Goal: Task Accomplishment & Management: Manage account settings

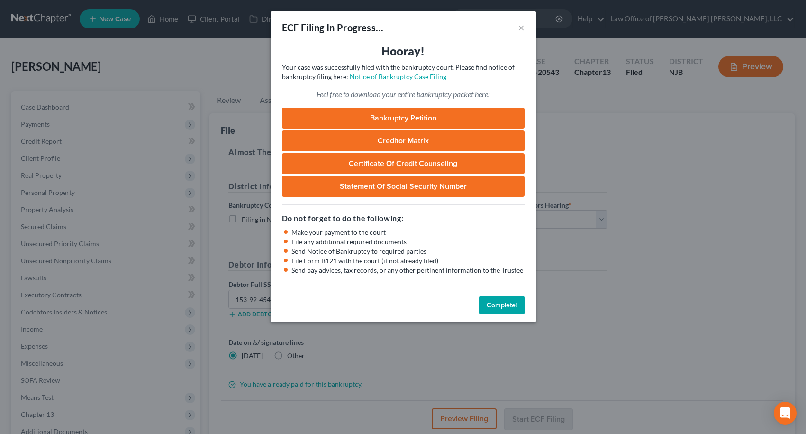
select select "3"
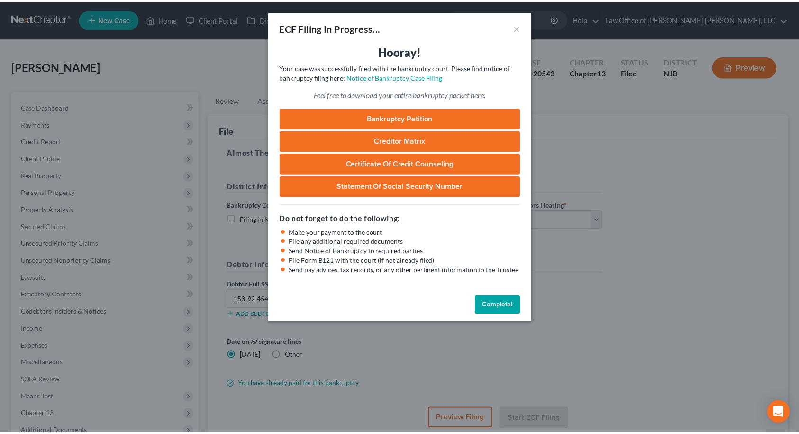
scroll to position [104, 0]
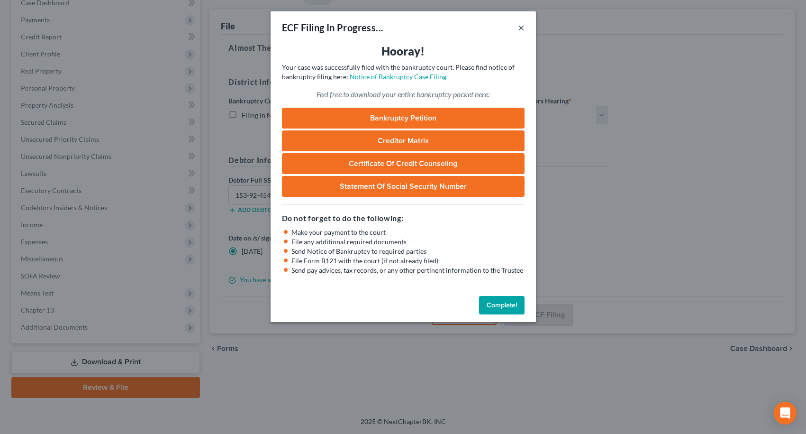
click at [519, 28] on button "×" at bounding box center [521, 27] width 7 height 11
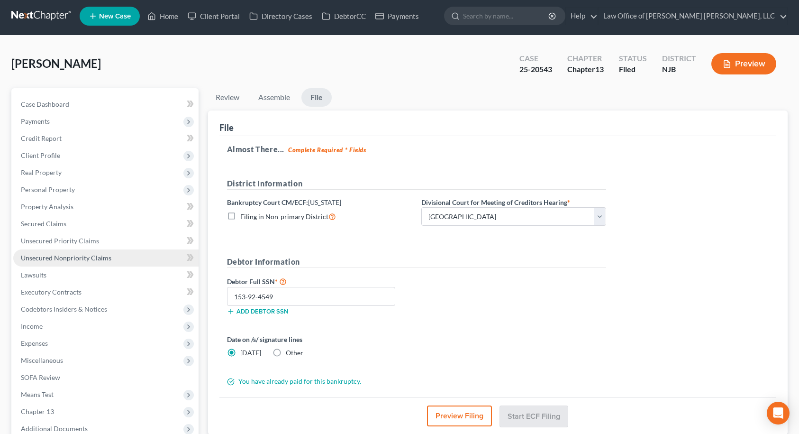
scroll to position [0, 0]
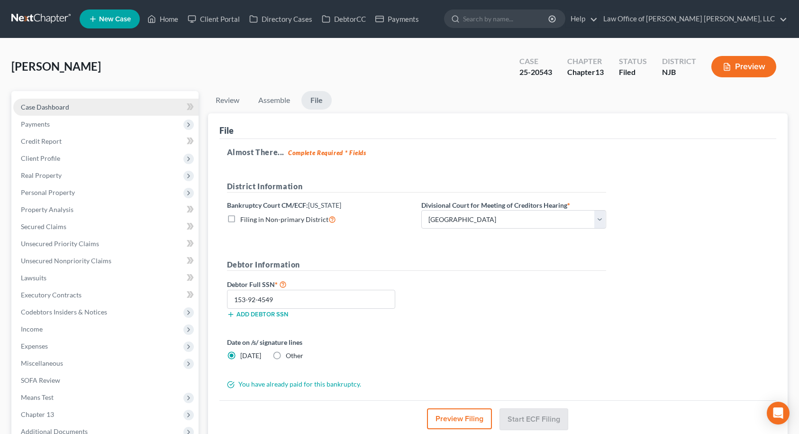
click at [124, 112] on link "Case Dashboard" at bounding box center [105, 107] width 185 height 17
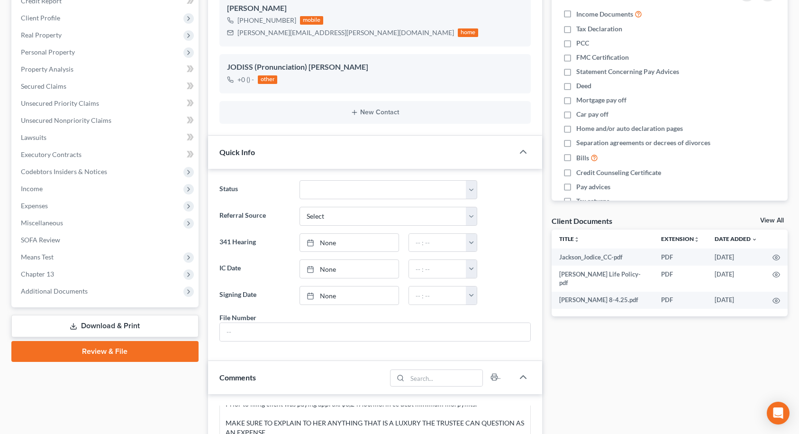
scroll to position [142, 0]
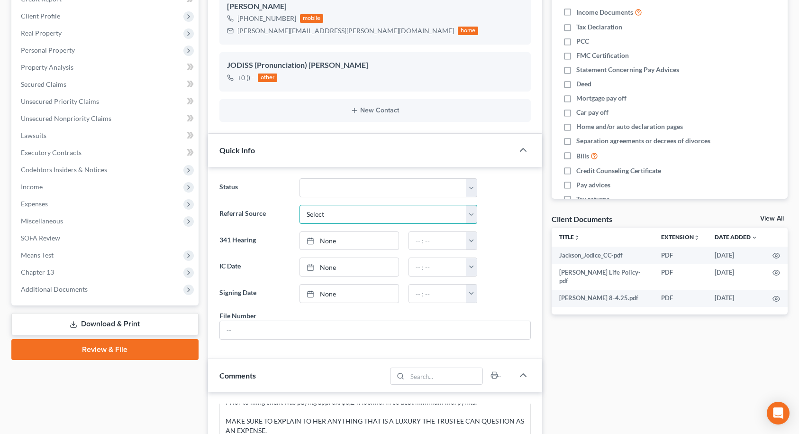
click at [345, 216] on select "Select Word Of Mouth Previous Clients Direct Mail Website Google Search Modern …" at bounding box center [389, 214] width 178 height 19
select select "6"
click at [300, 205] on select "Select Word Of Mouth Previous Clients Direct Mail Website Google Search Modern …" at bounding box center [389, 214] width 178 height 19
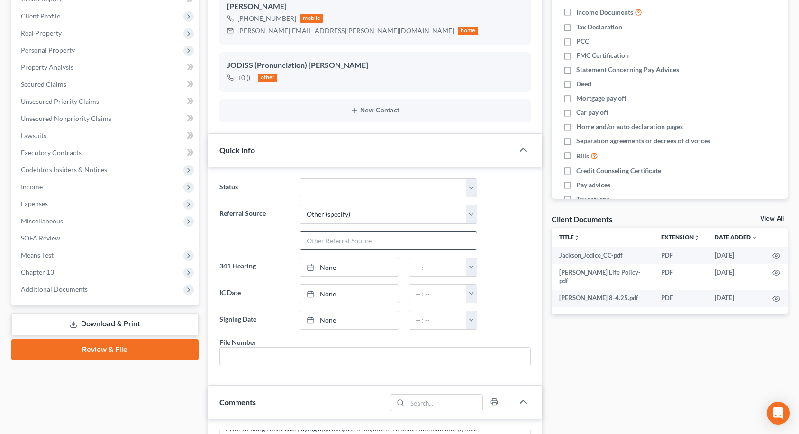
click at [346, 231] on div at bounding box center [389, 240] width 178 height 19
click at [345, 245] on input "text" at bounding box center [388, 241] width 177 height 18
type input "Facebook"
click at [312, 359] on input "text" at bounding box center [375, 356] width 310 height 18
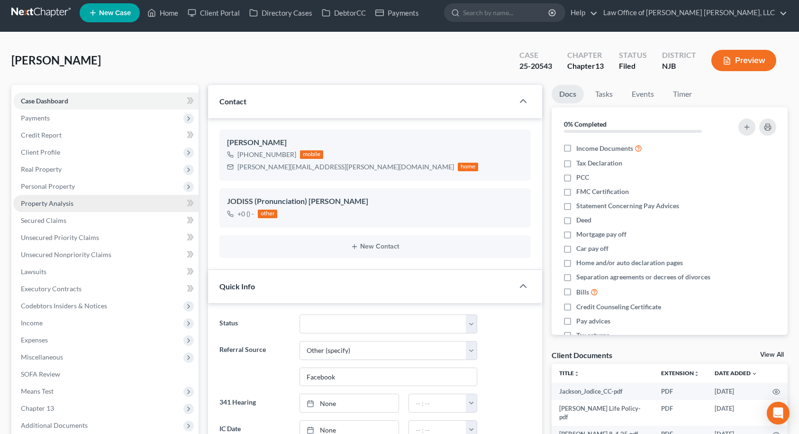
scroll to position [0, 0]
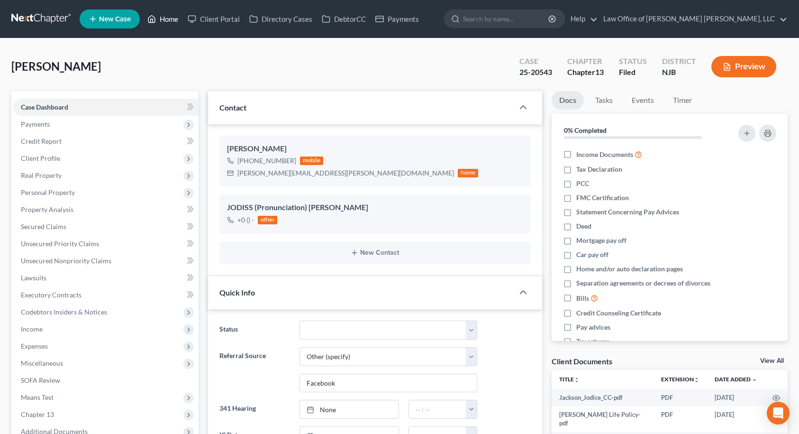
type input "10597"
click at [173, 18] on link "Home" at bounding box center [163, 18] width 40 height 17
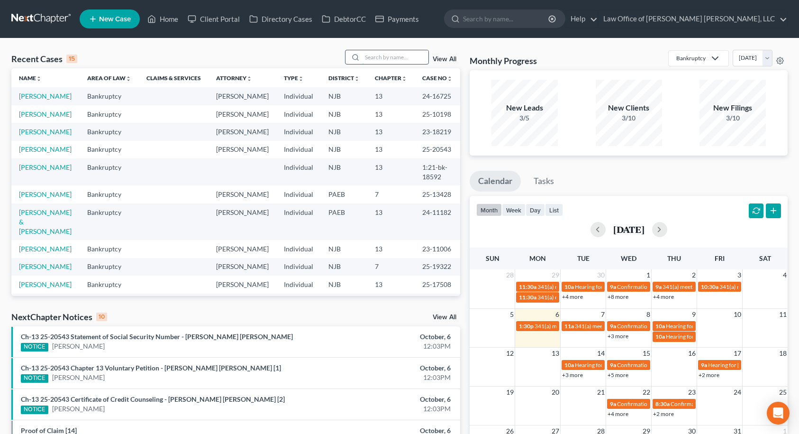
click at [369, 56] on input "search" at bounding box center [395, 57] width 66 height 14
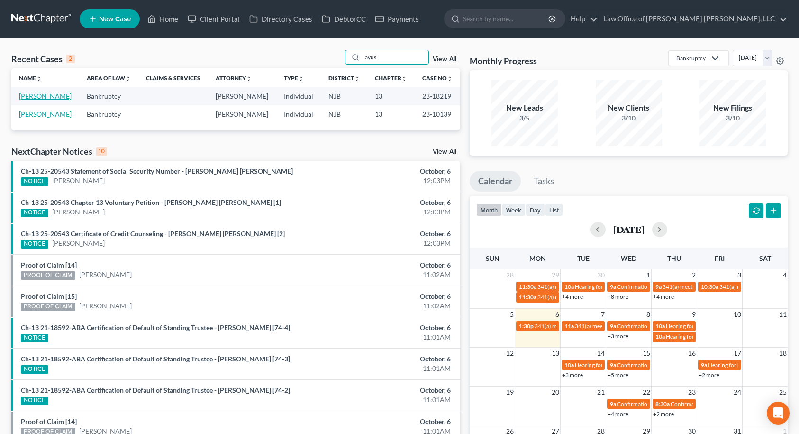
type input "ayus"
click at [24, 98] on link "[PERSON_NAME]" at bounding box center [45, 96] width 53 height 8
select select "6"
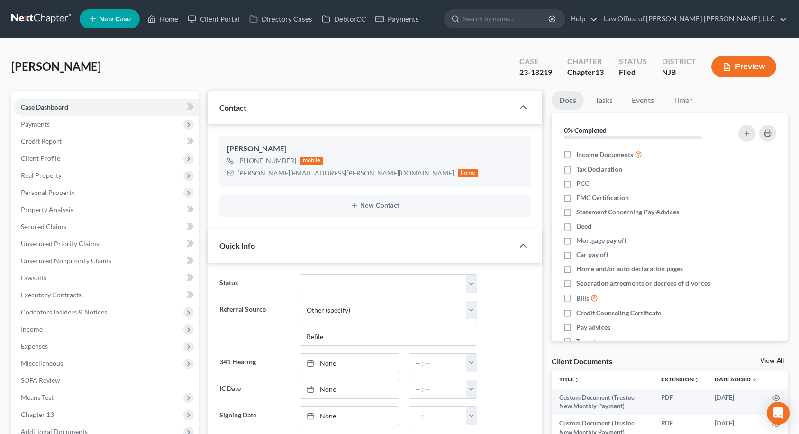
scroll to position [1759, 0]
click at [40, 328] on span "Income" at bounding box center [32, 329] width 22 height 8
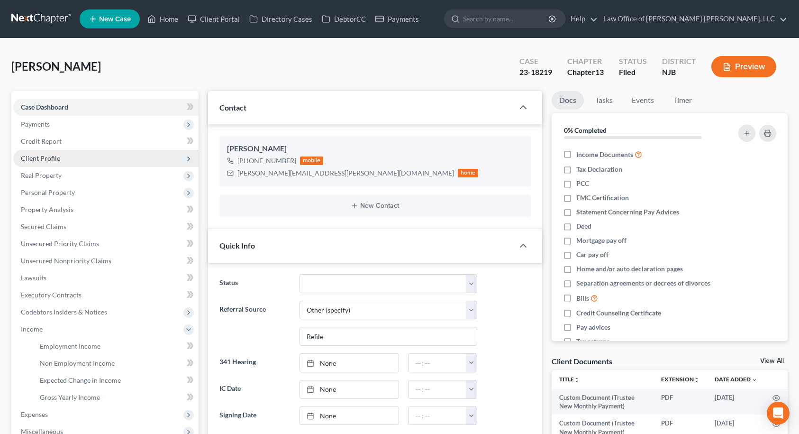
click at [34, 159] on span "Client Profile" at bounding box center [40, 158] width 39 height 8
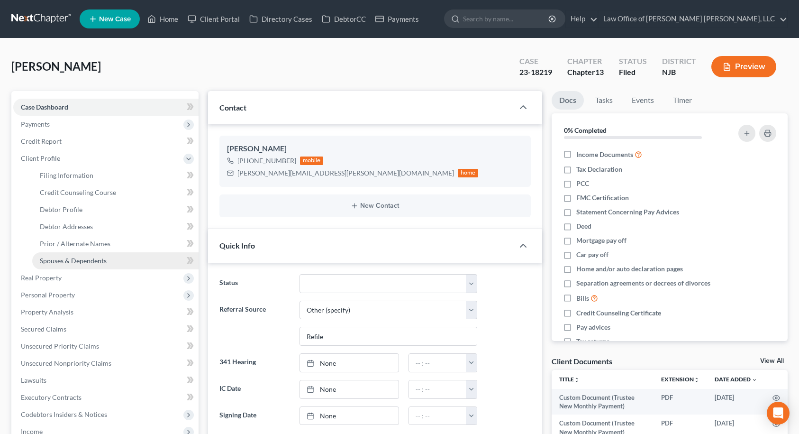
click at [63, 260] on span "Spouses & Dependents" at bounding box center [73, 260] width 67 height 8
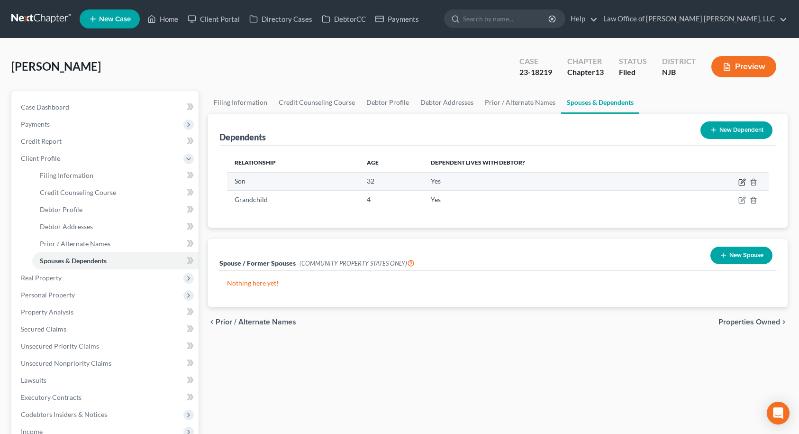
click at [741, 183] on icon "button" at bounding box center [743, 181] width 4 height 4
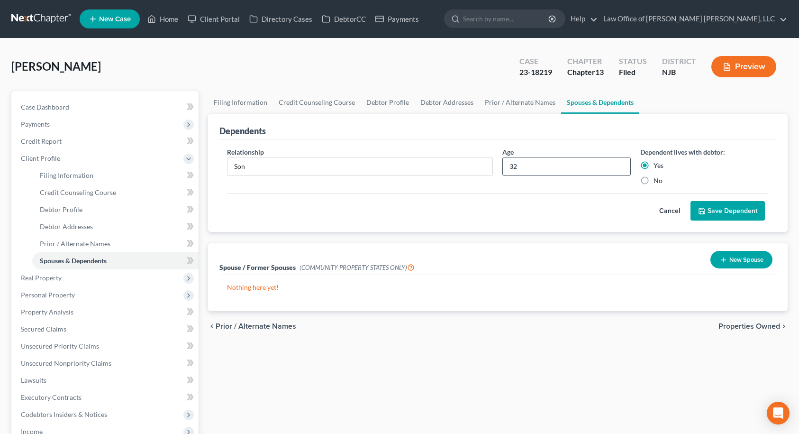
click at [581, 164] on input "32" at bounding box center [566, 166] width 127 height 18
type input "34"
click at [723, 209] on button "Save Dependent" at bounding box center [728, 211] width 74 height 20
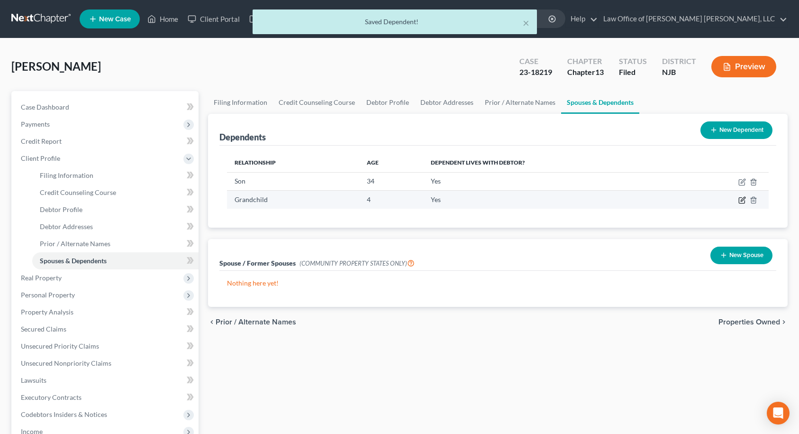
click at [743, 200] on icon "button" at bounding box center [742, 200] width 8 height 8
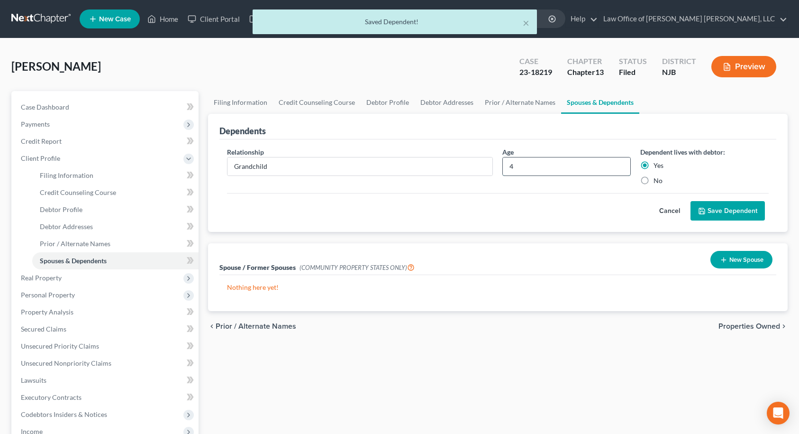
click at [547, 168] on input "4" at bounding box center [566, 166] width 127 height 18
type input "6"
click at [749, 209] on button "Save Dependent" at bounding box center [728, 211] width 74 height 20
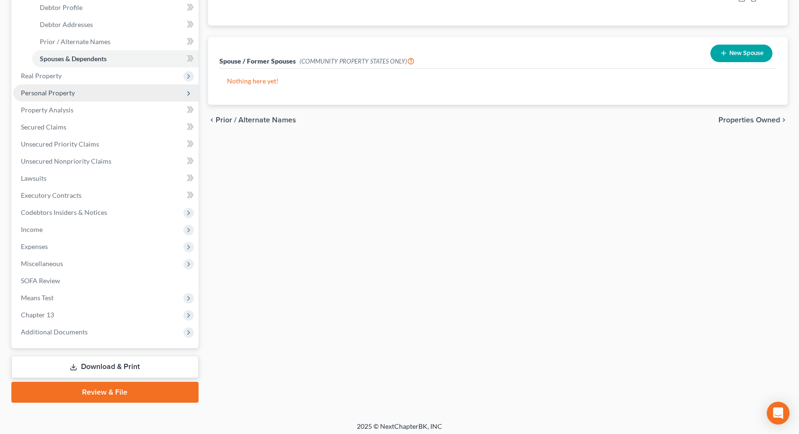
scroll to position [207, 0]
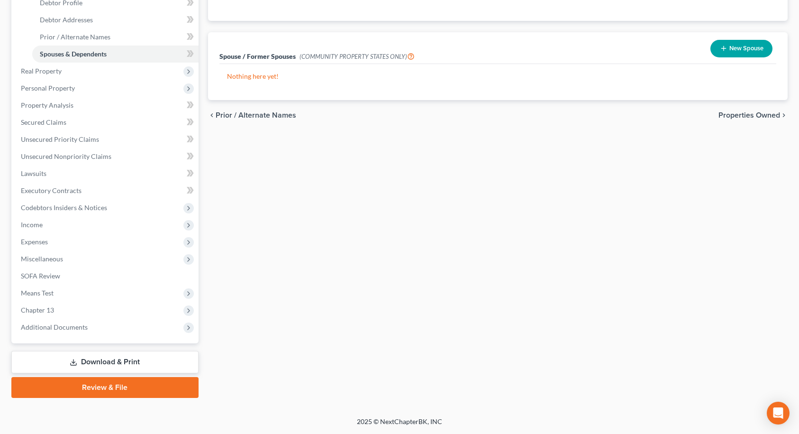
click at [82, 356] on link "Download & Print" at bounding box center [104, 362] width 187 height 22
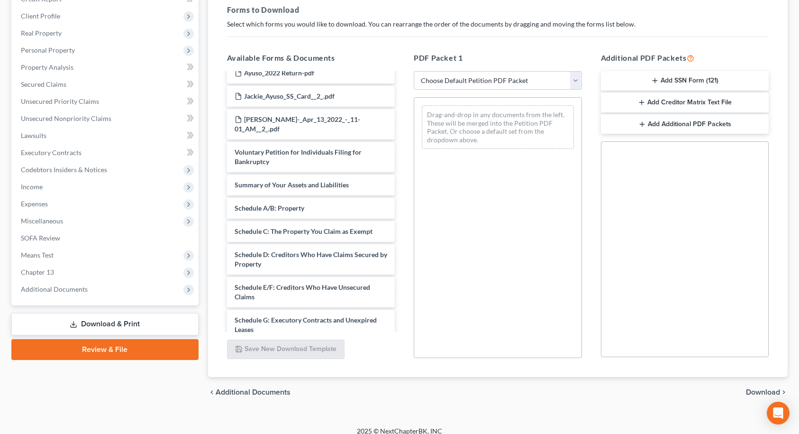
scroll to position [806, 0]
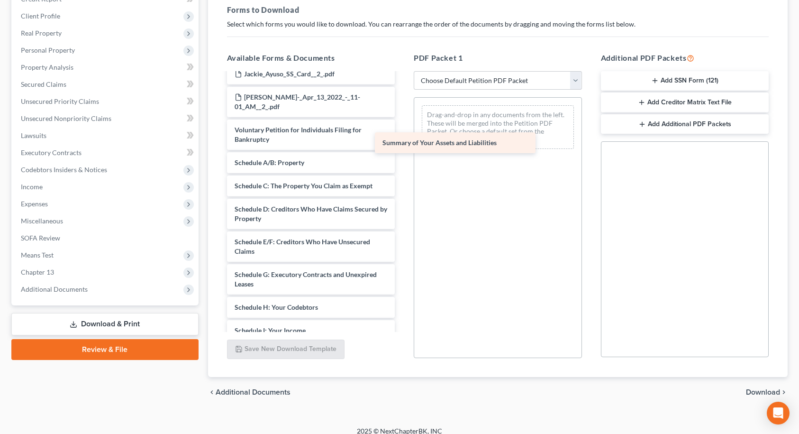
drag, startPoint x: 292, startPoint y: 181, endPoint x: 440, endPoint y: 142, distance: 152.9
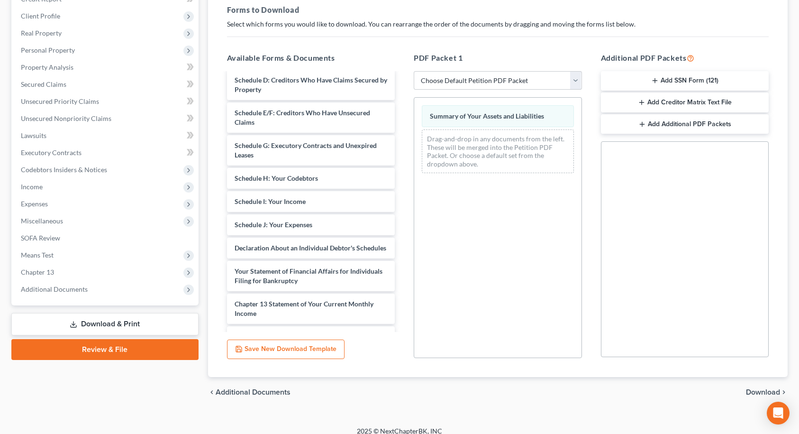
scroll to position [995, 0]
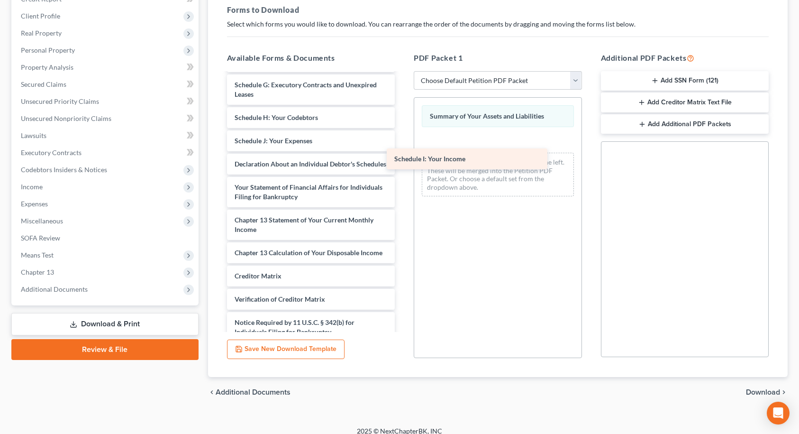
drag, startPoint x: 275, startPoint y: 164, endPoint x: 437, endPoint y: 162, distance: 161.6
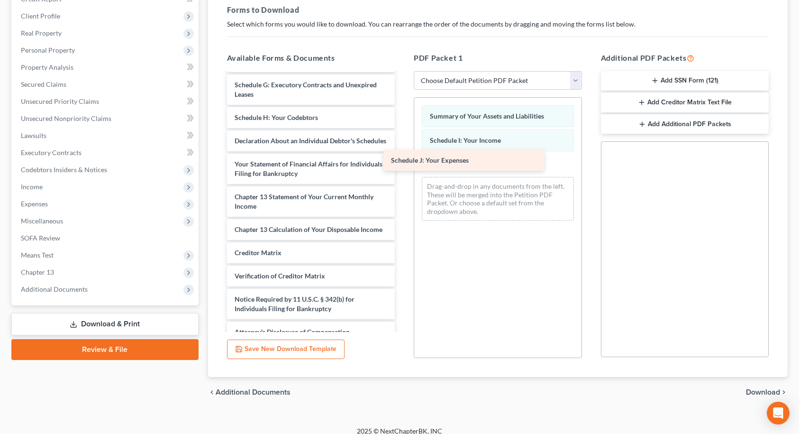
drag, startPoint x: 287, startPoint y: 163, endPoint x: 500, endPoint y: 165, distance: 212.3
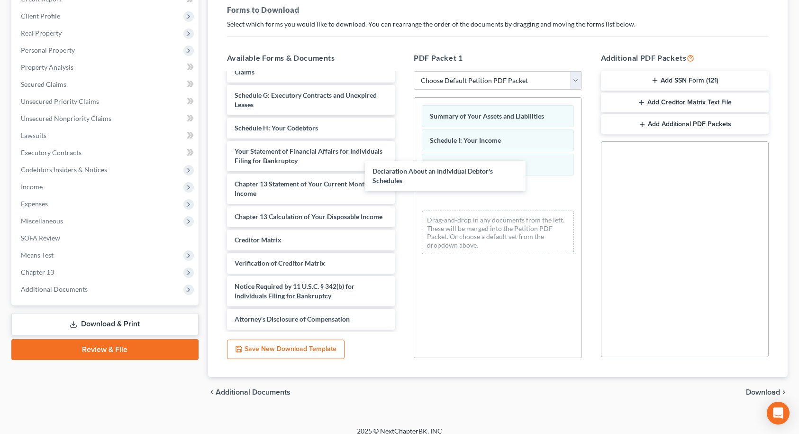
drag, startPoint x: 327, startPoint y: 171, endPoint x: 495, endPoint y: 193, distance: 170.1
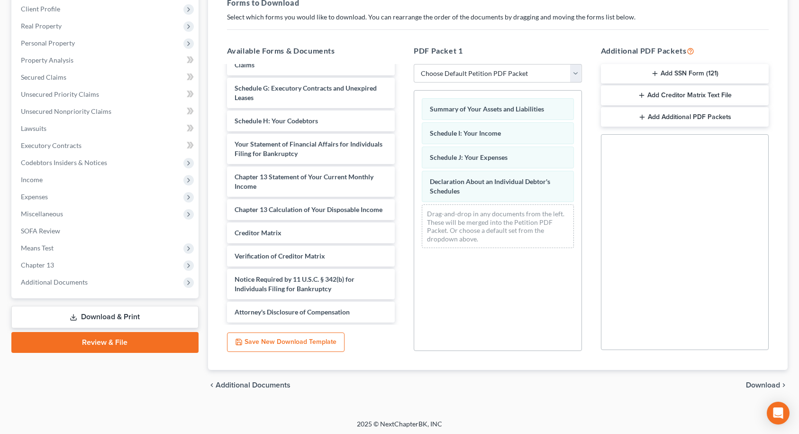
scroll to position [152, 0]
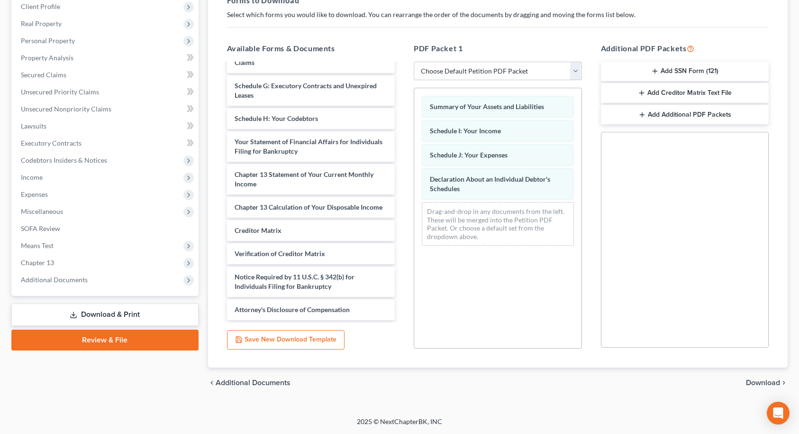
click at [762, 383] on span "Download" at bounding box center [763, 383] width 34 height 8
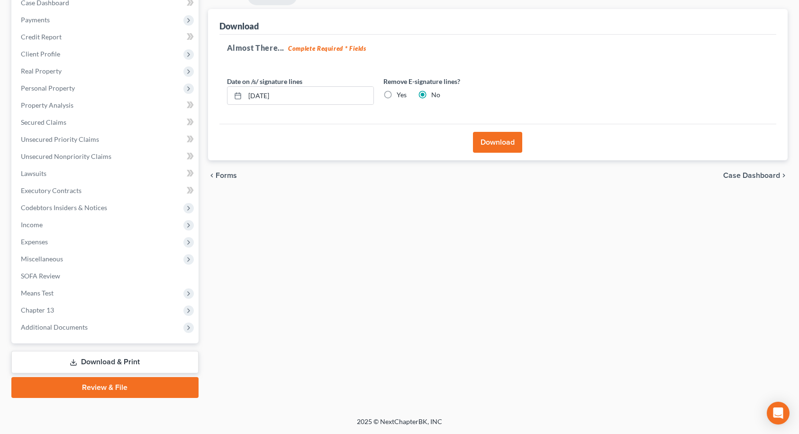
scroll to position [104, 0]
click at [263, 94] on input "[DATE]" at bounding box center [309, 96] width 128 height 18
type input "[DATE]"
click at [489, 147] on button "Download" at bounding box center [497, 142] width 49 height 21
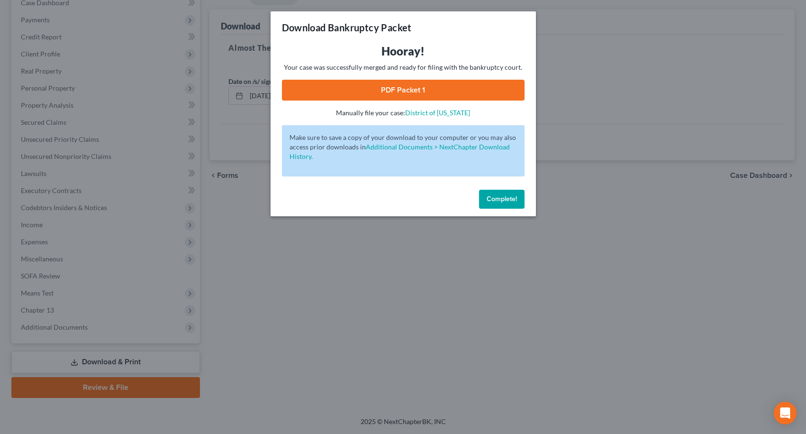
click at [404, 91] on link "PDF Packet 1" at bounding box center [403, 90] width 243 height 21
click at [513, 204] on button "Complete!" at bounding box center [502, 199] width 46 height 19
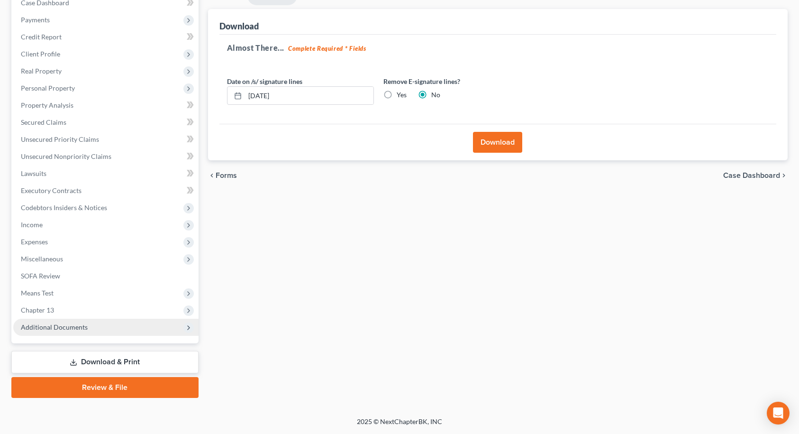
click at [124, 333] on span "Additional Documents" at bounding box center [105, 327] width 185 height 17
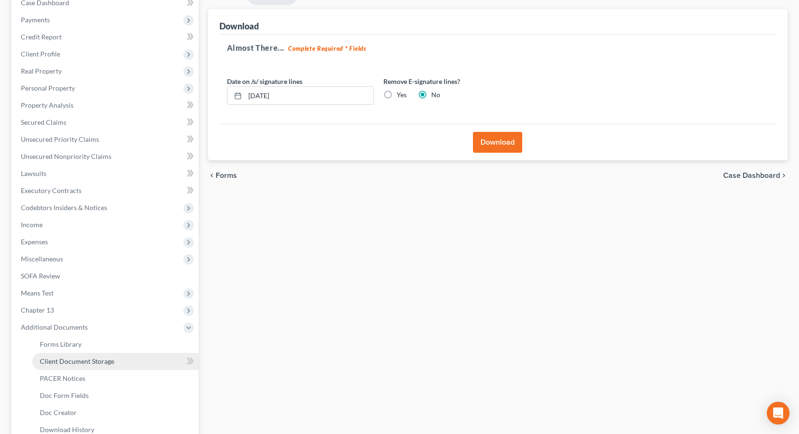
click at [116, 361] on link "Client Document Storage" at bounding box center [115, 361] width 166 height 17
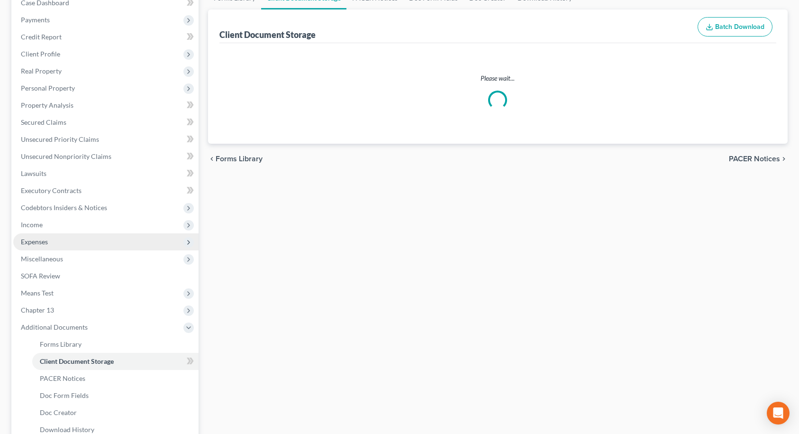
scroll to position [24, 0]
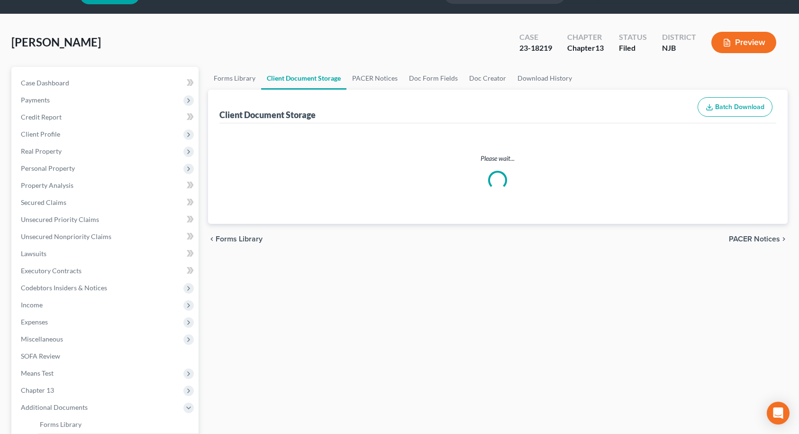
select select "9"
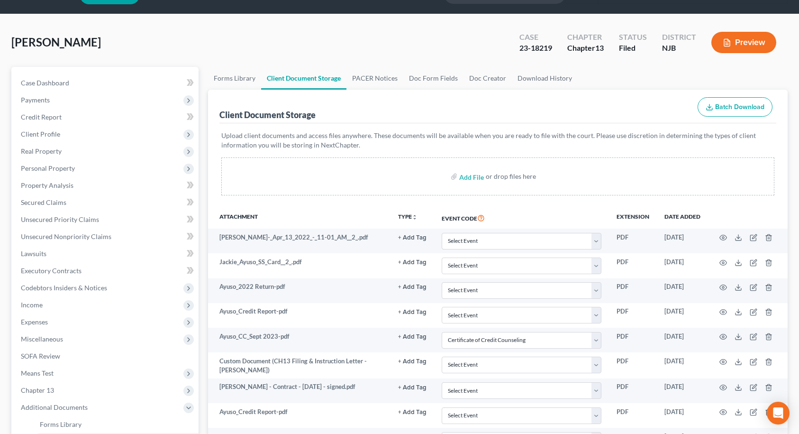
scroll to position [0, 0]
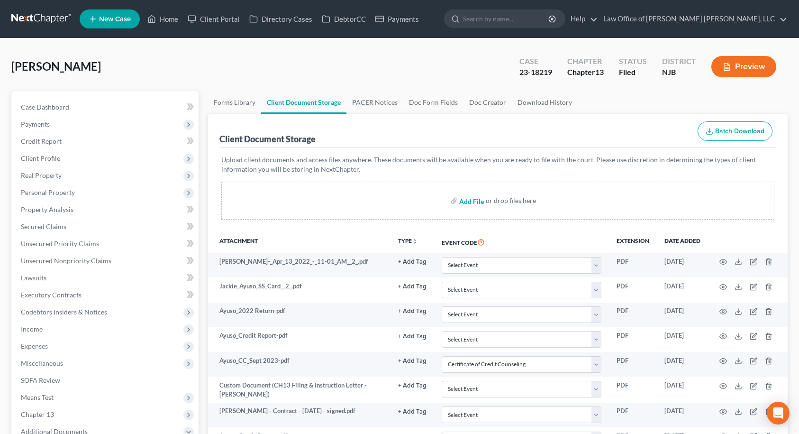
click at [474, 201] on input "file" at bounding box center [470, 200] width 23 height 17
type input "C:\fakepath\Ayuso_Jackie_Proof of Medical.pdf"
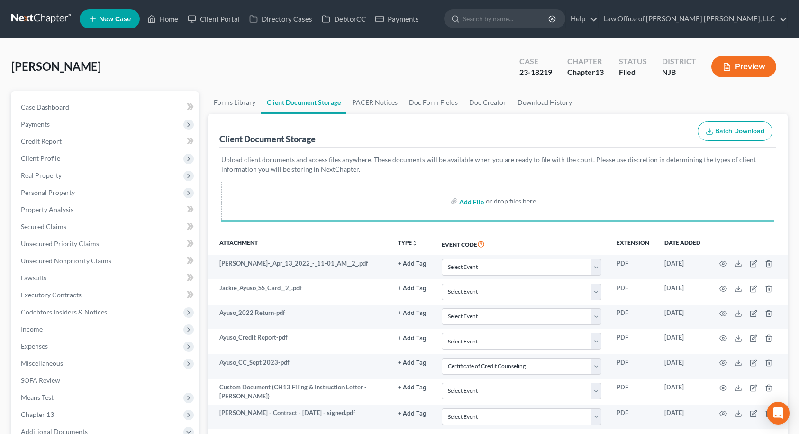
select select "9"
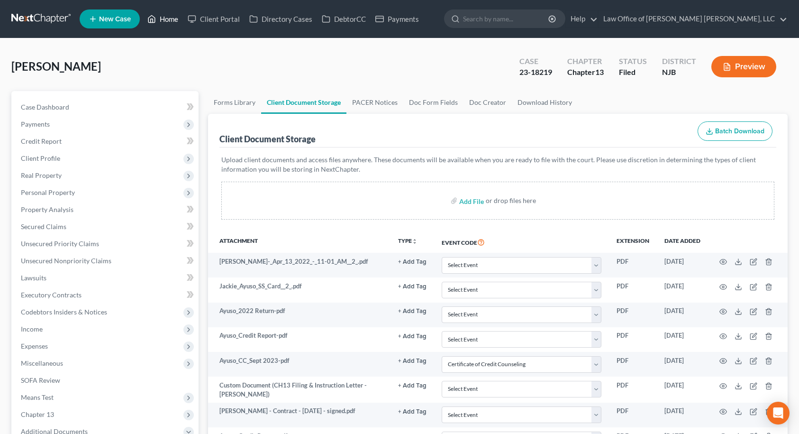
click at [165, 23] on link "Home" at bounding box center [163, 18] width 40 height 17
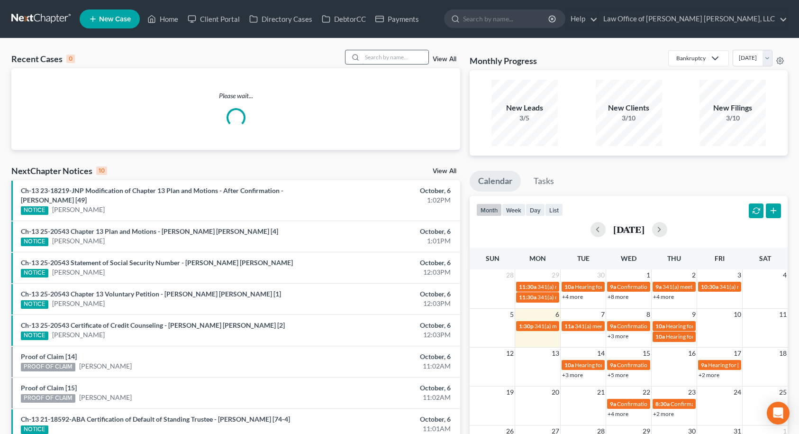
click at [379, 58] on input "search" at bounding box center [395, 57] width 66 height 14
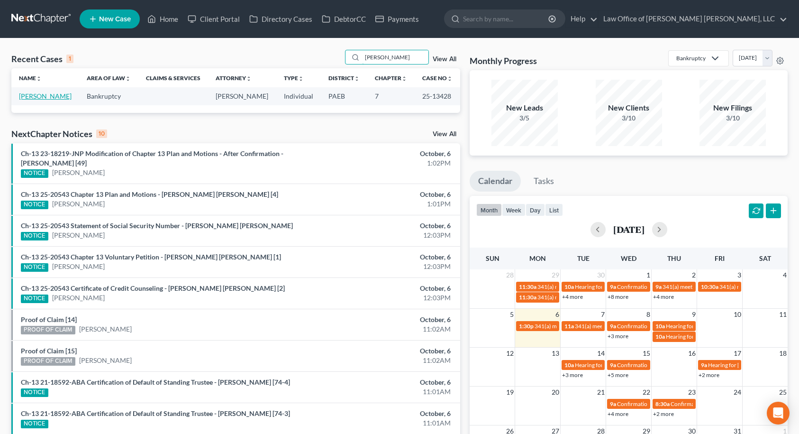
type input "[PERSON_NAME]"
click at [51, 98] on link "[PERSON_NAME]" at bounding box center [45, 96] width 53 height 8
select select "6"
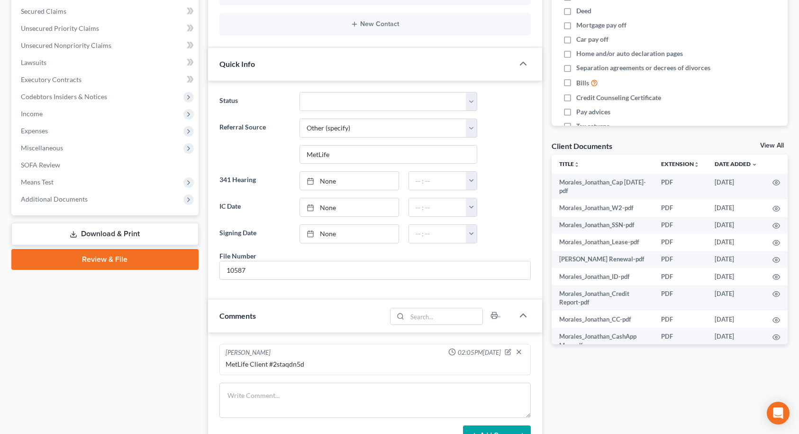
scroll to position [237, 0]
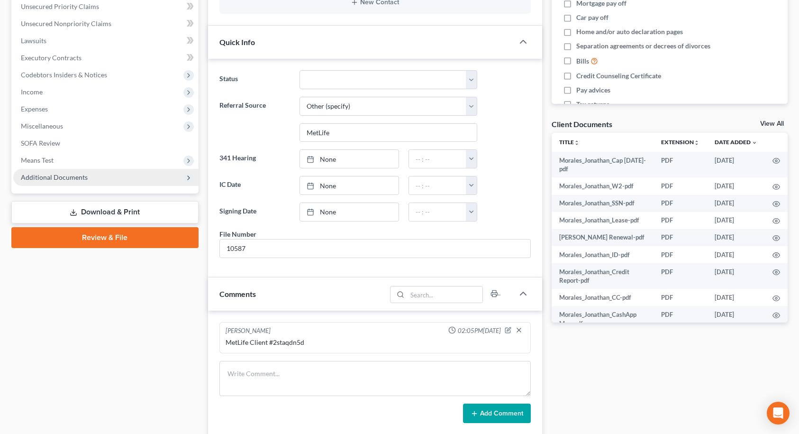
click at [102, 176] on span "Additional Documents" at bounding box center [105, 177] width 185 height 17
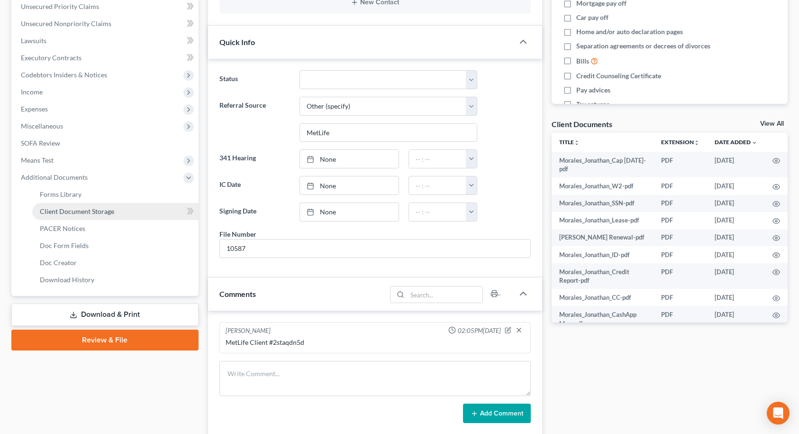
click at [69, 212] on span "Client Document Storage" at bounding box center [77, 211] width 74 height 8
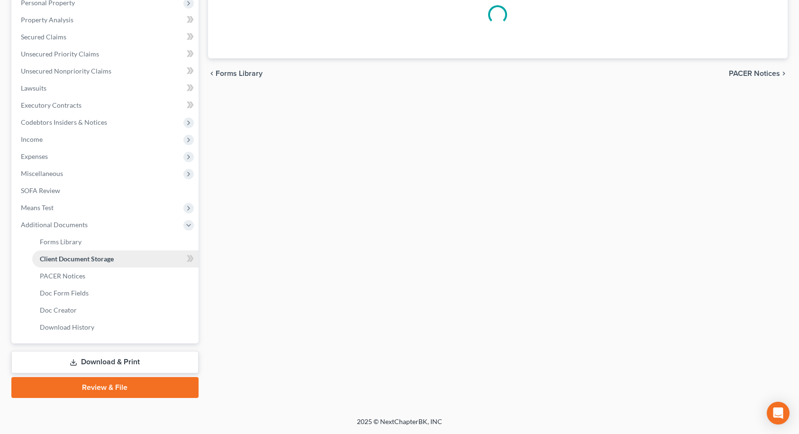
scroll to position [81, 0]
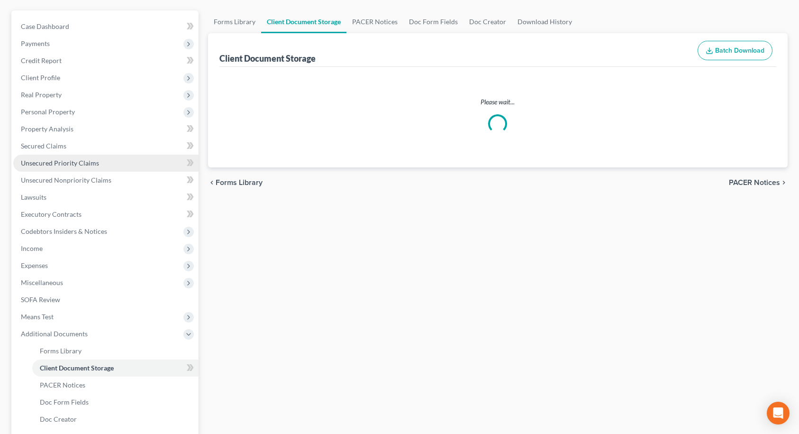
select select "2"
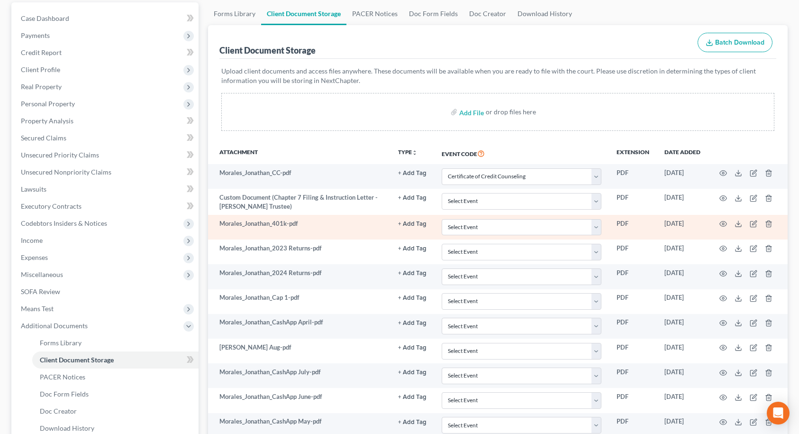
scroll to position [0, 0]
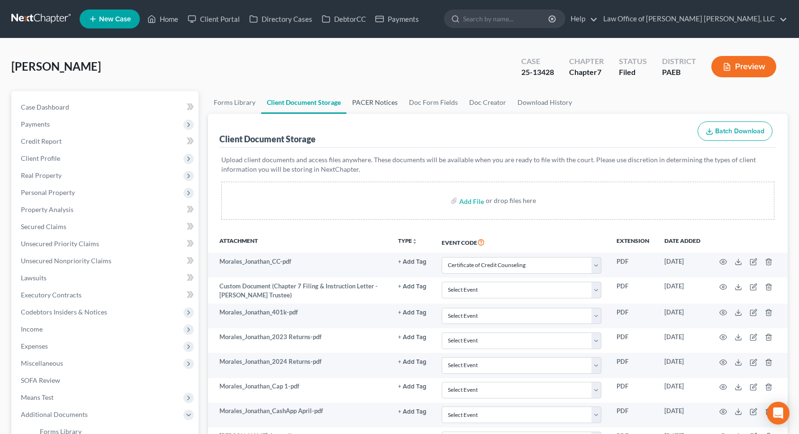
click at [372, 104] on link "PACER Notices" at bounding box center [374, 102] width 57 height 23
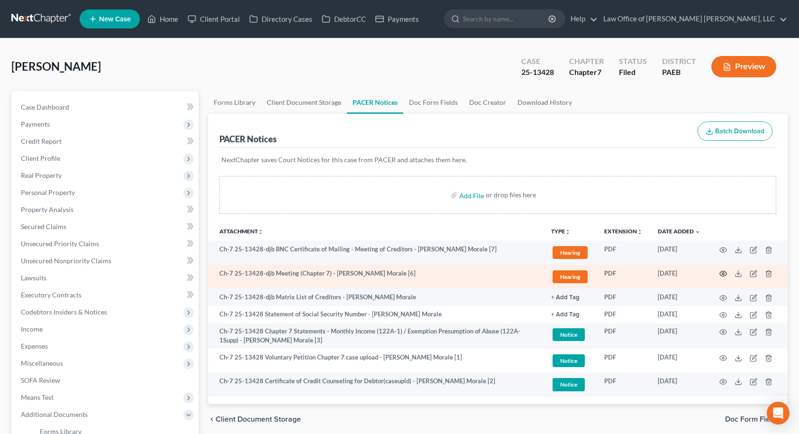
click at [722, 273] on icon "button" at bounding box center [723, 274] width 8 height 8
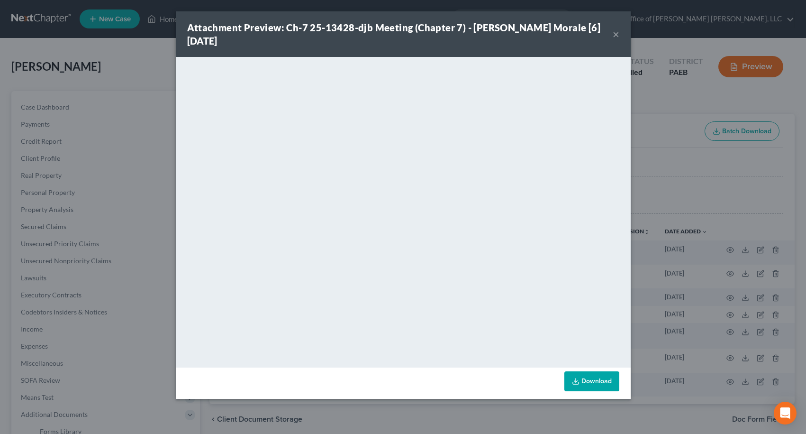
click at [617, 34] on button "×" at bounding box center [616, 33] width 7 height 11
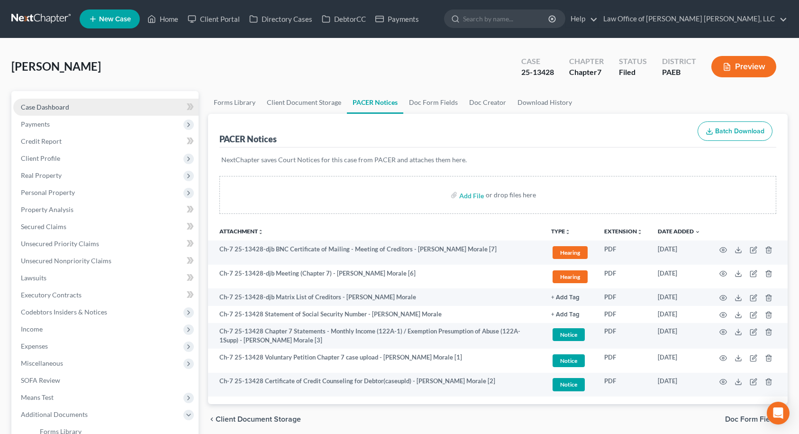
click at [82, 109] on link "Case Dashboard" at bounding box center [105, 107] width 185 height 17
select select "6"
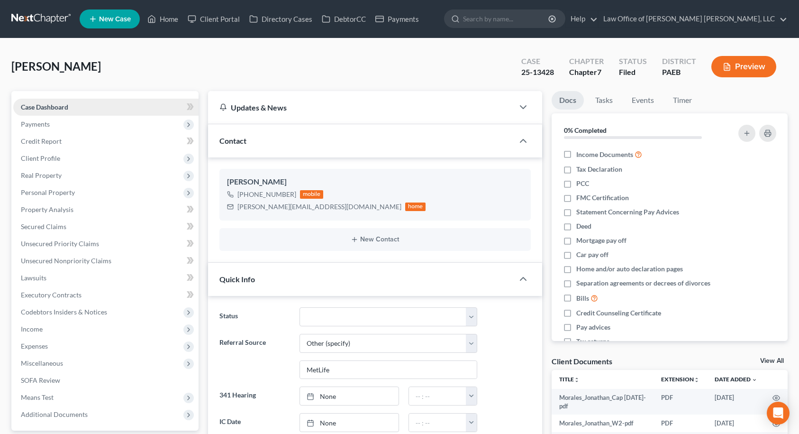
scroll to position [459, 0]
click at [172, 22] on link "Home" at bounding box center [163, 18] width 40 height 17
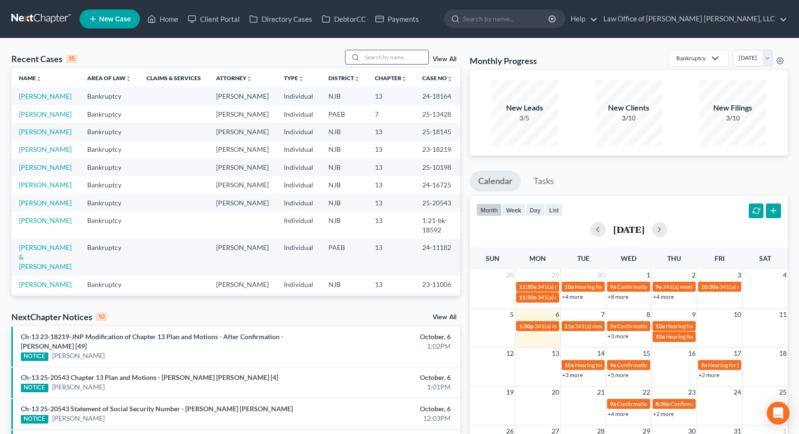
click at [401, 59] on input "search" at bounding box center [395, 57] width 66 height 14
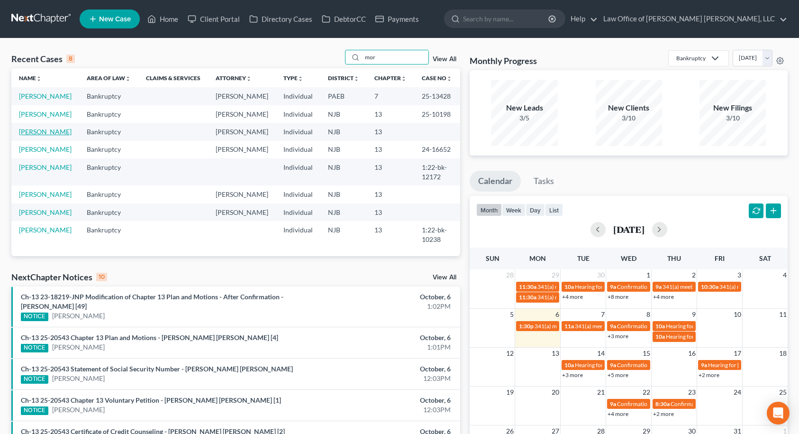
type input "mor"
click at [32, 136] on link "[PERSON_NAME]" at bounding box center [45, 131] width 53 height 8
select select "6"
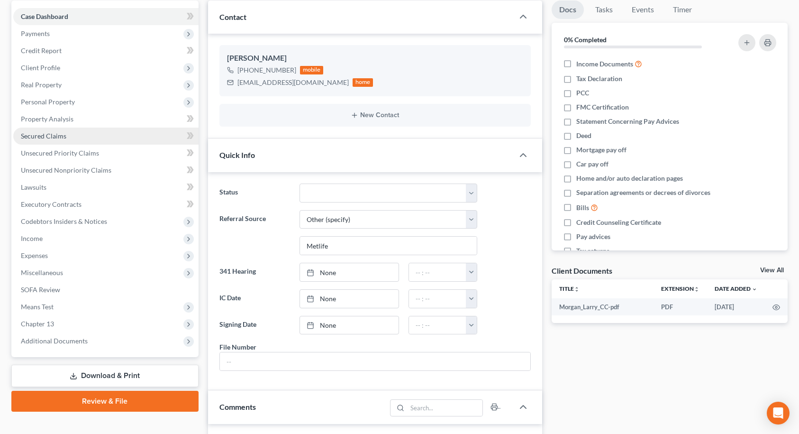
scroll to position [95, 0]
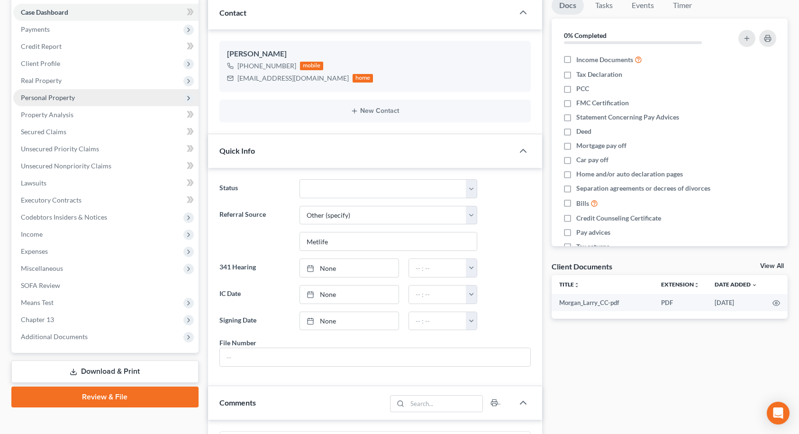
click at [43, 101] on span "Personal Property" at bounding box center [105, 97] width 185 height 17
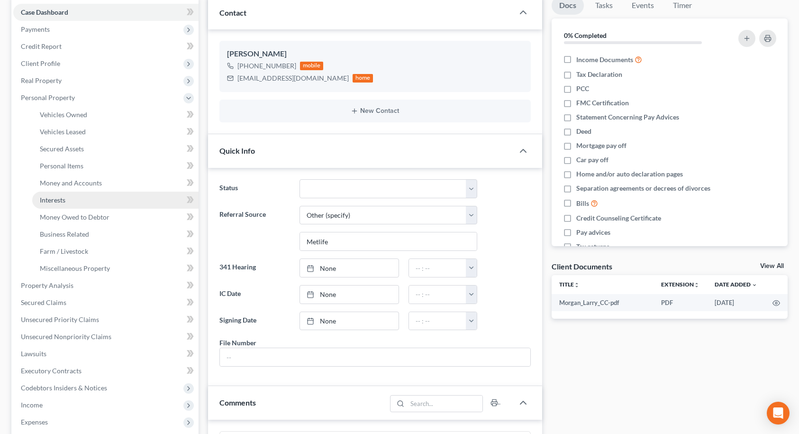
click at [57, 203] on span "Interests" at bounding box center [53, 200] width 26 height 8
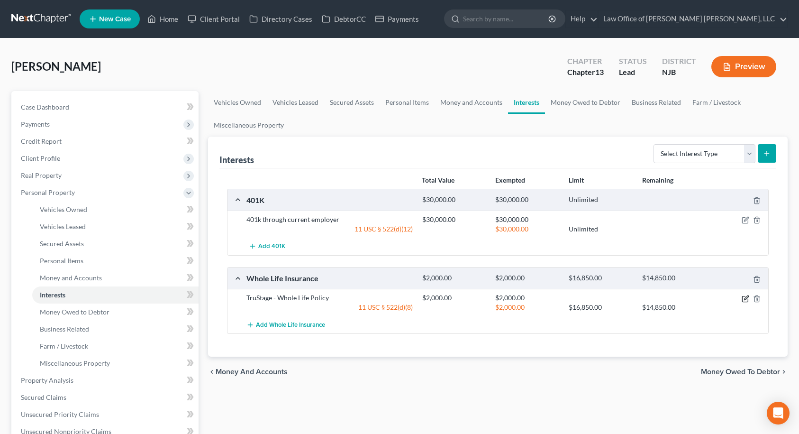
click at [745, 298] on icon "button" at bounding box center [746, 299] width 8 height 8
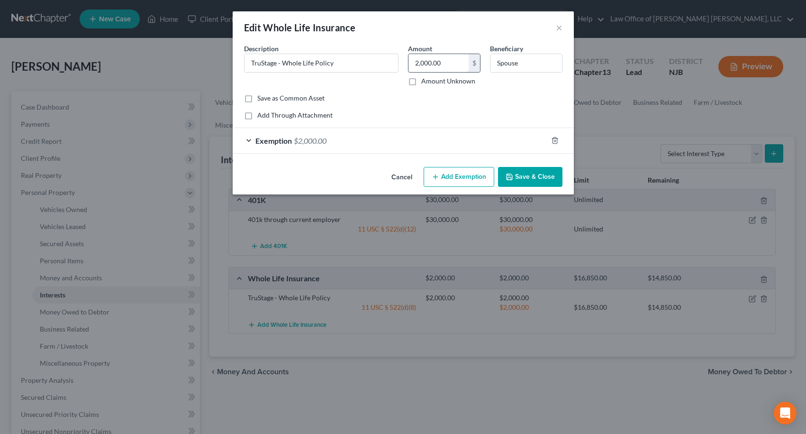
click at [438, 59] on input "2,000.00" at bounding box center [439, 63] width 60 height 18
type input "537.00"
click at [355, 143] on div "Exemption $2,000.00" at bounding box center [390, 140] width 315 height 25
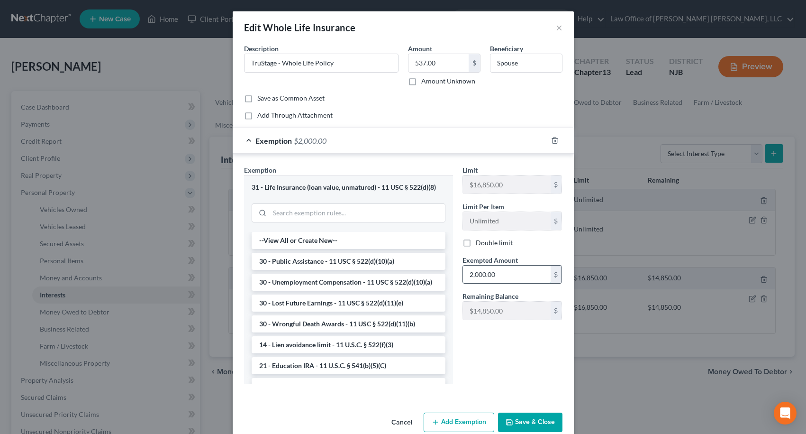
click at [495, 275] on input "2,000.00" at bounding box center [507, 274] width 88 height 18
type input "537.00"
click at [530, 419] on button "Save & Close" at bounding box center [530, 422] width 64 height 20
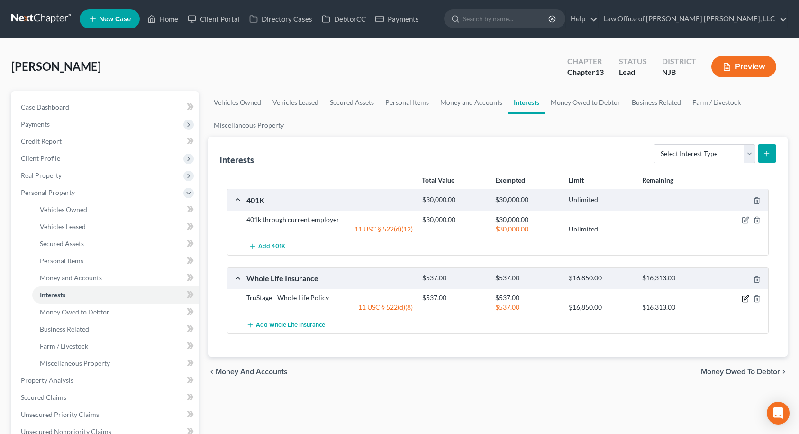
click at [743, 299] on icon "button" at bounding box center [746, 299] width 8 height 8
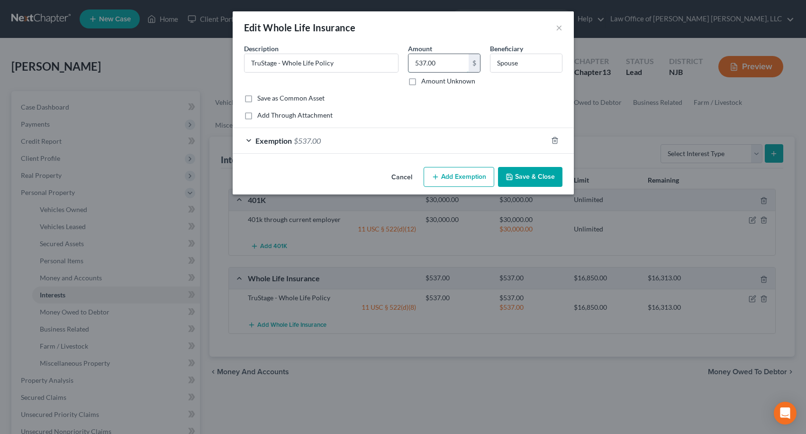
click at [446, 64] on input "537.00" at bounding box center [439, 63] width 60 height 18
type input "733.00"
click at [278, 140] on span "Exemption" at bounding box center [273, 140] width 36 height 9
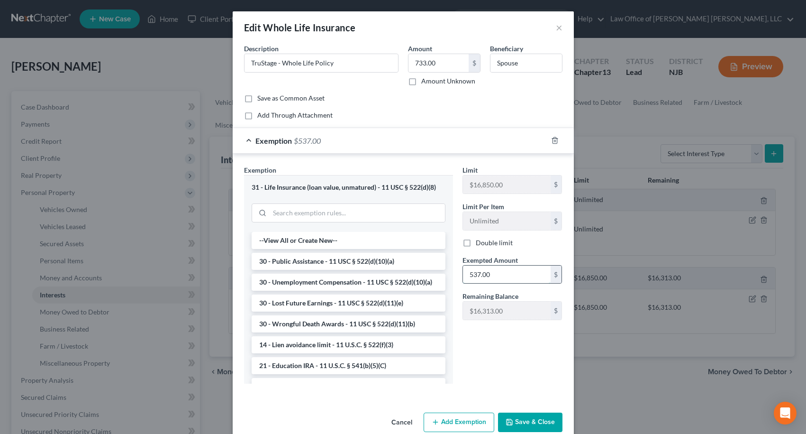
click at [508, 280] on input "537.00" at bounding box center [507, 274] width 88 height 18
type input "733.00"
click at [519, 425] on button "Save & Close" at bounding box center [530, 422] width 64 height 20
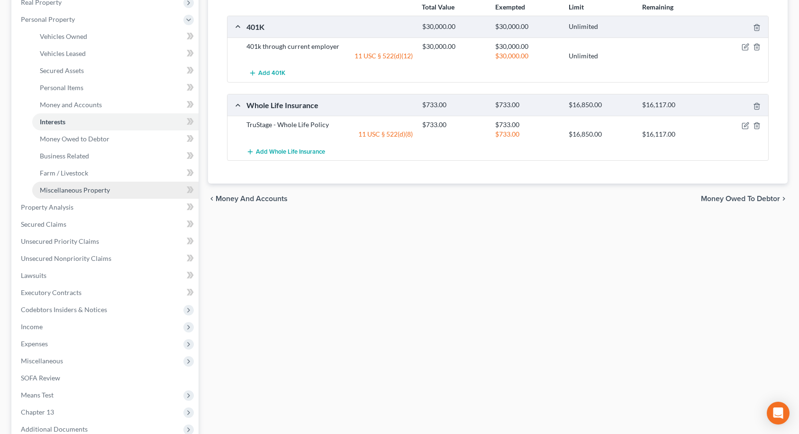
scroll to position [190, 0]
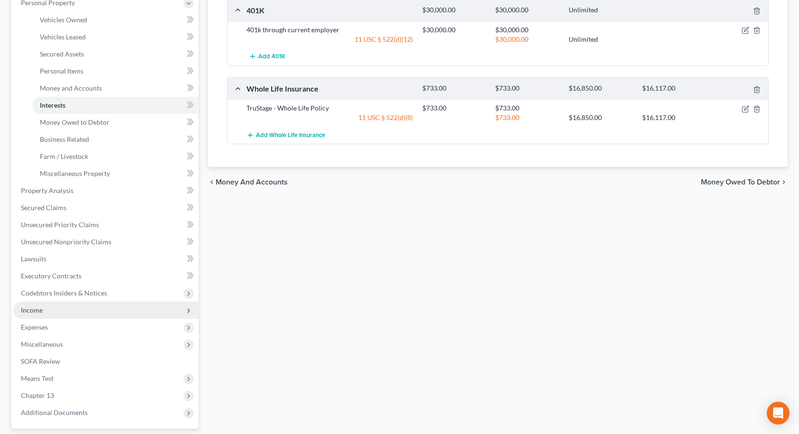
click at [31, 311] on span "Income" at bounding box center [32, 310] width 22 height 8
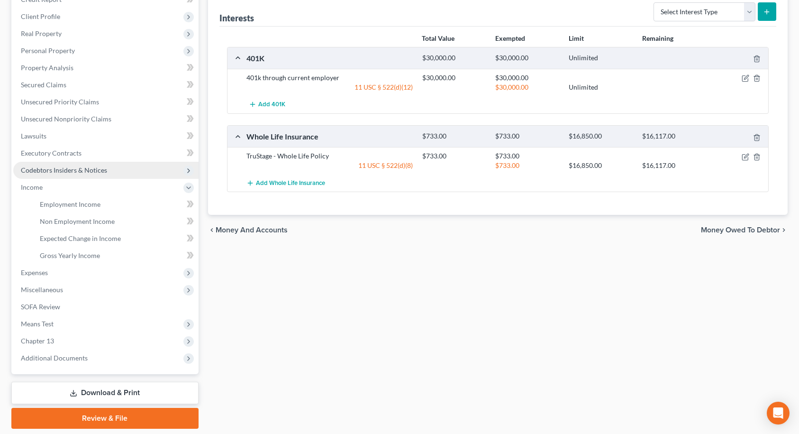
scroll to position [125, 0]
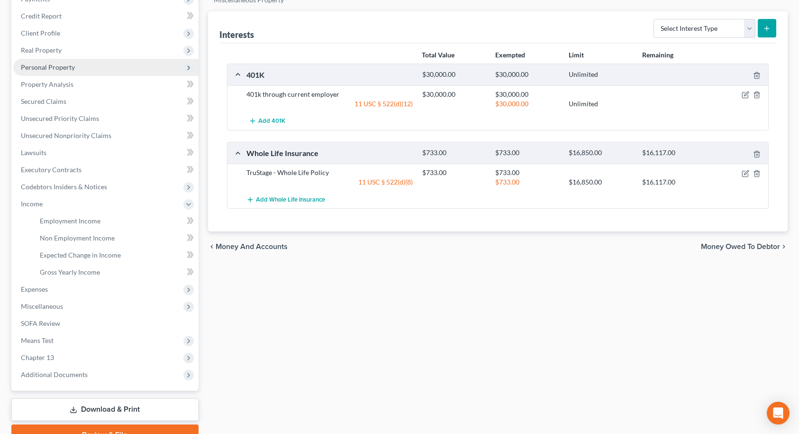
click at [42, 69] on span "Personal Property" at bounding box center [48, 67] width 54 height 8
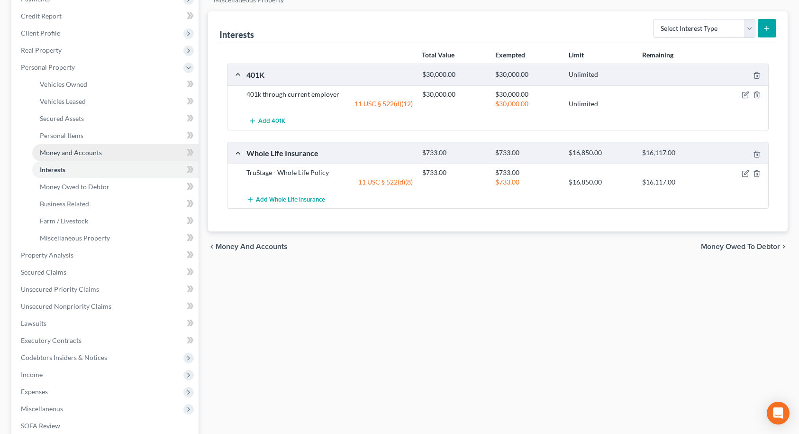
click at [49, 152] on span "Money and Accounts" at bounding box center [71, 152] width 62 height 8
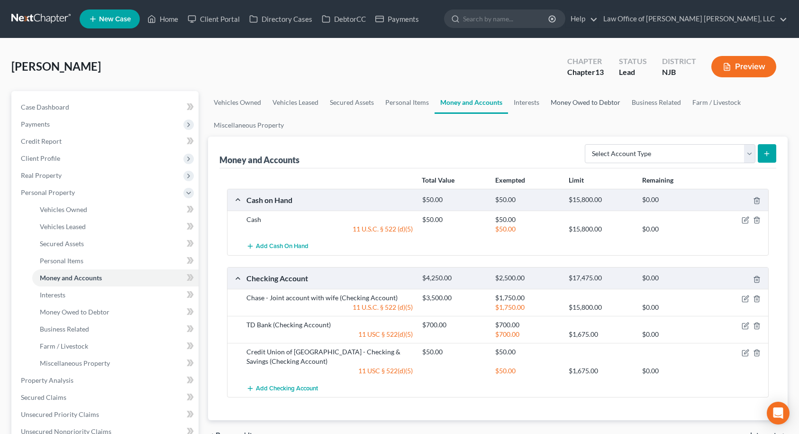
click at [584, 102] on link "Money Owed to Debtor" at bounding box center [585, 102] width 81 height 23
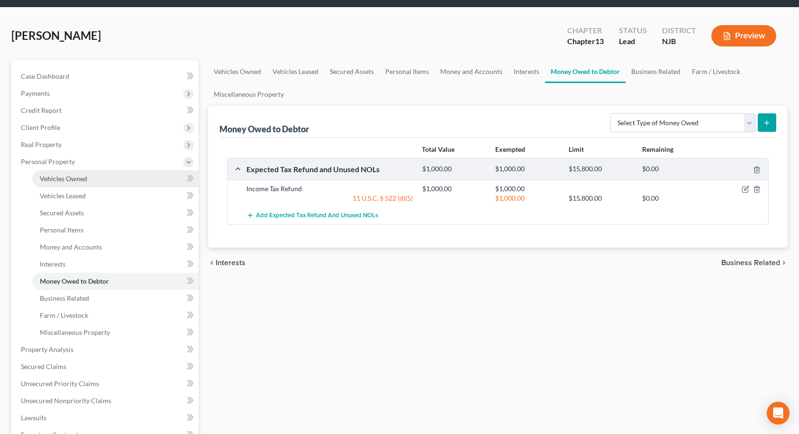
scroll to position [47, 0]
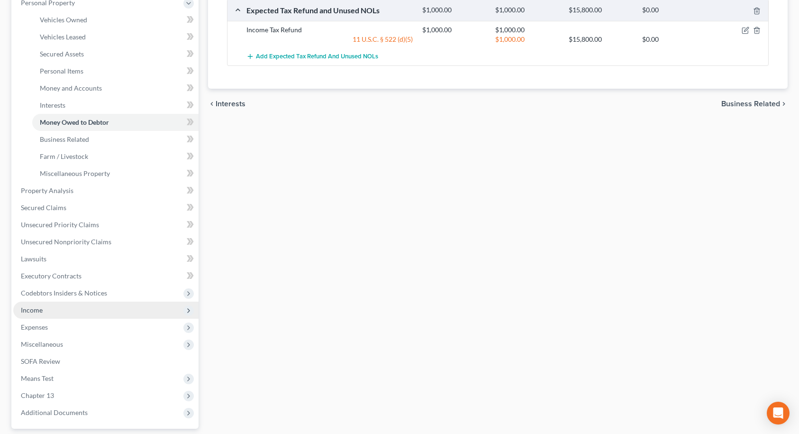
click at [52, 313] on span "Income" at bounding box center [105, 309] width 185 height 17
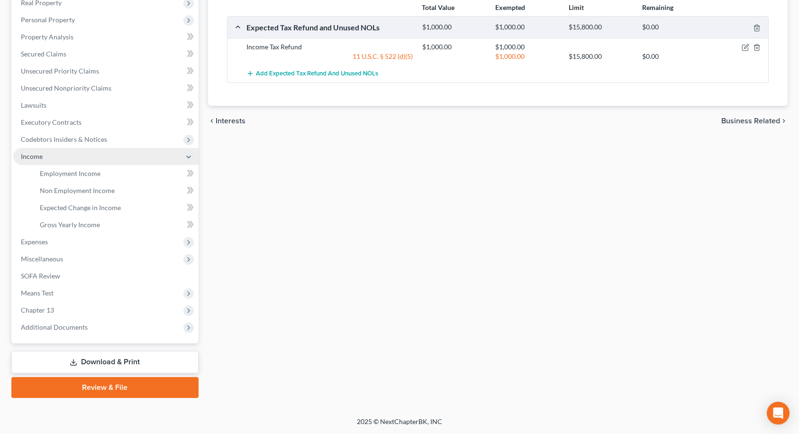
scroll to position [173, 0]
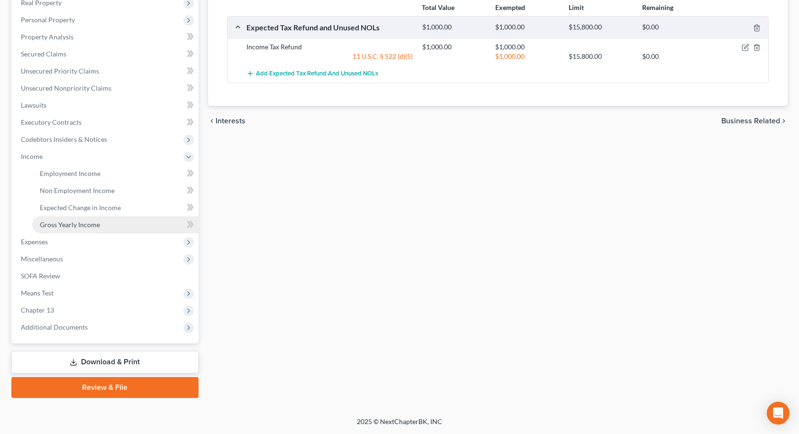
click at [64, 230] on link "Gross Yearly Income" at bounding box center [115, 224] width 166 height 17
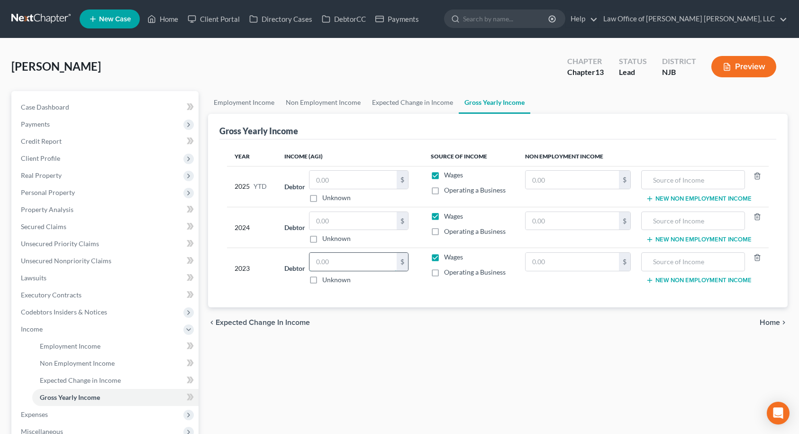
click at [312, 263] on input "text" at bounding box center [353, 262] width 87 height 18
type input "63,132.00"
click at [335, 219] on input "text" at bounding box center [353, 221] width 87 height 18
click at [332, 102] on link "Non Employment Income" at bounding box center [323, 102] width 86 height 23
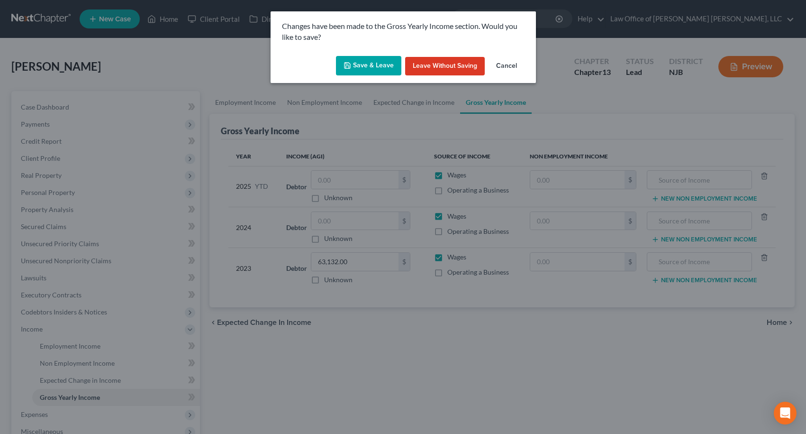
click at [361, 71] on button "Save & Leave" at bounding box center [368, 66] width 65 height 20
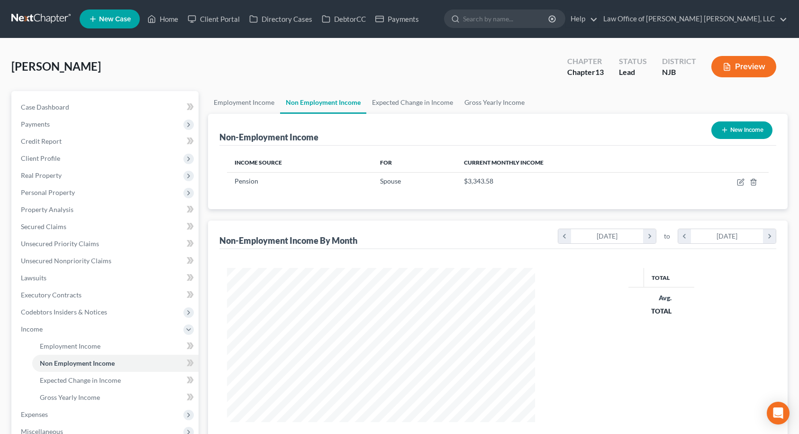
click at [327, 105] on link "Non Employment Income" at bounding box center [323, 102] width 86 height 23
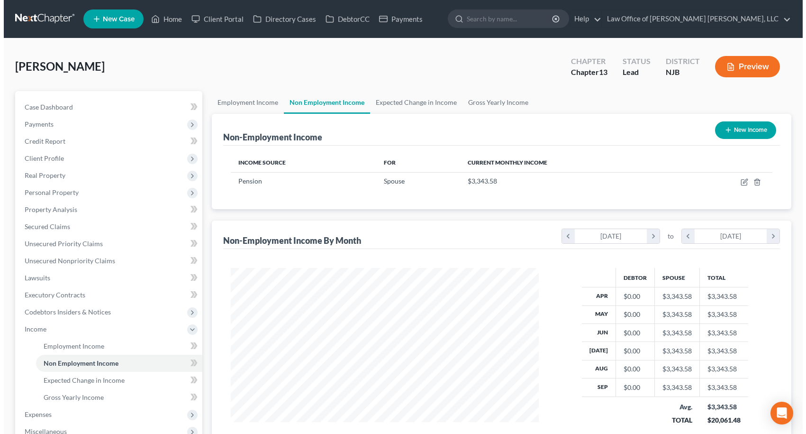
scroll to position [170, 328]
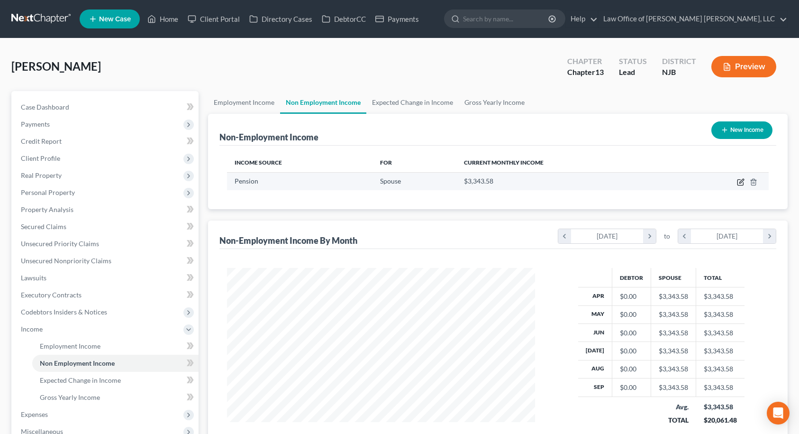
click at [740, 183] on icon "button" at bounding box center [741, 181] width 4 height 4
select select "2"
select select "0"
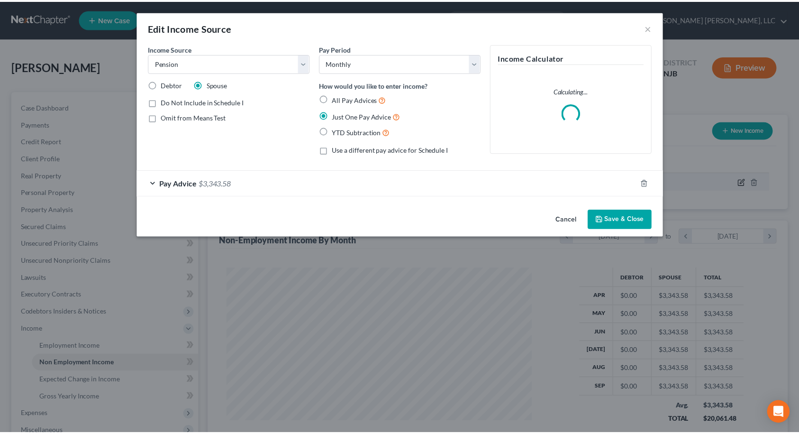
scroll to position [170, 330]
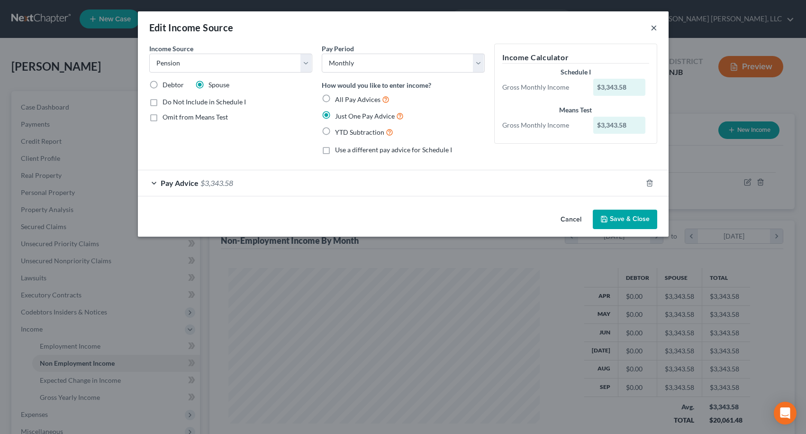
click at [652, 30] on button "×" at bounding box center [654, 27] width 7 height 11
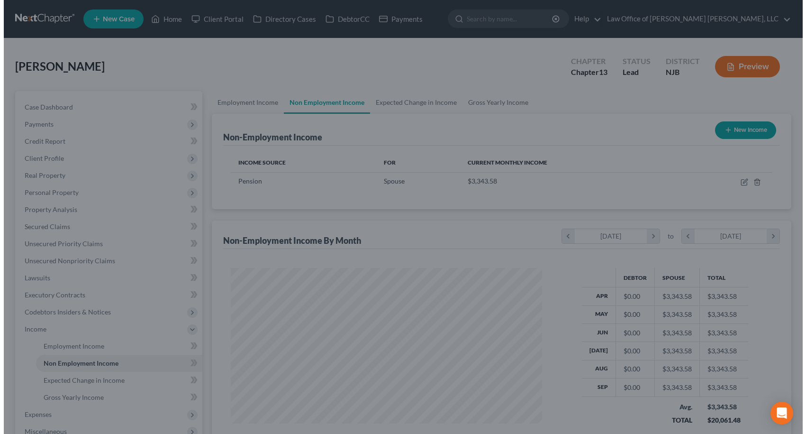
scroll to position [473803, 473646]
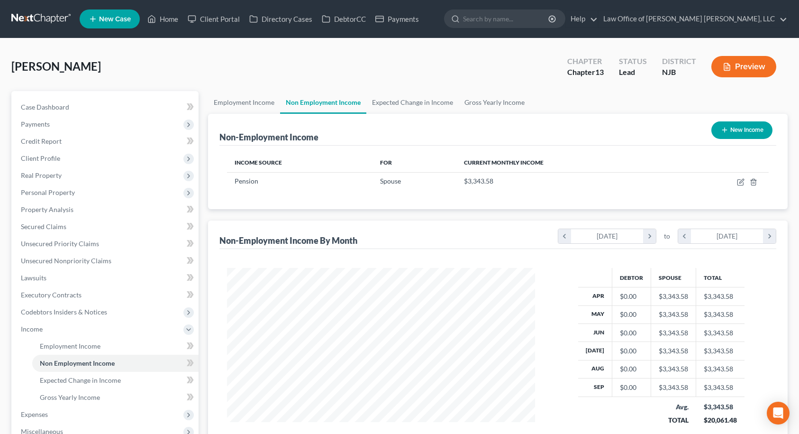
click at [727, 130] on icon "button" at bounding box center [725, 130] width 8 height 8
select select "0"
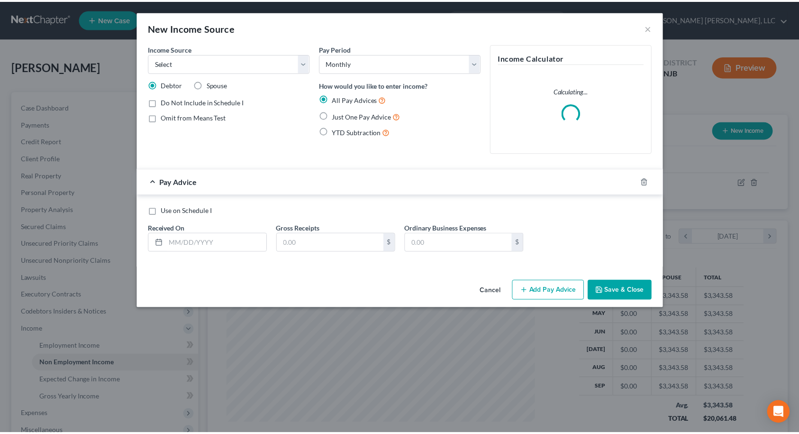
scroll to position [170, 330]
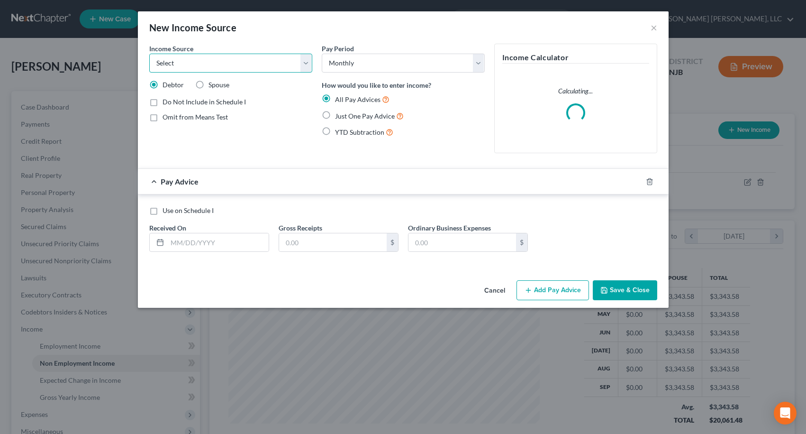
click at [290, 60] on select "Select Unemployment Disability (from employer) Pension Retirement Social Securi…" at bounding box center [230, 63] width 163 height 19
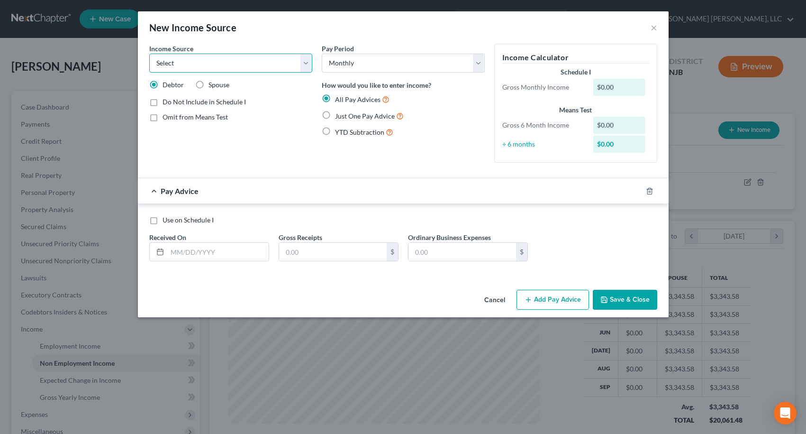
select select "13"
click at [149, 54] on select "Select Unemployment Disability (from employer) Pension Retirement Social Securi…" at bounding box center [230, 63] width 163 height 19
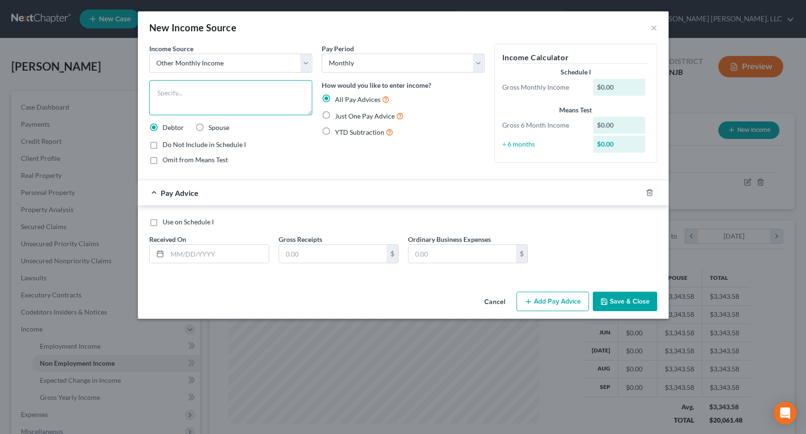
click at [219, 100] on textarea at bounding box center [230, 97] width 163 height 35
type textarea "Income tax refund"
click at [163, 162] on label "Omit from Means Test" at bounding box center [195, 159] width 65 height 9
click at [166, 161] on input "Omit from Means Test" at bounding box center [169, 158] width 6 height 6
checkbox input "true"
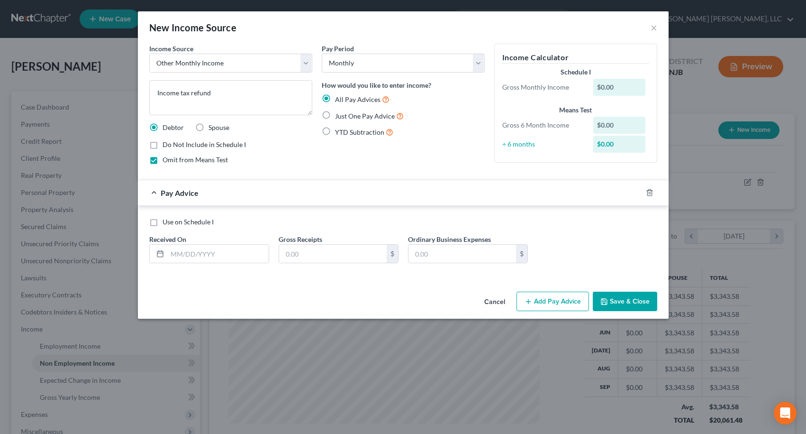
click at [335, 116] on label "Just One Pay Advice" at bounding box center [369, 115] width 69 height 11
click at [339, 116] on input "Just One Pay Advice" at bounding box center [342, 113] width 6 height 6
radio input "true"
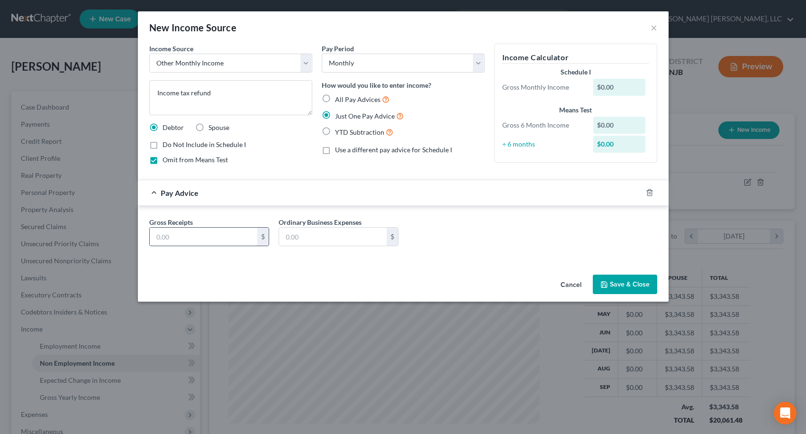
click at [192, 235] on input "text" at bounding box center [204, 237] width 108 height 18
type input "86.00"
click at [626, 287] on button "Save & Close" at bounding box center [625, 284] width 64 height 20
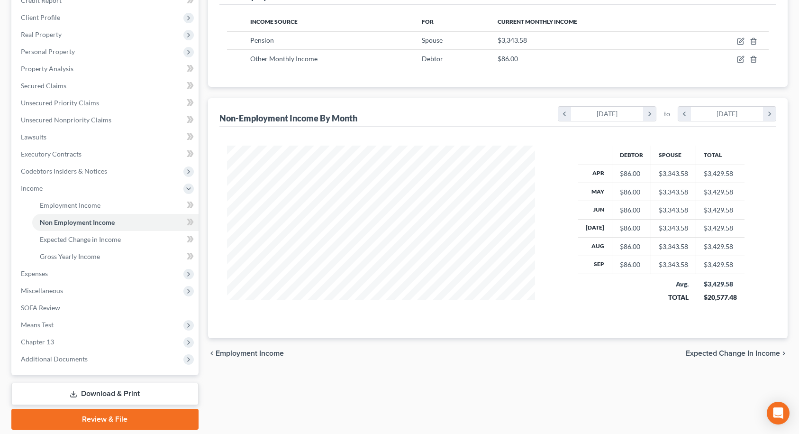
scroll to position [142, 0]
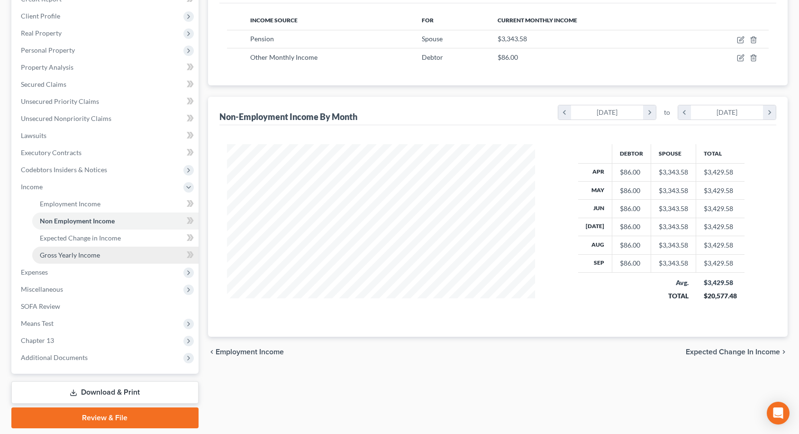
click at [72, 251] on span "Gross Yearly Income" at bounding box center [70, 255] width 60 height 8
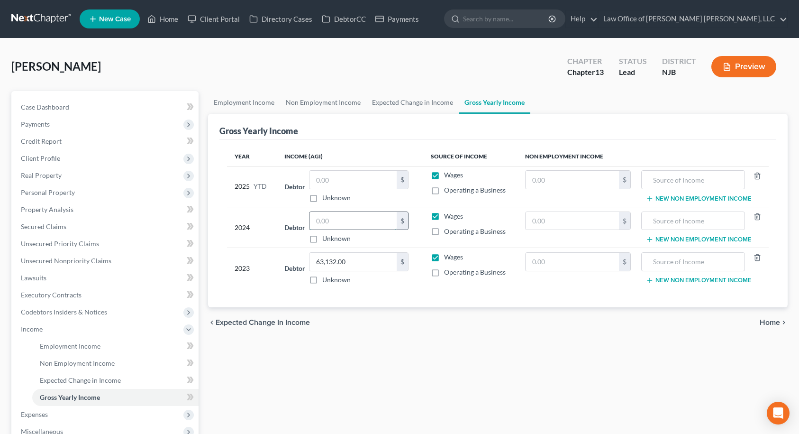
click at [327, 220] on input "text" at bounding box center [353, 221] width 87 height 18
click at [353, 219] on input "text" at bounding box center [353, 221] width 87 height 18
type input "59,489.00"
click at [337, 177] on input "text" at bounding box center [353, 180] width 87 height 18
type input "50,045.22"
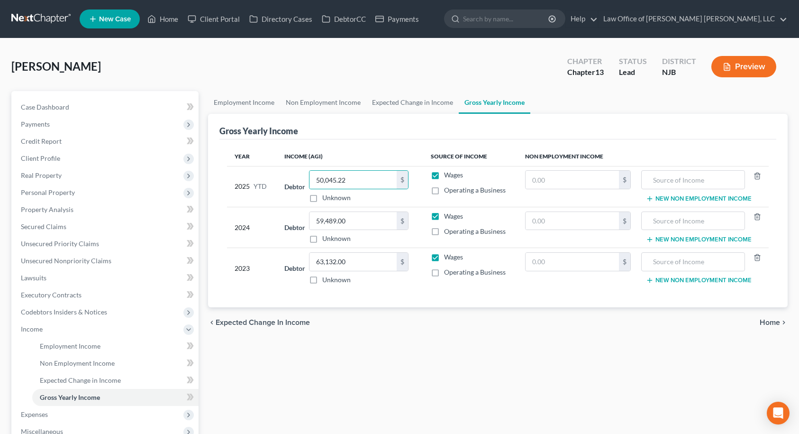
click at [392, 325] on div "chevron_left Expected Change in Income Home chevron_right" at bounding box center [498, 322] width 580 height 30
click at [767, 323] on span "Home" at bounding box center [770, 323] width 20 height 8
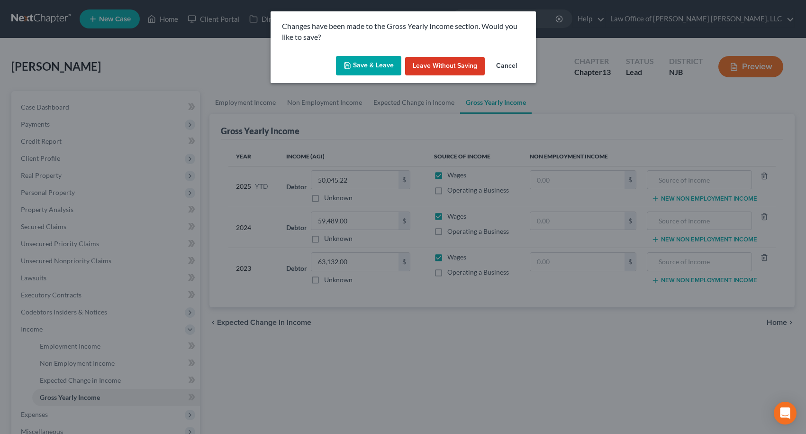
click at [384, 66] on button "Save & Leave" at bounding box center [368, 66] width 65 height 20
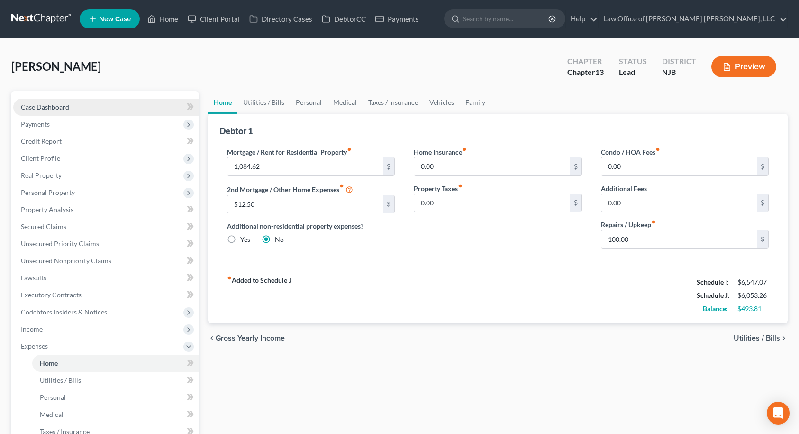
drag, startPoint x: 755, startPoint y: 103, endPoint x: 108, endPoint y: 114, distance: 647.1
click at [755, 103] on ul "Home Utilities / Bills Personal Medical Taxes / Insurance Vehicles Family" at bounding box center [498, 102] width 580 height 23
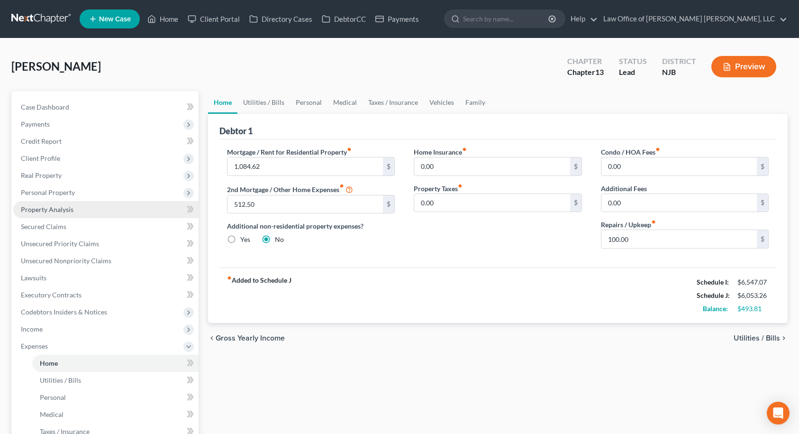
click at [33, 211] on span "Property Analysis" at bounding box center [47, 209] width 53 height 8
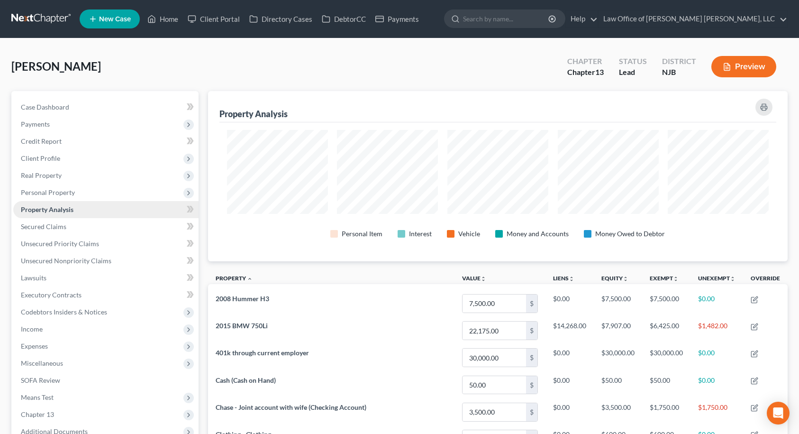
scroll to position [170, 580]
click at [38, 191] on span "Personal Property" at bounding box center [48, 192] width 54 height 8
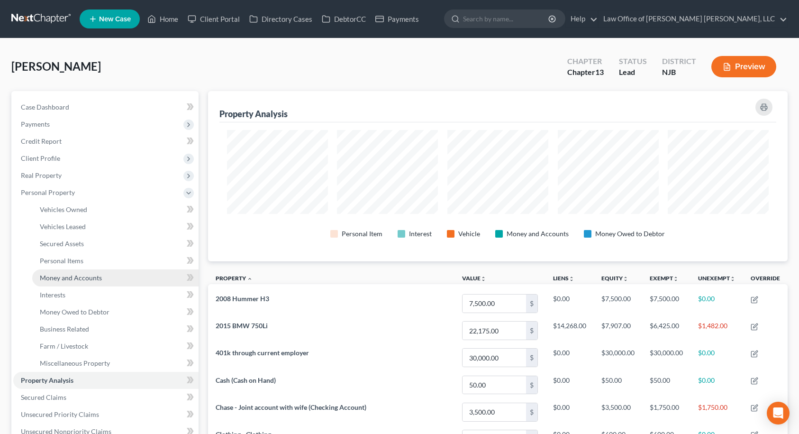
click at [54, 277] on span "Money and Accounts" at bounding box center [71, 277] width 62 height 8
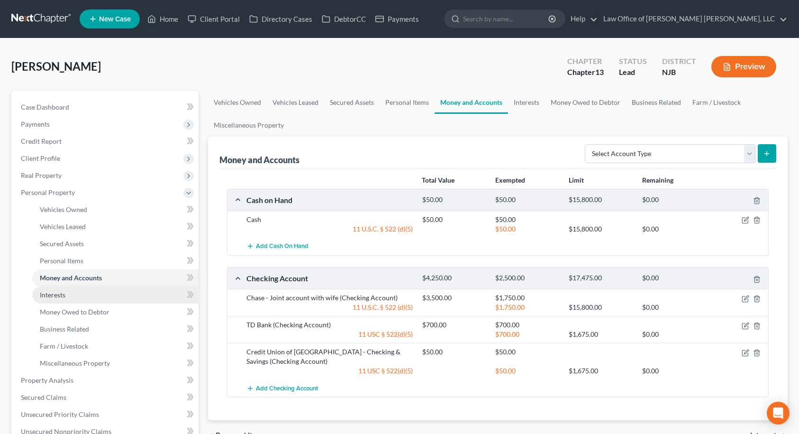
click at [55, 300] on link "Interests" at bounding box center [115, 294] width 166 height 17
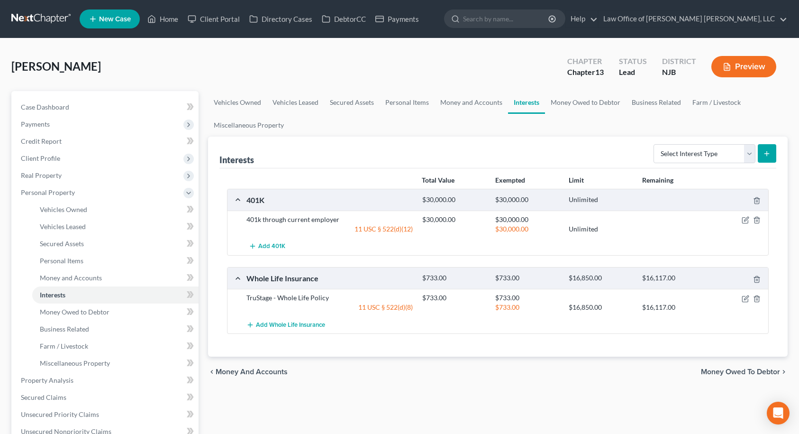
drag, startPoint x: 701, startPoint y: 383, endPoint x: 628, endPoint y: 313, distance: 100.9
click at [701, 383] on div "chevron_left Money and Accounts Money Owed to Debtor chevron_right" at bounding box center [498, 371] width 580 height 30
click at [745, 223] on icon "button" at bounding box center [745, 221] width 6 height 6
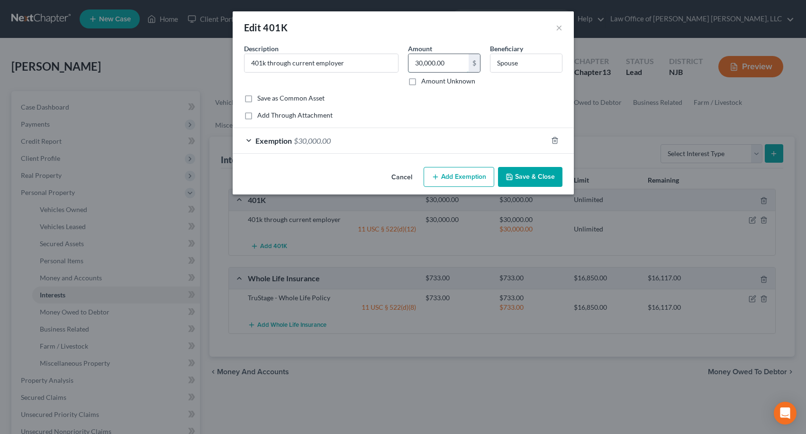
click at [442, 60] on input "30,000.00" at bounding box center [439, 63] width 60 height 18
type input "26,322.00"
click at [319, 145] on span "$30,000.00" at bounding box center [312, 140] width 37 height 9
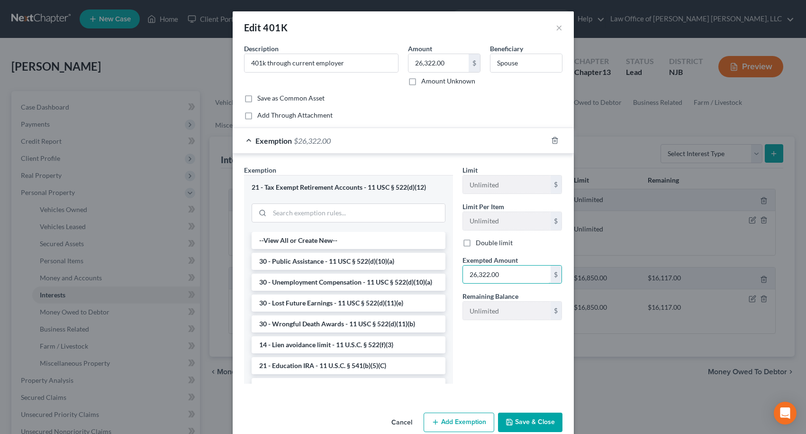
type input "26,322.00"
click at [521, 421] on button "Save & Close" at bounding box center [530, 422] width 64 height 20
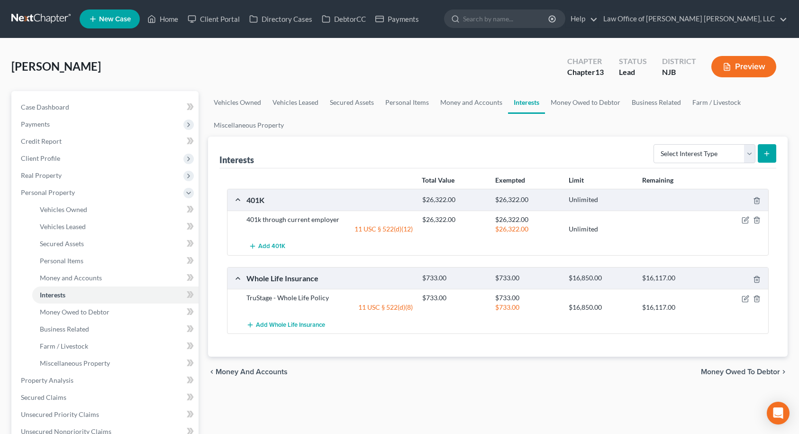
click at [737, 117] on ul "Vehicles Owned Vehicles Leased Secured Assets Personal Items Money and Accounts…" at bounding box center [498, 114] width 580 height 46
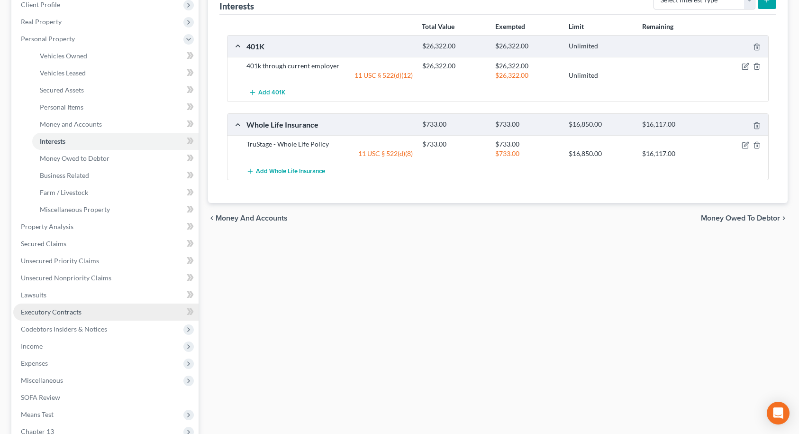
scroll to position [190, 0]
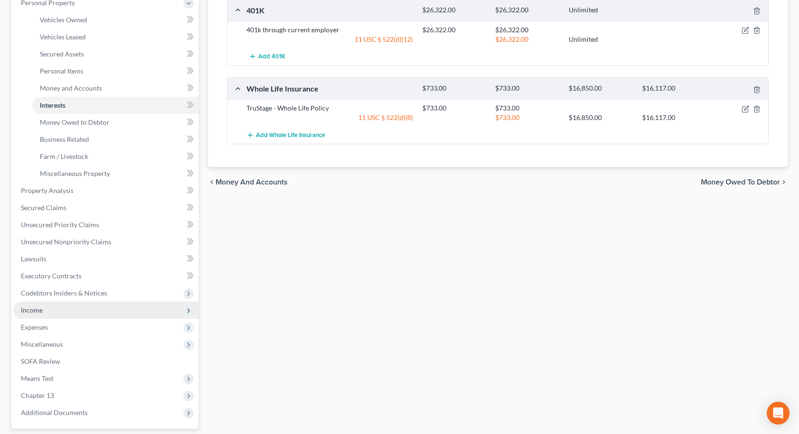
click at [40, 308] on span "Income" at bounding box center [32, 310] width 22 height 8
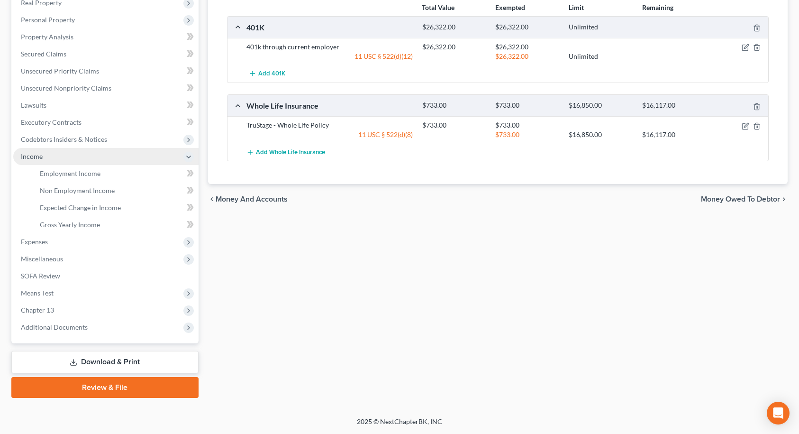
scroll to position [173, 0]
click at [61, 170] on span "Employment Income" at bounding box center [70, 173] width 61 height 8
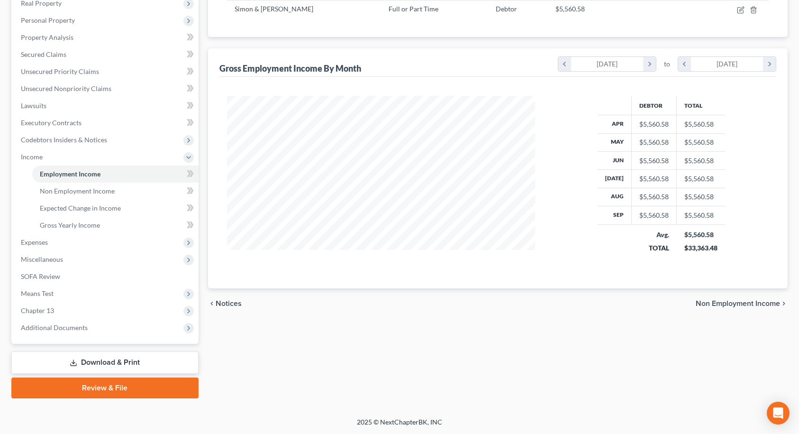
scroll to position [173, 0]
click at [746, 305] on span "Non Employment Income" at bounding box center [738, 303] width 84 height 8
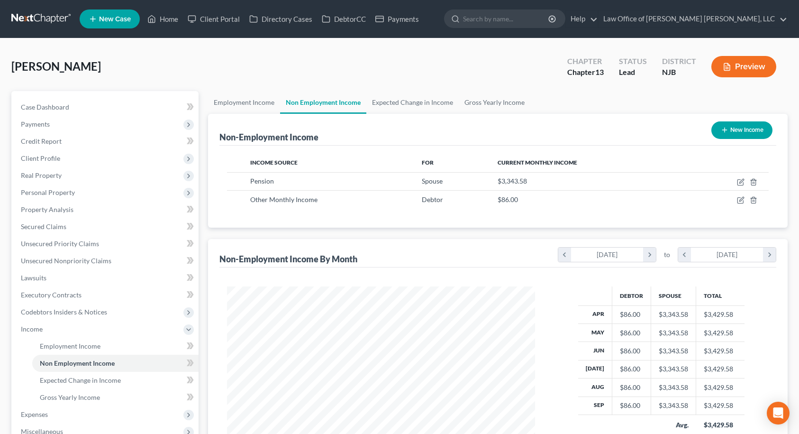
scroll to position [170, 328]
click at [238, 107] on link "Employment Income" at bounding box center [244, 102] width 72 height 23
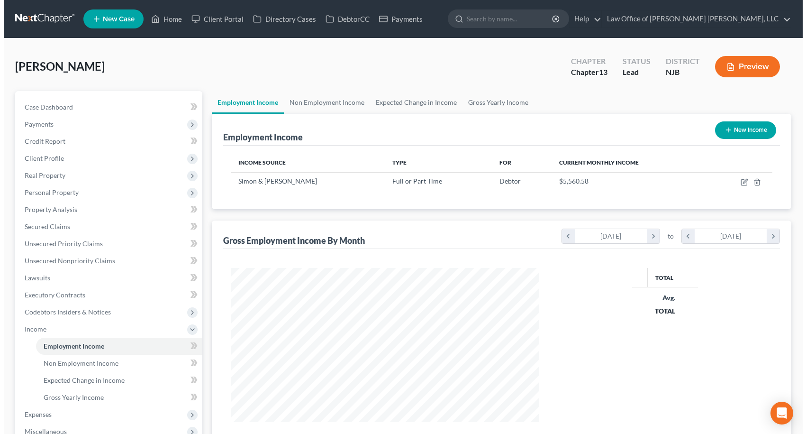
scroll to position [170, 328]
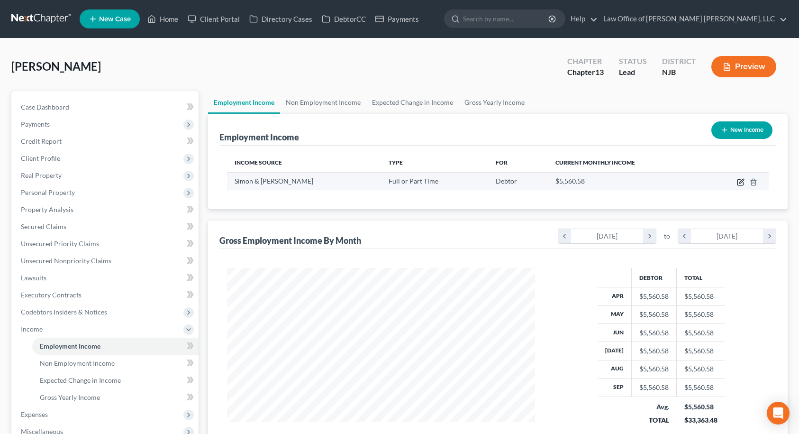
click at [741, 179] on icon "button" at bounding box center [741, 182] width 8 height 8
select select "0"
select select "33"
select select "0"
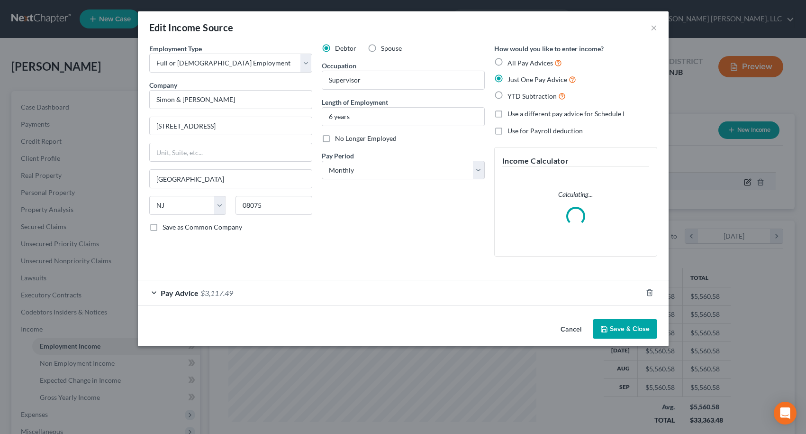
scroll to position [170, 330]
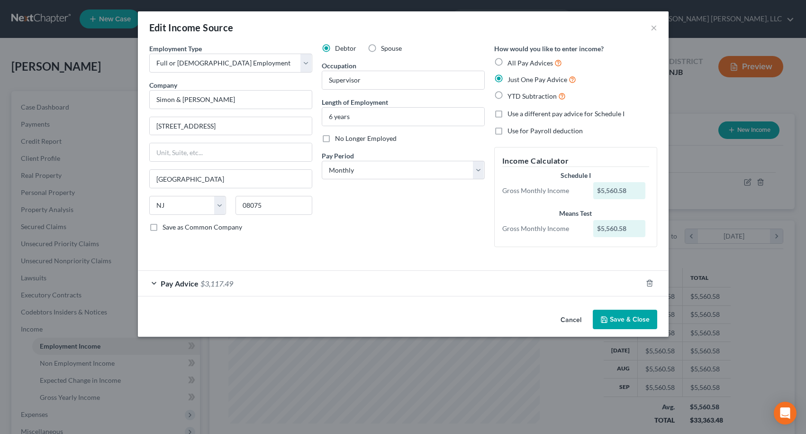
click at [188, 285] on span "Pay Advice" at bounding box center [180, 283] width 38 height 9
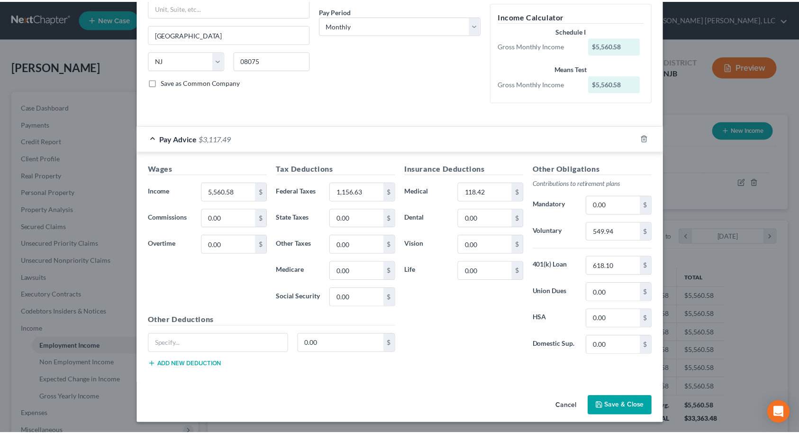
scroll to position [146, 0]
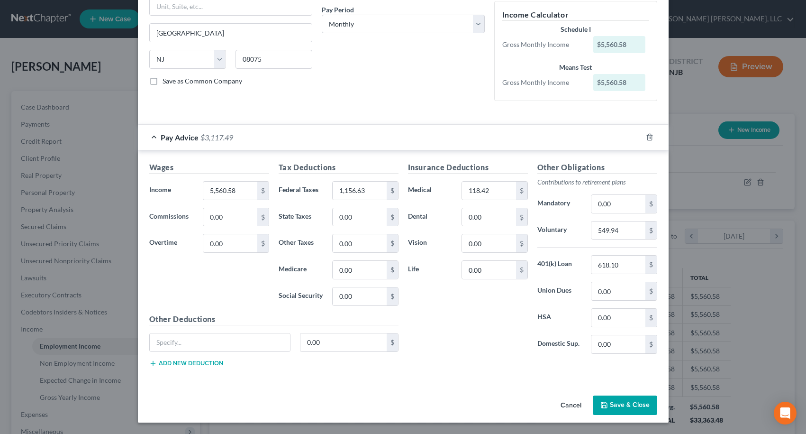
click at [628, 409] on button "Save & Close" at bounding box center [625, 405] width 64 height 20
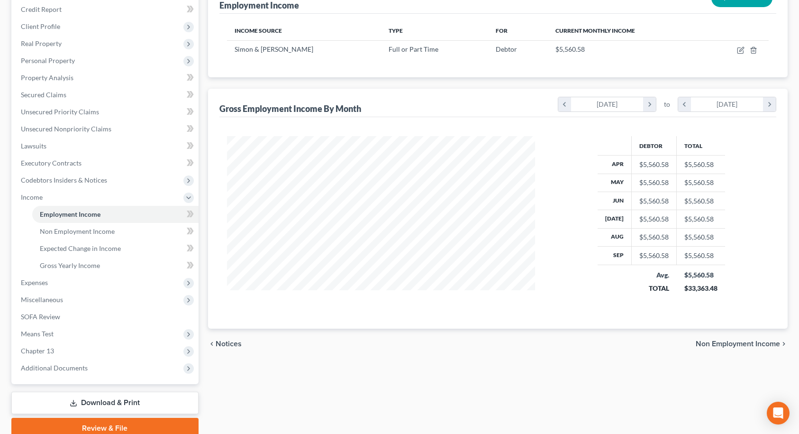
scroll to position [173, 0]
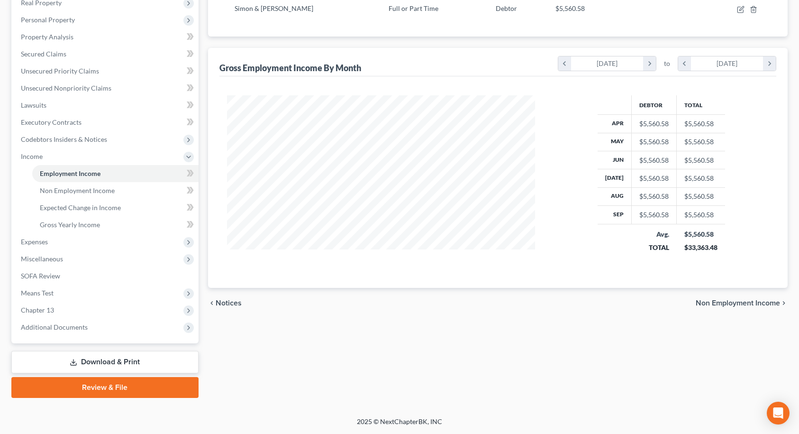
click at [718, 300] on span "Non Employment Income" at bounding box center [738, 303] width 84 height 8
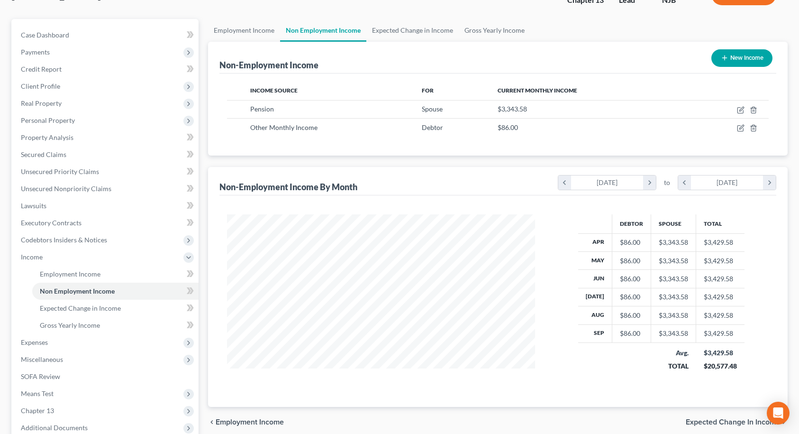
scroll to position [173, 0]
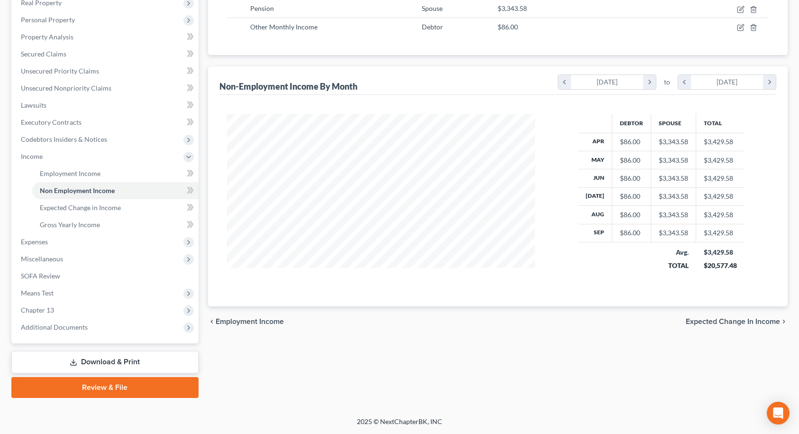
click at [743, 323] on span "Expected Change in Income" at bounding box center [733, 322] width 94 height 8
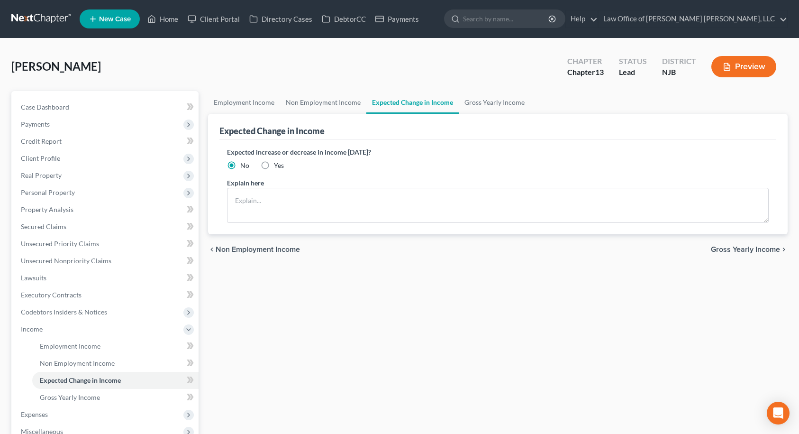
click at [763, 249] on span "Gross Yearly Income" at bounding box center [745, 250] width 69 height 8
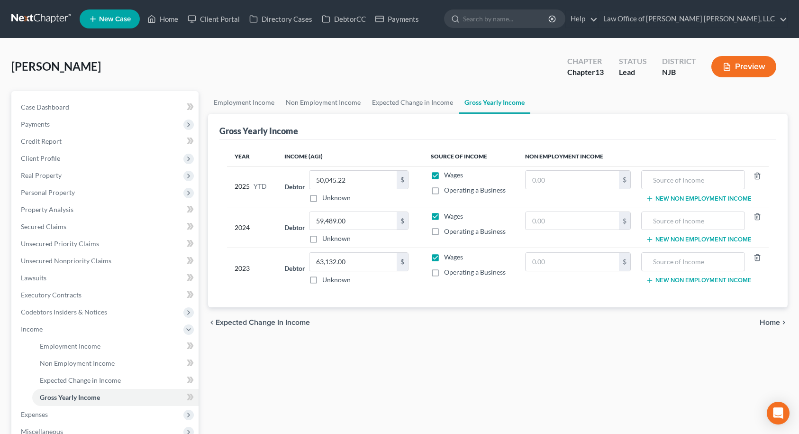
click at [776, 323] on span "Home" at bounding box center [770, 323] width 20 height 8
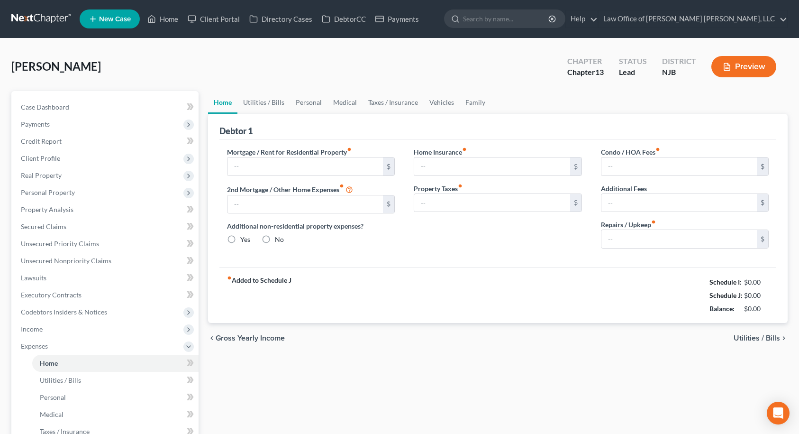
type input "1,084.62"
type input "512.50"
radio input "true"
type input "0.00"
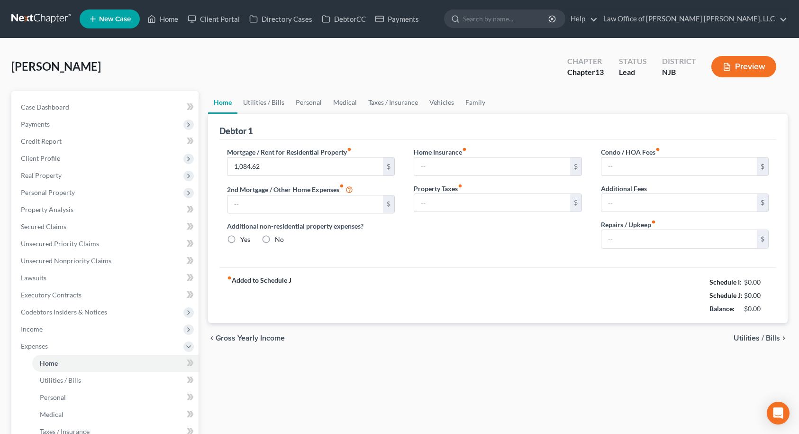
type input "0.00"
type input "100.00"
click at [751, 339] on span "Utilities / Bills" at bounding box center [757, 338] width 46 height 8
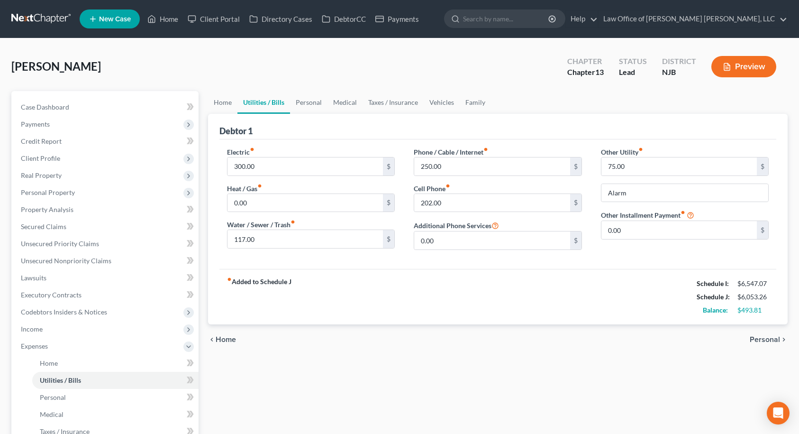
click at [757, 339] on span "Personal" at bounding box center [765, 340] width 30 height 8
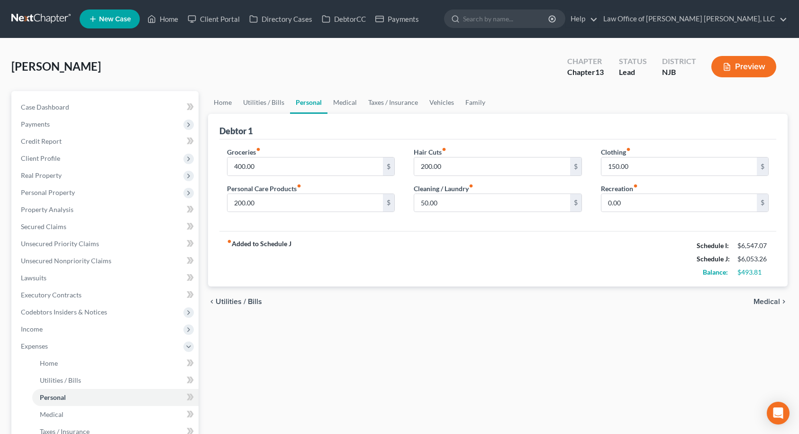
click at [772, 303] on span "Medical" at bounding box center [767, 302] width 27 height 8
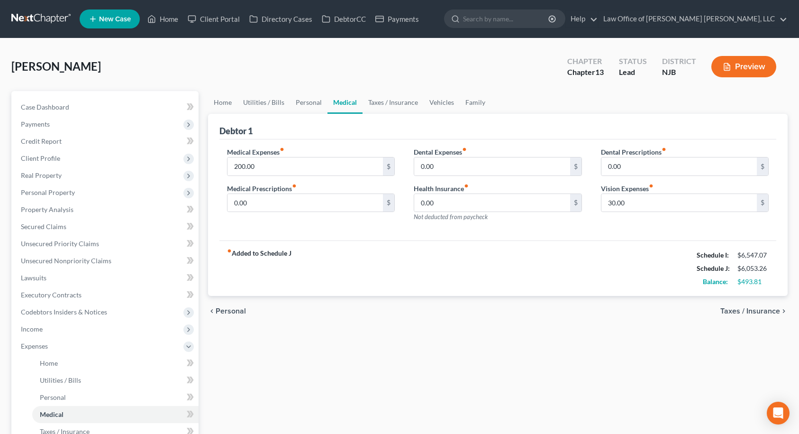
click at [772, 309] on span "Taxes / Insurance" at bounding box center [750, 311] width 60 height 8
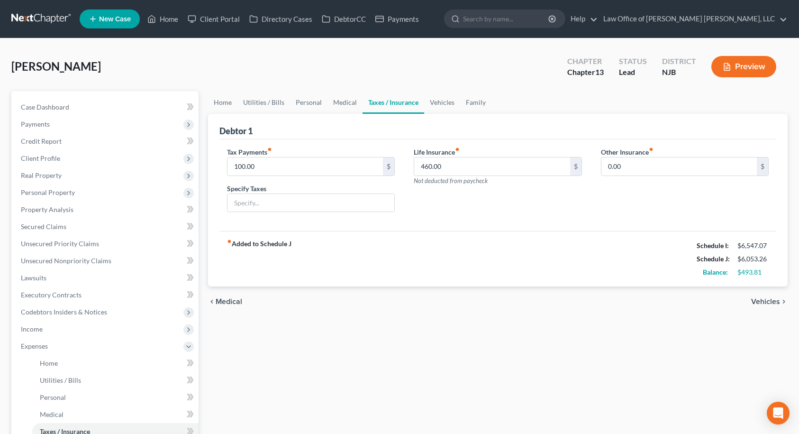
click at [773, 302] on span "Vehicles" at bounding box center [765, 302] width 29 height 8
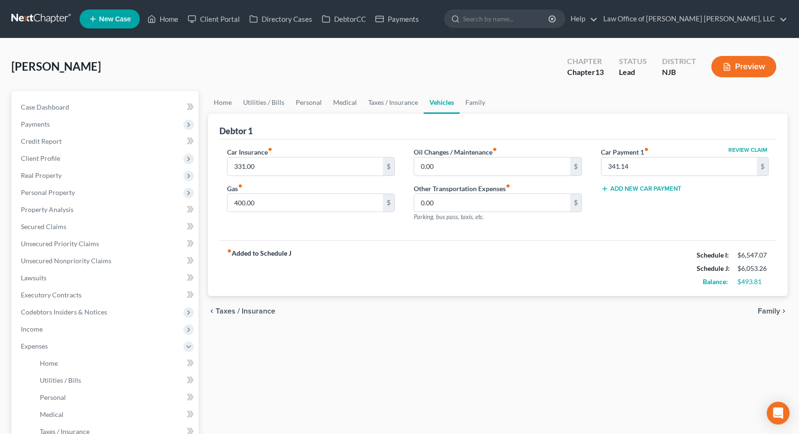
click at [773, 311] on span "Family" at bounding box center [769, 311] width 22 height 8
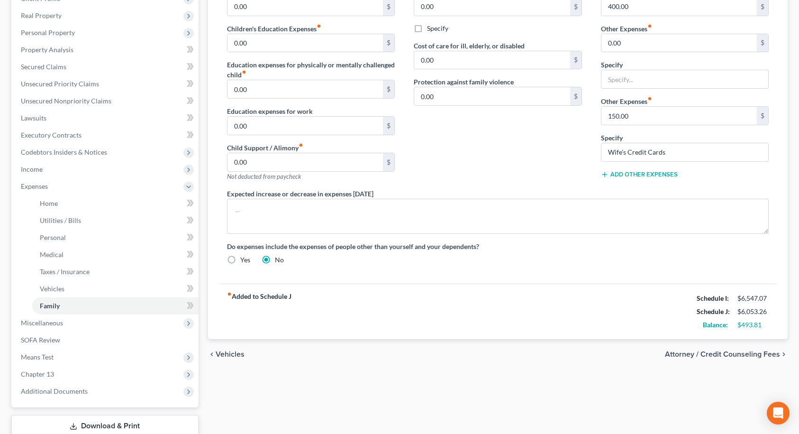
scroll to position [190, 0]
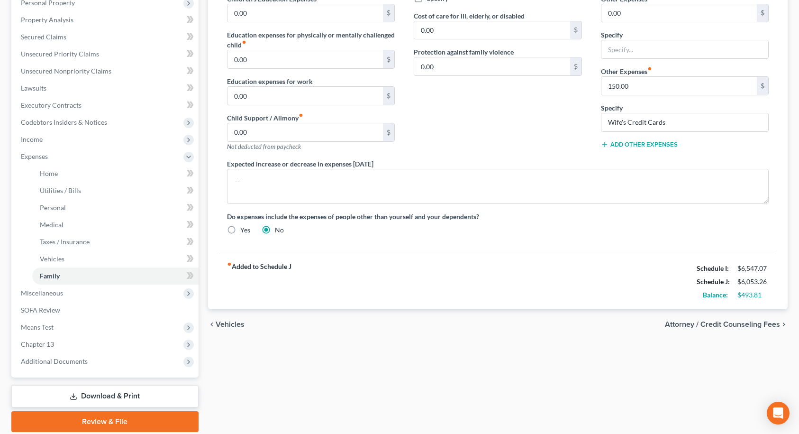
click at [732, 323] on span "Attorney / Credit Counseling Fees" at bounding box center [722, 324] width 115 height 8
select select "3"
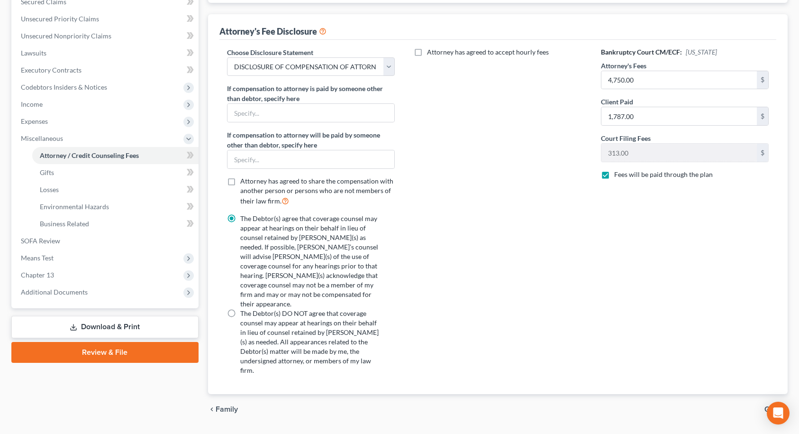
scroll to position [232, 0]
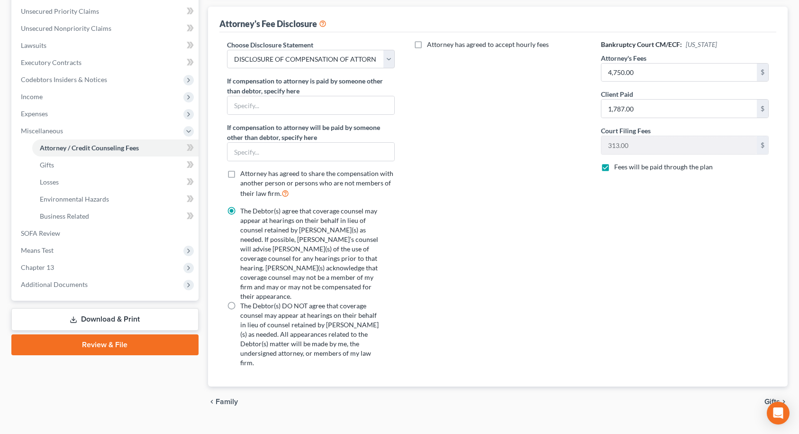
click at [767, 398] on span "Gifts" at bounding box center [773, 402] width 16 height 8
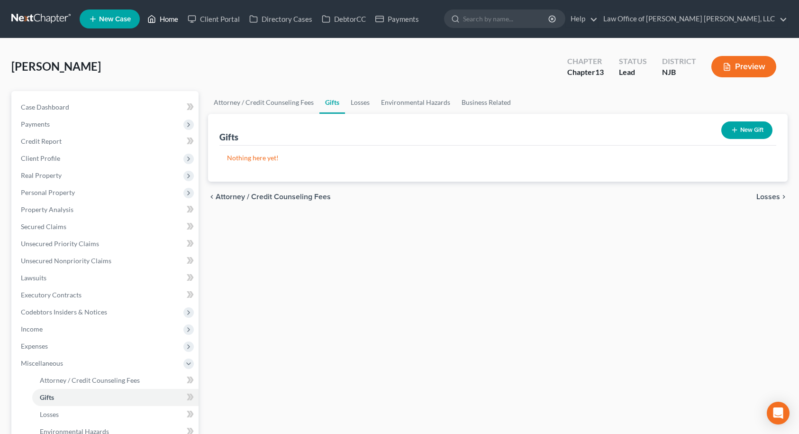
click at [167, 23] on link "Home" at bounding box center [163, 18] width 40 height 17
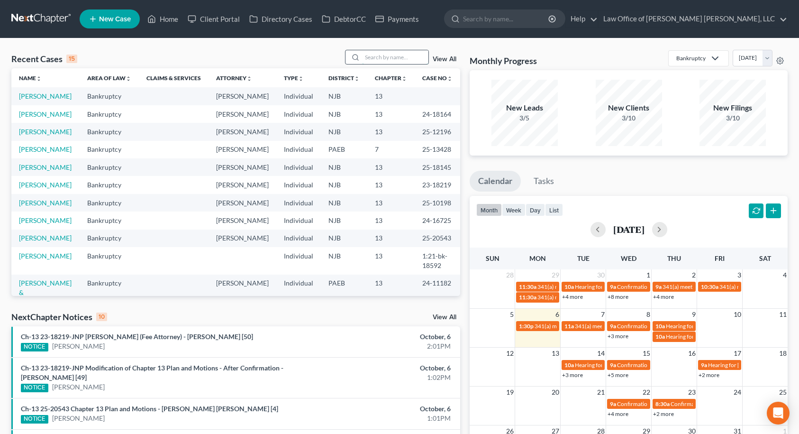
click at [390, 59] on input "search" at bounding box center [395, 57] width 66 height 14
type input "l"
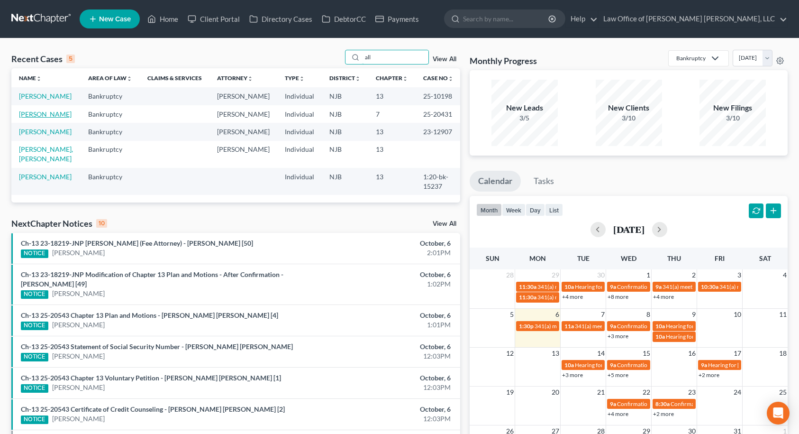
type input "all"
click at [50, 118] on link "[PERSON_NAME]" at bounding box center [45, 114] width 53 height 8
select select "4"
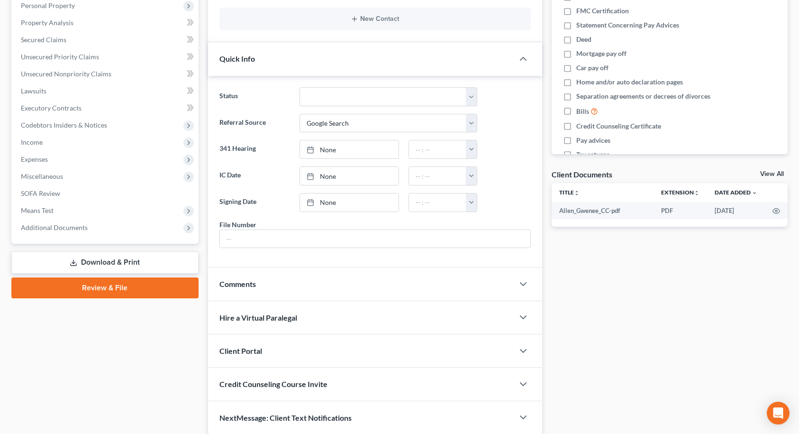
scroll to position [190, 0]
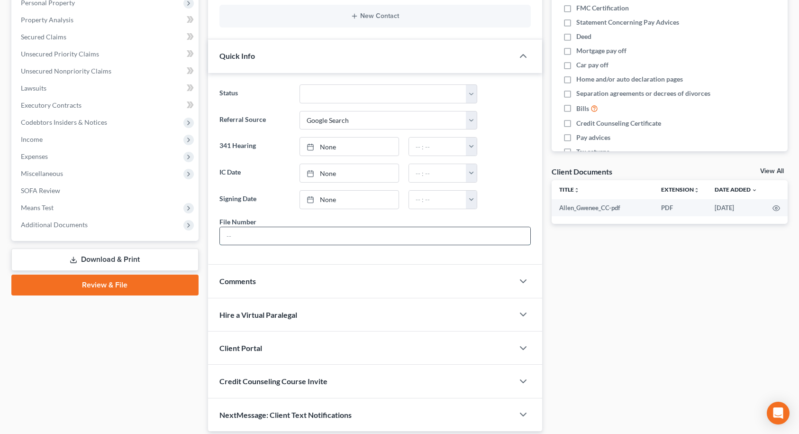
click at [264, 235] on input "text" at bounding box center [375, 236] width 310 height 18
type input "10596"
click at [608, 289] on div "Docs Tasks Events Timer 0% Completed Nothing here yet! Income Documents Tax Dec…" at bounding box center [670, 166] width 246 height 530
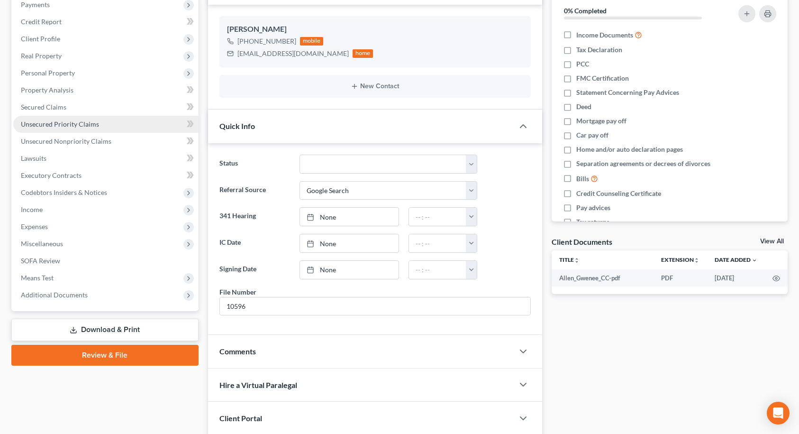
scroll to position [0, 0]
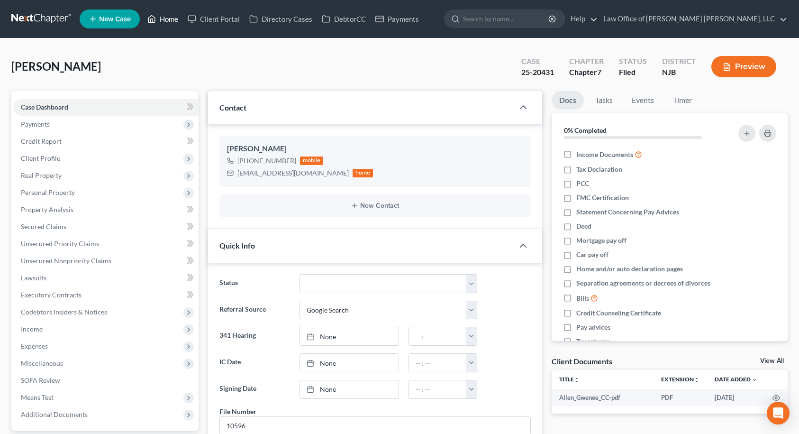
click at [159, 22] on link "Home" at bounding box center [163, 18] width 40 height 17
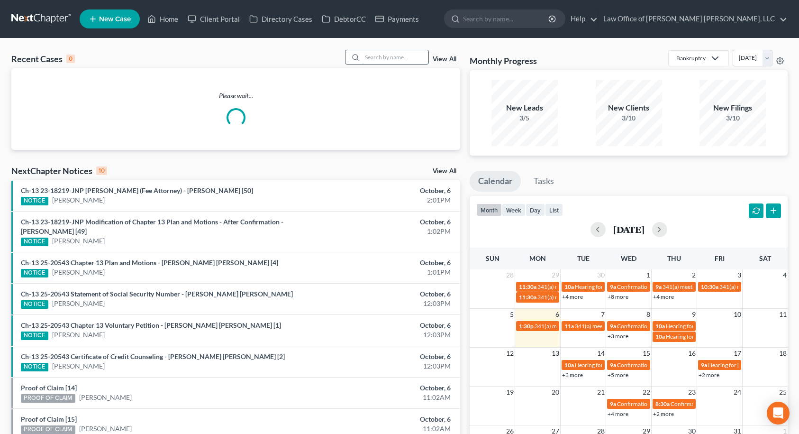
click at [397, 60] on input "search" at bounding box center [395, 57] width 66 height 14
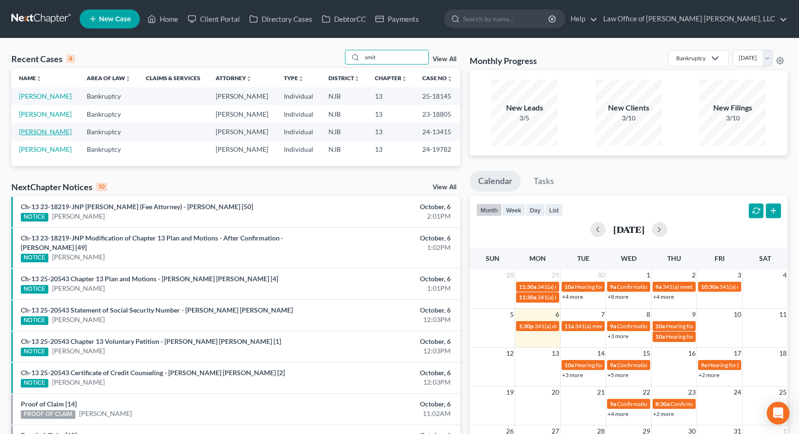
type input "smit"
click at [34, 134] on link "[PERSON_NAME]" at bounding box center [45, 131] width 53 height 8
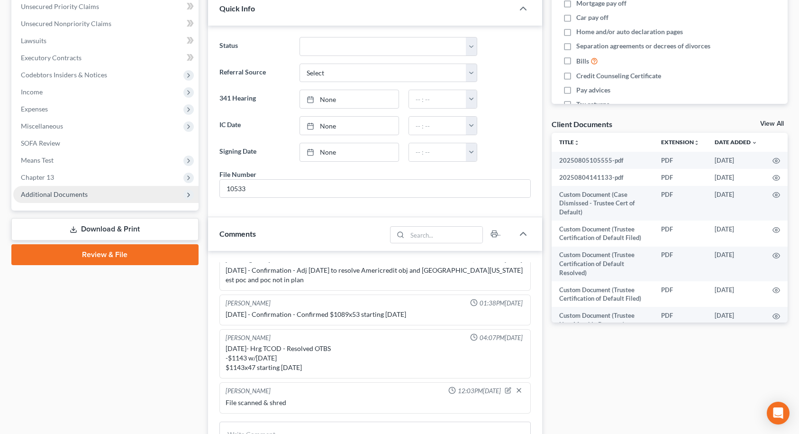
scroll to position [1865, 0]
click at [83, 198] on span "Additional Documents" at bounding box center [105, 194] width 185 height 17
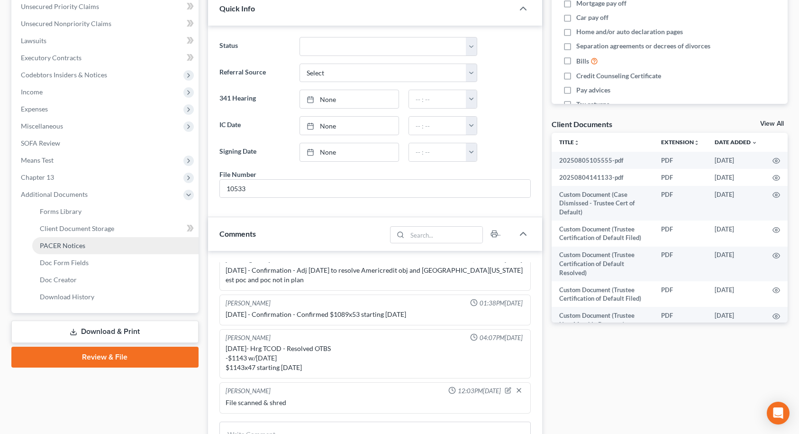
click at [88, 248] on link "PACER Notices" at bounding box center [115, 245] width 166 height 17
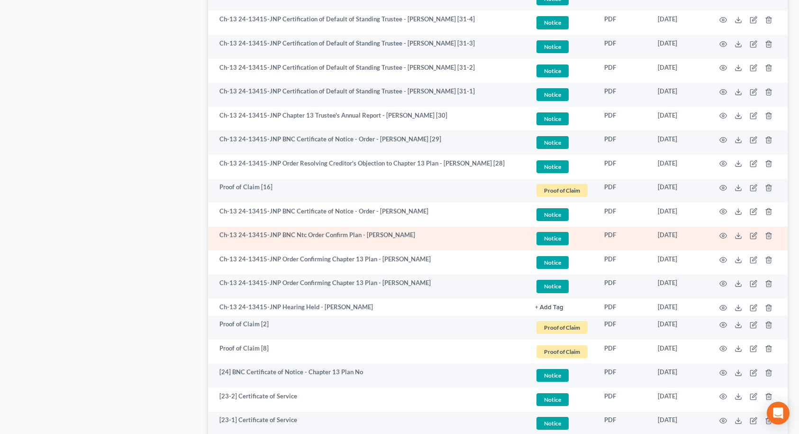
scroll to position [616, 0]
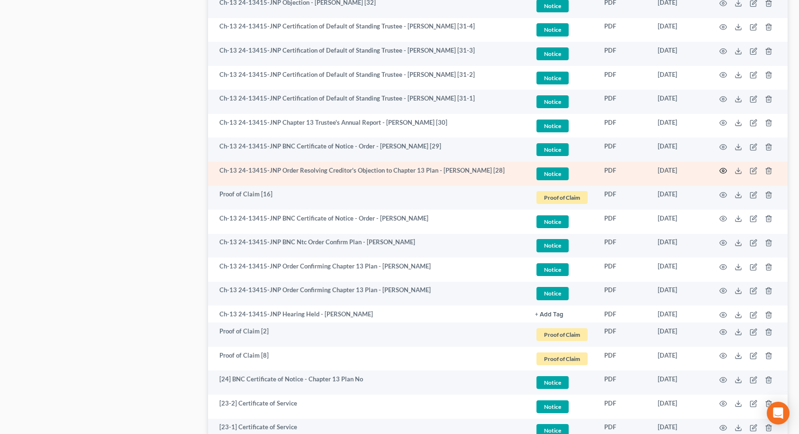
click at [725, 172] on icon "button" at bounding box center [723, 171] width 8 height 8
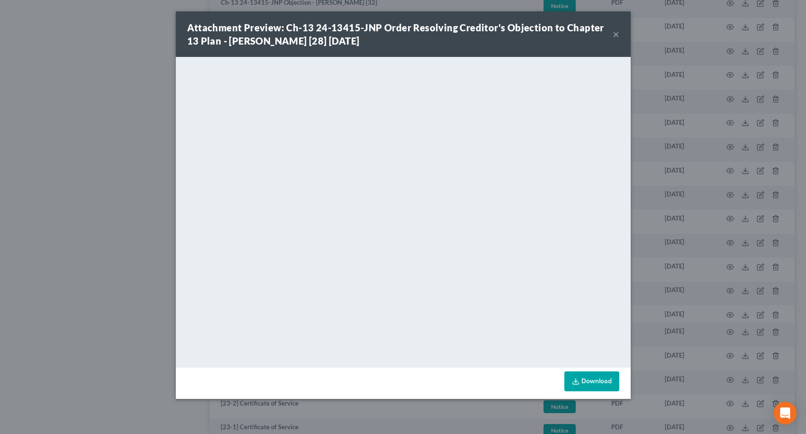
click at [597, 380] on link "Download" at bounding box center [592, 381] width 55 height 20
click at [614, 34] on button "×" at bounding box center [616, 33] width 7 height 11
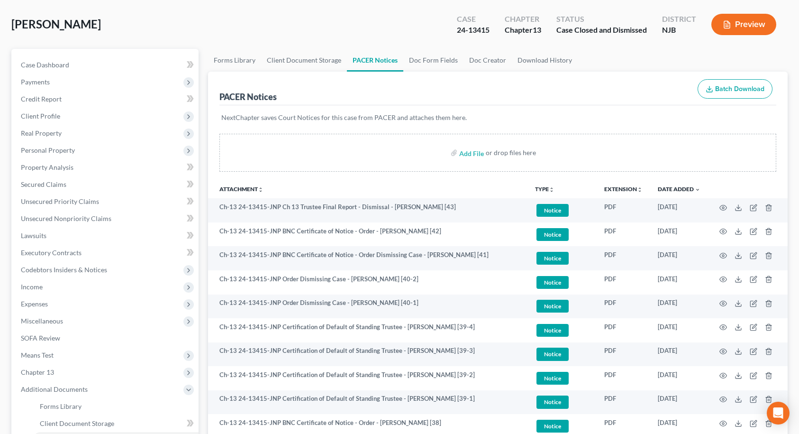
scroll to position [0, 0]
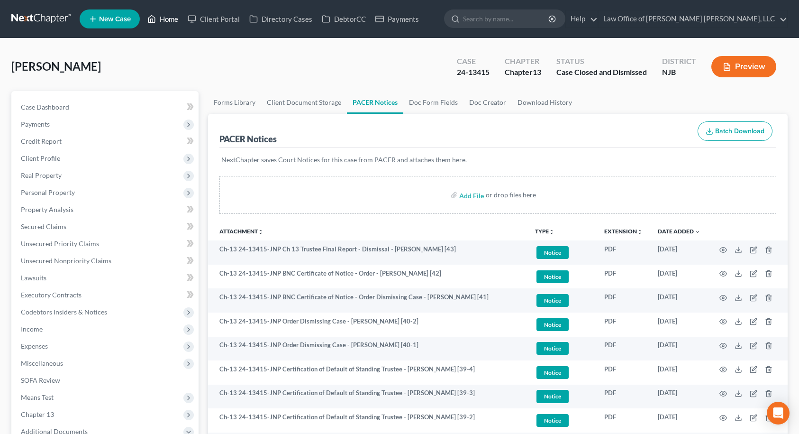
click at [168, 21] on link "Home" at bounding box center [163, 18] width 40 height 17
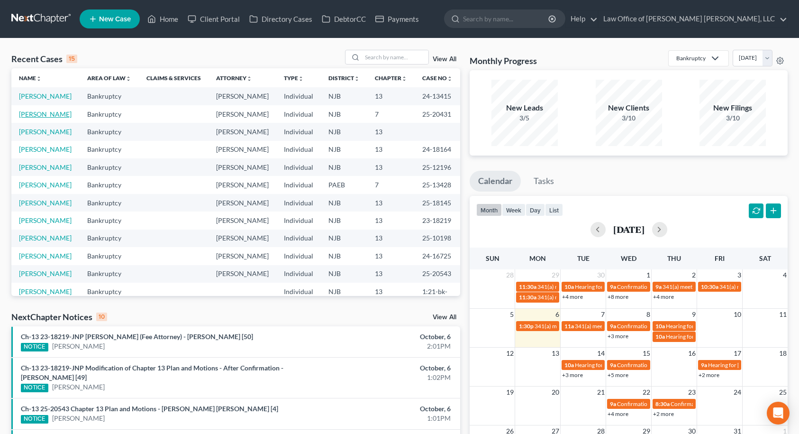
click at [40, 118] on link "[PERSON_NAME]" at bounding box center [45, 114] width 53 height 8
select select "4"
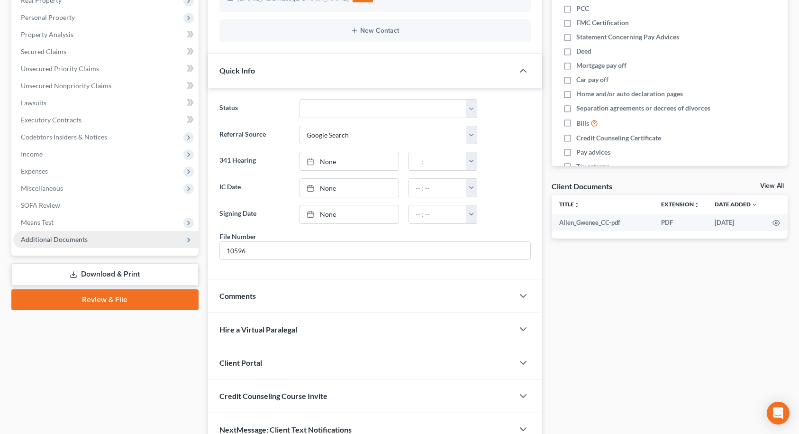
scroll to position [190, 0]
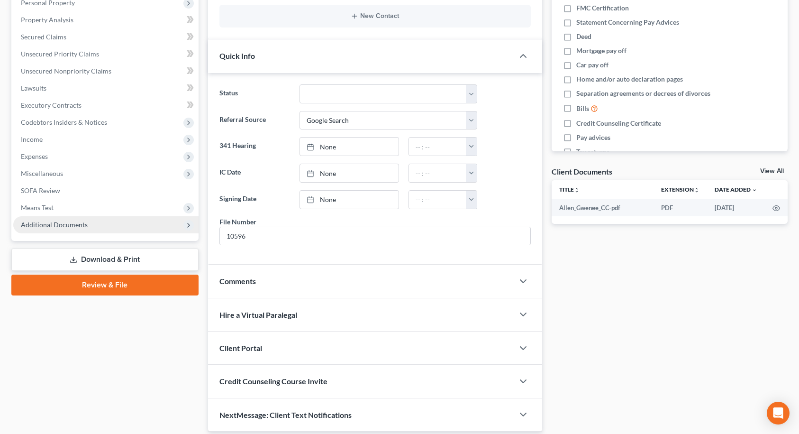
click at [102, 222] on span "Additional Documents" at bounding box center [105, 224] width 185 height 17
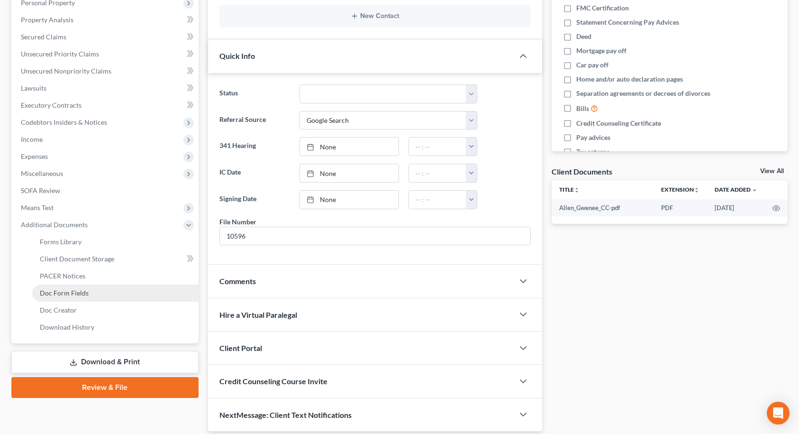
click at [80, 294] on span "Doc Form Fields" at bounding box center [64, 293] width 49 height 8
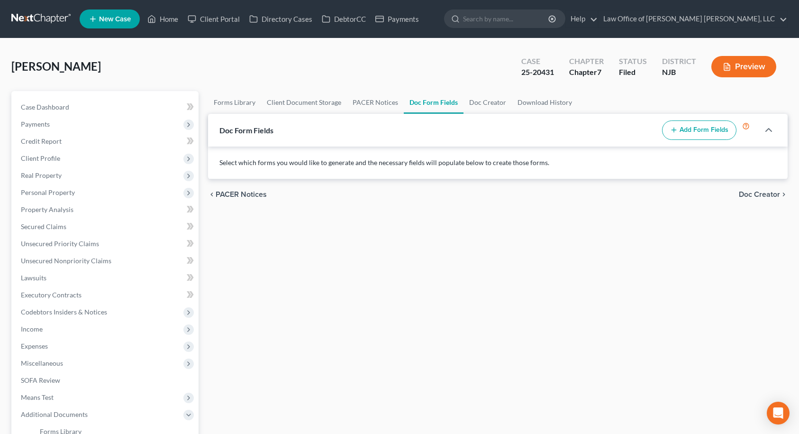
click at [689, 123] on button "Add Form Fields" at bounding box center [699, 130] width 74 height 20
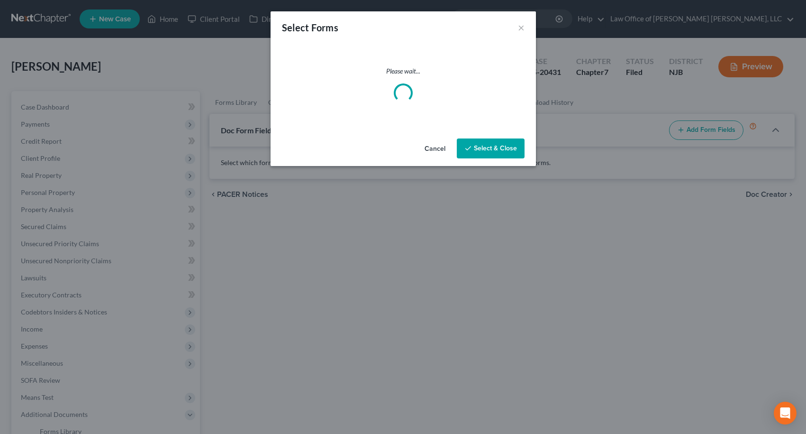
select select
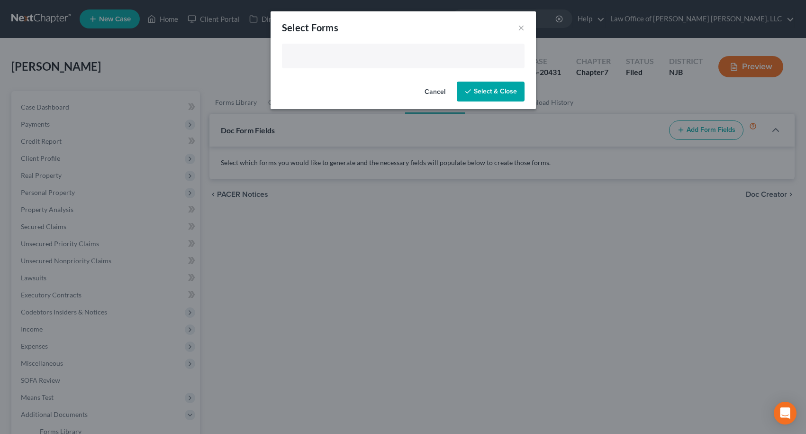
click at [409, 57] on input "text" at bounding box center [402, 57] width 229 height 14
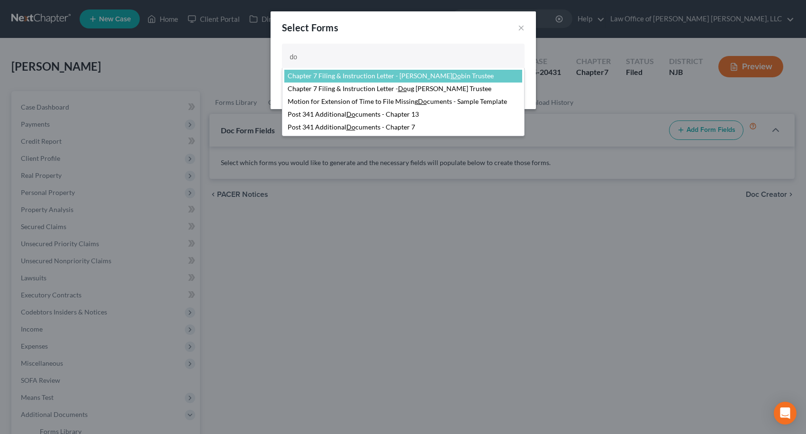
type input "do"
select select "100686"
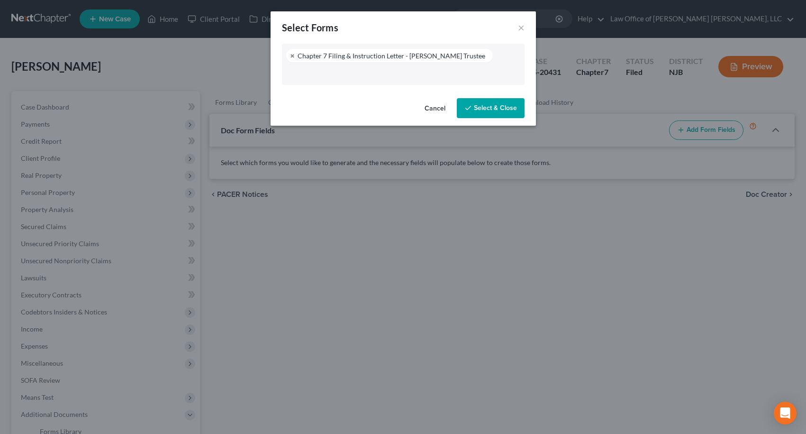
click at [482, 107] on button "Select & Close" at bounding box center [491, 108] width 68 height 20
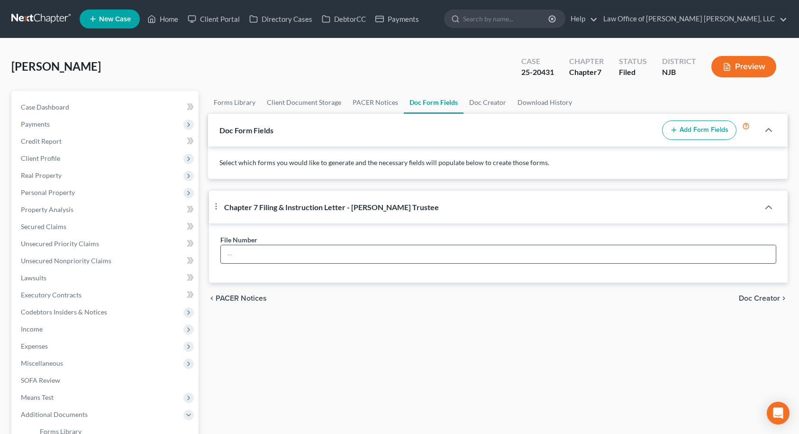
click at [282, 251] on input "text" at bounding box center [498, 254] width 555 height 18
type input "10596"
click at [750, 299] on span "Doc Creator" at bounding box center [759, 298] width 41 height 8
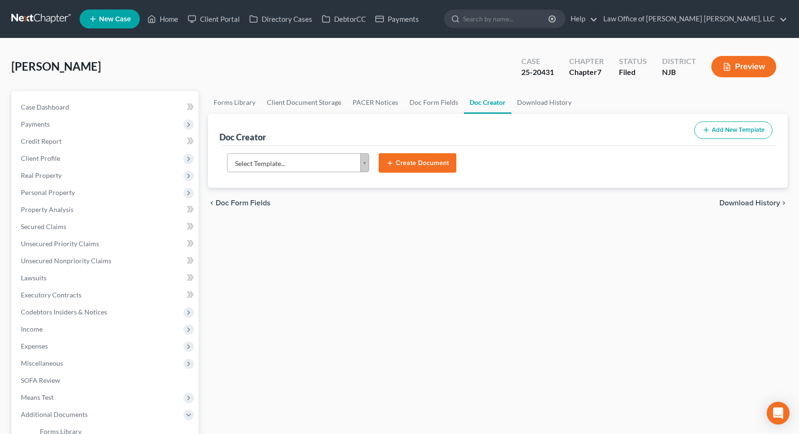
click at [346, 166] on body "Home New Case Client Portal Directory Cases DebtorCC Payments Law Office of [PE…" at bounding box center [399, 311] width 799 height 623
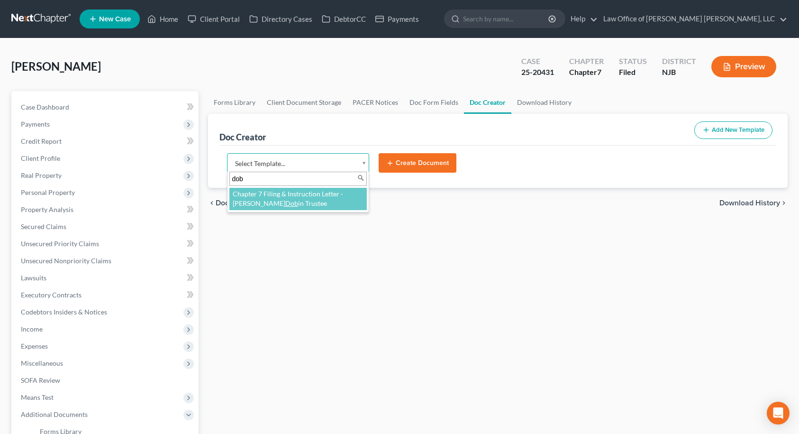
type input "dob"
select select "100686"
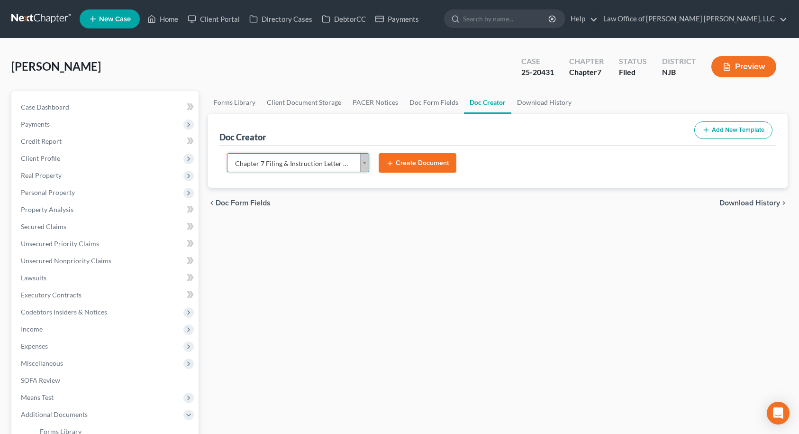
click at [395, 161] on button "Create Document" at bounding box center [418, 163] width 78 height 20
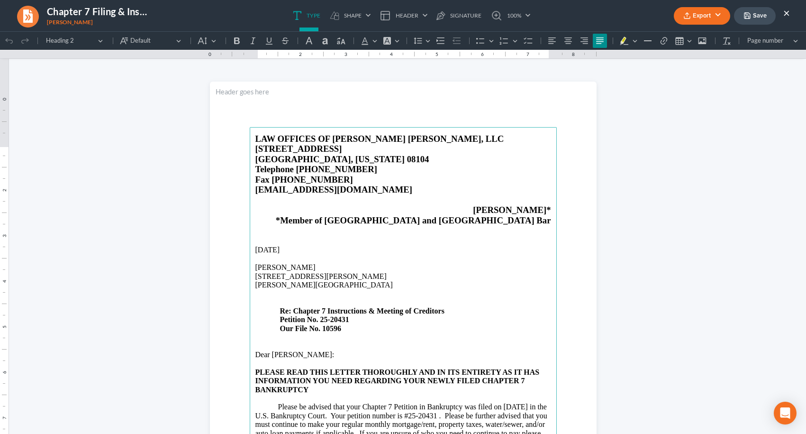
click at [257, 246] on h3 "Rich Text Editor, page-0-main" at bounding box center [403, 241] width 296 height 10
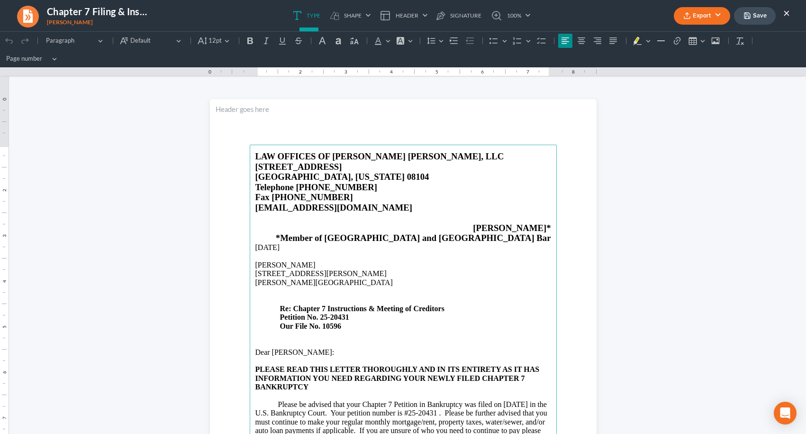
click at [255, 296] on span "Rich Text Editor, page-0-main" at bounding box center [257, 299] width 4 height 8
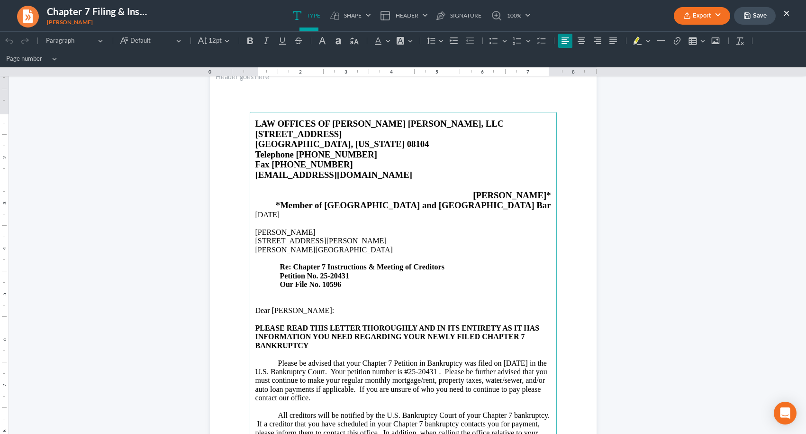
scroll to position [47, 0]
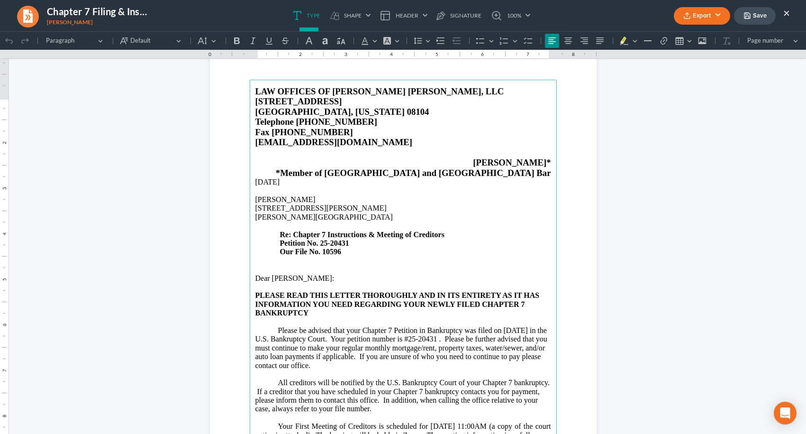
click at [251, 288] on main "LAW OFFICES OF [PERSON_NAME] [PERSON_NAME], LLC [STREET_ADDRESS][US_STATE] Tele…" at bounding box center [403, 285] width 307 height 410
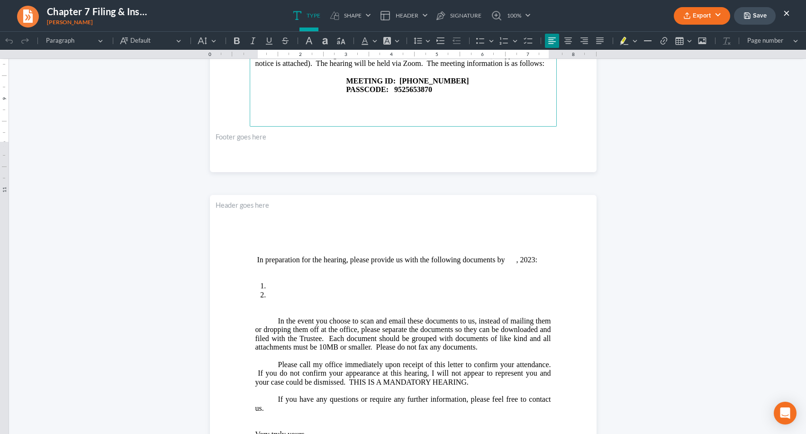
scroll to position [427, 0]
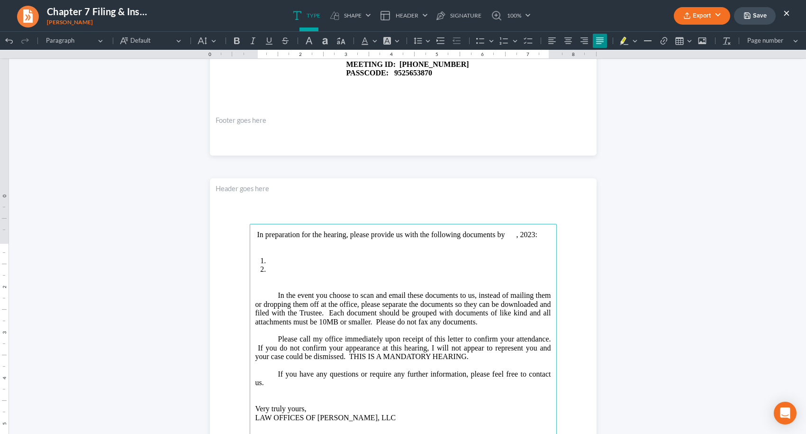
click at [530, 238] on span "In preparation for the hearing, please provide us with the following documents …" at bounding box center [397, 234] width 280 height 8
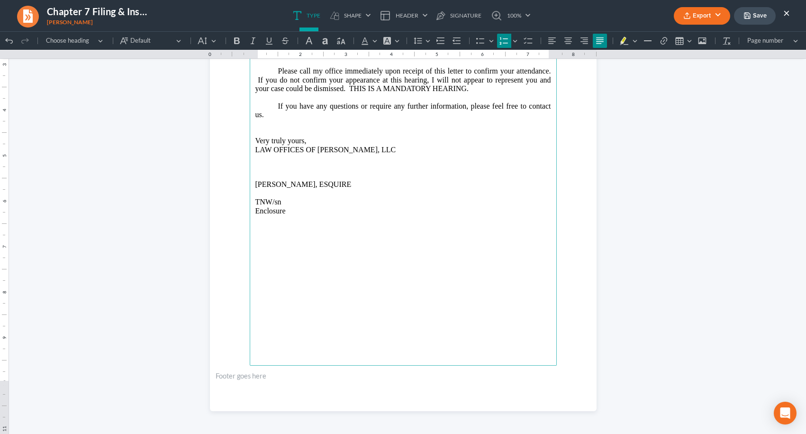
scroll to position [712, 0]
click at [755, 18] on button "Save" at bounding box center [755, 16] width 42 height 18
click at [714, 18] on button "Export" at bounding box center [702, 16] width 56 height 18
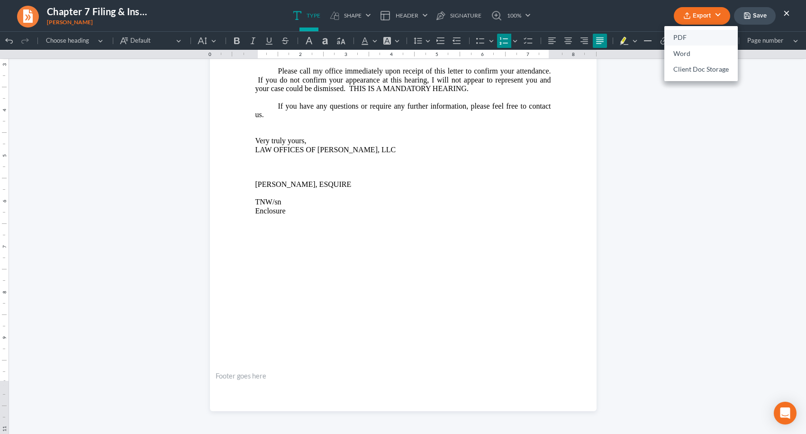
click at [696, 33] on link "PDF" at bounding box center [701, 38] width 73 height 16
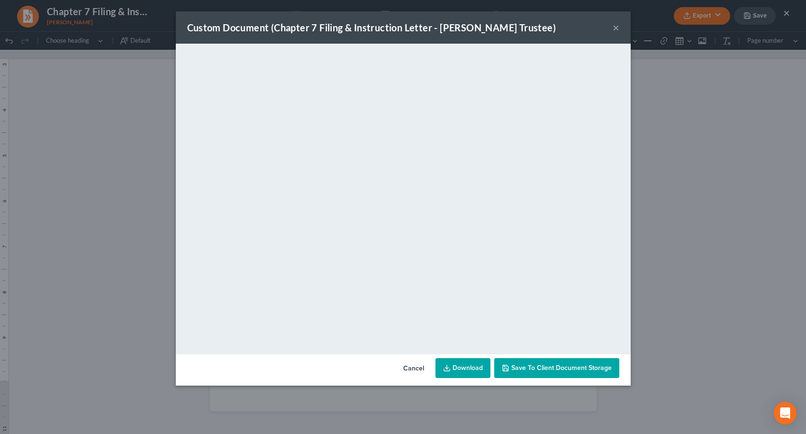
click at [565, 367] on span "Save to Client Document Storage" at bounding box center [561, 368] width 100 height 8
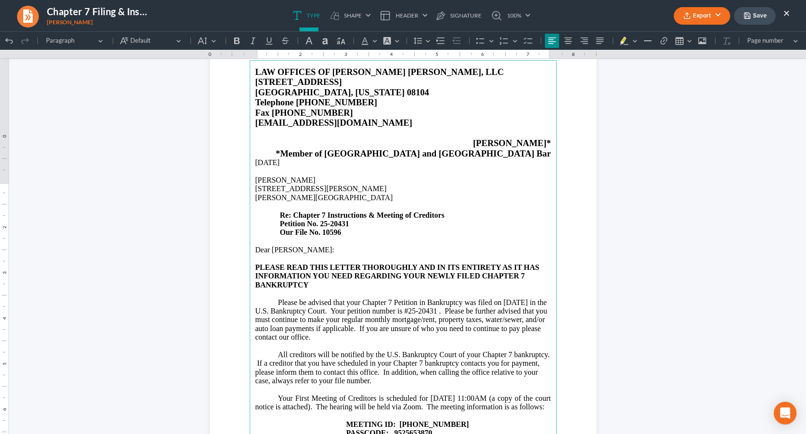
scroll to position [0, 0]
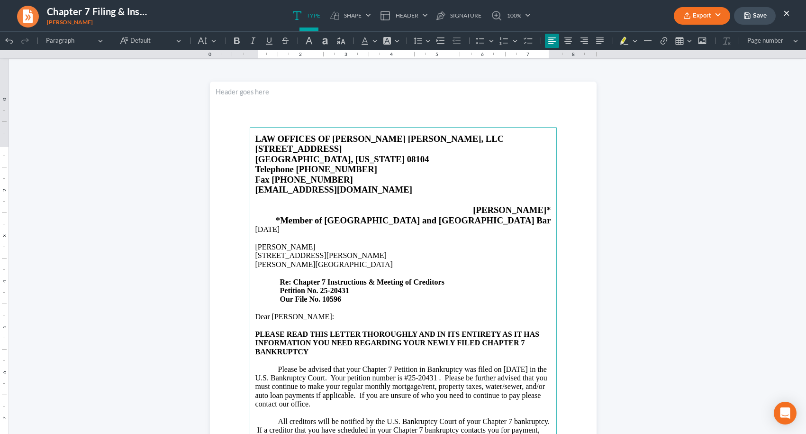
click at [788, 12] on button "×" at bounding box center [786, 12] width 7 height 11
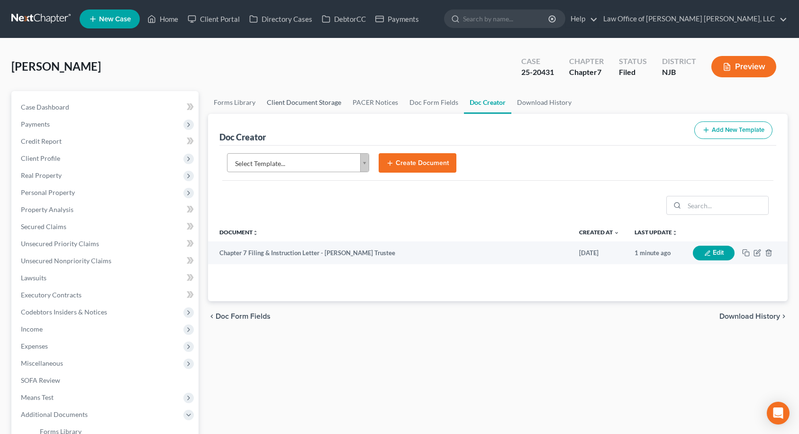
click at [312, 102] on link "Client Document Storage" at bounding box center [304, 102] width 86 height 23
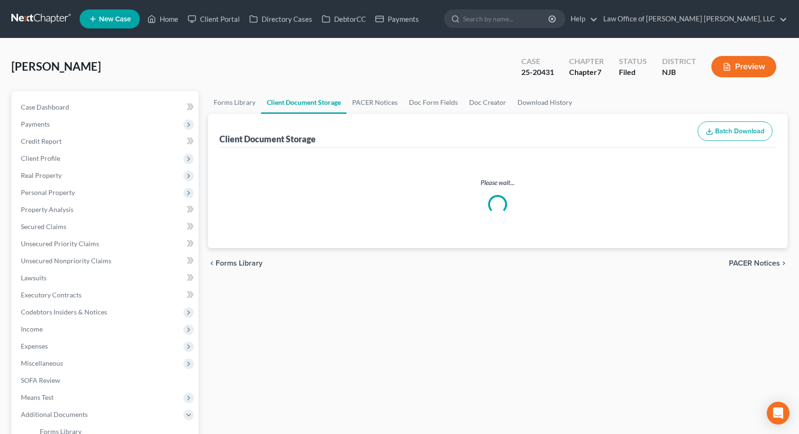
select select "9"
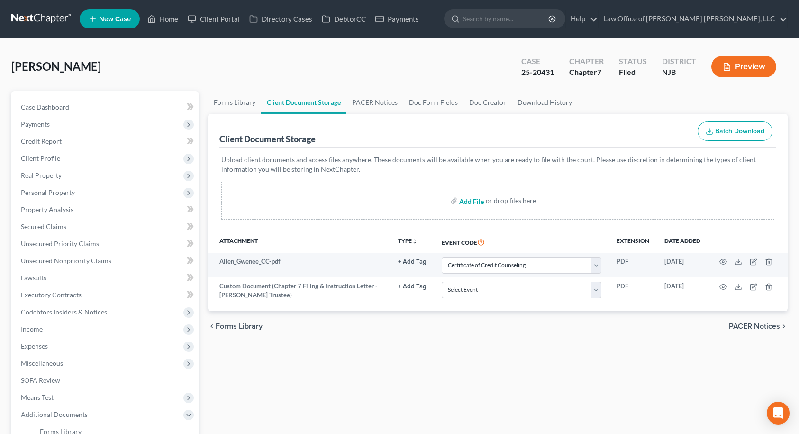
click at [467, 197] on input "file" at bounding box center [470, 200] width 23 height 17
click at [477, 204] on input "file" at bounding box center [470, 200] width 23 height 17
type input "C:\fakepath\[PERSON_NAME] Report.pdf"
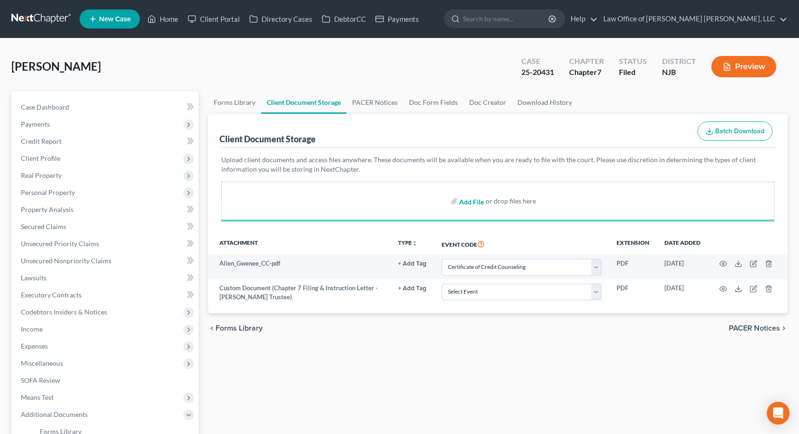
select select "9"
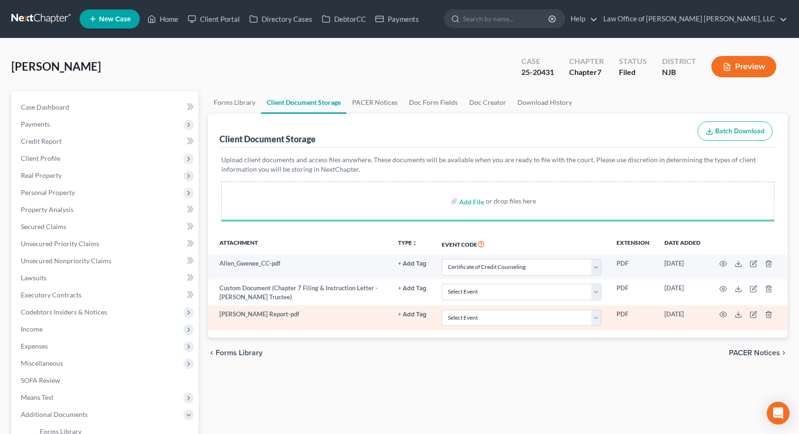
select select "9"
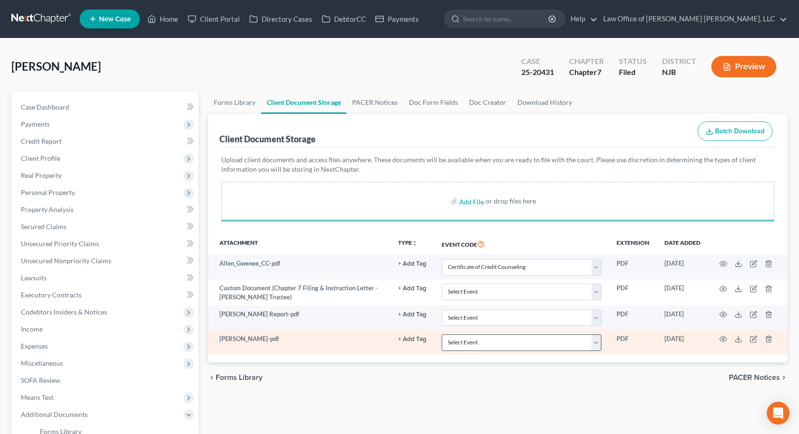
select select "9"
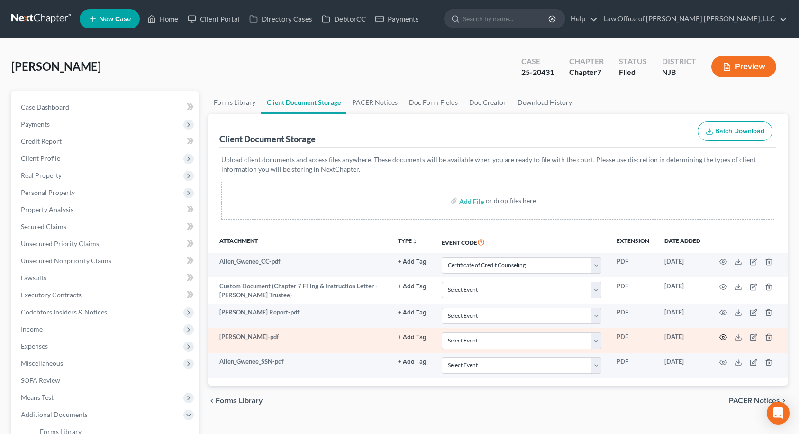
click at [727, 338] on icon "button" at bounding box center [723, 337] width 8 height 8
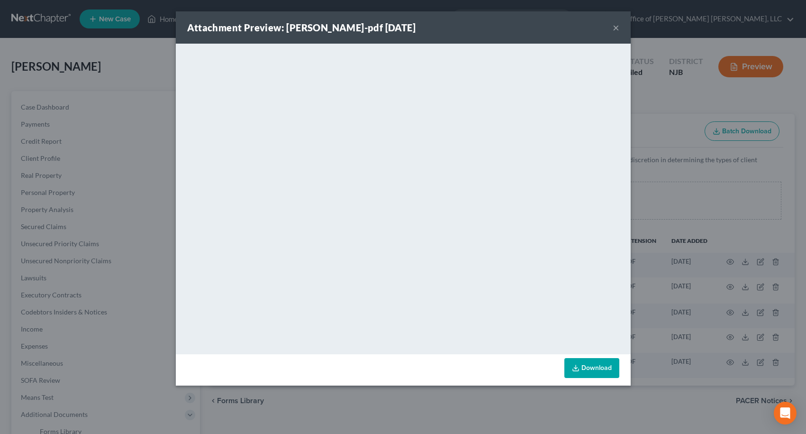
click at [616, 28] on button "×" at bounding box center [616, 27] width 7 height 11
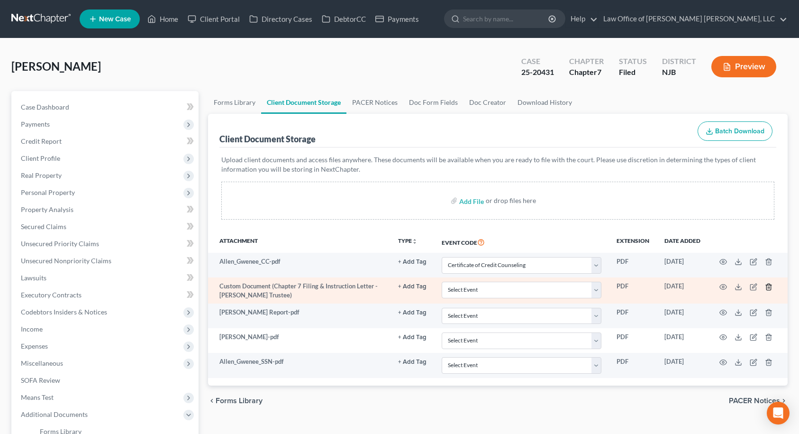
click at [767, 287] on icon "button" at bounding box center [768, 286] width 4 height 6
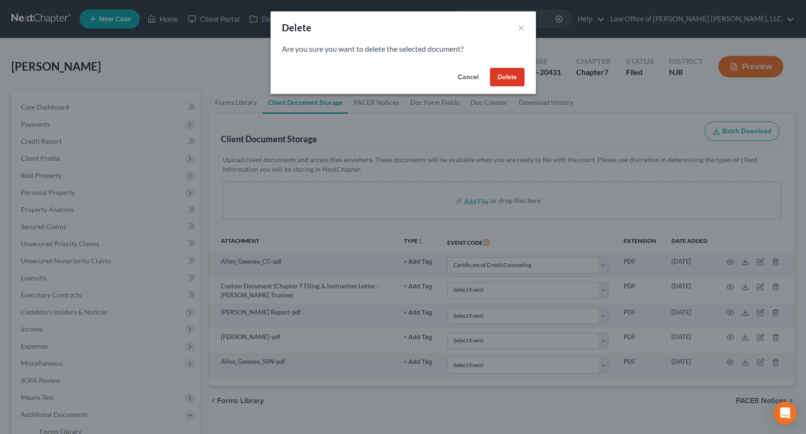
click at [515, 75] on button "Delete" at bounding box center [507, 77] width 35 height 19
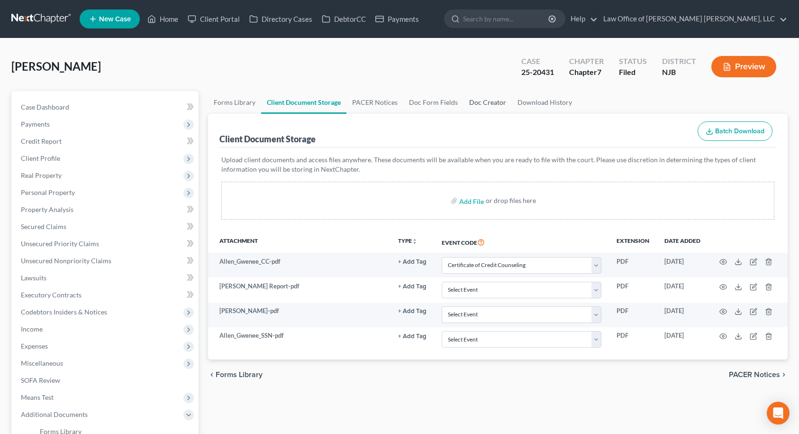
click at [476, 102] on link "Doc Creator" at bounding box center [488, 102] width 48 height 23
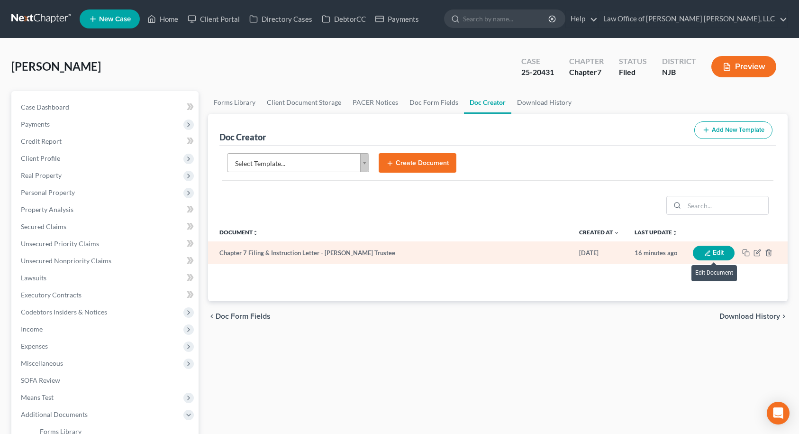
click at [715, 252] on button "Edit" at bounding box center [714, 253] width 42 height 15
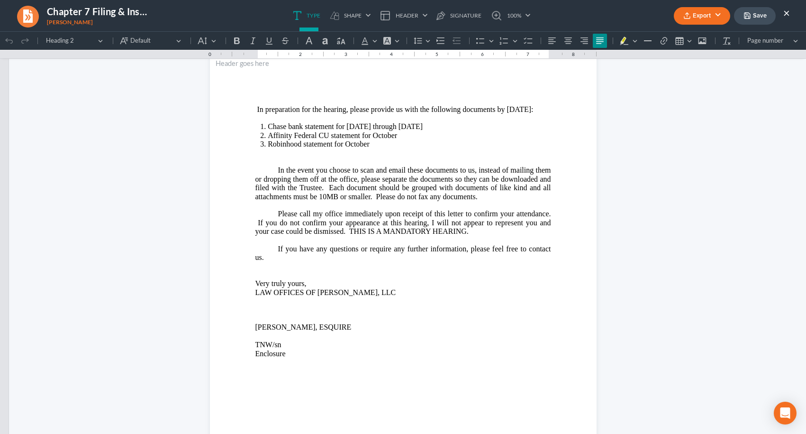
scroll to position [569, 0]
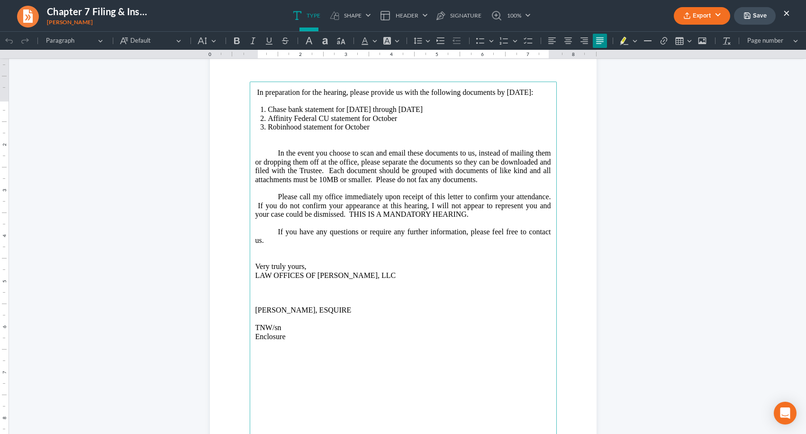
click at [387, 131] on li "Robinhood statement for October" at bounding box center [409, 127] width 283 height 9
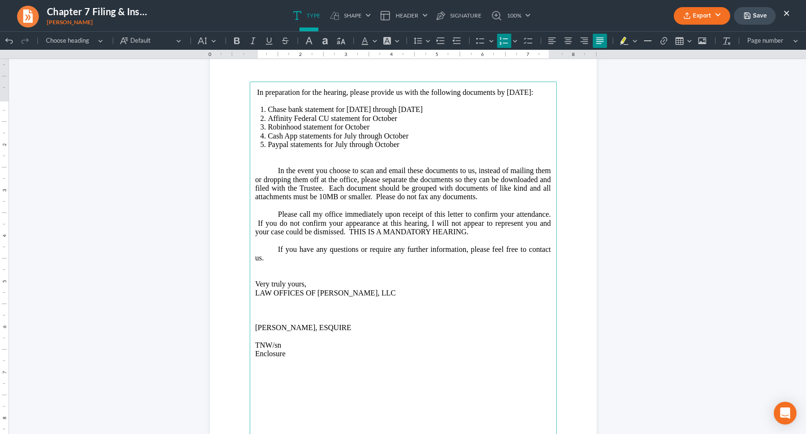
click at [279, 149] on li "Paypal statements for July through October" at bounding box center [409, 144] width 283 height 9
click at [399, 149] on li "PayPal statements for July through October" at bounding box center [409, 144] width 283 height 9
click at [755, 13] on button "Save" at bounding box center [755, 16] width 42 height 18
click at [701, 18] on button "Export" at bounding box center [702, 16] width 56 height 18
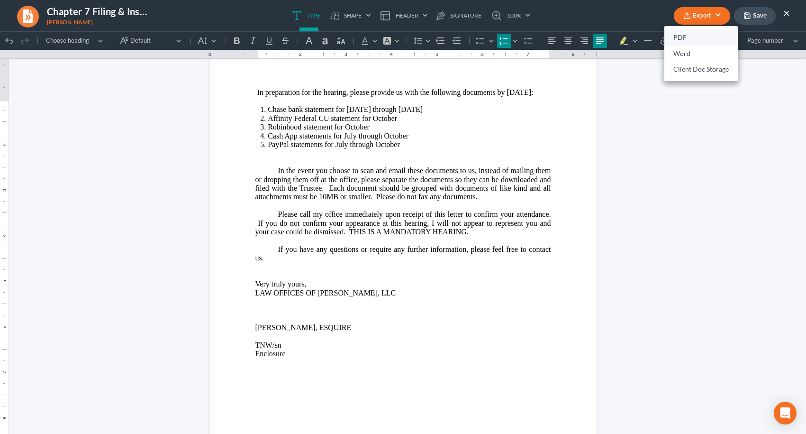
click at [689, 36] on link "PDF" at bounding box center [701, 38] width 73 height 16
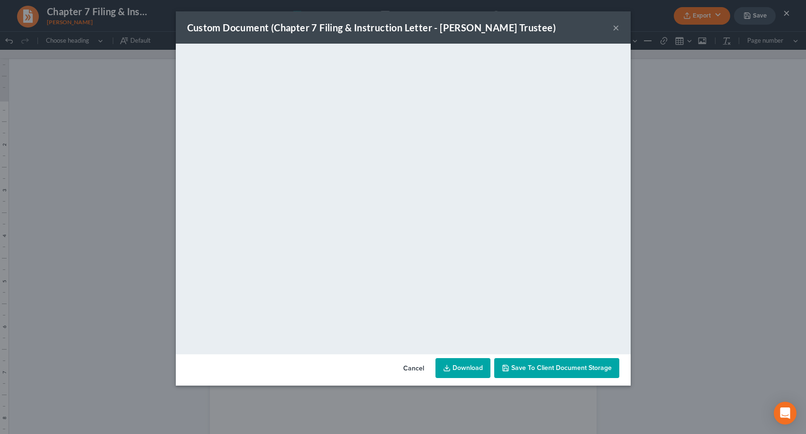
click at [613, 28] on button "×" at bounding box center [616, 27] width 7 height 11
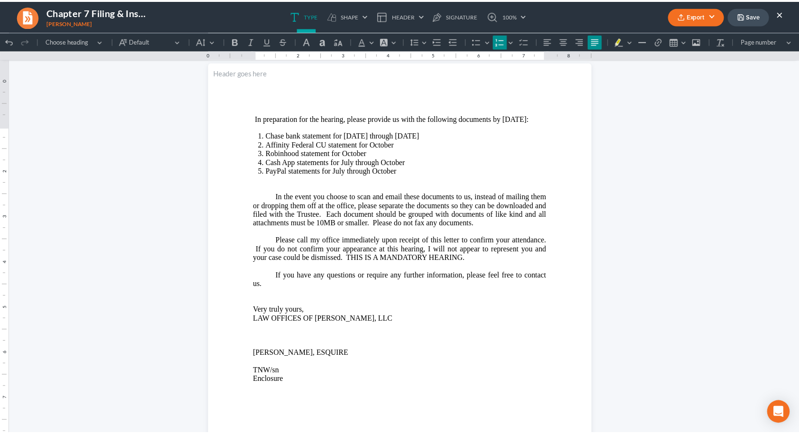
scroll to position [521, 0]
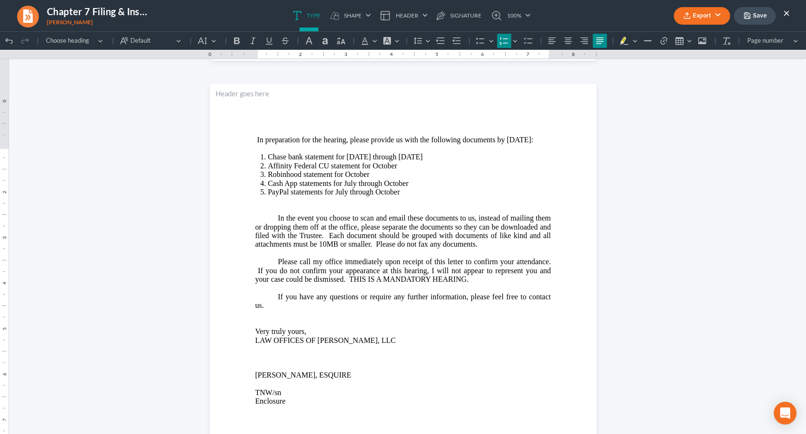
click at [258, 144] on span "In preparation for the hearing, please provide us with the following documents …" at bounding box center [395, 140] width 276 height 8
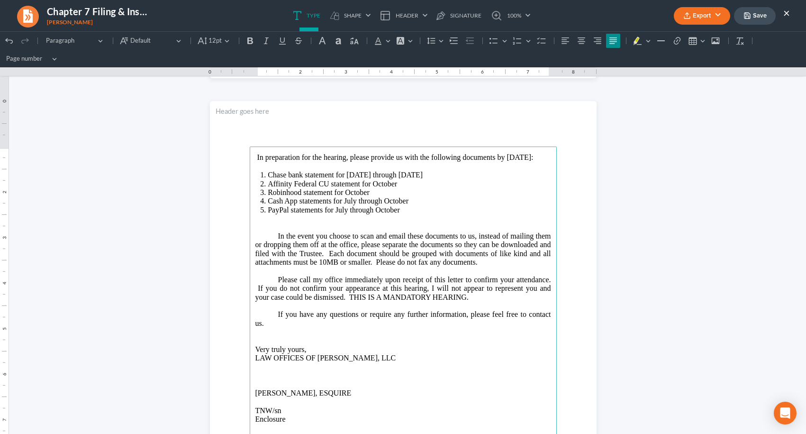
click at [747, 17] on icon "button" at bounding box center [748, 16] width 8 height 8
click at [711, 18] on button "Export" at bounding box center [702, 16] width 56 height 18
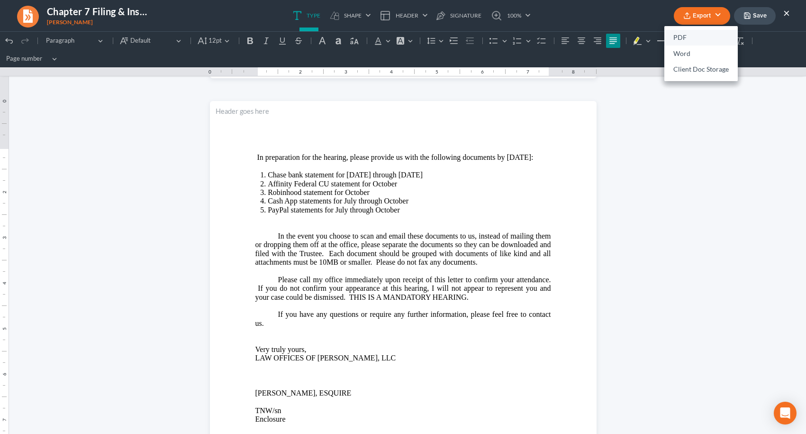
click at [690, 33] on link "PDF" at bounding box center [701, 38] width 73 height 16
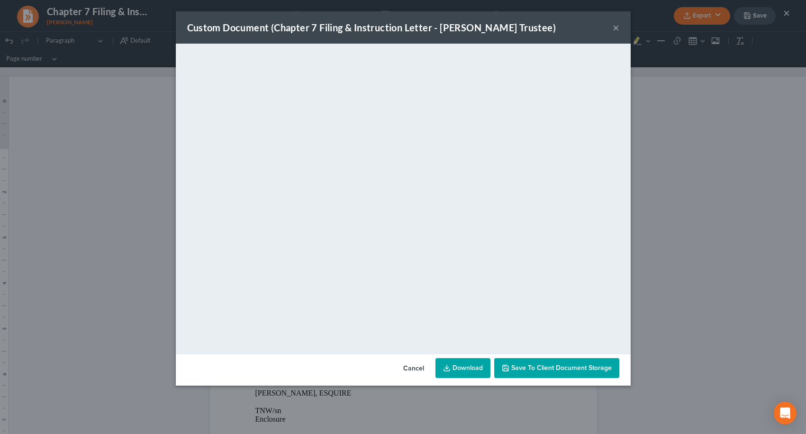
click at [556, 370] on span "Save to Client Document Storage" at bounding box center [561, 368] width 100 height 8
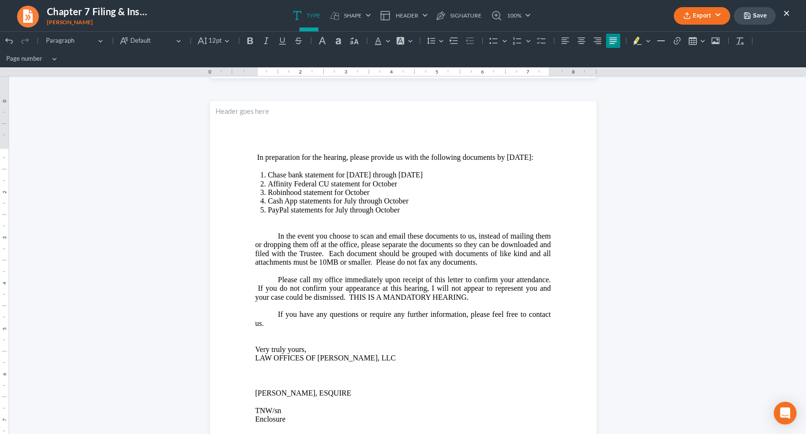
click at [787, 13] on button "×" at bounding box center [786, 12] width 7 height 11
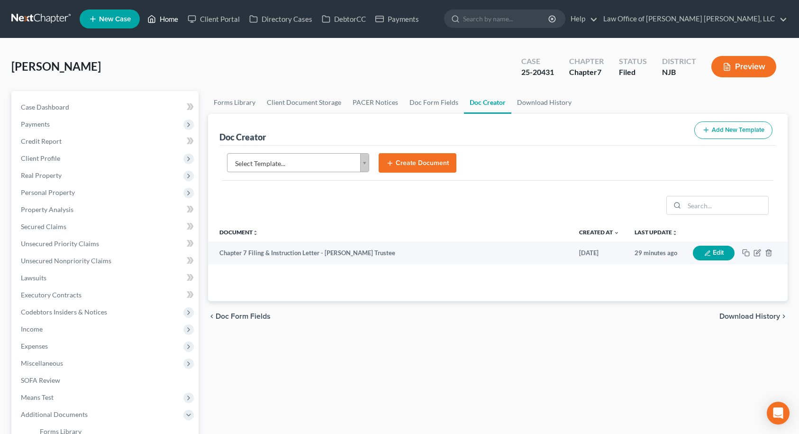
click at [179, 18] on link "Home" at bounding box center [163, 18] width 40 height 17
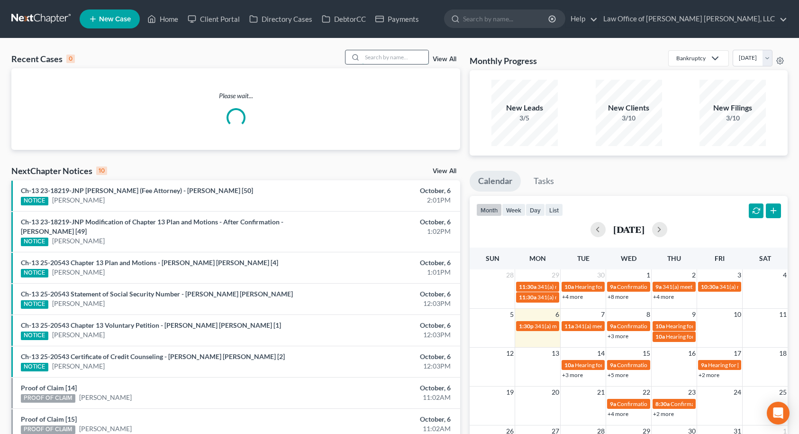
click at [398, 57] on input "search" at bounding box center [395, 57] width 66 height 14
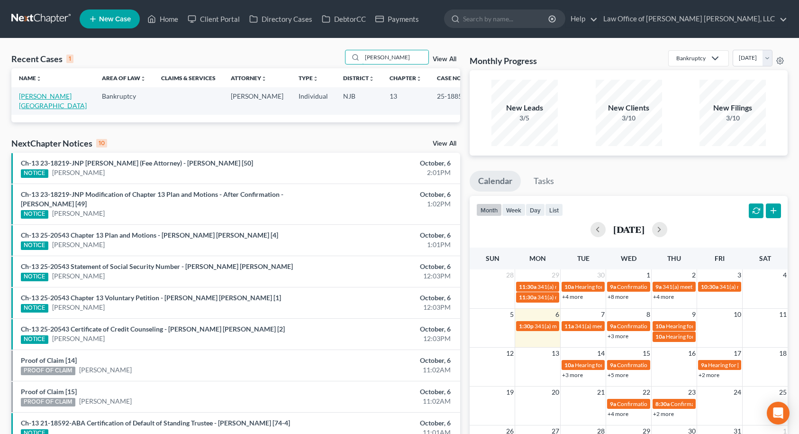
type input "[PERSON_NAME]"
click at [34, 97] on link "[PERSON_NAME][GEOGRAPHIC_DATA]" at bounding box center [53, 101] width 68 height 18
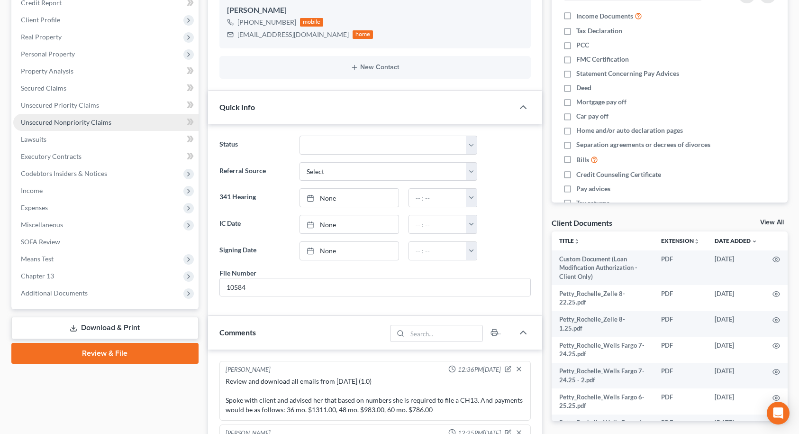
scroll to position [237, 0]
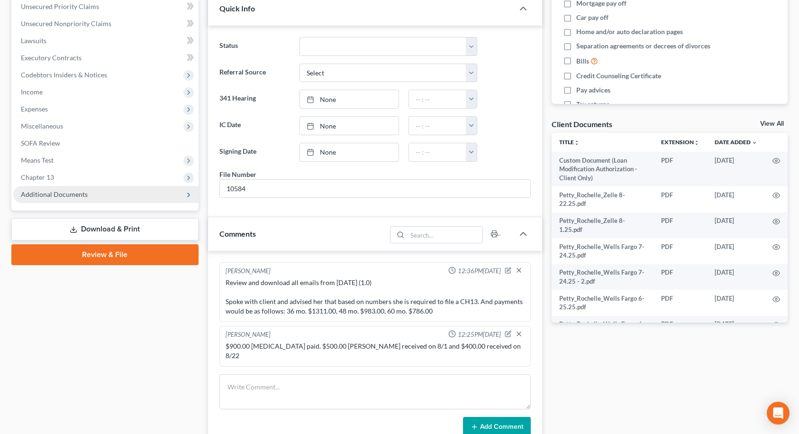
click at [69, 190] on span "Additional Documents" at bounding box center [54, 194] width 67 height 8
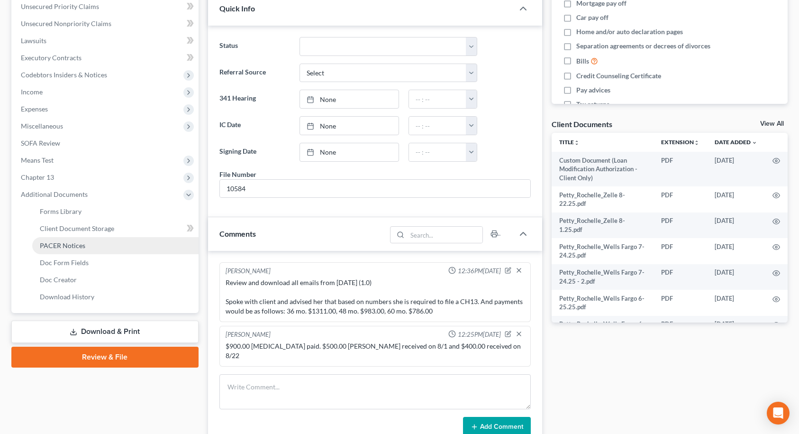
click at [73, 247] on span "PACER Notices" at bounding box center [63, 245] width 46 height 8
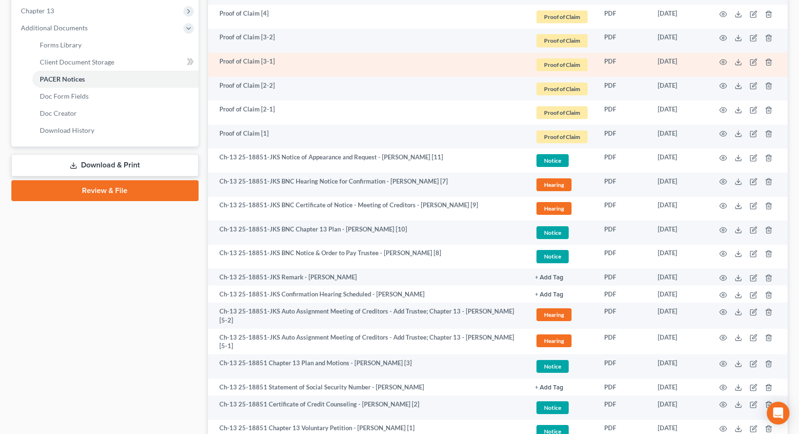
scroll to position [487, 0]
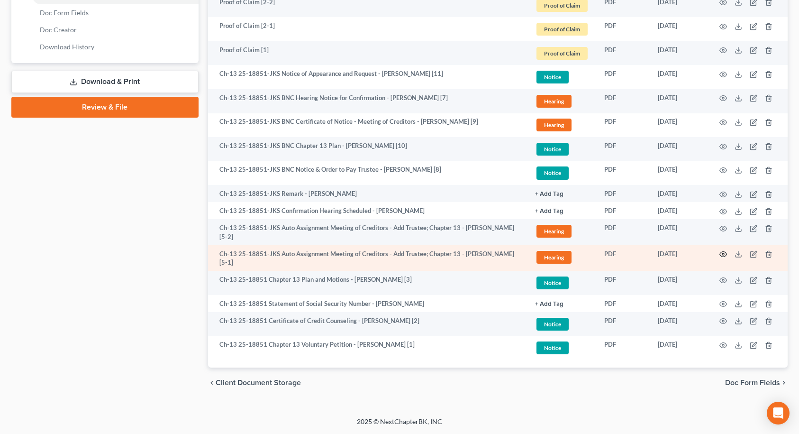
click at [724, 253] on circle "button" at bounding box center [723, 254] width 2 height 2
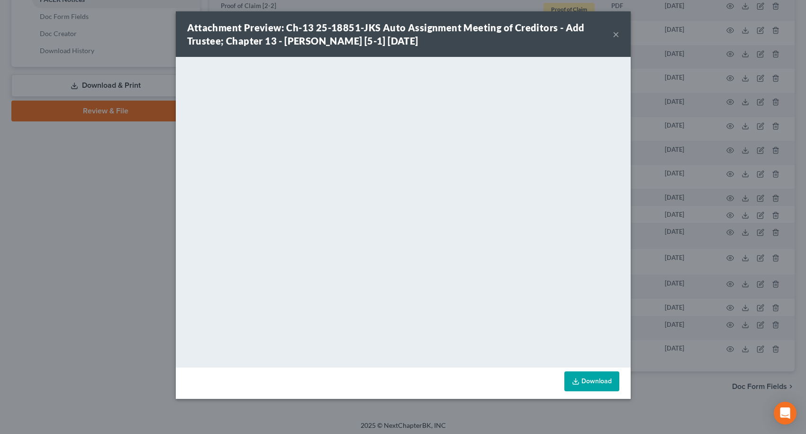
click at [615, 35] on button "×" at bounding box center [616, 33] width 7 height 11
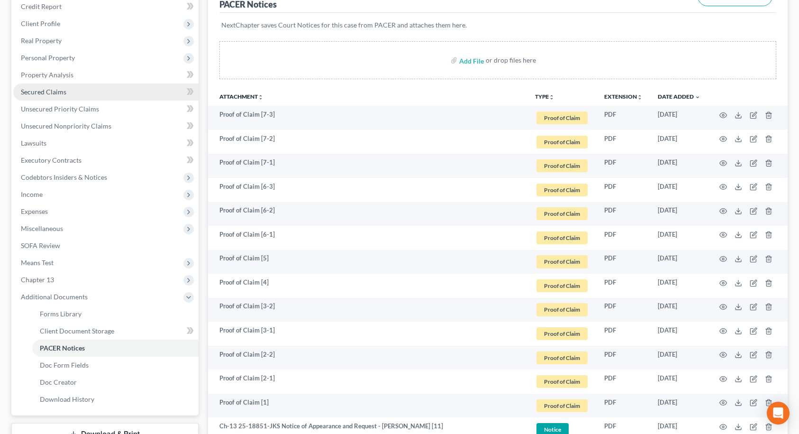
scroll to position [0, 0]
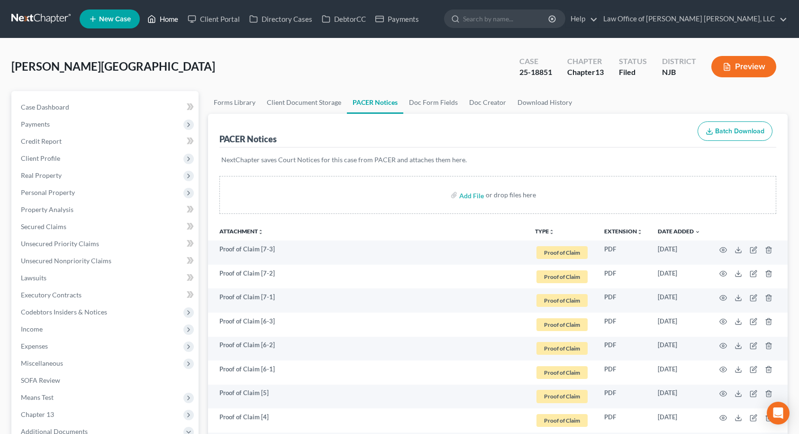
click at [166, 17] on link "Home" at bounding box center [163, 18] width 40 height 17
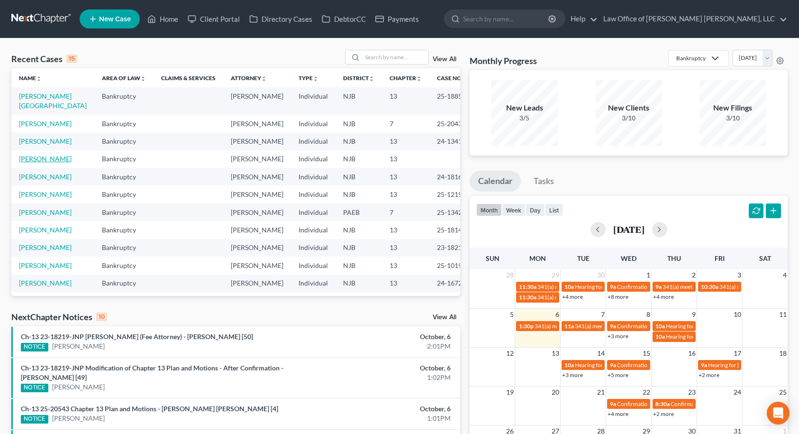
click at [29, 163] on link "[PERSON_NAME]" at bounding box center [45, 159] width 53 height 8
select select "14"
select select "6"
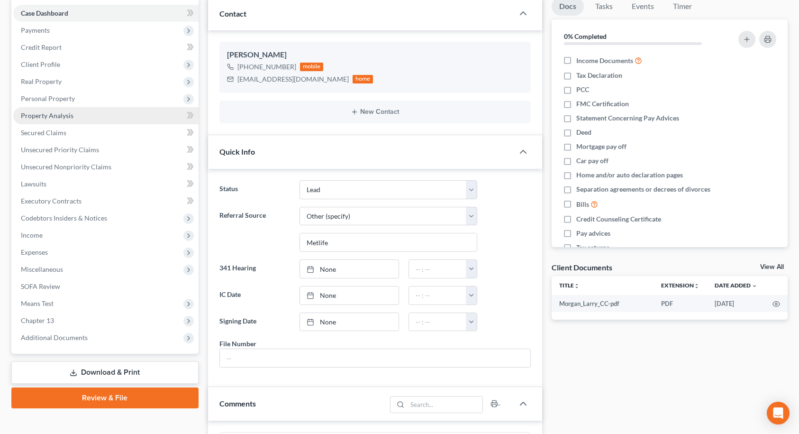
scroll to position [95, 0]
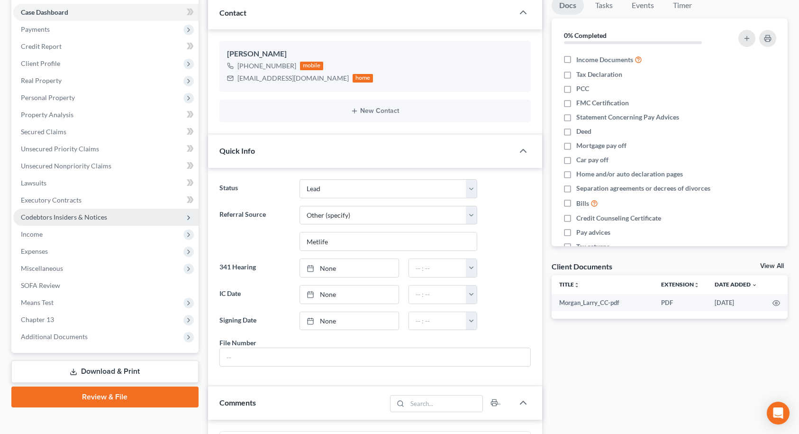
click at [67, 218] on span "Codebtors Insiders & Notices" at bounding box center [64, 217] width 86 height 8
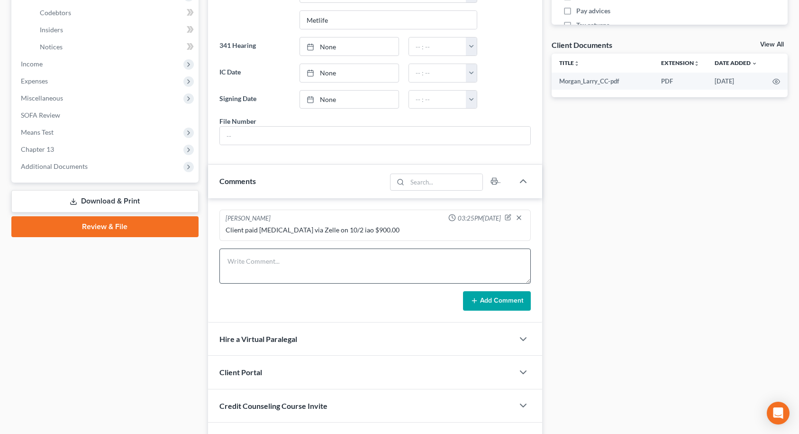
scroll to position [332, 0]
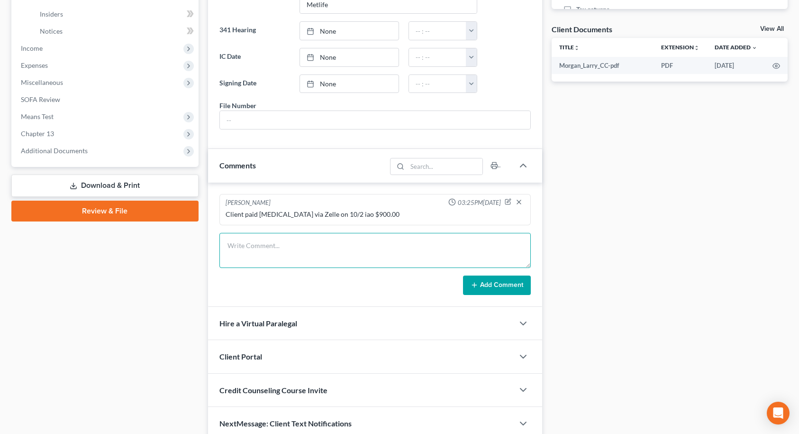
click at [264, 251] on textarea at bounding box center [374, 250] width 311 height 35
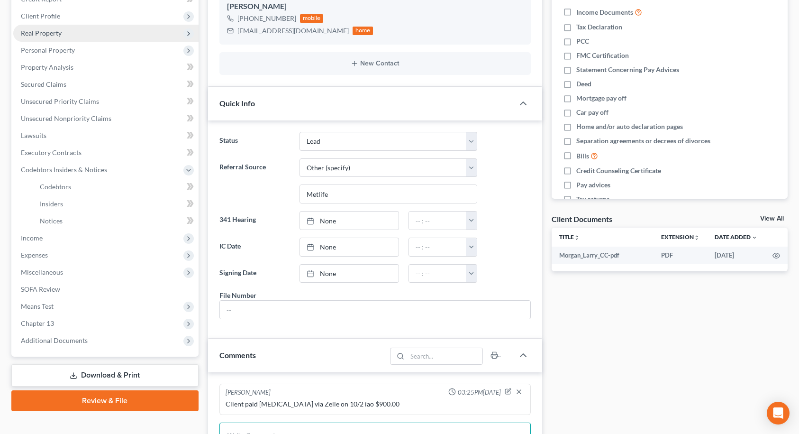
scroll to position [190, 0]
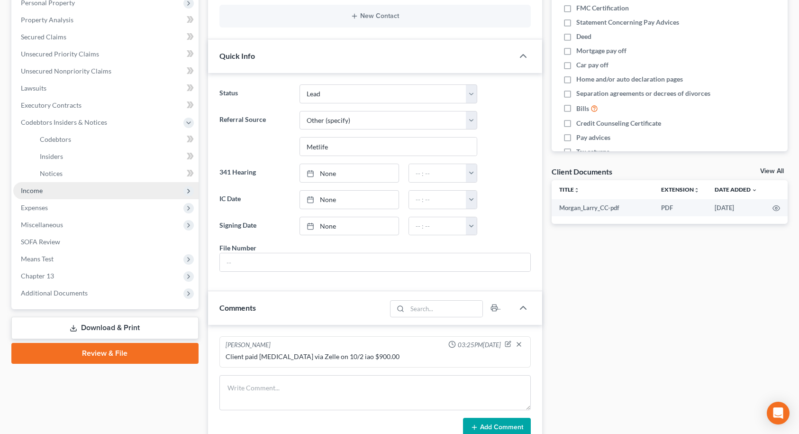
click at [64, 188] on span "Income" at bounding box center [105, 190] width 185 height 17
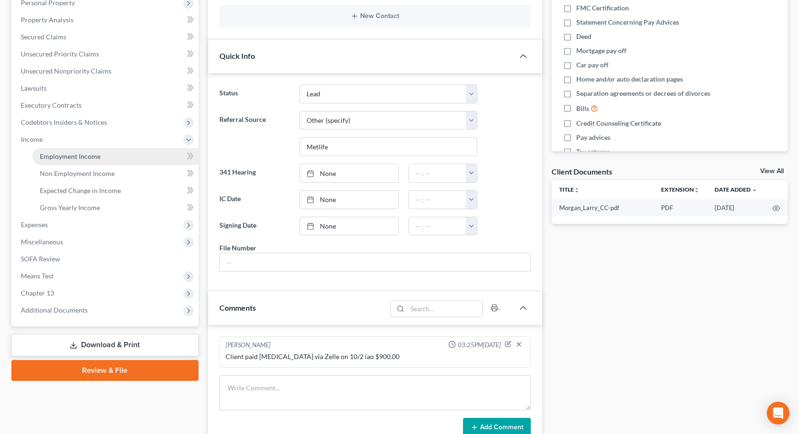
click at [91, 160] on link "Employment Income" at bounding box center [115, 156] width 166 height 17
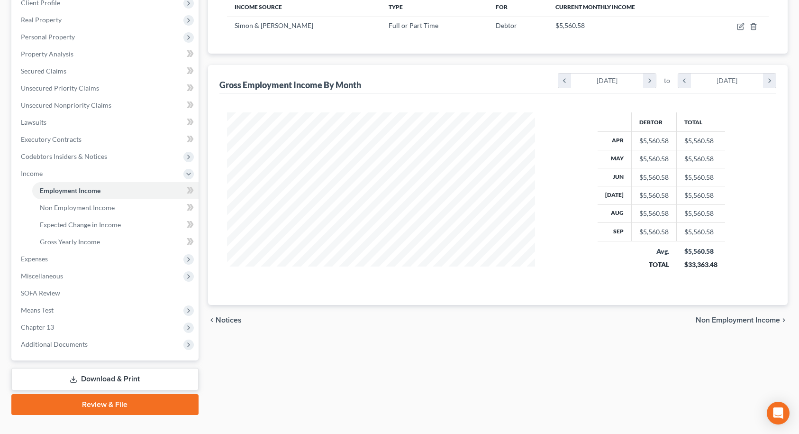
scroll to position [173, 0]
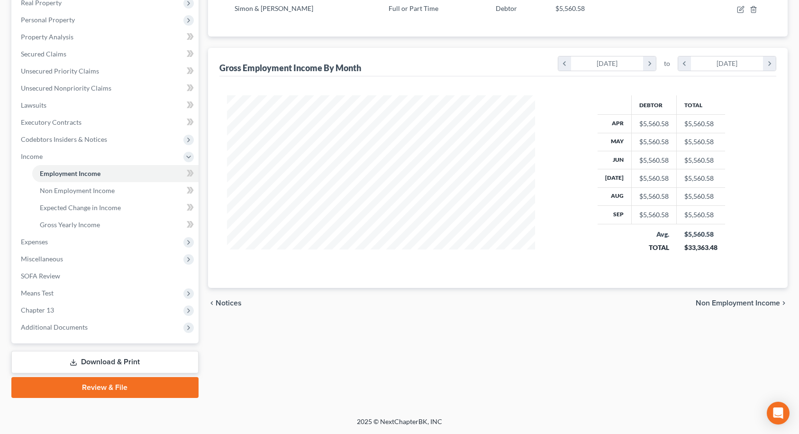
click at [760, 305] on span "Non Employment Income" at bounding box center [738, 303] width 84 height 8
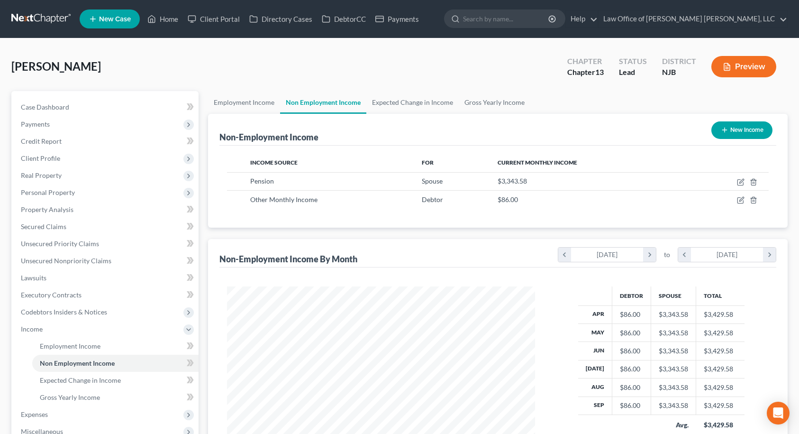
scroll to position [173, 0]
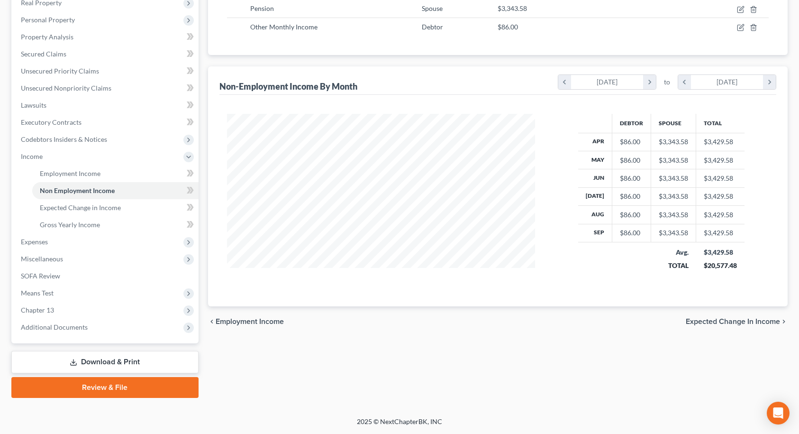
click at [760, 319] on span "Expected Change in Income" at bounding box center [733, 322] width 94 height 8
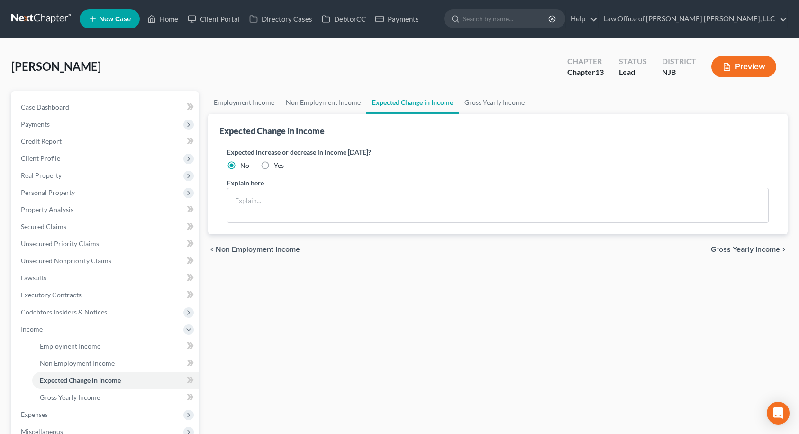
click at [748, 250] on span "Gross Yearly Income" at bounding box center [745, 250] width 69 height 8
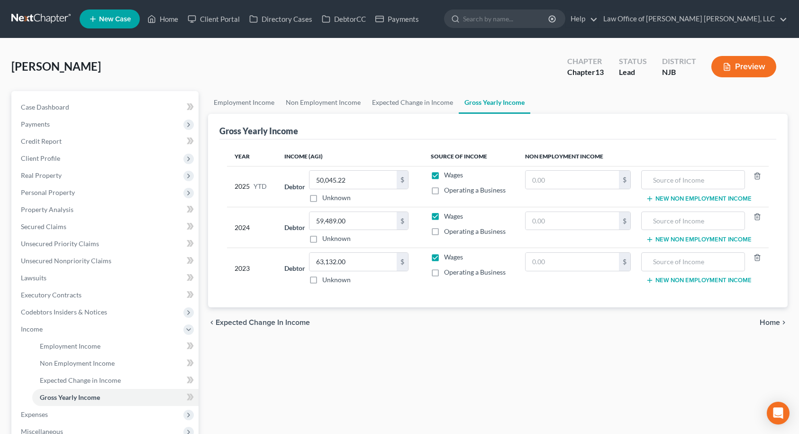
click at [775, 324] on span "Home" at bounding box center [770, 323] width 20 height 8
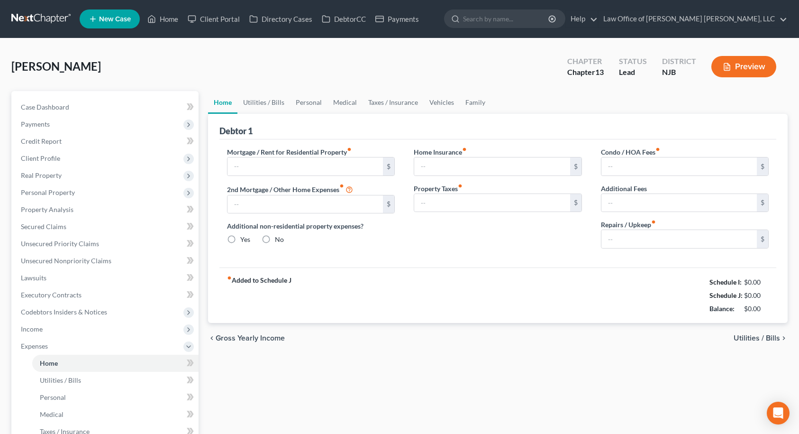
type input "1,084.62"
type input "512.50"
radio input "true"
type input "0.00"
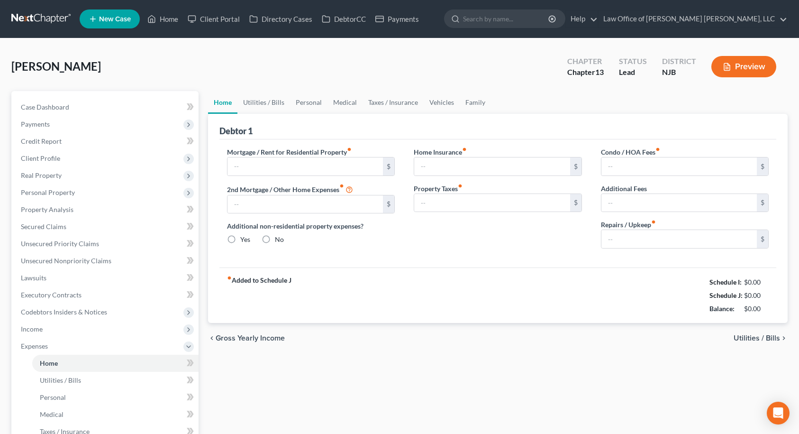
type input "0.00"
type input "100.00"
click at [295, 203] on input "512.50" at bounding box center [306, 204] width 156 height 18
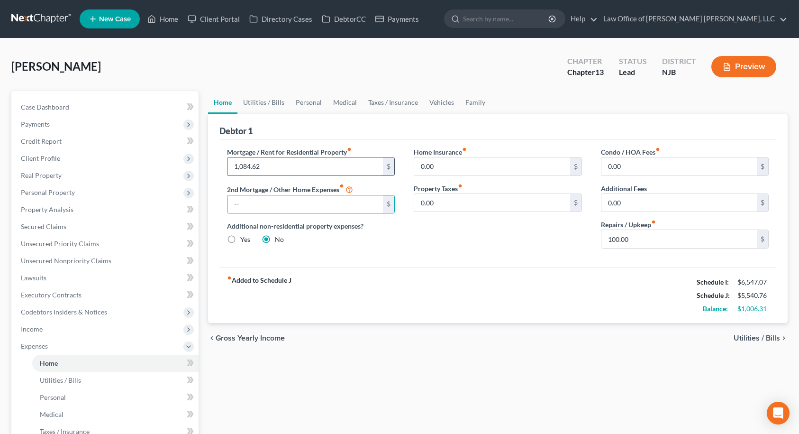
click at [297, 167] on input "1,084.62" at bounding box center [306, 166] width 156 height 18
type input "1,597.12"
click at [431, 260] on div "Mortgage / Rent for Residential Property fiber_manual_record 1,597.12 $ 2nd Mor…" at bounding box center [497, 203] width 557 height 128
click at [762, 339] on span "Utilities / Bills" at bounding box center [757, 338] width 46 height 8
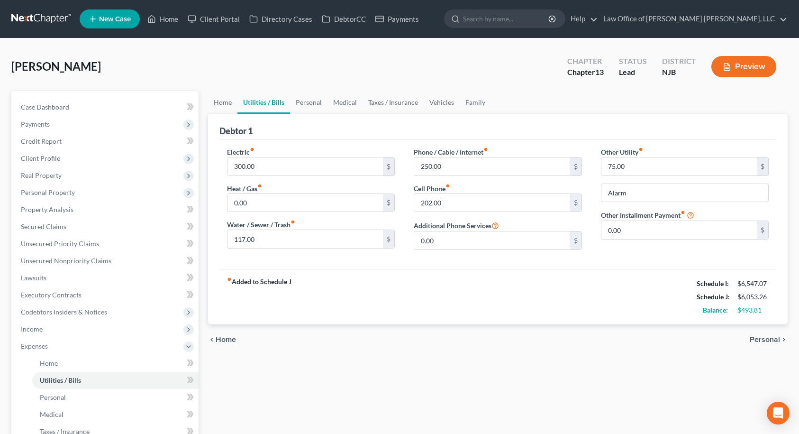
click at [762, 339] on span "Personal" at bounding box center [765, 340] width 30 height 8
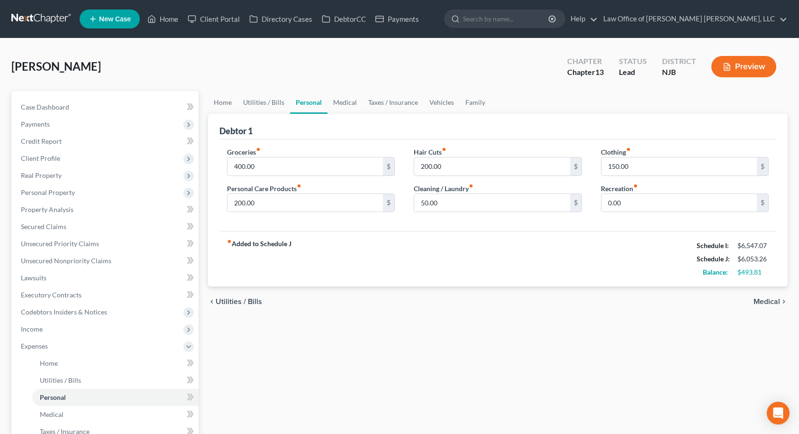
click at [772, 301] on span "Medical" at bounding box center [767, 302] width 27 height 8
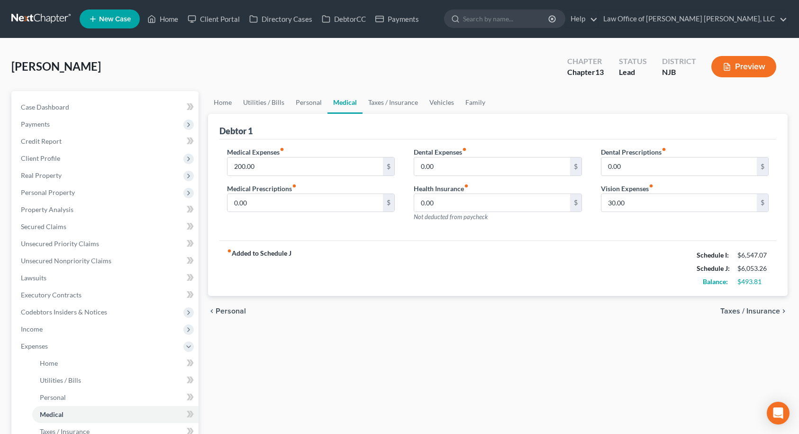
click at [766, 310] on span "Taxes / Insurance" at bounding box center [750, 311] width 60 height 8
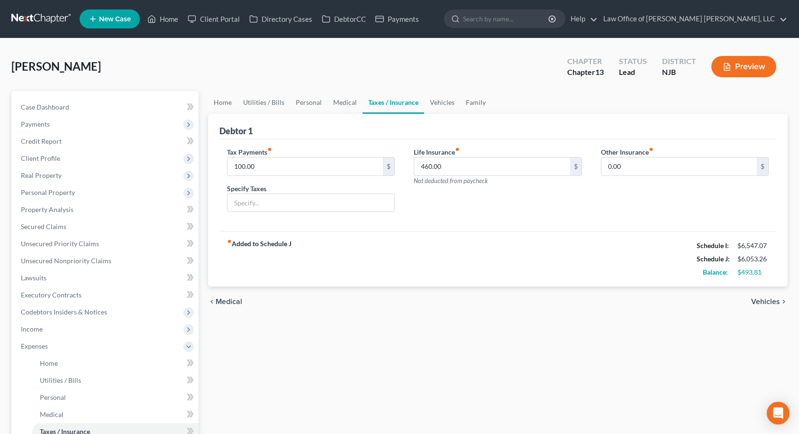
click at [769, 301] on span "Vehicles" at bounding box center [765, 302] width 29 height 8
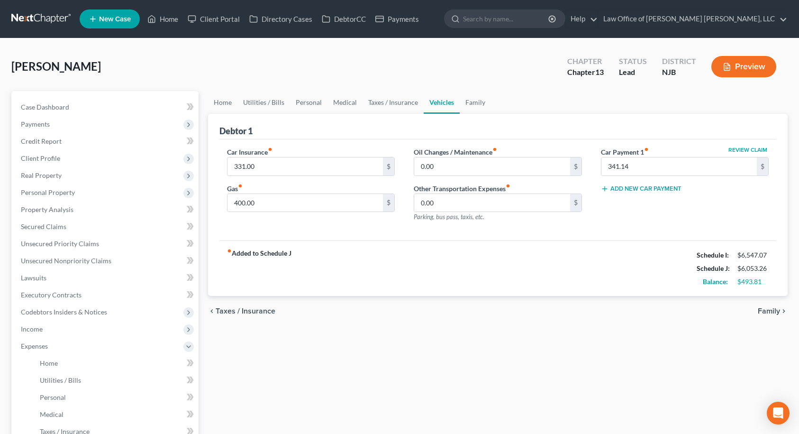
click at [774, 310] on span "Family" at bounding box center [769, 311] width 22 height 8
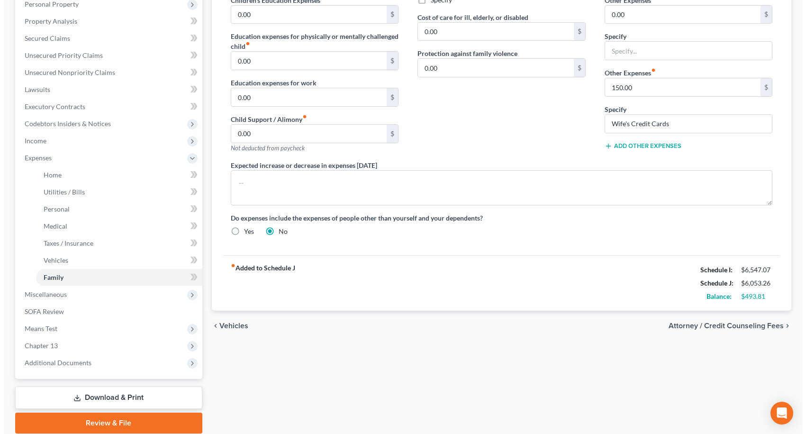
scroll to position [190, 0]
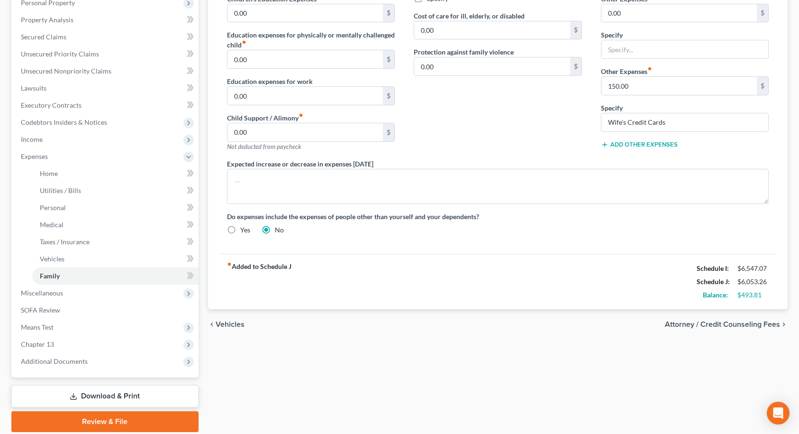
click at [748, 327] on span "Attorney / Credit Counseling Fees" at bounding box center [722, 324] width 115 height 8
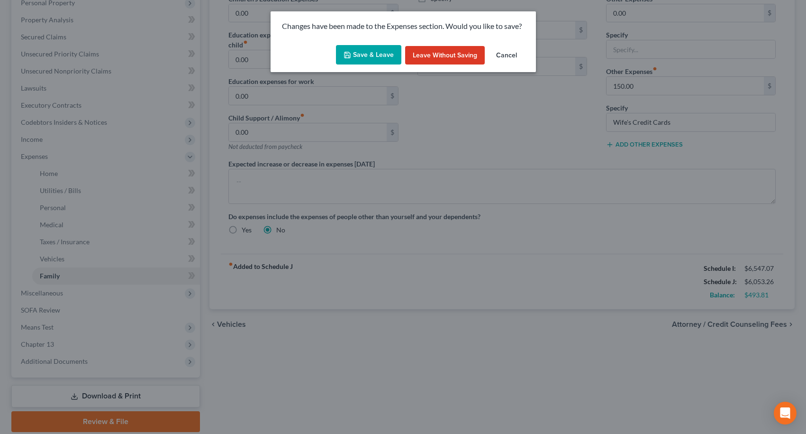
click at [383, 50] on button "Save & Leave" at bounding box center [368, 55] width 65 height 20
select select "3"
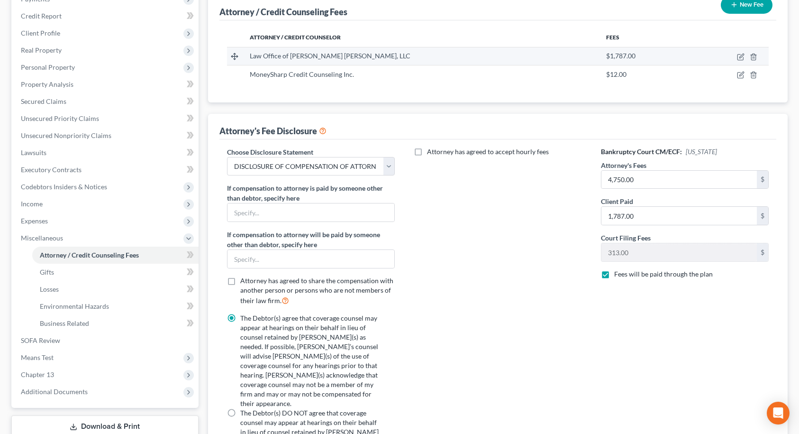
scroll to position [142, 0]
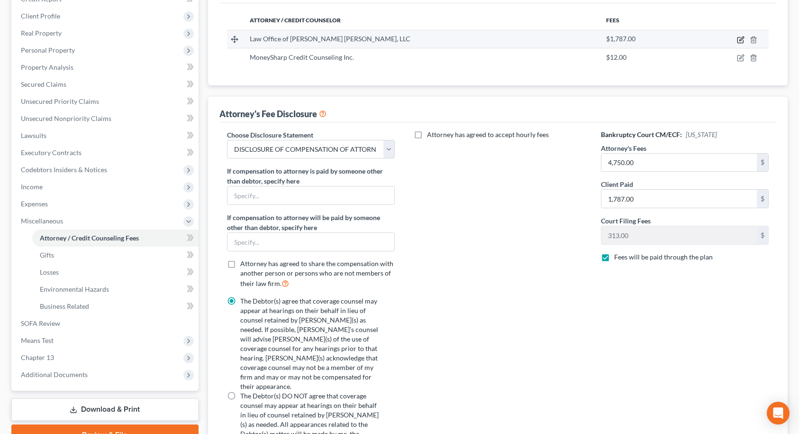
click at [739, 39] on icon "button" at bounding box center [741, 40] width 8 height 8
select select "33"
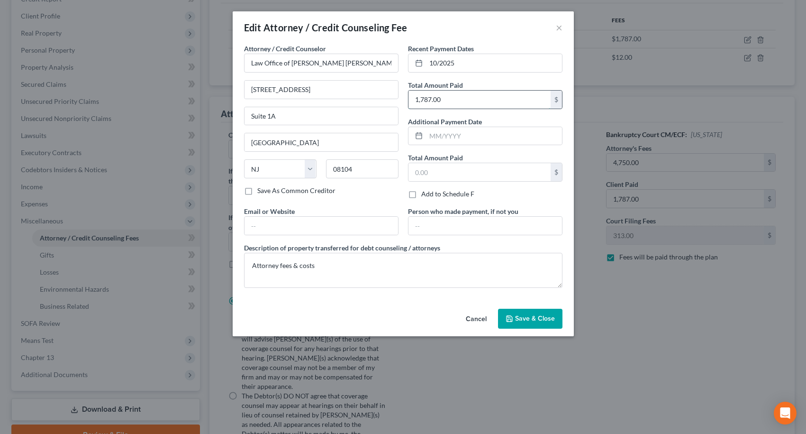
click at [491, 101] on input "1,787.00" at bounding box center [480, 100] width 142 height 18
type input "2,400.00"
click at [544, 321] on span "Save & Close" at bounding box center [535, 318] width 40 height 8
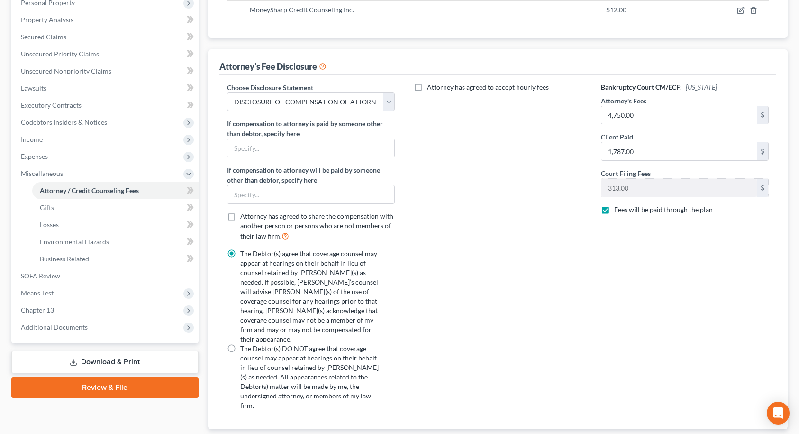
scroll to position [232, 0]
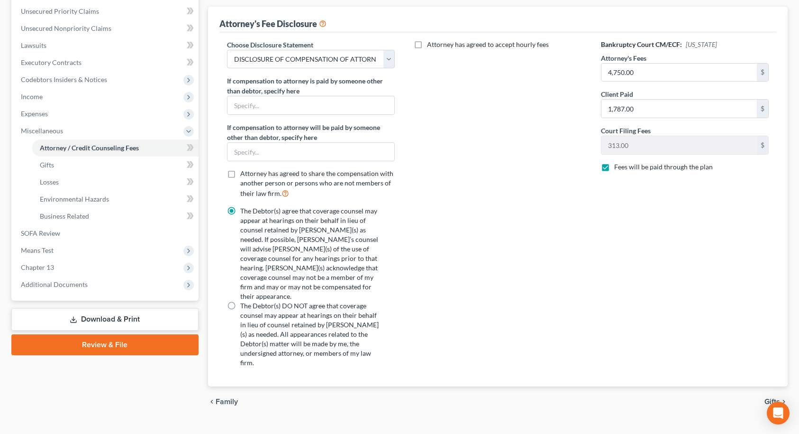
click at [767, 398] on span "Gifts" at bounding box center [773, 402] width 16 height 8
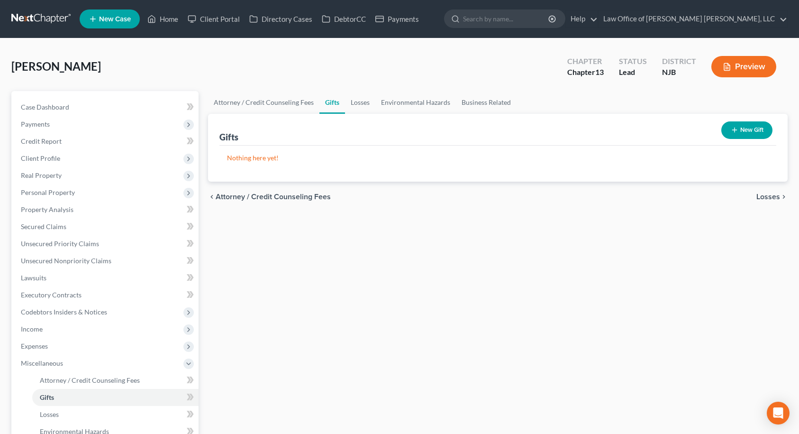
click at [769, 196] on span "Losses" at bounding box center [768, 197] width 24 height 8
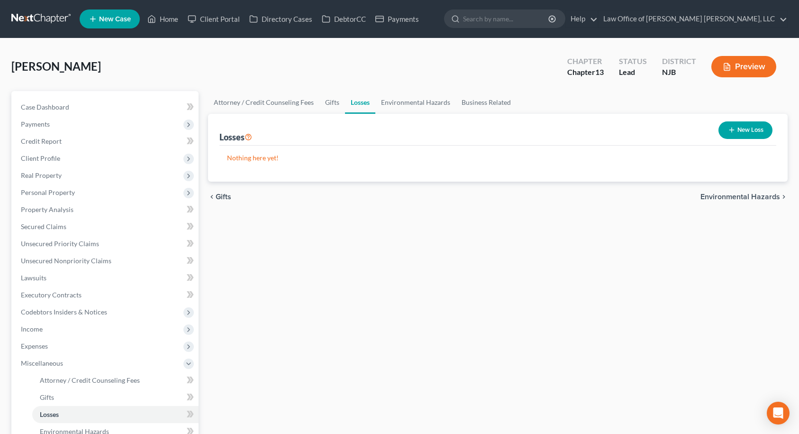
click at [769, 196] on span "Environmental Hazards" at bounding box center [741, 197] width 80 height 8
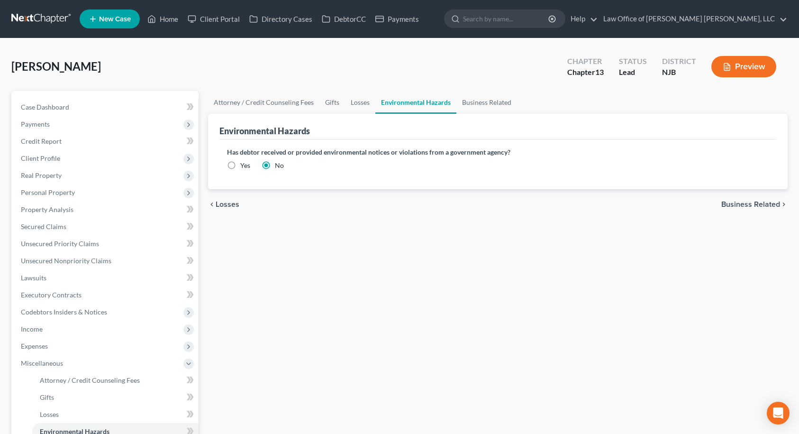
click at [765, 202] on span "Business Related" at bounding box center [750, 204] width 59 height 8
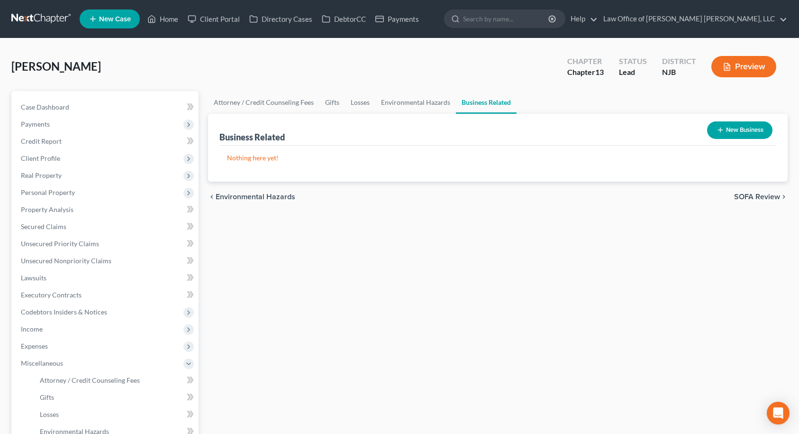
click at [771, 193] on span "SOFA Review" at bounding box center [757, 197] width 46 height 8
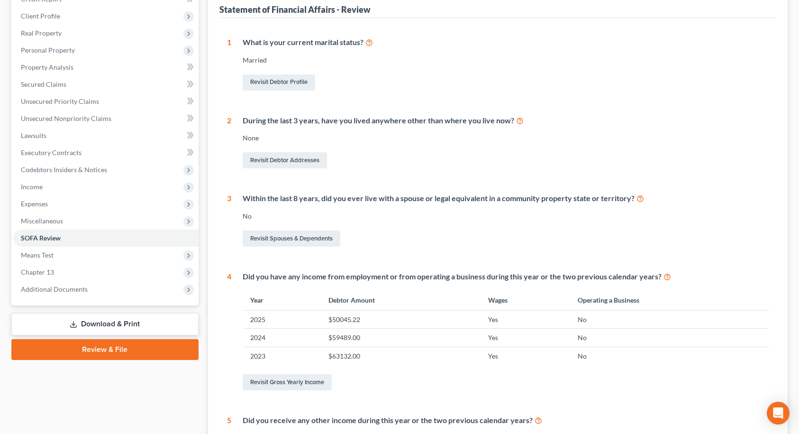
scroll to position [42, 0]
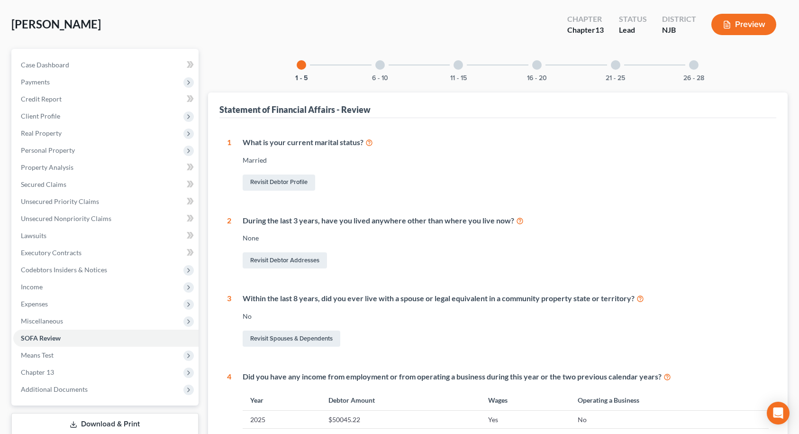
click at [380, 67] on div at bounding box center [379, 64] width 9 height 9
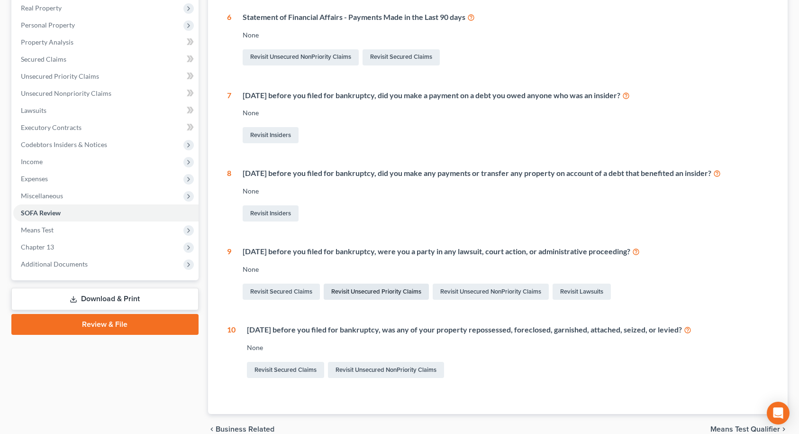
scroll to position [72, 0]
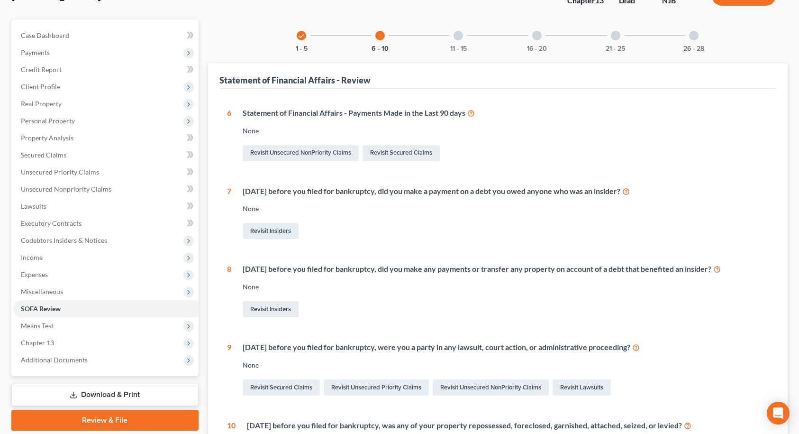
click at [458, 35] on div at bounding box center [458, 35] width 9 height 9
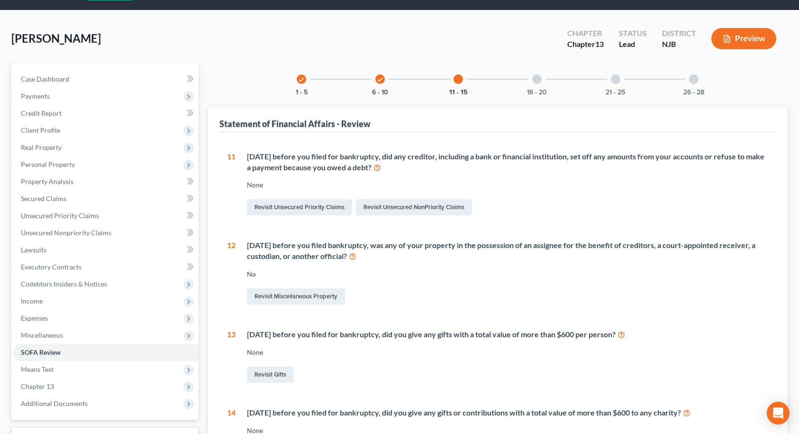
scroll to position [24, 0]
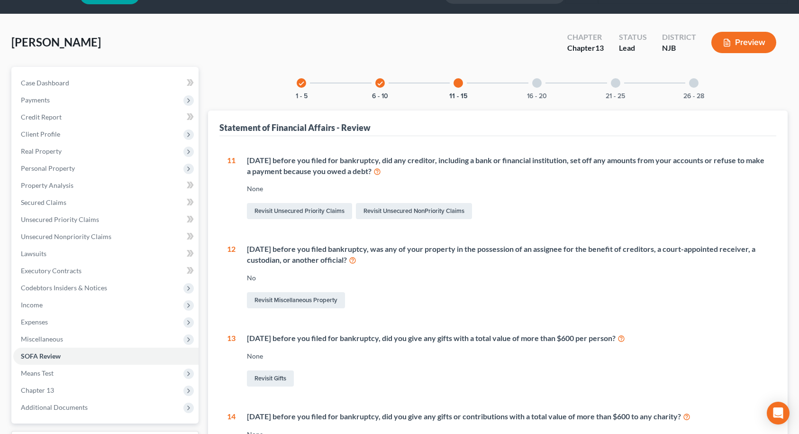
click at [535, 83] on div at bounding box center [536, 82] width 9 height 9
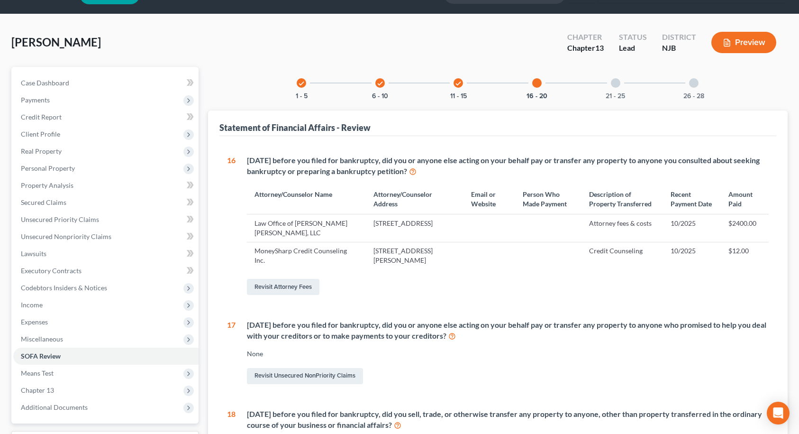
click at [459, 84] on icon "check" at bounding box center [458, 83] width 7 height 7
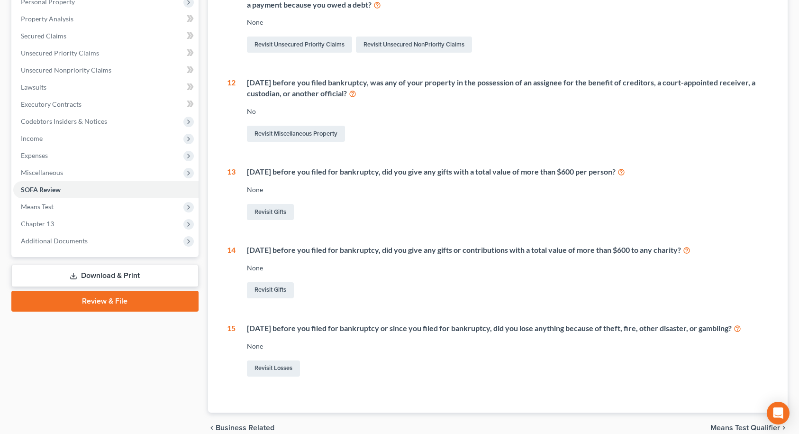
scroll to position [214, 0]
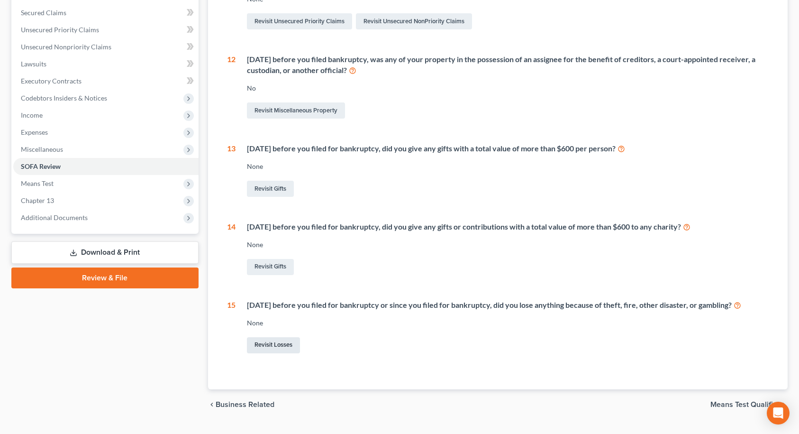
click at [278, 347] on link "Revisit Losses" at bounding box center [273, 345] width 53 height 16
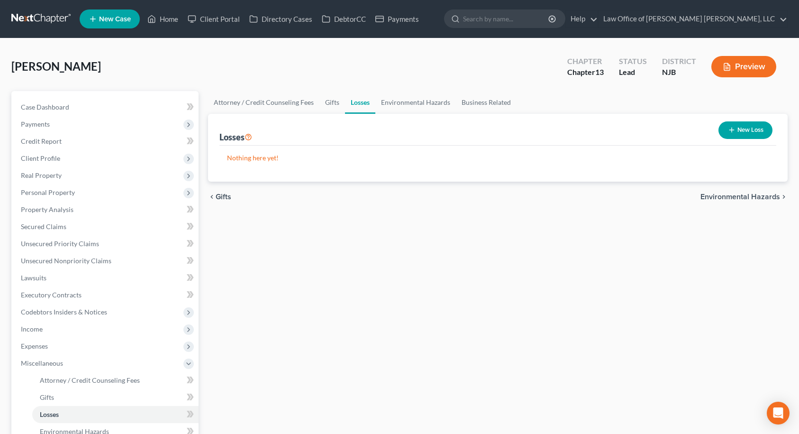
click at [747, 132] on button "New Loss" at bounding box center [746, 130] width 54 height 18
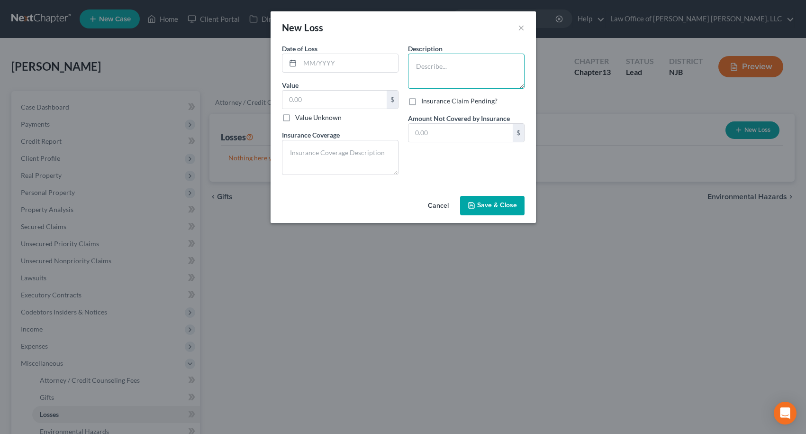
click at [446, 63] on textarea at bounding box center [466, 71] width 117 height 35
type textarea "Gambling"
click at [337, 96] on input "text" at bounding box center [334, 100] width 104 height 18
type input "10,000.00"
click at [363, 65] on input "text" at bounding box center [349, 63] width 98 height 18
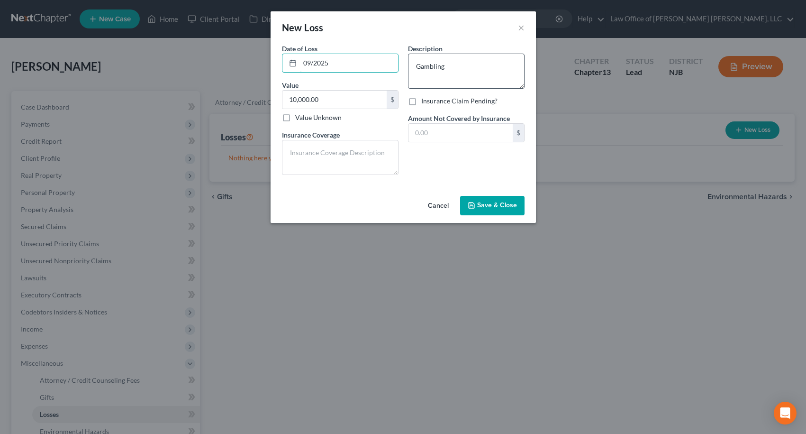
type input "09/2025"
click at [457, 69] on textarea "Gambling" at bounding box center [466, 71] width 117 height 35
type textarea "Gambling - From [DATE] to [DATE]"
click at [331, 69] on input "09/2025" at bounding box center [349, 63] width 98 height 18
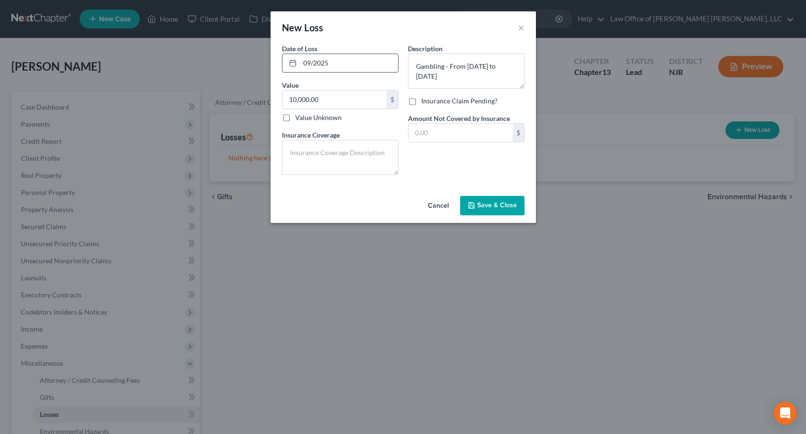
click at [331, 69] on input "09/2025" at bounding box center [349, 63] width 98 height 18
click at [333, 62] on input "09/2025" at bounding box center [349, 63] width 98 height 18
type input "0"
click at [492, 206] on span "Save & Close" at bounding box center [497, 205] width 40 height 8
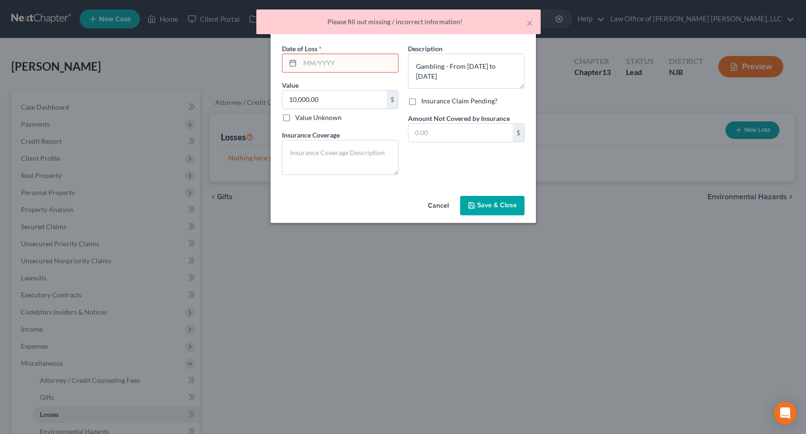
click at [376, 62] on input "text" at bounding box center [349, 63] width 98 height 18
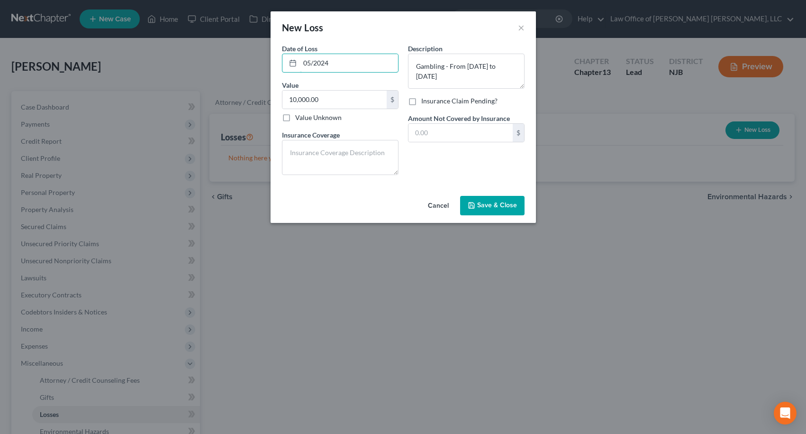
type input "05/2024"
click at [498, 208] on span "Save & Close" at bounding box center [497, 205] width 40 height 8
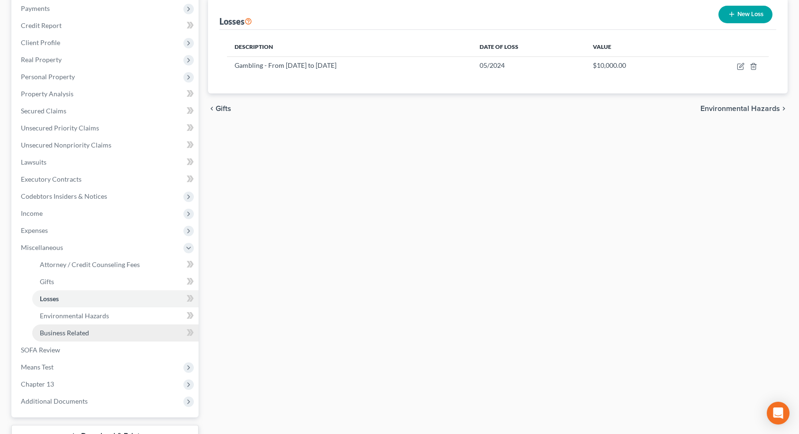
scroll to position [190, 0]
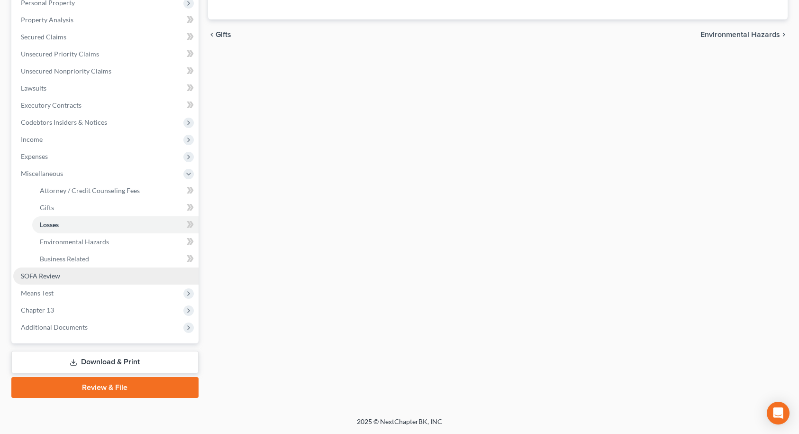
click at [51, 279] on span "SOFA Review" at bounding box center [40, 276] width 39 height 8
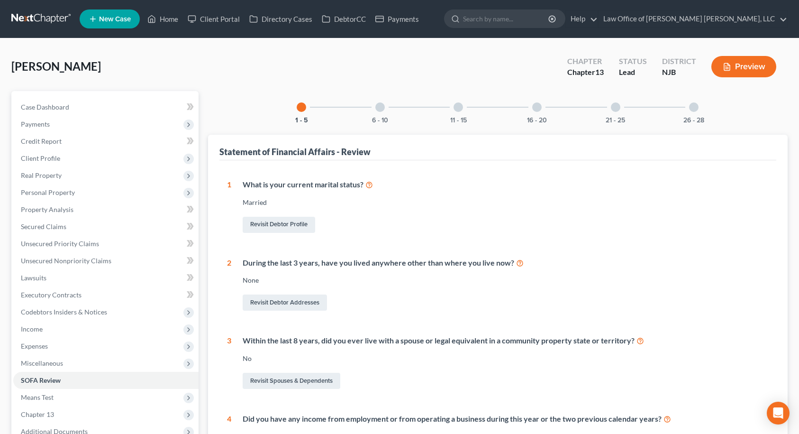
click at [537, 110] on div at bounding box center [536, 106] width 9 height 9
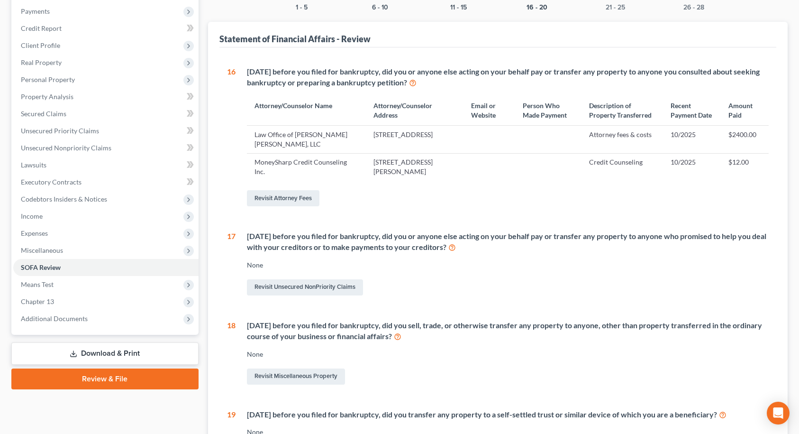
scroll to position [96, 0]
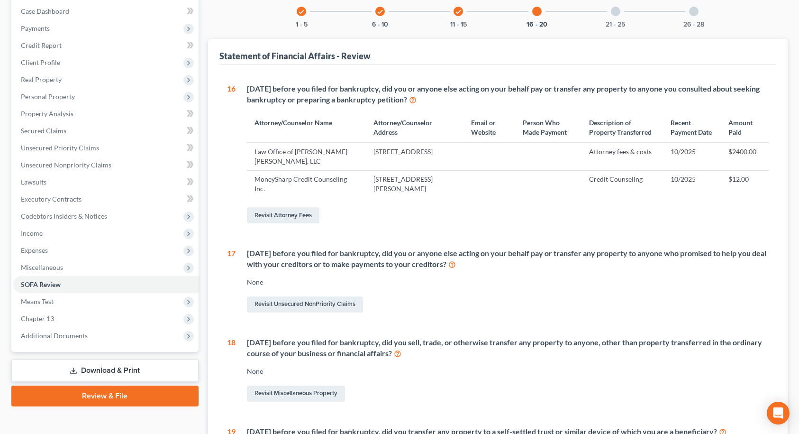
click at [458, 10] on icon "check" at bounding box center [458, 12] width 7 height 7
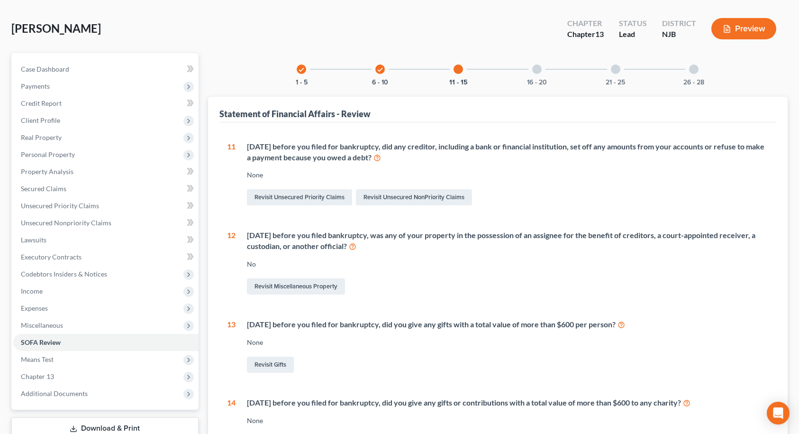
scroll to position [0, 0]
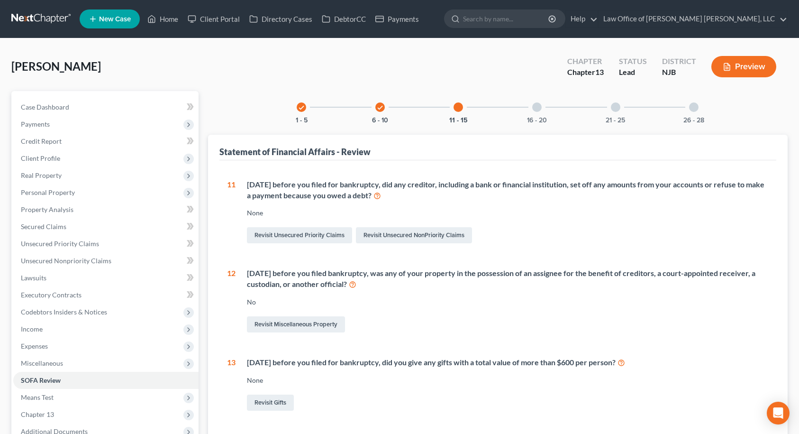
click at [535, 109] on div at bounding box center [536, 106] width 9 height 9
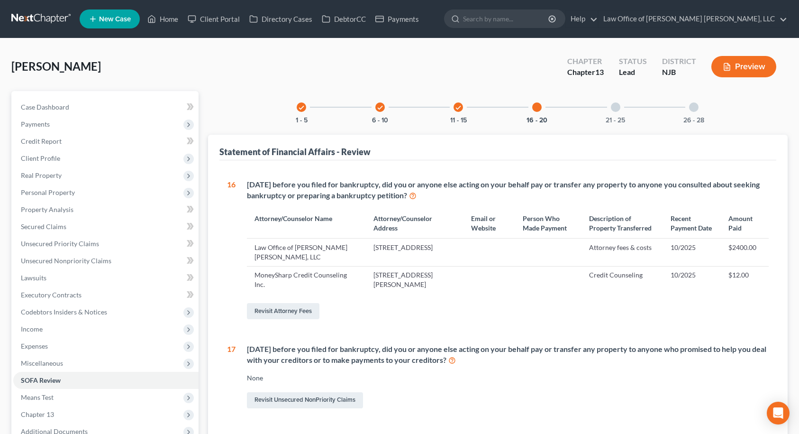
click at [617, 108] on div at bounding box center [615, 106] width 9 height 9
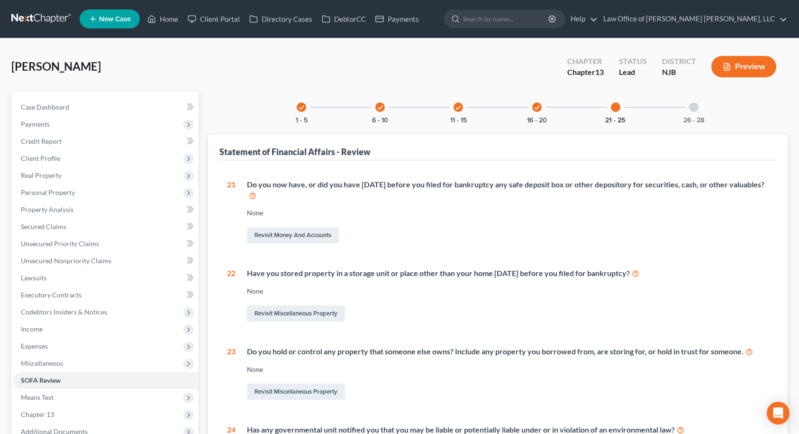
click at [694, 109] on div at bounding box center [693, 106] width 9 height 9
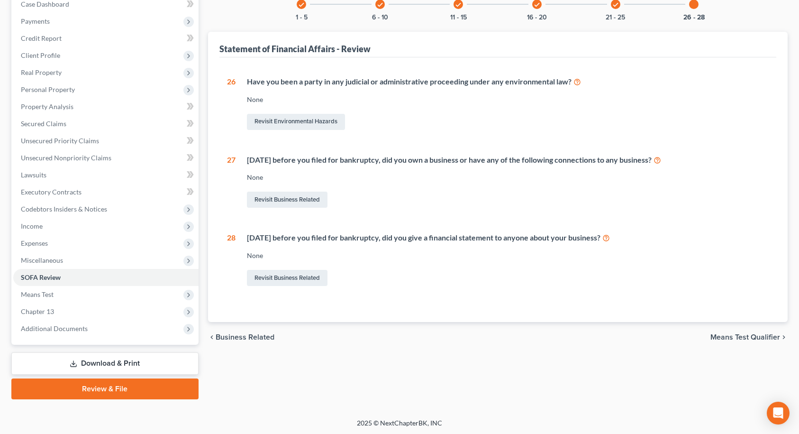
scroll to position [104, 0]
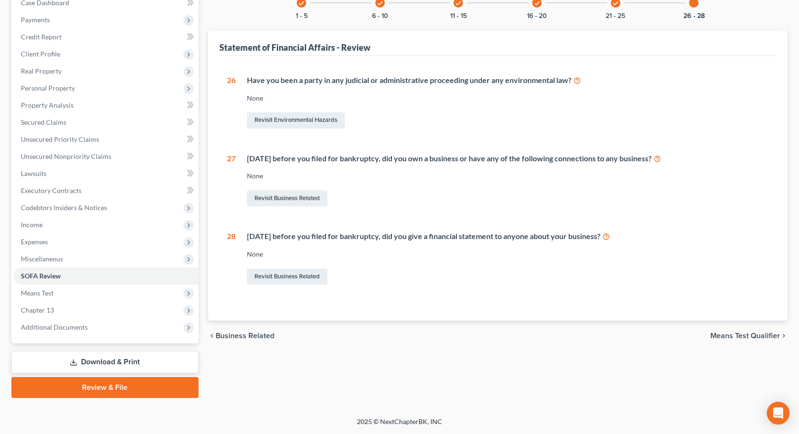
click at [748, 337] on span "Means Test Qualifier" at bounding box center [745, 336] width 70 height 8
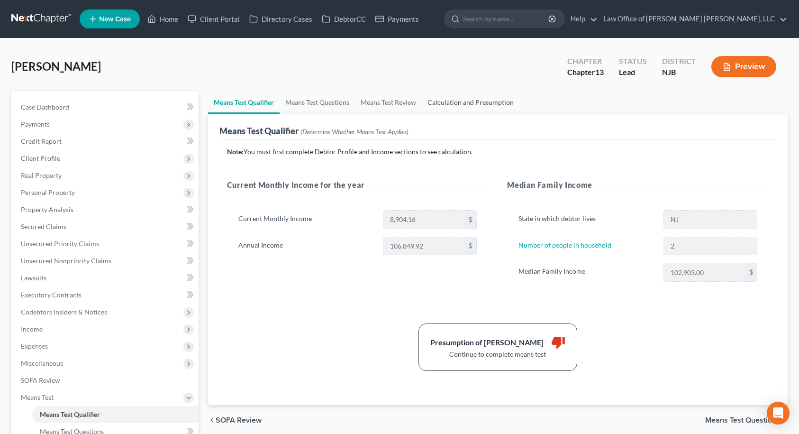
click at [426, 101] on link "Calculation and Presumption" at bounding box center [471, 102] width 98 height 23
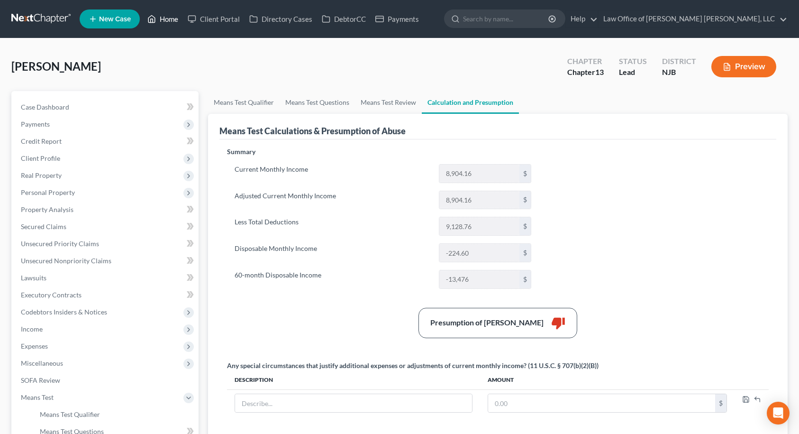
click at [175, 21] on link "Home" at bounding box center [163, 18] width 40 height 17
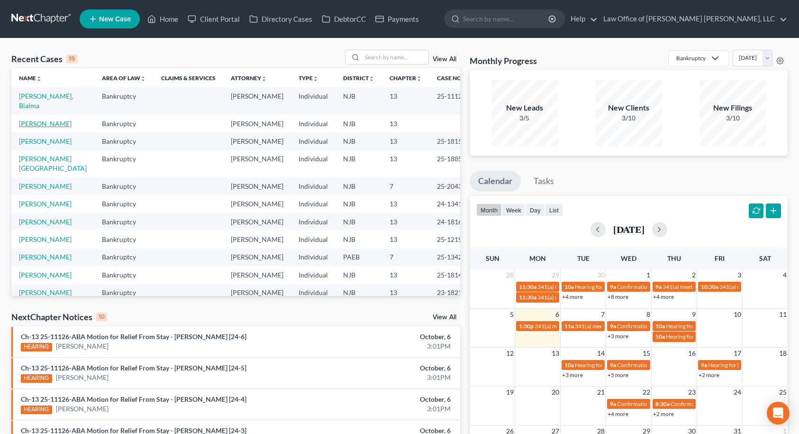
click at [35, 123] on link "[PERSON_NAME]" at bounding box center [45, 123] width 53 height 8
select select "14"
select select "6"
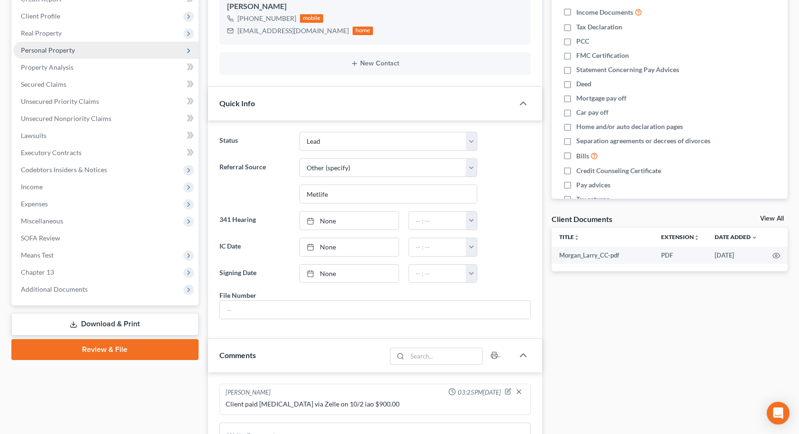
scroll to position [190, 0]
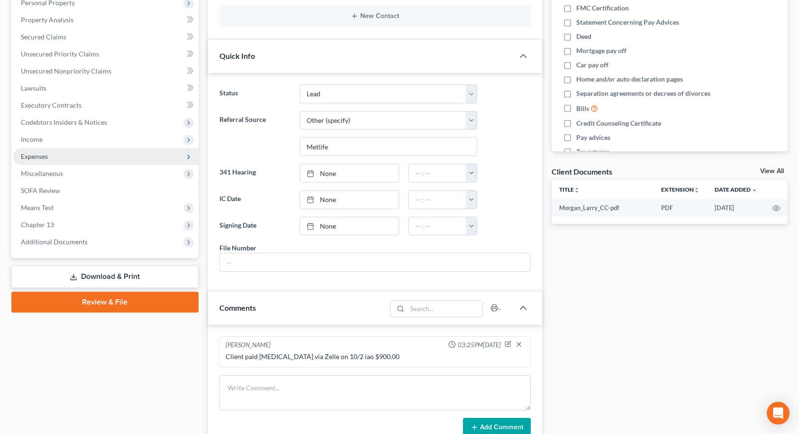
click at [49, 159] on span "Expenses" at bounding box center [105, 156] width 185 height 17
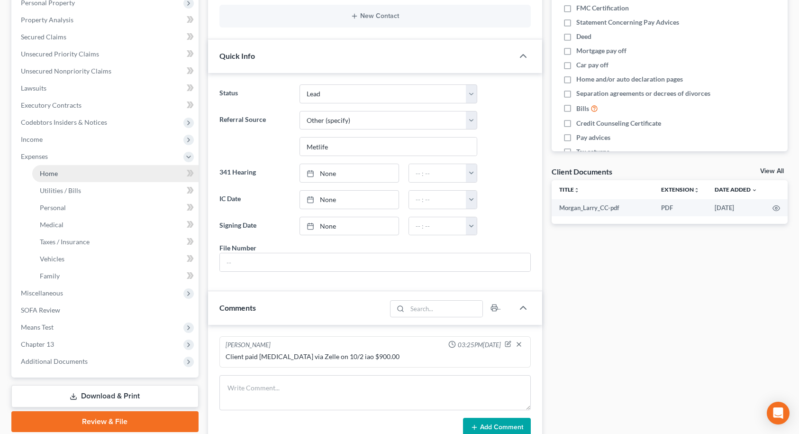
click at [66, 178] on link "Home" at bounding box center [115, 173] width 166 height 17
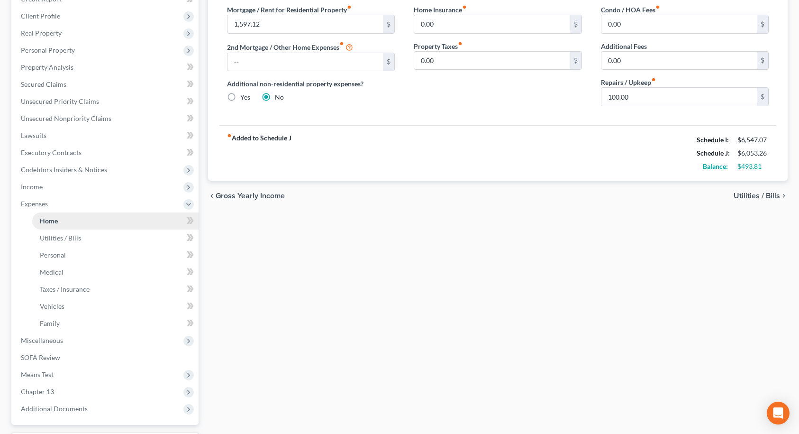
scroll to position [190, 0]
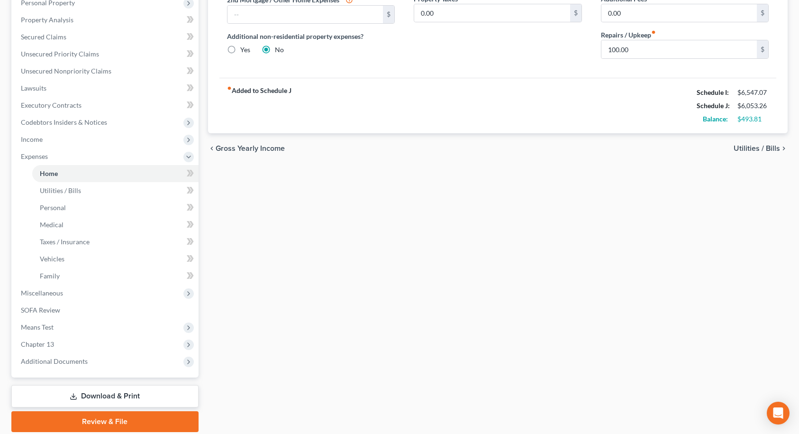
click at [764, 186] on div "Home Utilities / Bills Personal Medical Taxes / Insurance Vehicles Family Debto…" at bounding box center [498, 166] width 590 height 530
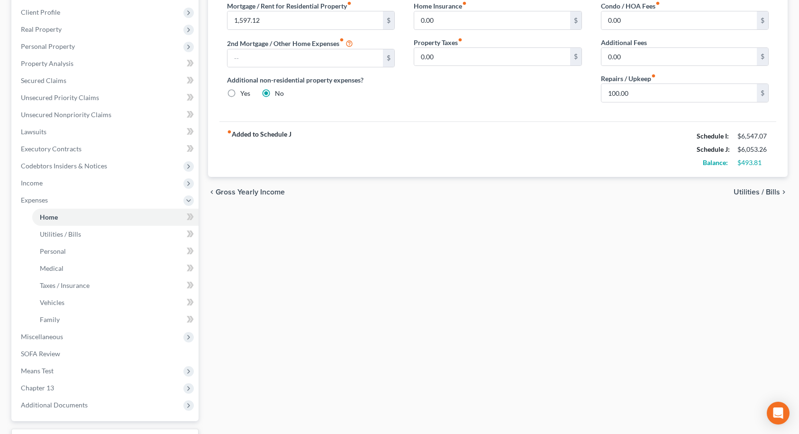
scroll to position [0, 0]
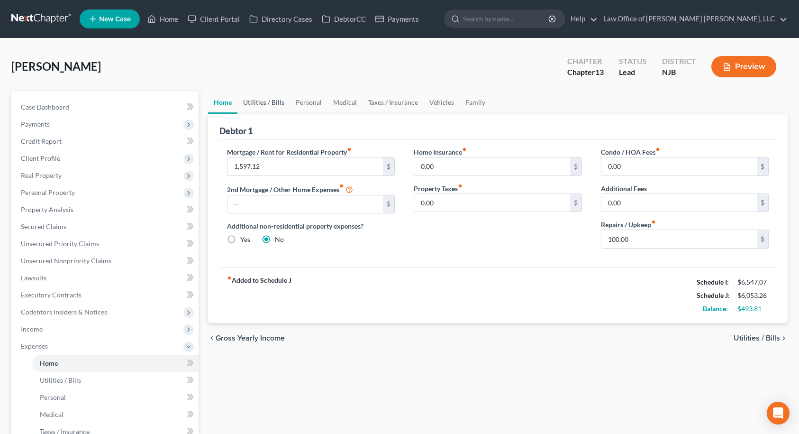
click at [270, 98] on link "Utilities / Bills" at bounding box center [263, 102] width 53 height 23
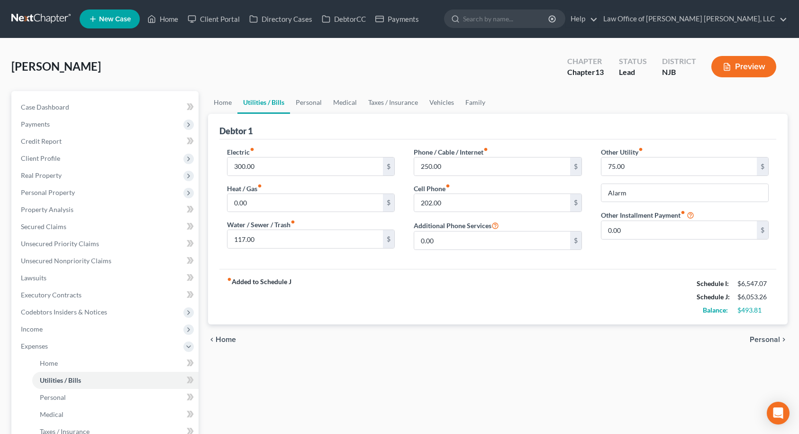
click at [741, 65] on button "Preview" at bounding box center [743, 66] width 65 height 21
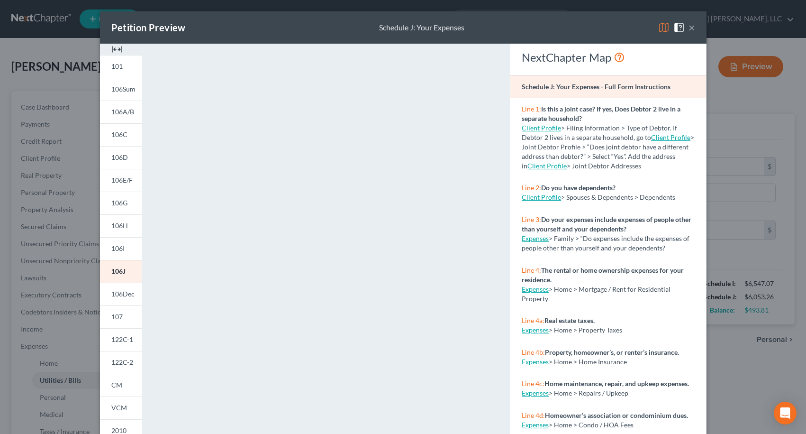
click at [691, 28] on button "×" at bounding box center [692, 27] width 7 height 11
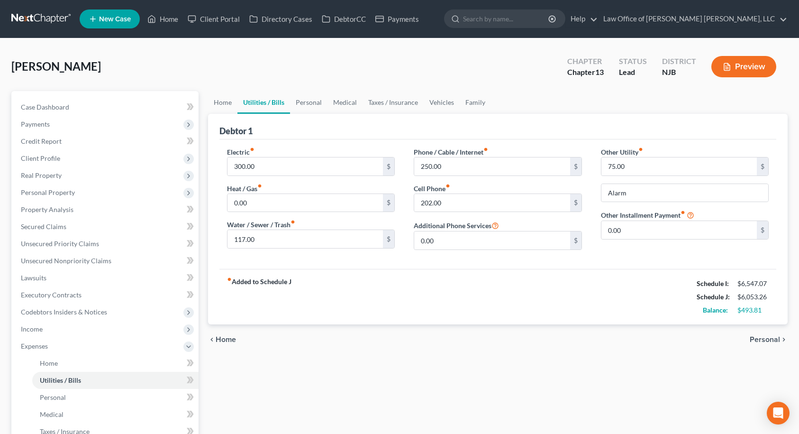
drag, startPoint x: 692, startPoint y: 365, endPoint x: 408, endPoint y: 316, distance: 288.7
click at [692, 365] on div "Home Utilities / Bills Personal Medical Taxes / Insurance Vehicles Family Debto…" at bounding box center [498, 356] width 590 height 530
click at [287, 170] on input "300.00" at bounding box center [306, 166] width 156 height 18
type input "350.00"
click at [226, 105] on link "Home" at bounding box center [222, 102] width 29 height 23
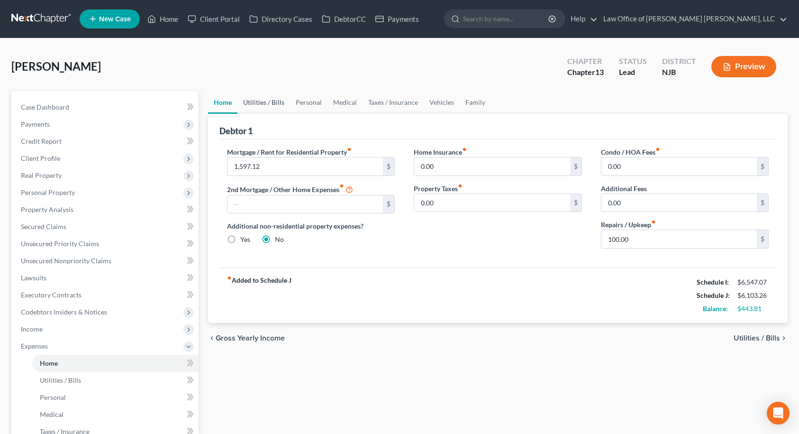
click at [270, 105] on link "Utilities / Bills" at bounding box center [263, 102] width 53 height 23
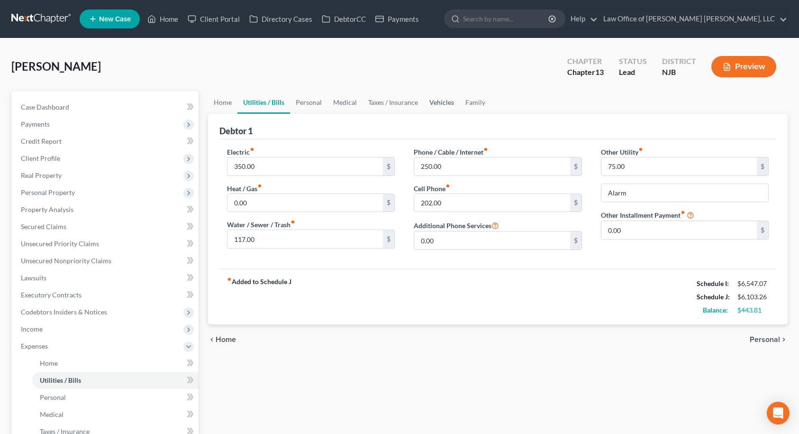
click at [455, 105] on link "Vehicles" at bounding box center [442, 102] width 36 height 23
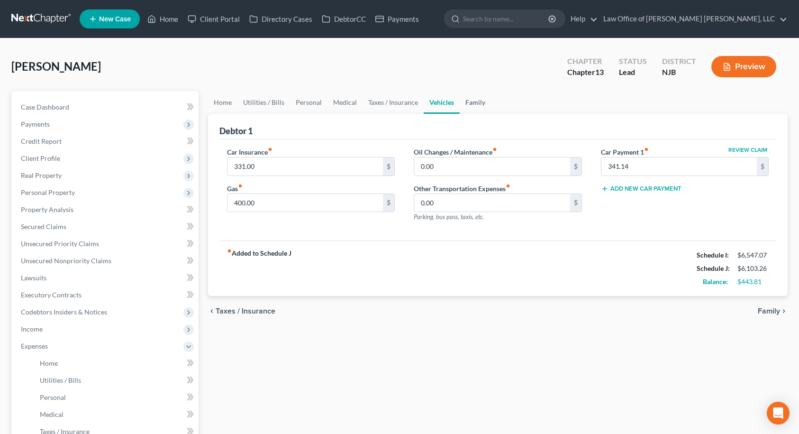
click at [465, 103] on link "Family" at bounding box center [475, 102] width 31 height 23
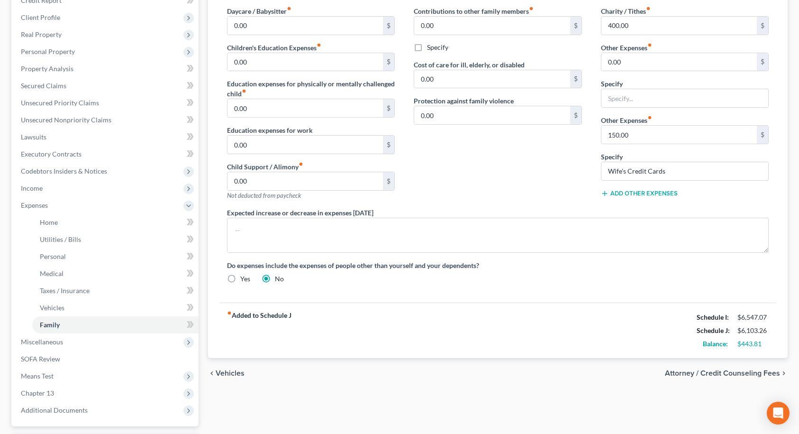
scroll to position [142, 0]
click at [633, 130] on input "150.00" at bounding box center [679, 133] width 156 height 18
type input "200.00"
click at [576, 149] on div "Contributions to other family members fiber_manual_record 0.00 $ Specify Cost o…" at bounding box center [497, 105] width 187 height 201
click at [639, 135] on input "200.00" at bounding box center [679, 133] width 156 height 18
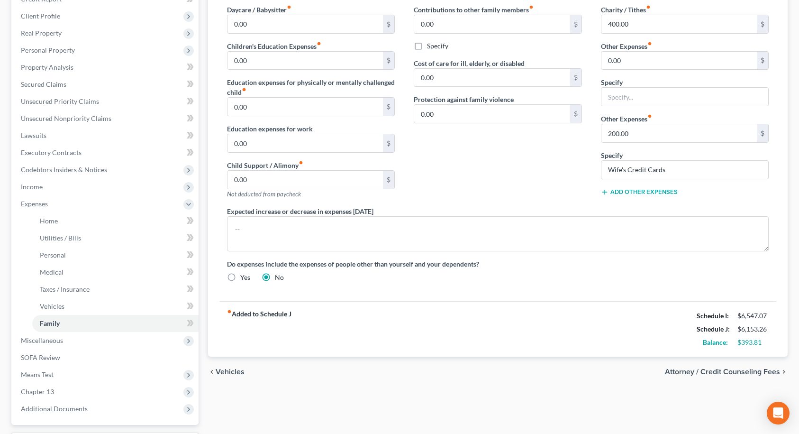
click at [527, 159] on div "Contributions to other family members fiber_manual_record 0.00 $ Specify Cost o…" at bounding box center [497, 105] width 187 height 201
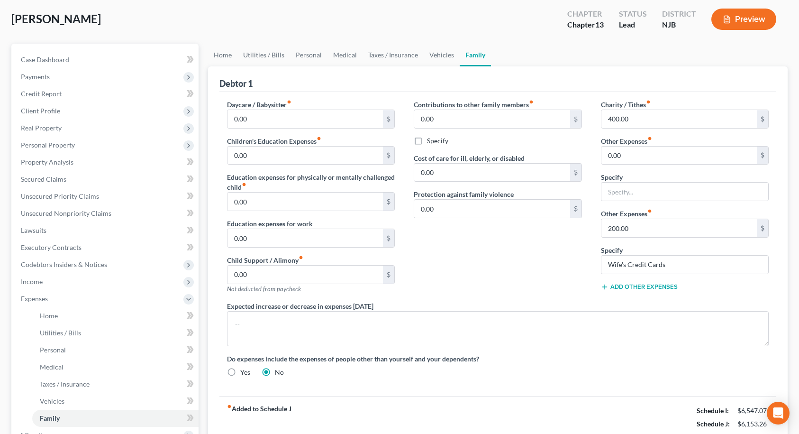
scroll to position [95, 0]
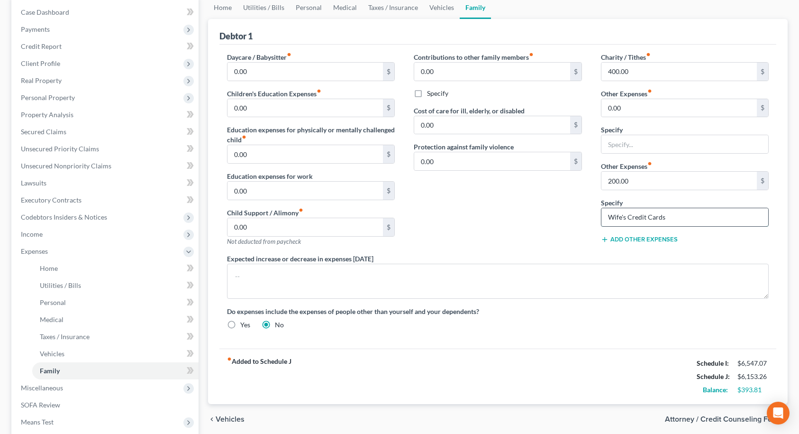
click at [674, 220] on input "Wife's Credit Cards" at bounding box center [684, 217] width 167 height 18
type input "Wife's Credit Cards/Bills"
click at [519, 227] on div "Contributions to other family members fiber_manual_record 0.00 $ Specify Cost o…" at bounding box center [497, 152] width 187 height 201
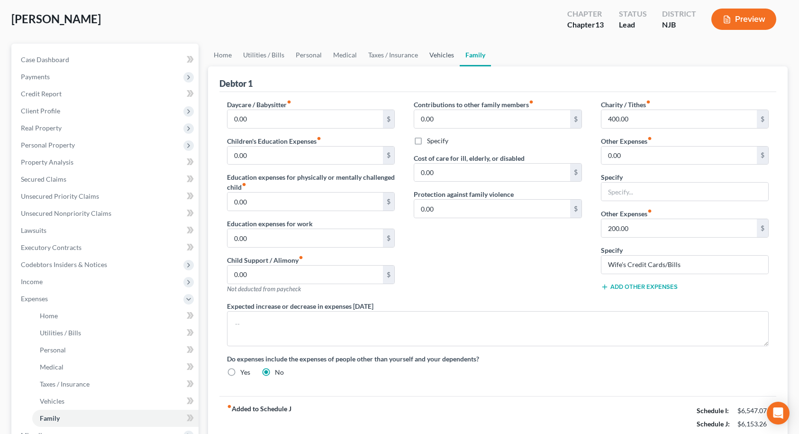
click at [435, 51] on link "Vehicles" at bounding box center [442, 55] width 36 height 23
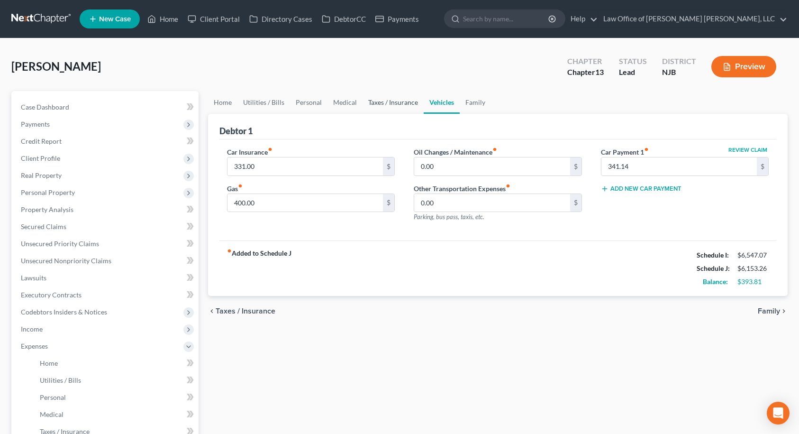
click at [382, 103] on link "Taxes / Insurance" at bounding box center [393, 102] width 61 height 23
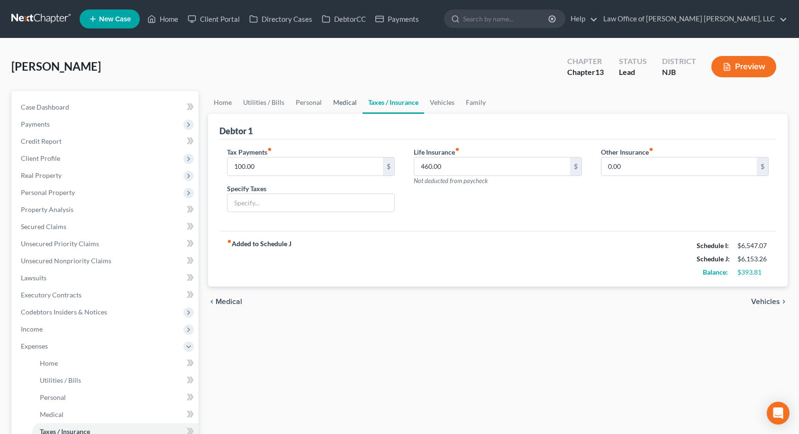
click at [345, 101] on link "Medical" at bounding box center [345, 102] width 35 height 23
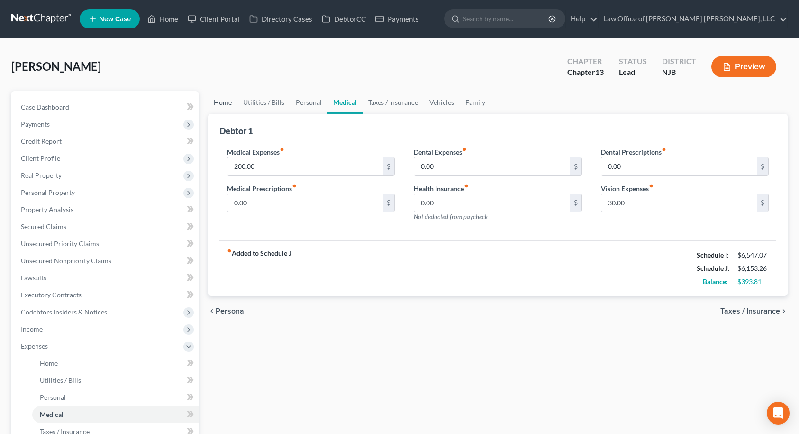
click at [224, 103] on link "Home" at bounding box center [222, 102] width 29 height 23
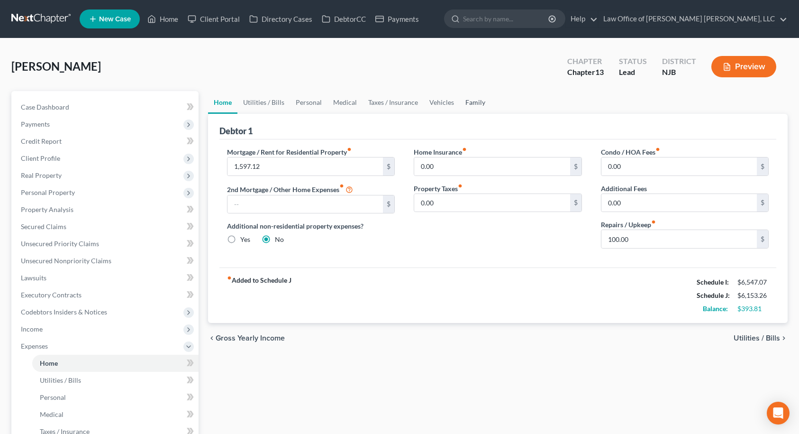
click at [476, 104] on link "Family" at bounding box center [475, 102] width 31 height 23
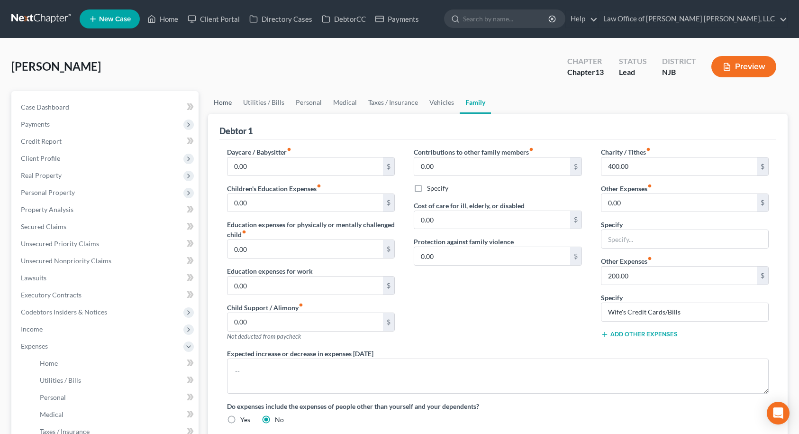
click at [210, 98] on link "Home" at bounding box center [222, 102] width 29 height 23
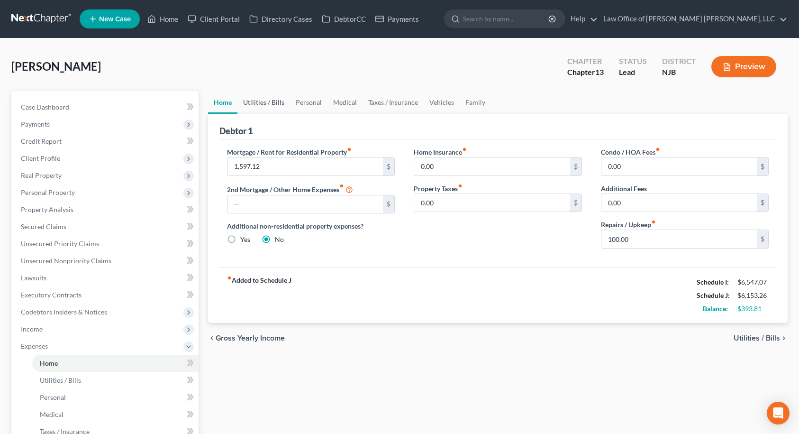
click at [248, 101] on link "Utilities / Bills" at bounding box center [263, 102] width 53 height 23
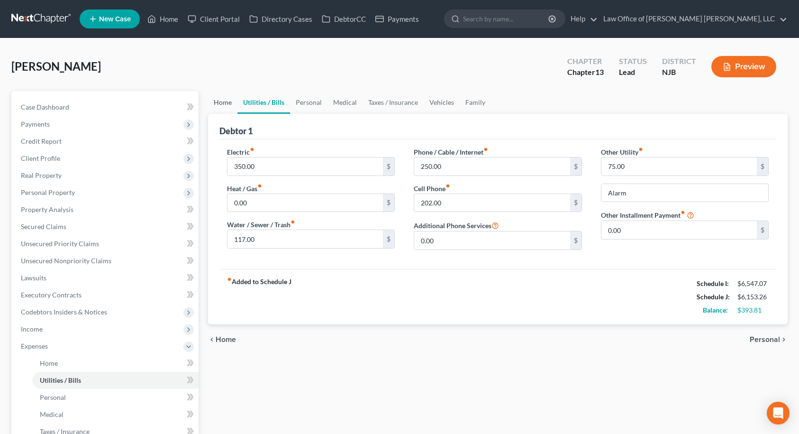
click at [222, 105] on link "Home" at bounding box center [222, 102] width 29 height 23
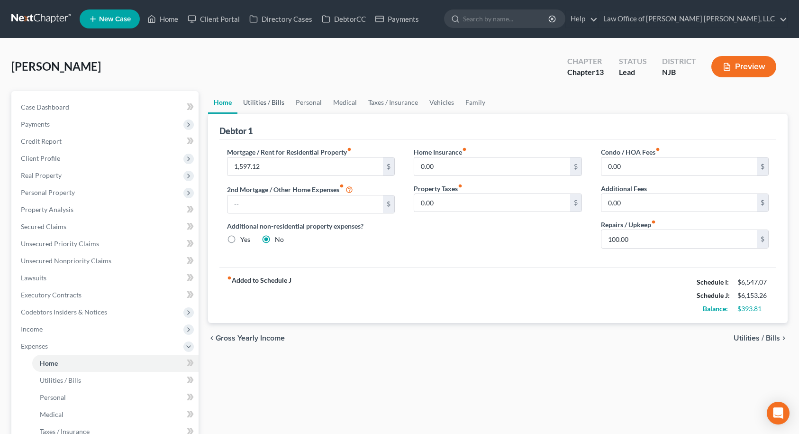
click at [260, 104] on link "Utilities / Bills" at bounding box center [263, 102] width 53 height 23
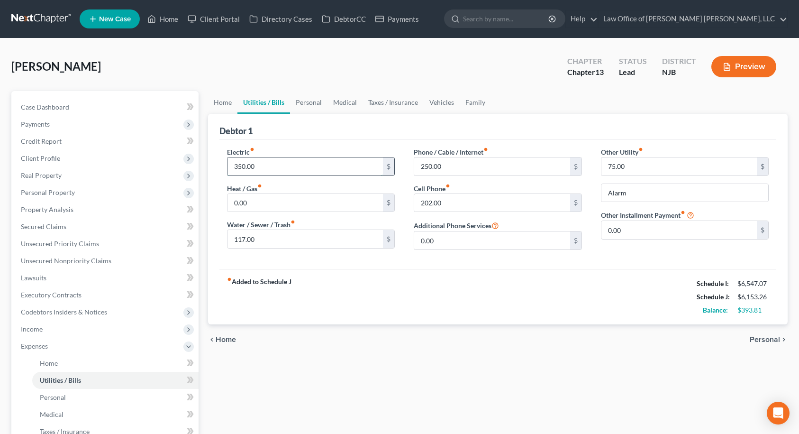
click at [260, 166] on input "350.00" at bounding box center [306, 166] width 156 height 18
type input "300.00"
click at [303, 266] on div "Electric fiber_manual_record 300.00 $ Heat / Gas fiber_manual_record 0.00 $ Wat…" at bounding box center [497, 203] width 557 height 129
click at [226, 106] on link "Home" at bounding box center [222, 102] width 29 height 23
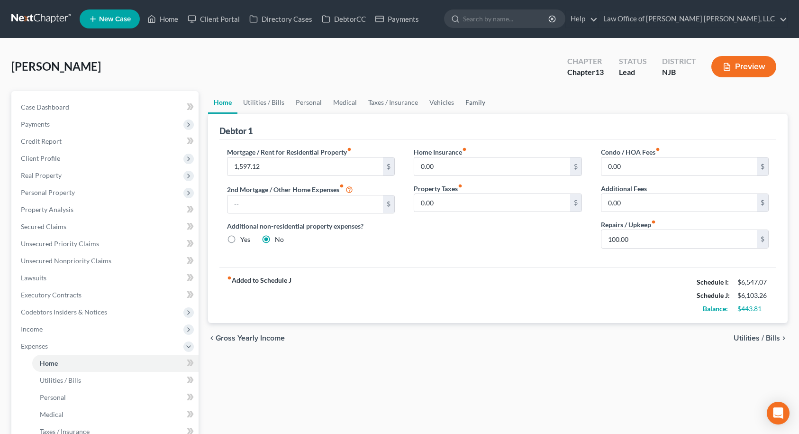
click at [467, 103] on link "Family" at bounding box center [475, 102] width 31 height 23
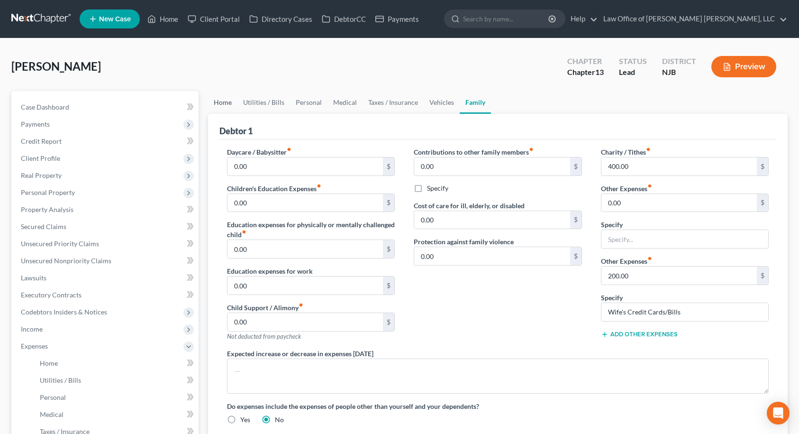
click at [222, 102] on link "Home" at bounding box center [222, 102] width 29 height 23
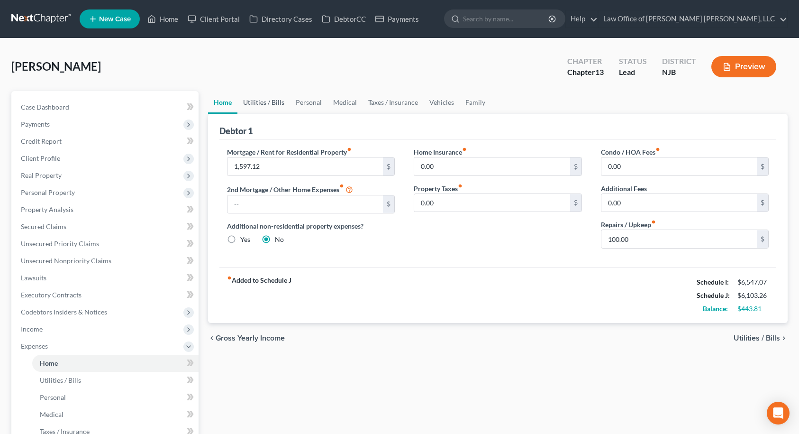
click at [273, 104] on link "Utilities / Bills" at bounding box center [263, 102] width 53 height 23
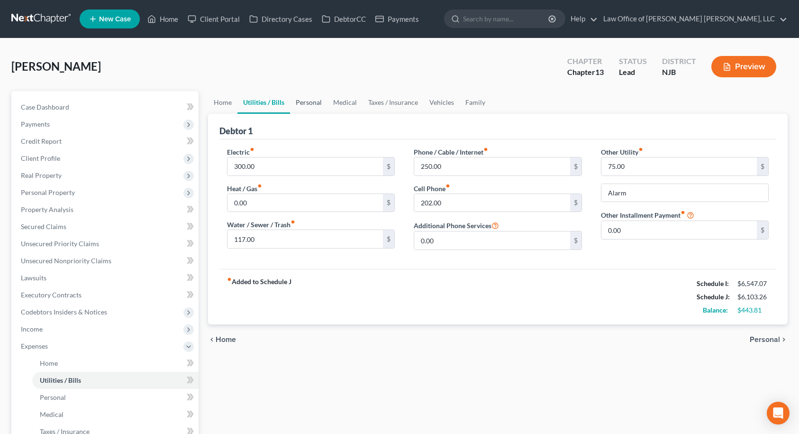
click at [299, 102] on link "Personal" at bounding box center [308, 102] width 37 height 23
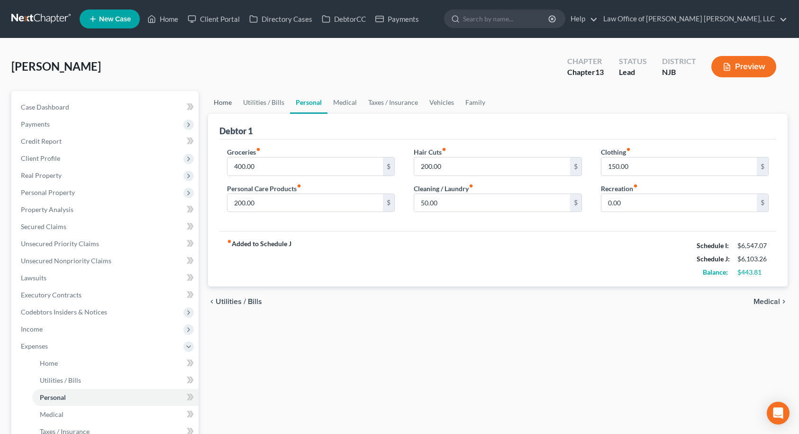
click at [226, 104] on link "Home" at bounding box center [222, 102] width 29 height 23
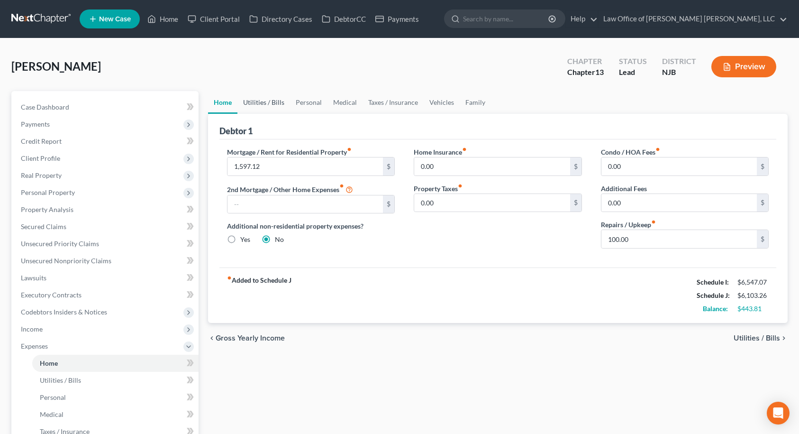
click at [263, 103] on link "Utilities / Bills" at bounding box center [263, 102] width 53 height 23
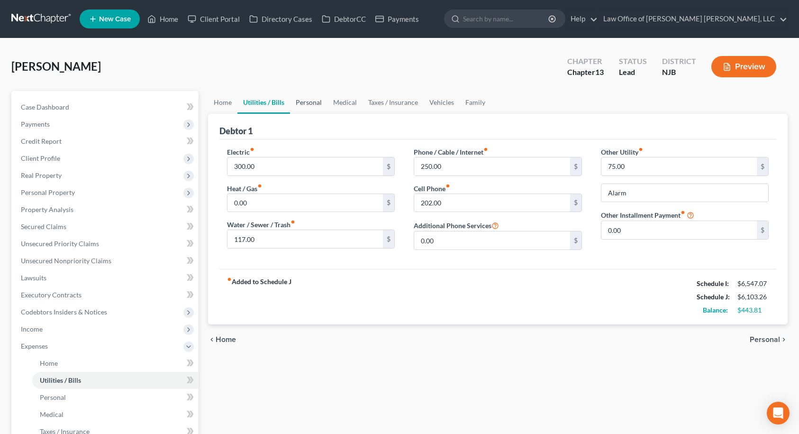
click at [306, 104] on link "Personal" at bounding box center [308, 102] width 37 height 23
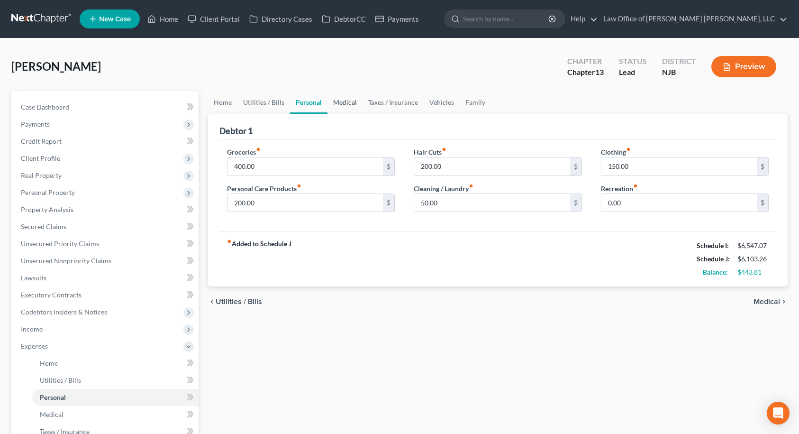
click at [340, 104] on link "Medical" at bounding box center [345, 102] width 35 height 23
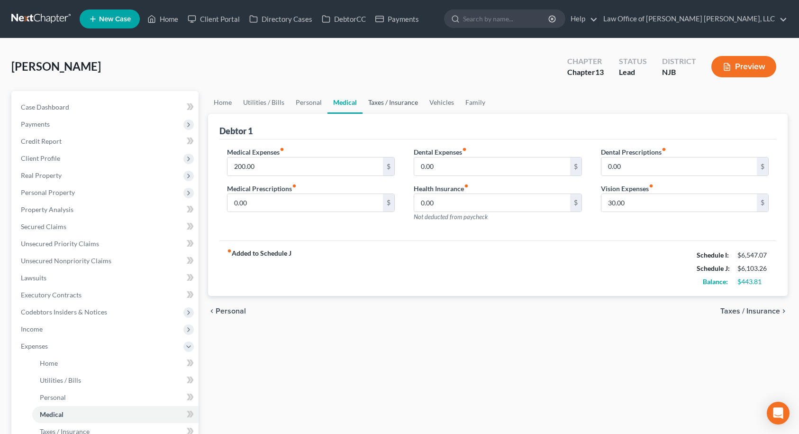
click at [377, 103] on link "Taxes / Insurance" at bounding box center [393, 102] width 61 height 23
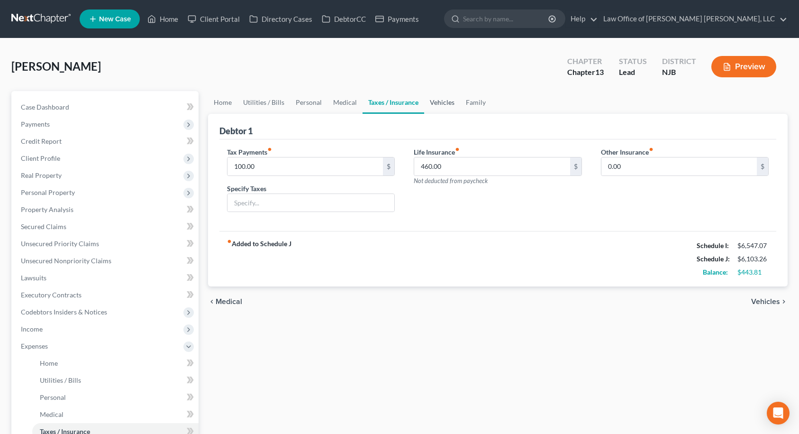
click at [432, 101] on link "Vehicles" at bounding box center [442, 102] width 36 height 23
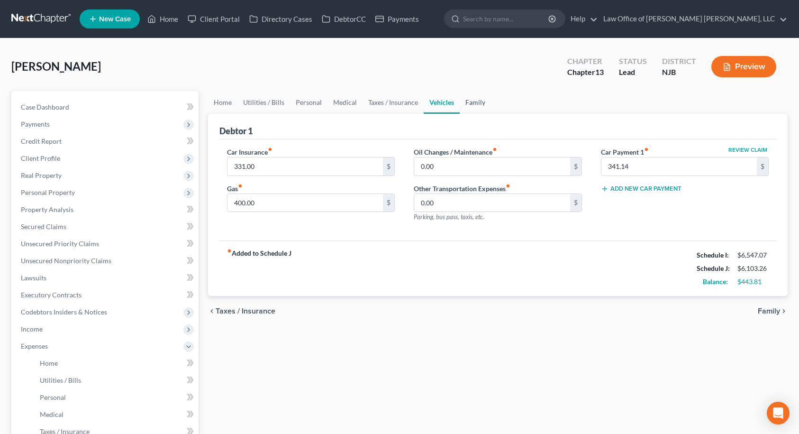
click at [467, 101] on link "Family" at bounding box center [475, 102] width 31 height 23
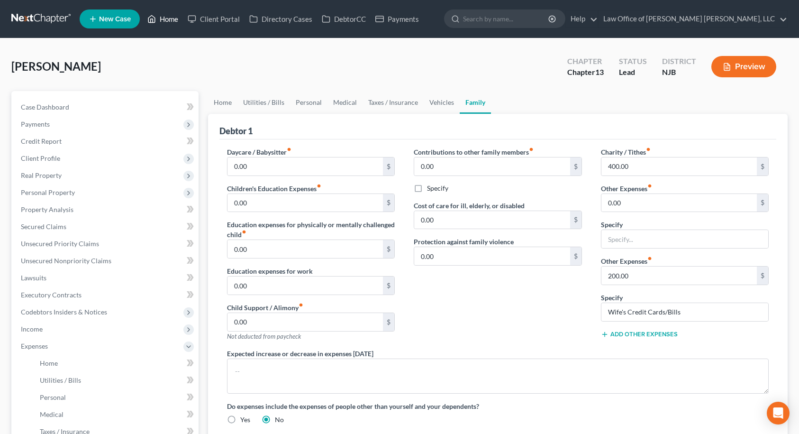
click at [167, 18] on link "Home" at bounding box center [163, 18] width 40 height 17
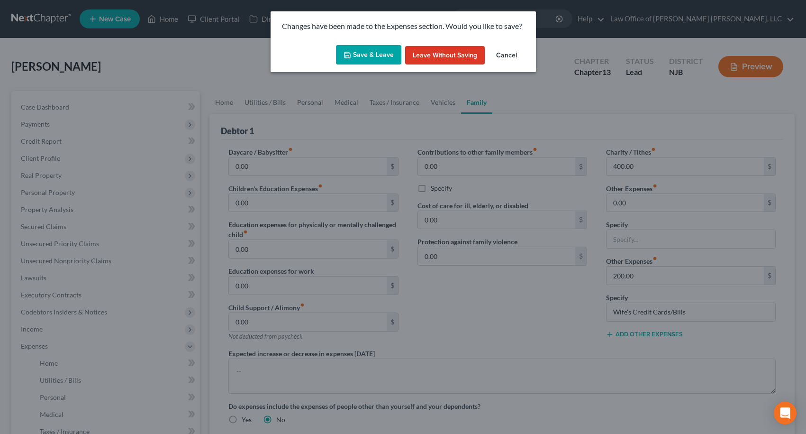
click at [362, 56] on button "Save & Leave" at bounding box center [368, 55] width 65 height 20
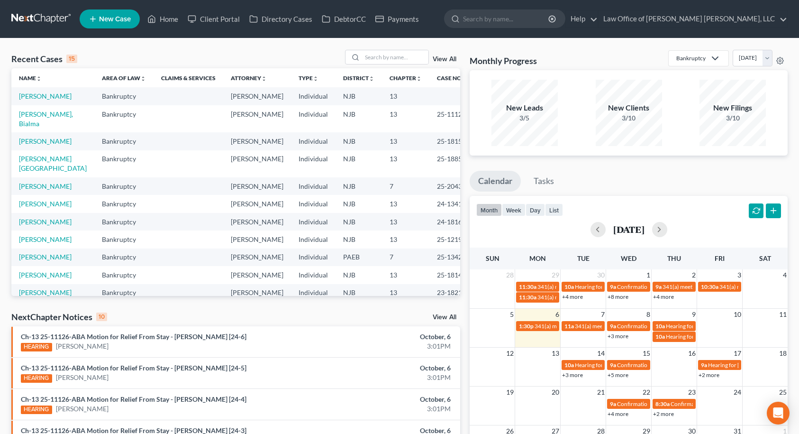
click at [778, 180] on ul "Calendar Tasks" at bounding box center [629, 183] width 318 height 25
click at [33, 172] on link "[PERSON_NAME][GEOGRAPHIC_DATA]" at bounding box center [53, 164] width 68 height 18
select select "10"
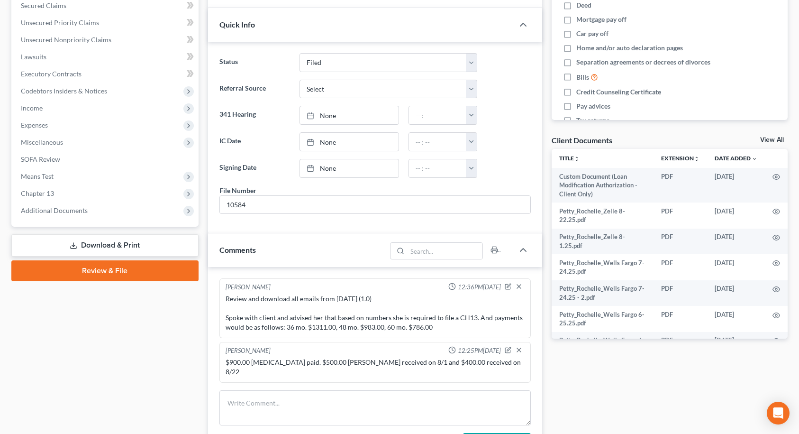
scroll to position [237, 0]
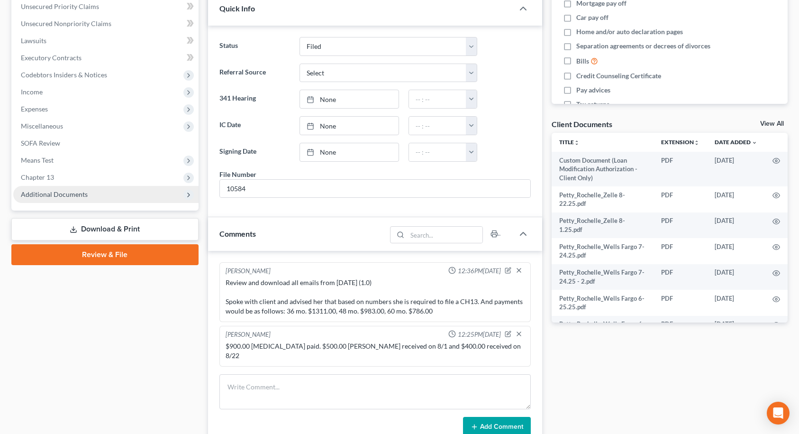
click at [69, 200] on span "Additional Documents" at bounding box center [105, 194] width 185 height 17
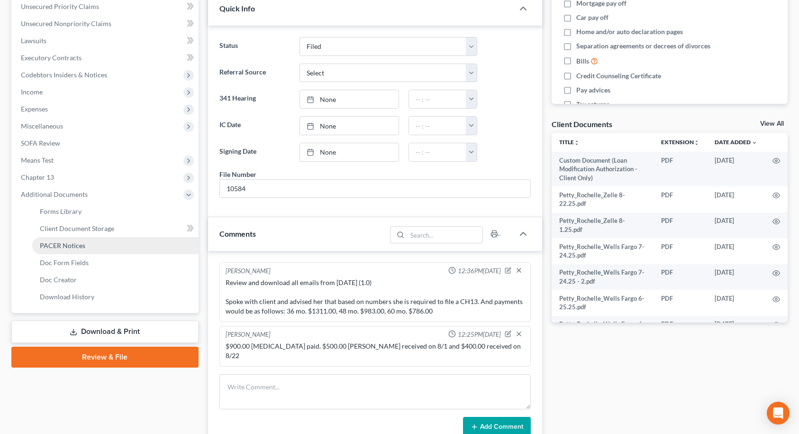
click at [66, 245] on span "PACER Notices" at bounding box center [63, 245] width 46 height 8
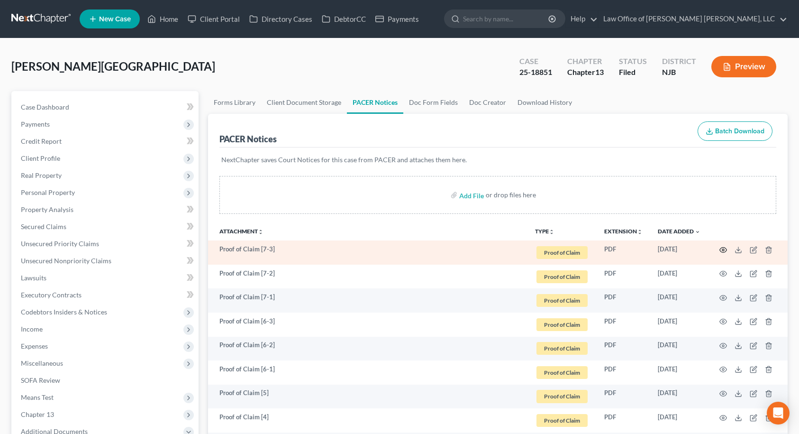
click at [723, 250] on icon "button" at bounding box center [723, 250] width 8 height 8
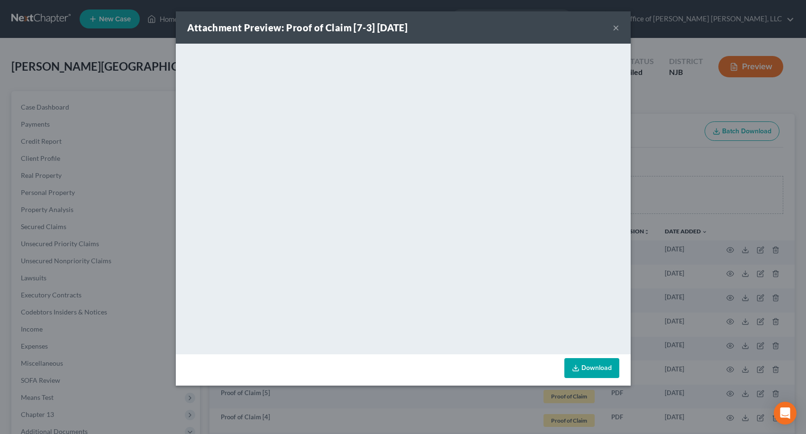
click at [615, 29] on button "×" at bounding box center [616, 27] width 7 height 11
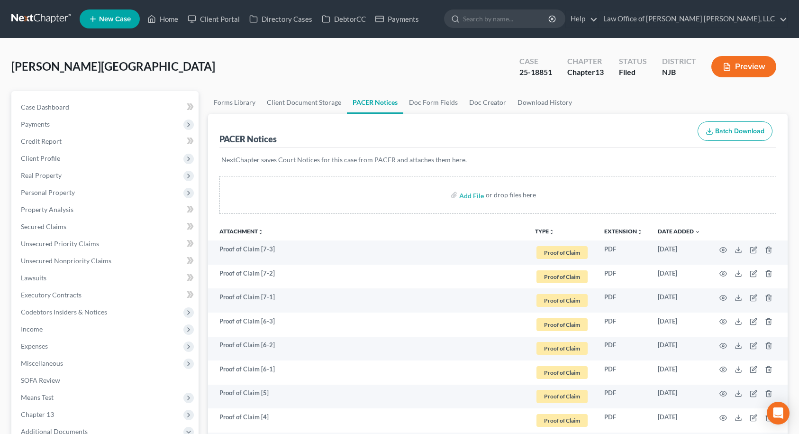
click at [672, 95] on ul "Forms Library Client Document Storage PACER Notices Doc Form Fields Doc Creator…" at bounding box center [498, 102] width 580 height 23
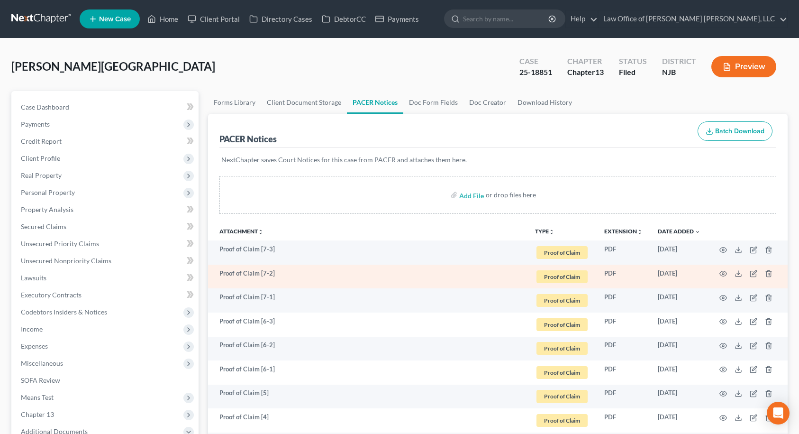
scroll to position [95, 0]
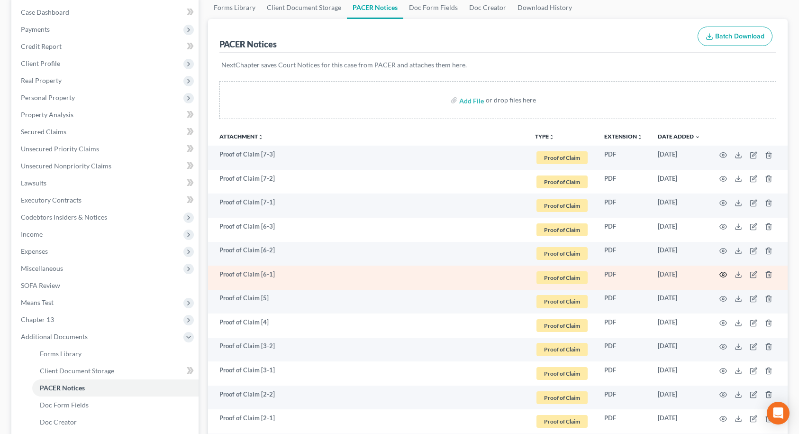
click at [724, 276] on icon "button" at bounding box center [723, 275] width 8 height 8
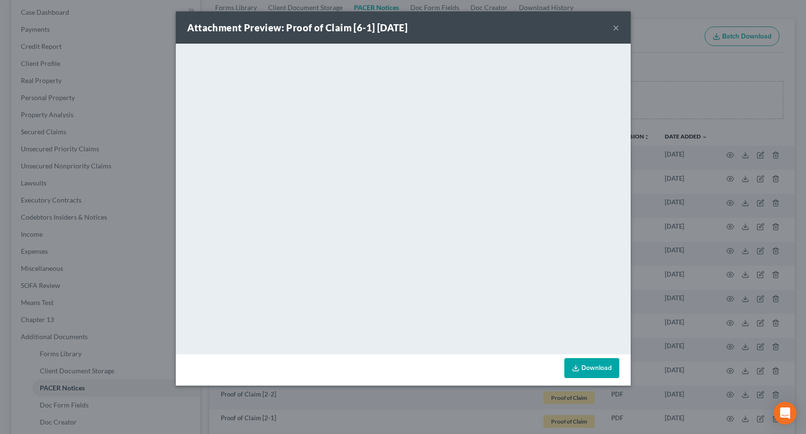
click at [618, 26] on button "×" at bounding box center [616, 27] width 7 height 11
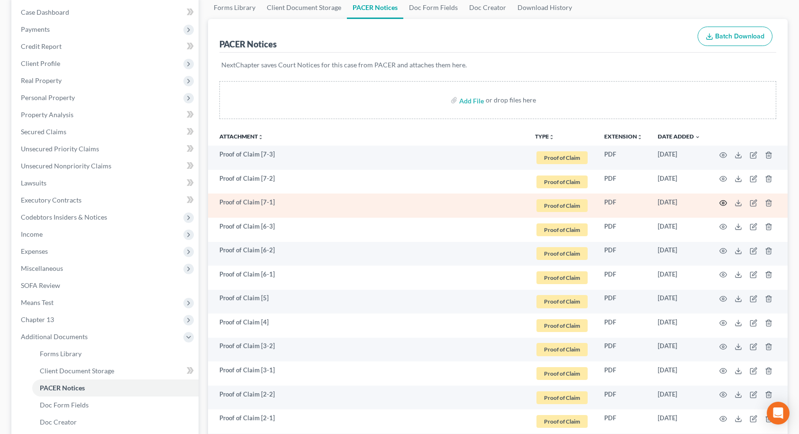
click at [722, 201] on icon "button" at bounding box center [723, 203] width 8 height 8
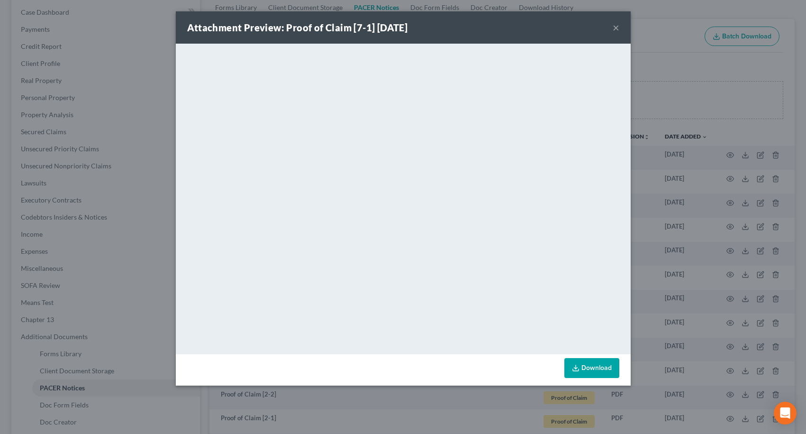
click at [615, 27] on button "×" at bounding box center [616, 27] width 7 height 11
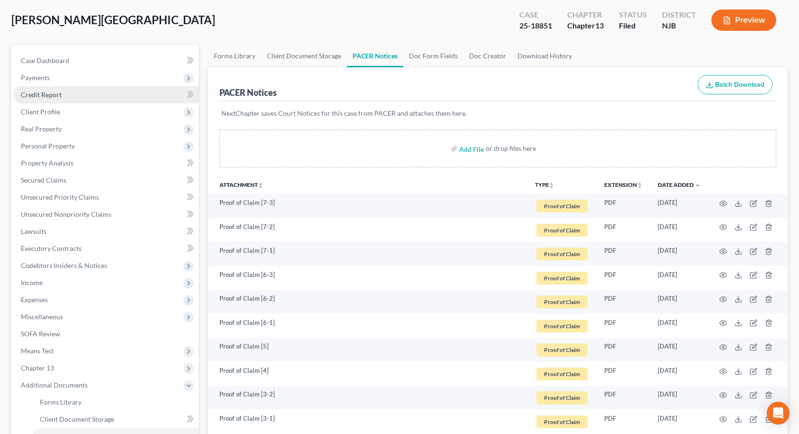
scroll to position [0, 0]
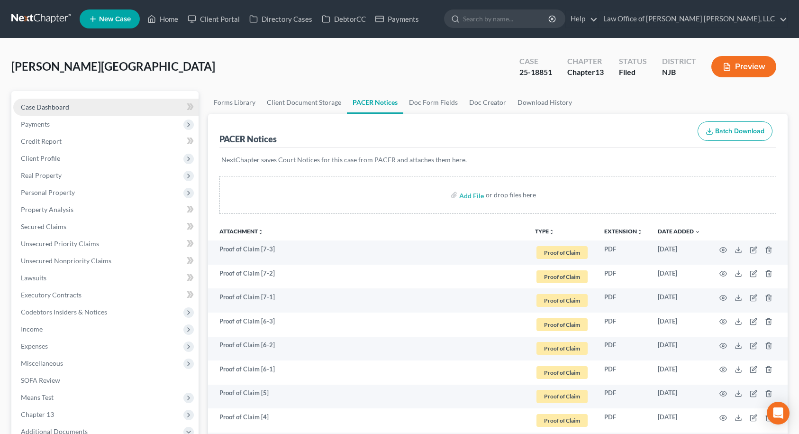
click at [78, 109] on link "Case Dashboard" at bounding box center [105, 107] width 185 height 17
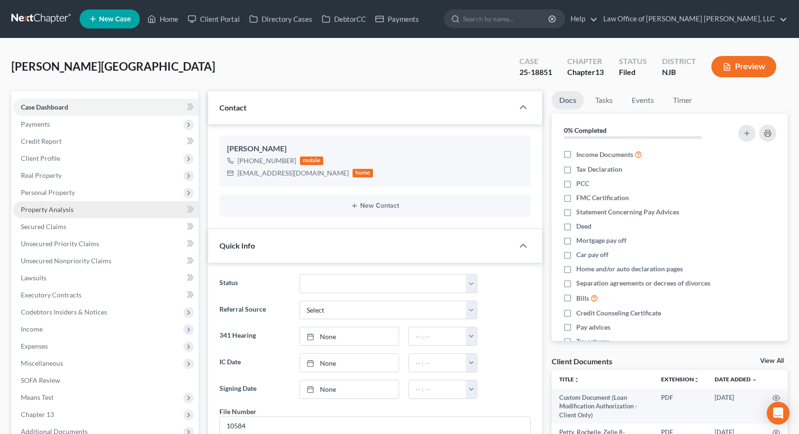
drag, startPoint x: 706, startPoint y: 51, endPoint x: 20, endPoint y: 215, distance: 705.5
click at [706, 50] on div "Case 25-18851 Chapter Chapter 13 Status Filed District [GEOGRAPHIC_DATA] Preview" at bounding box center [648, 67] width 280 height 34
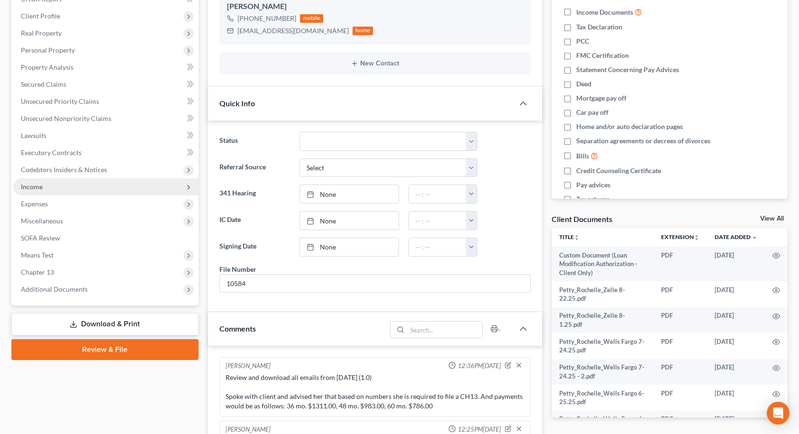
click at [28, 189] on span "Income" at bounding box center [32, 186] width 22 height 8
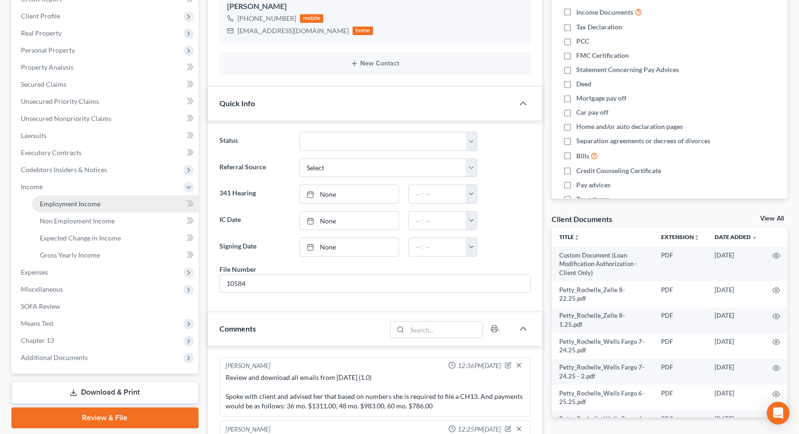
click at [63, 210] on link "Employment Income" at bounding box center [115, 203] width 166 height 17
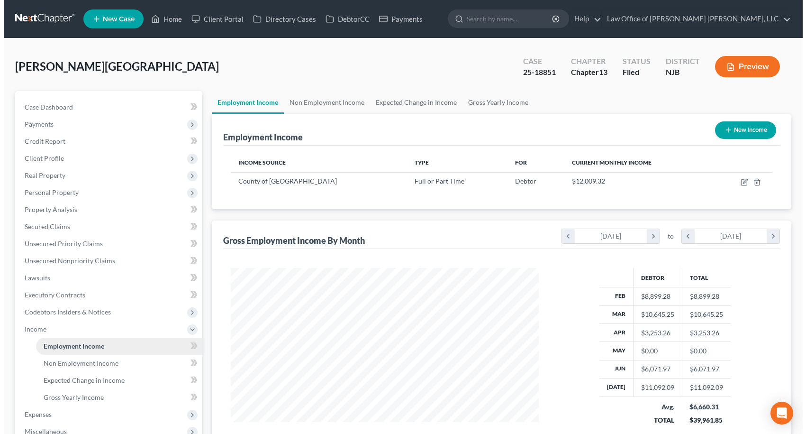
scroll to position [170, 328]
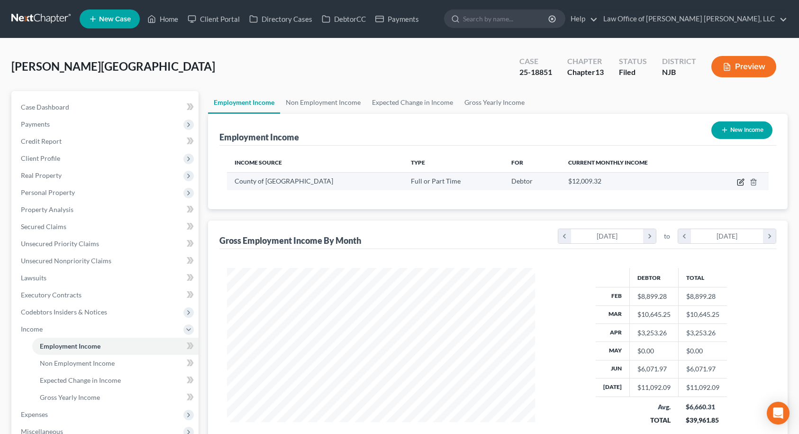
click at [740, 183] on icon "button" at bounding box center [741, 181] width 4 height 4
select select "0"
select select "33"
select select "2"
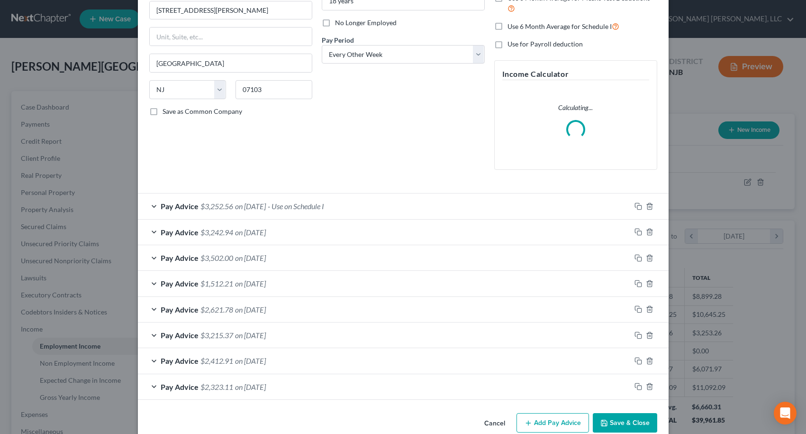
scroll to position [133, 0]
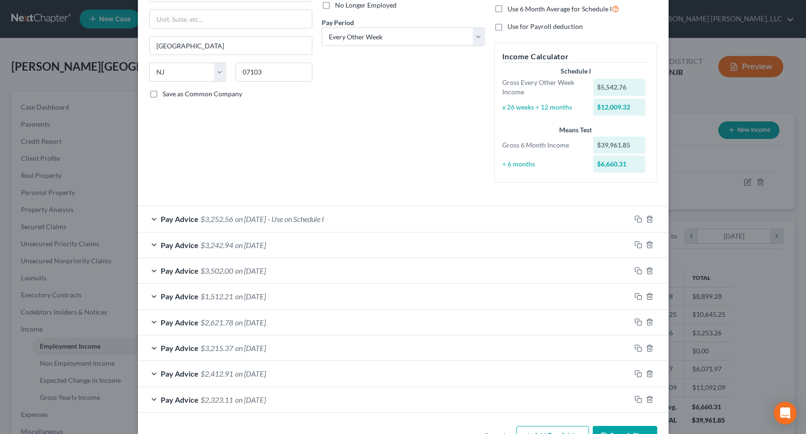
click at [204, 220] on span "$3,252.56" at bounding box center [216, 218] width 33 height 9
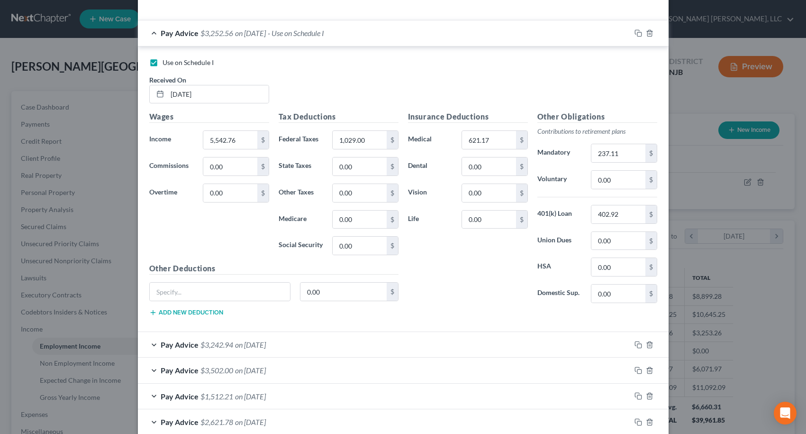
scroll to position [323, 0]
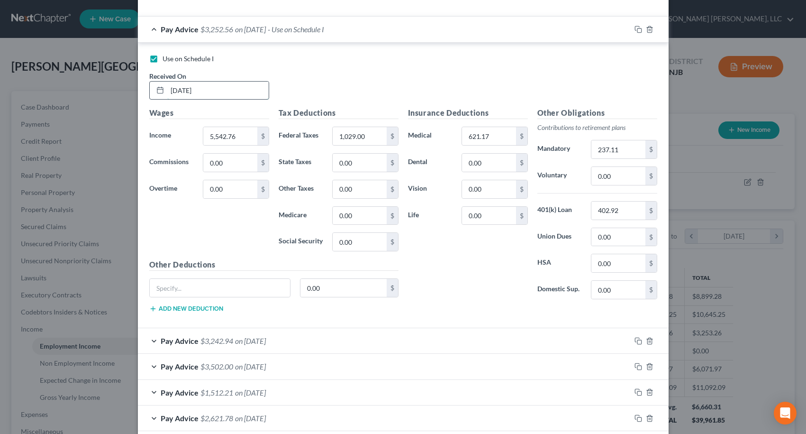
click at [236, 88] on input "[DATE]" at bounding box center [217, 91] width 101 height 18
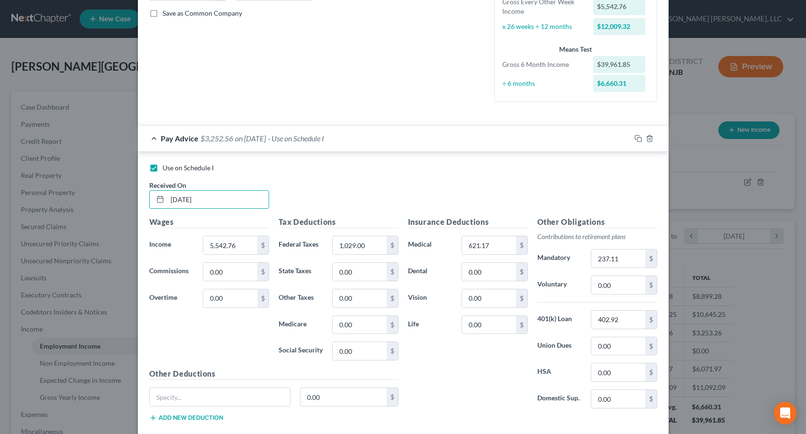
scroll to position [237, 0]
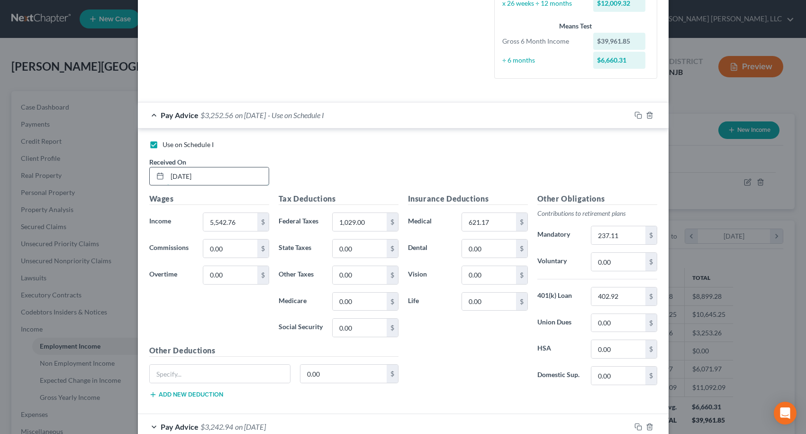
click at [213, 180] on input "[DATE]" at bounding box center [217, 176] width 101 height 18
drag, startPoint x: 204, startPoint y: 177, endPoint x: 148, endPoint y: 177, distance: 56.4
click at [149, 177] on div "[DATE]" at bounding box center [209, 176] width 120 height 19
type input "[DATE]"
click at [238, 225] on input "5,542.76" at bounding box center [230, 222] width 54 height 18
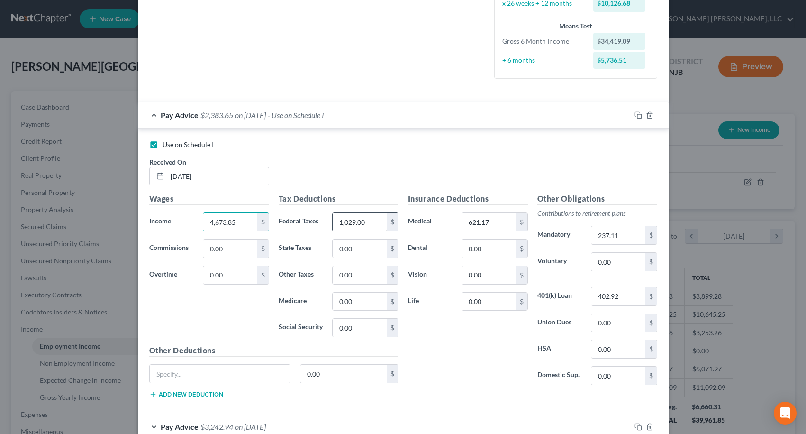
type input "4,673.85"
click at [364, 225] on input "1,029.00" at bounding box center [360, 222] width 54 height 18
type input "611.12"
click at [619, 294] on input "402.92" at bounding box center [619, 296] width 54 height 18
click at [631, 232] on input "237.11" at bounding box center [619, 235] width 54 height 18
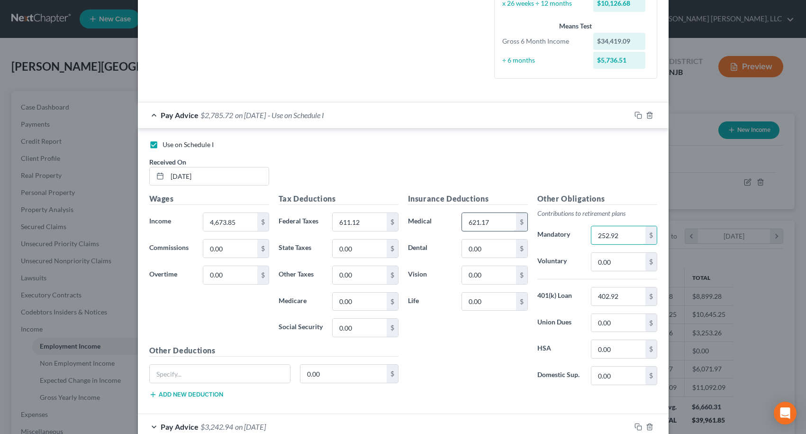
type input "252.92"
click at [499, 219] on input "621.17" at bounding box center [489, 222] width 54 height 18
type input "760.36"
click at [499, 343] on div "Insurance Deductions Medical 760.36 $ Dental 0.00 $ Vision 0.00 $ Life 0.00 $" at bounding box center [467, 293] width 129 height 200
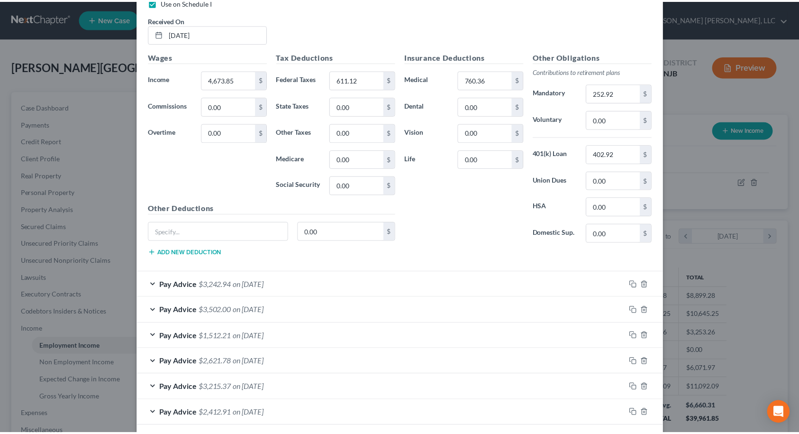
scroll to position [449, 0]
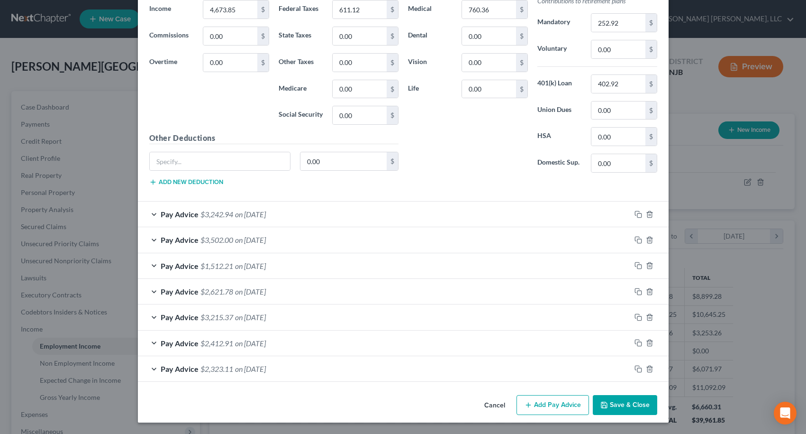
click at [615, 410] on button "Save & Close" at bounding box center [625, 405] width 64 height 20
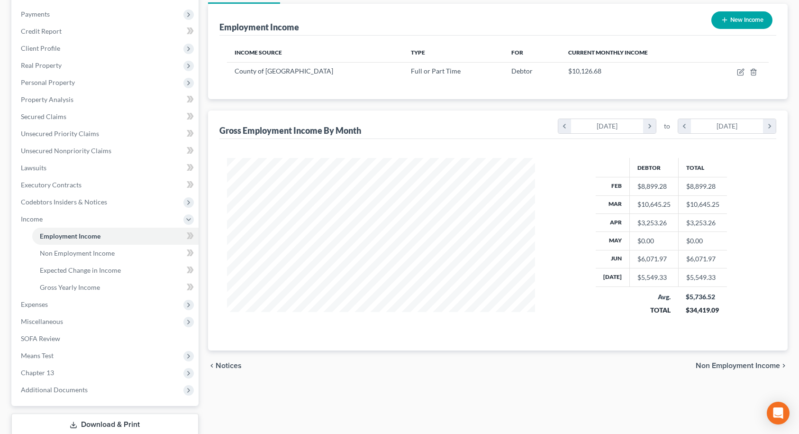
scroll to position [173, 0]
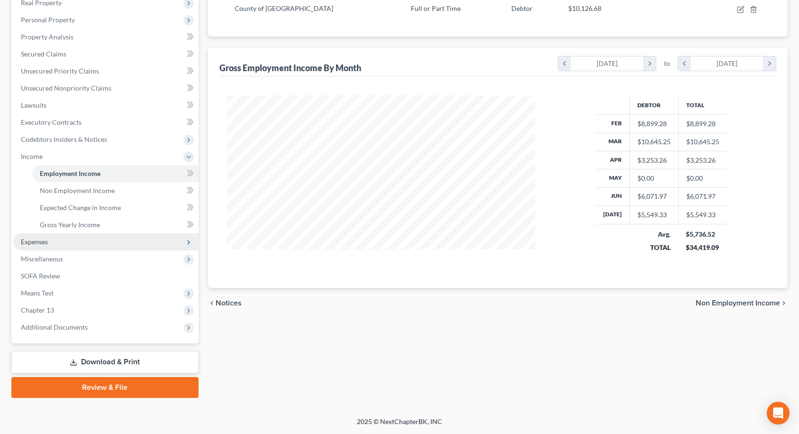
click at [54, 244] on span "Expenses" at bounding box center [105, 241] width 185 height 17
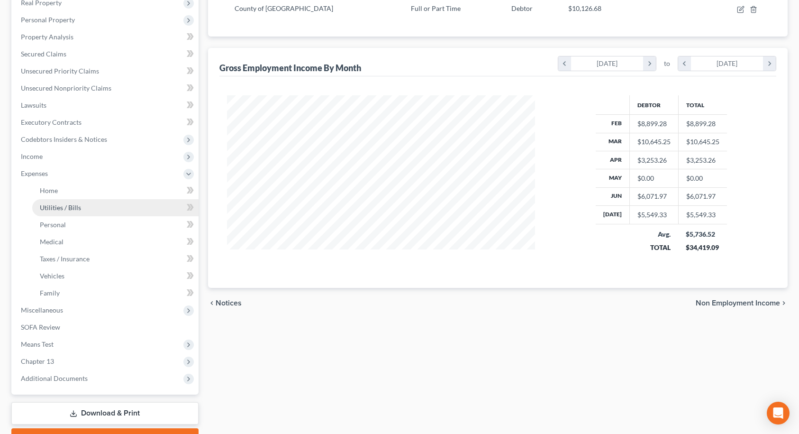
click at [60, 207] on span "Utilities / Bills" at bounding box center [60, 207] width 41 height 8
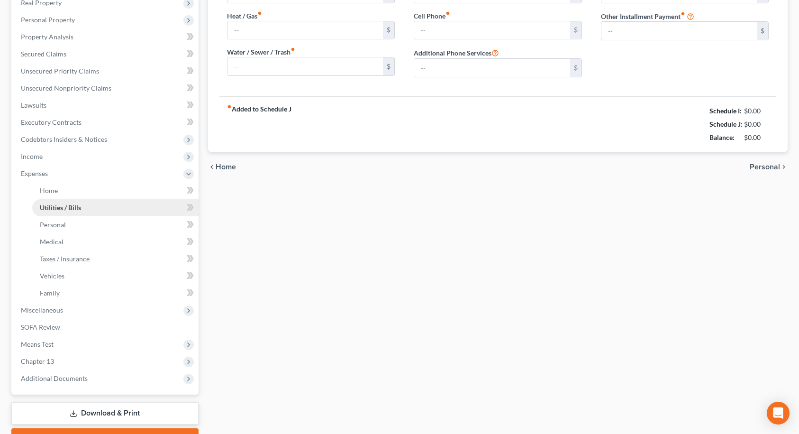
type input "425.00"
type input "0.00"
type input "125.00"
type input "0.00"
type input "200.00"
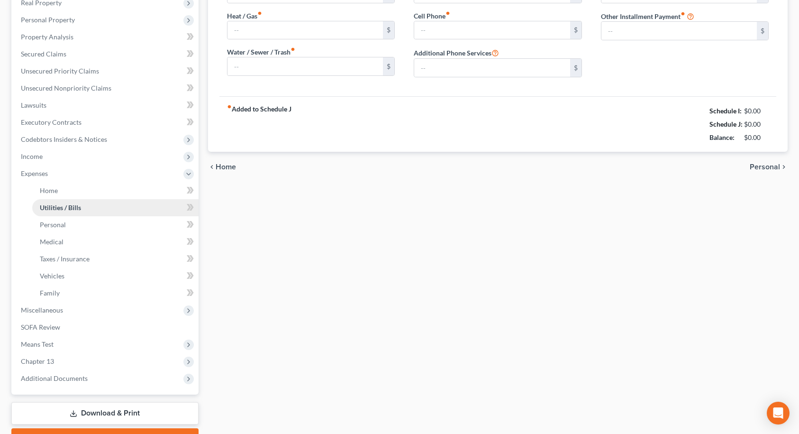
type input "0.00"
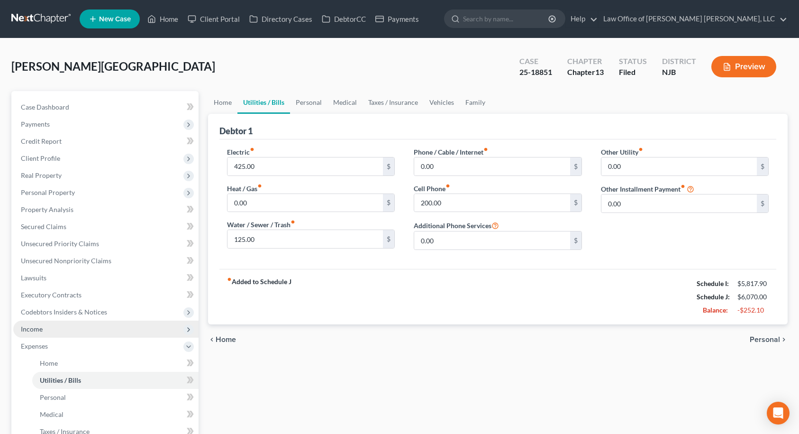
click at [50, 330] on span "Income" at bounding box center [105, 328] width 185 height 17
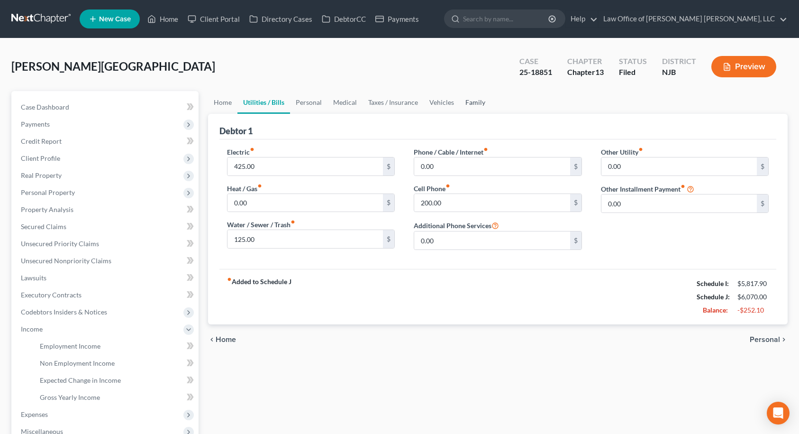
click at [469, 106] on link "Family" at bounding box center [475, 102] width 31 height 23
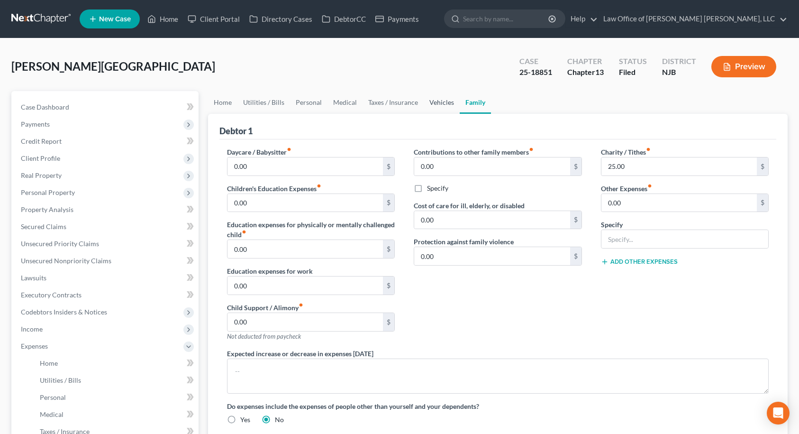
click at [437, 103] on link "Vehicles" at bounding box center [442, 102] width 36 height 23
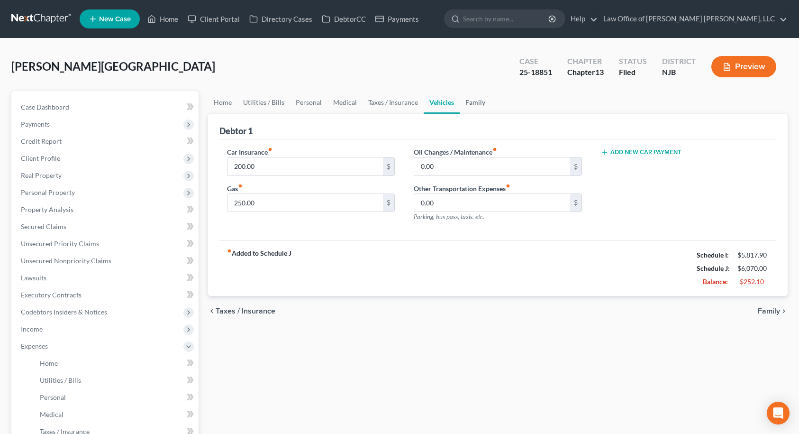
click at [473, 100] on link "Family" at bounding box center [475, 102] width 31 height 23
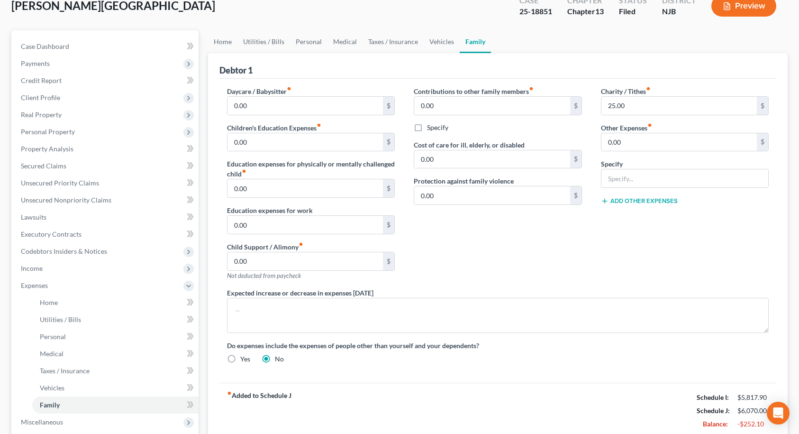
scroll to position [47, 0]
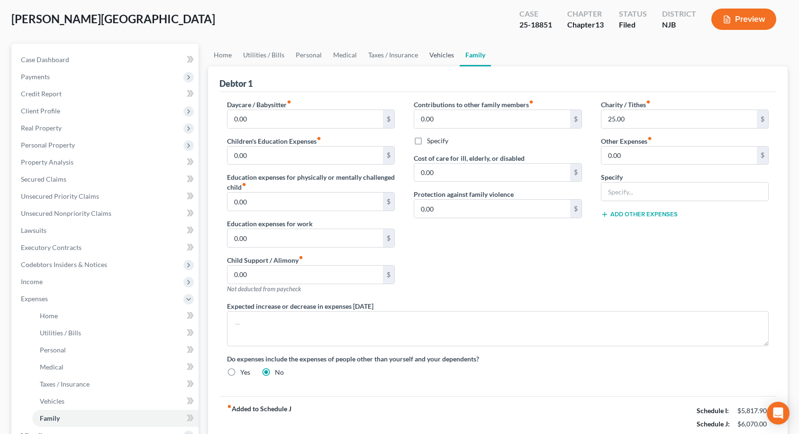
click at [444, 50] on link "Vehicles" at bounding box center [442, 55] width 36 height 23
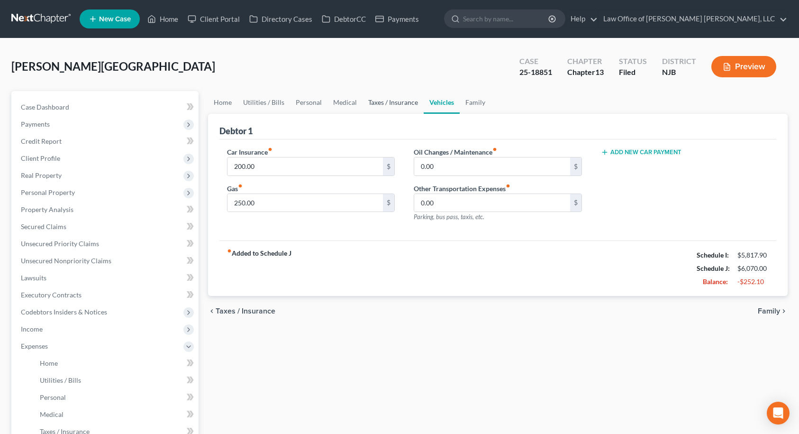
click at [382, 100] on link "Taxes / Insurance" at bounding box center [393, 102] width 61 height 23
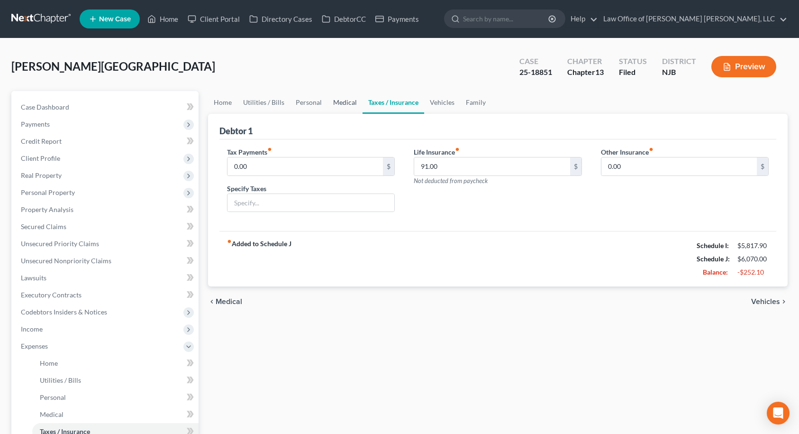
click at [350, 103] on link "Medical" at bounding box center [345, 102] width 35 height 23
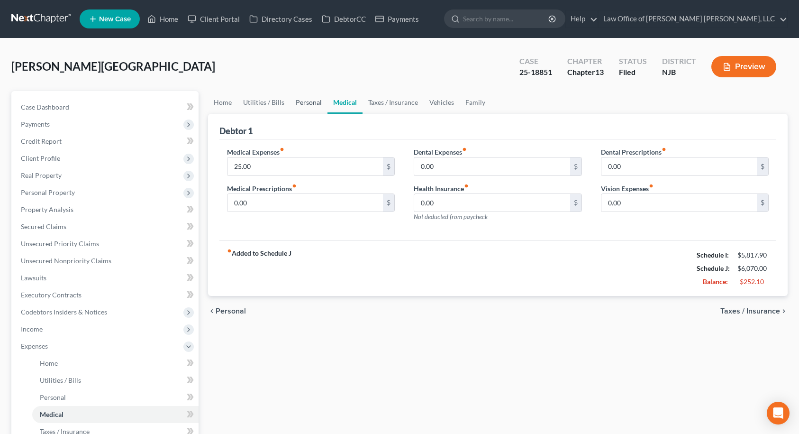
click at [315, 104] on link "Personal" at bounding box center [308, 102] width 37 height 23
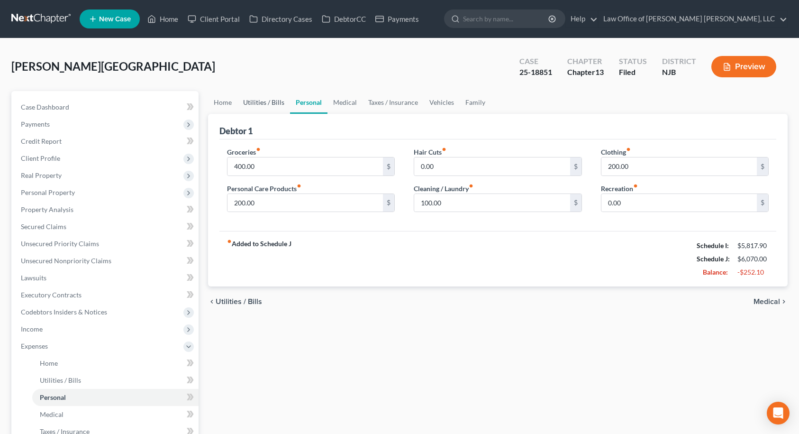
click at [274, 103] on link "Utilities / Bills" at bounding box center [263, 102] width 53 height 23
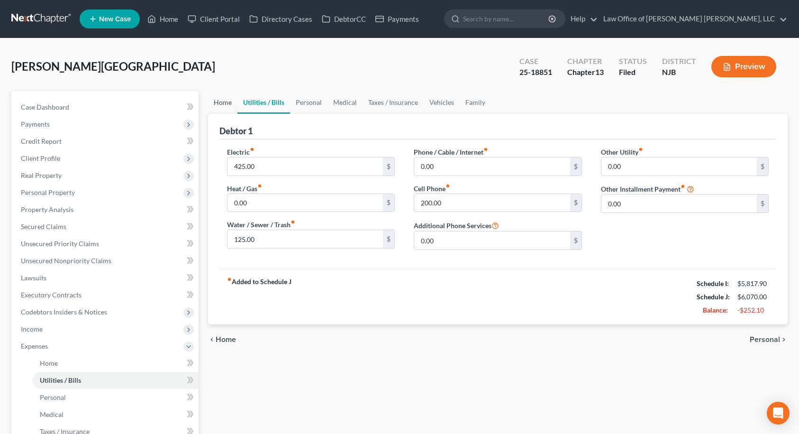
click at [217, 102] on link "Home" at bounding box center [222, 102] width 29 height 23
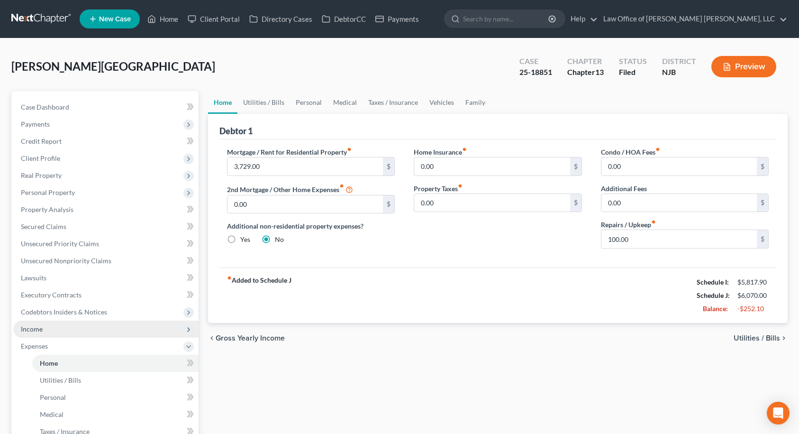
click at [42, 331] on span "Income" at bounding box center [32, 329] width 22 height 8
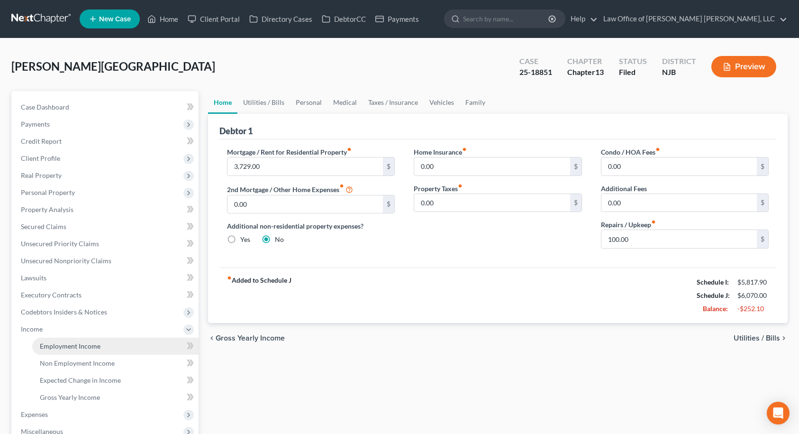
click at [84, 346] on span "Employment Income" at bounding box center [70, 346] width 61 height 8
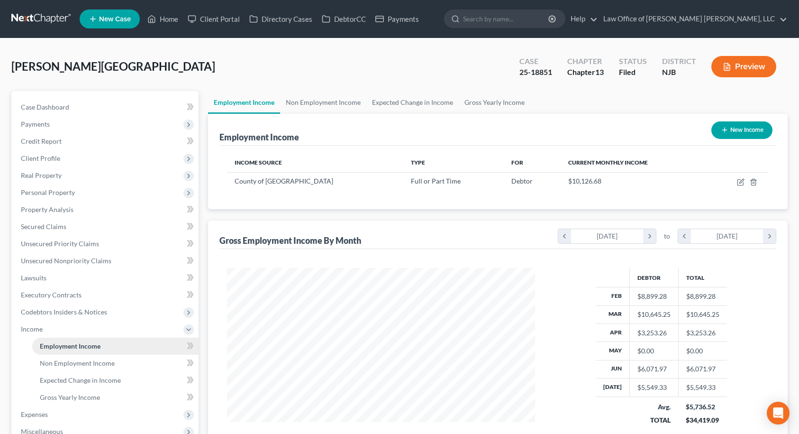
scroll to position [170, 328]
click at [474, 102] on link "Gross Yearly Income" at bounding box center [495, 102] width 72 height 23
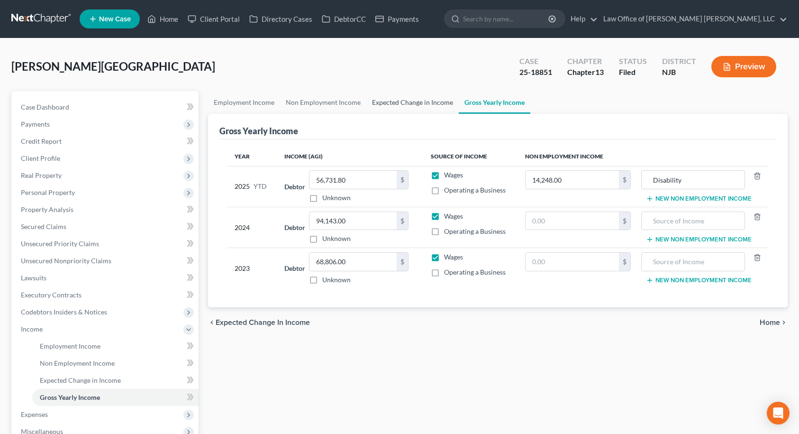
click at [418, 105] on link "Expected Change in Income" at bounding box center [412, 102] width 92 height 23
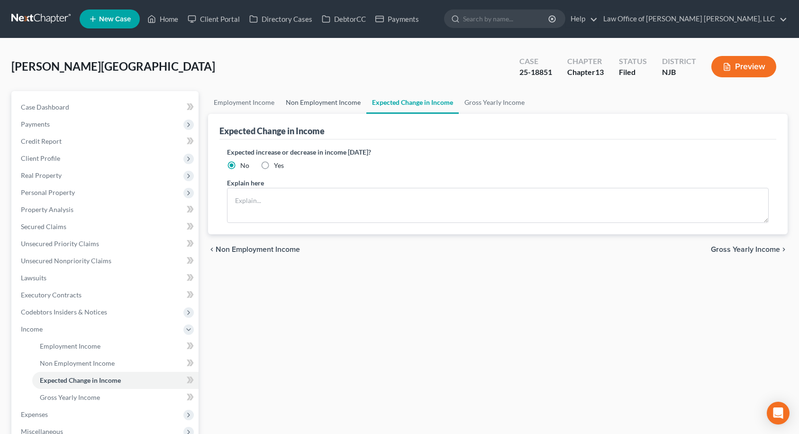
click at [352, 104] on link "Non Employment Income" at bounding box center [323, 102] width 86 height 23
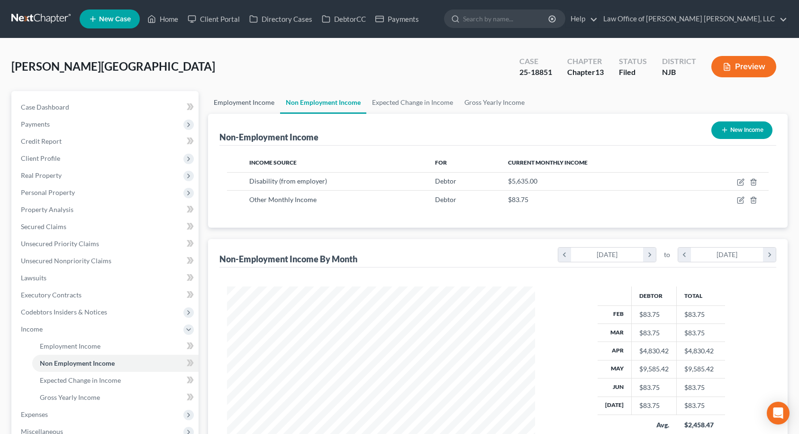
scroll to position [170, 328]
click at [245, 103] on link "Employment Income" at bounding box center [244, 102] width 72 height 23
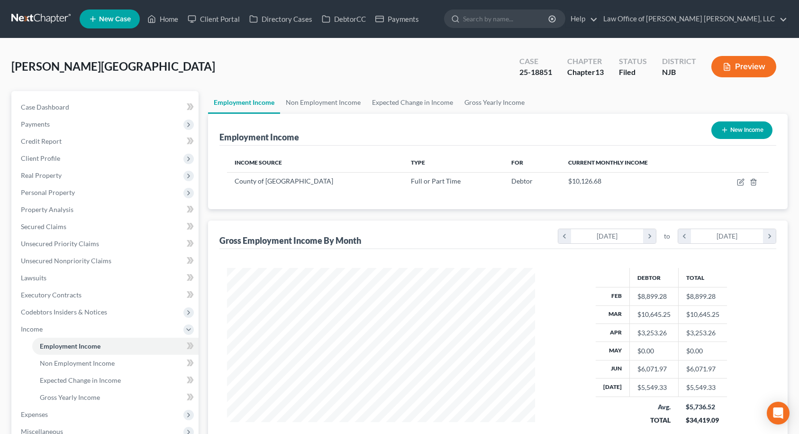
scroll to position [170, 328]
click at [294, 104] on link "Non Employment Income" at bounding box center [323, 102] width 86 height 23
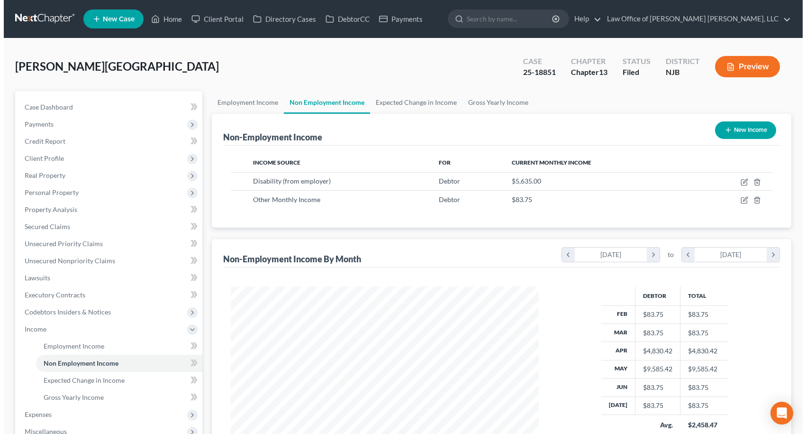
scroll to position [170, 328]
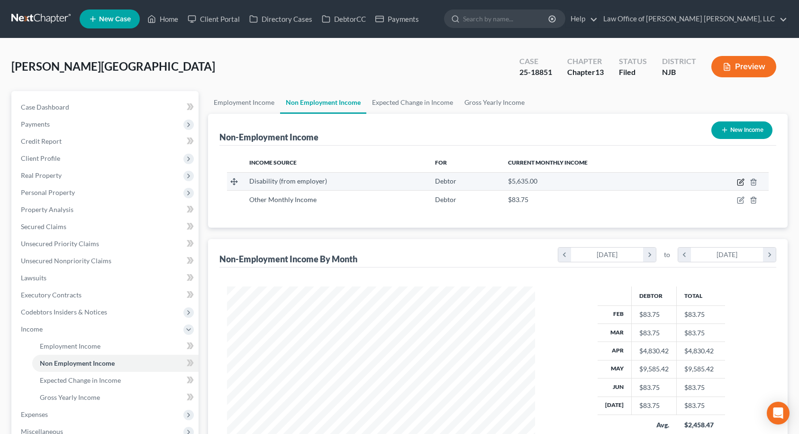
click at [743, 184] on icon "button" at bounding box center [741, 182] width 8 height 8
select select "1"
select select "0"
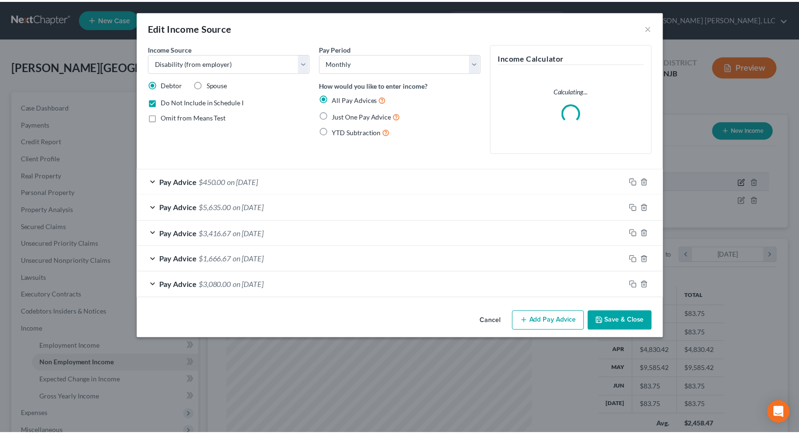
scroll to position [170, 330]
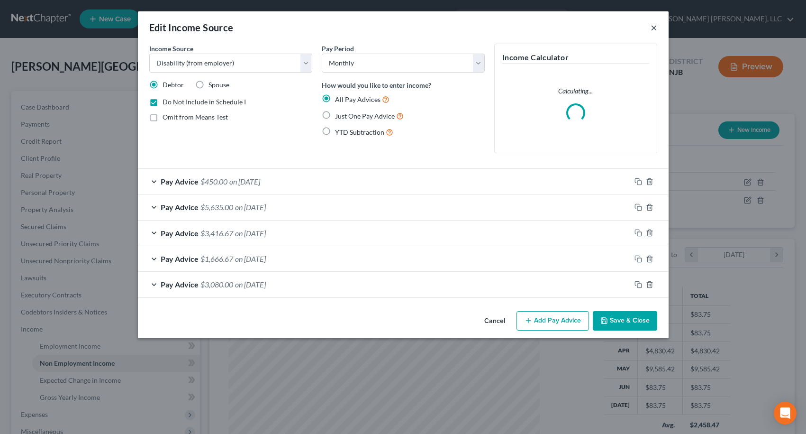
click at [652, 28] on button "×" at bounding box center [654, 27] width 7 height 11
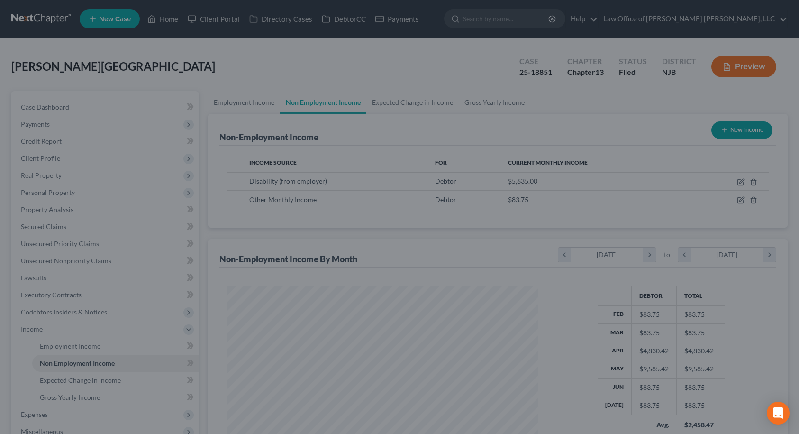
scroll to position [473803, 473646]
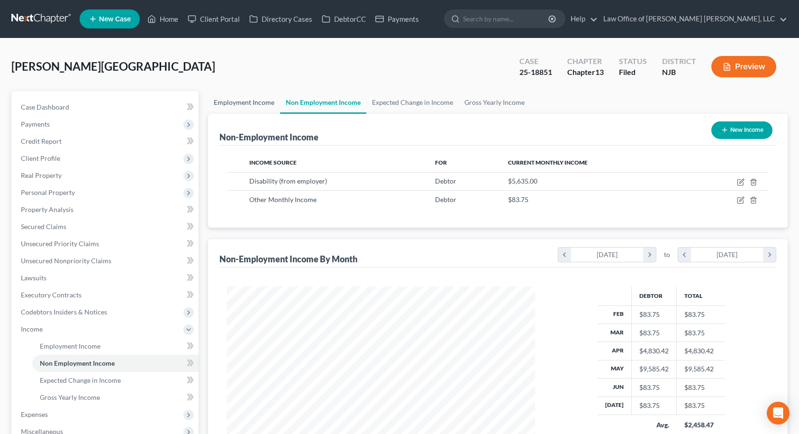
click at [249, 105] on link "Employment Income" at bounding box center [244, 102] width 72 height 23
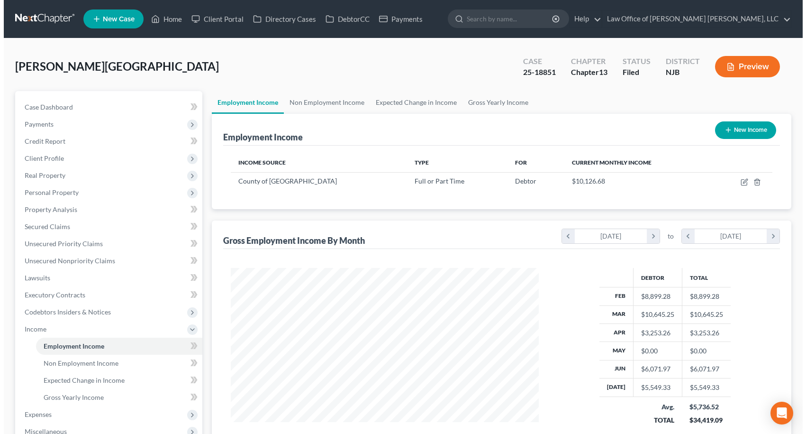
scroll to position [170, 328]
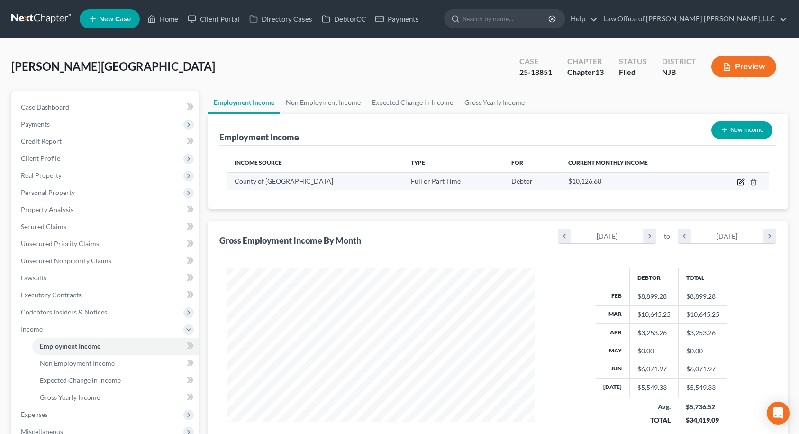
click at [739, 182] on icon "button" at bounding box center [741, 182] width 8 height 8
select select "0"
select select "33"
select select "2"
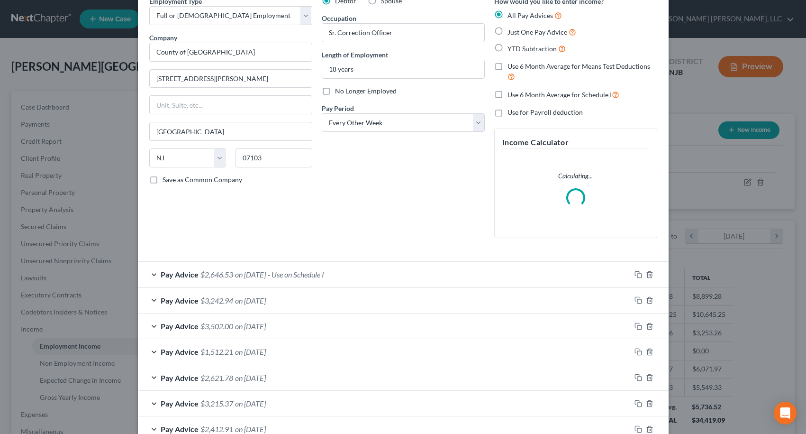
scroll to position [95, 0]
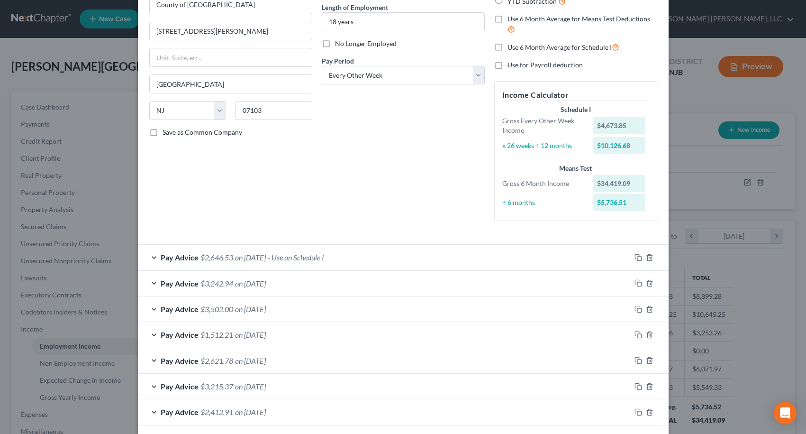
click at [204, 255] on span "$2,646.53" at bounding box center [216, 257] width 33 height 9
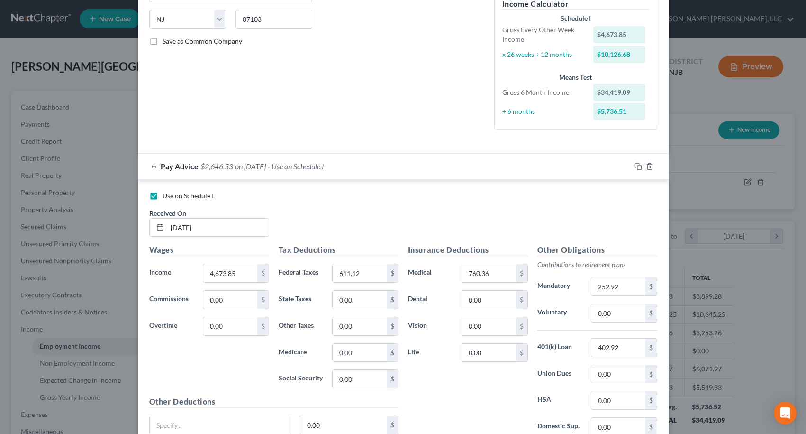
scroll to position [237, 0]
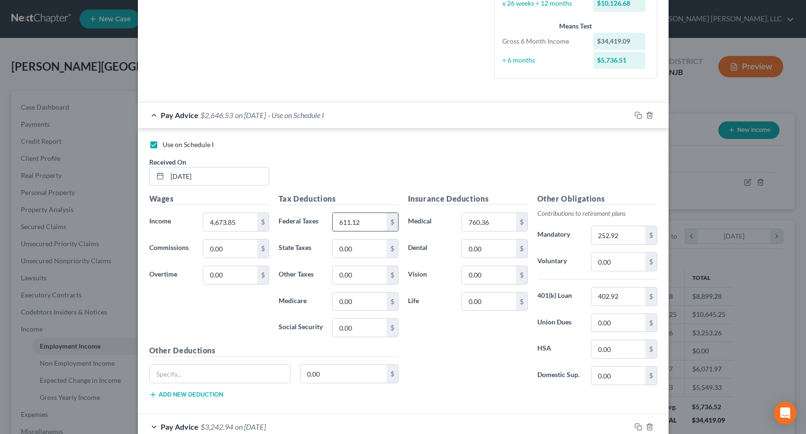
click at [360, 223] on input "611.12" at bounding box center [360, 222] width 54 height 18
type input "611.28"
click at [435, 312] on div "Insurance Deductions Medical 760.36 $ Dental 0.00 $ Vision 0.00 $ Life 0.00 $" at bounding box center [467, 293] width 129 height 200
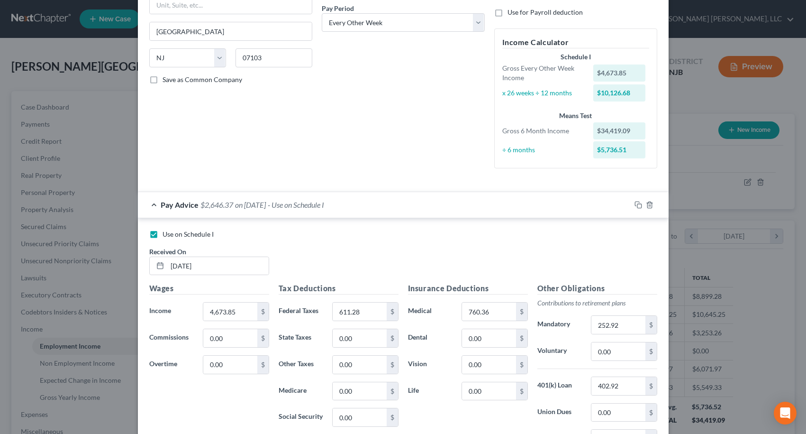
scroll to position [142, 0]
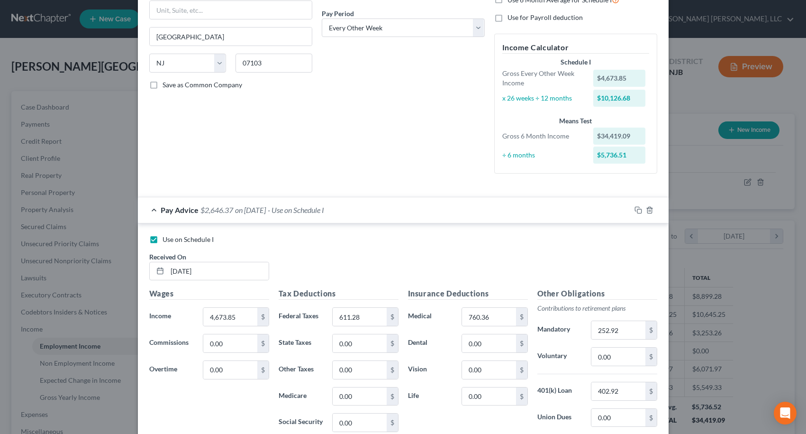
click at [46, 51] on div "Edit Income Source × Employment Type * Select Full or [DEMOGRAPHIC_DATA] Employ…" at bounding box center [403, 217] width 806 height 434
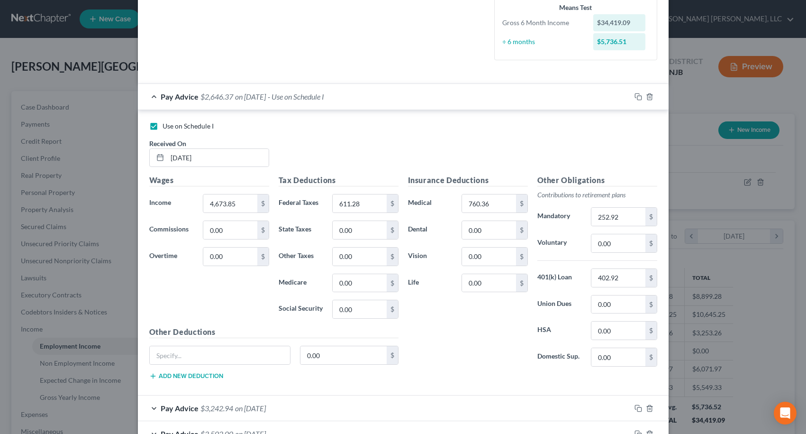
scroll to position [284, 0]
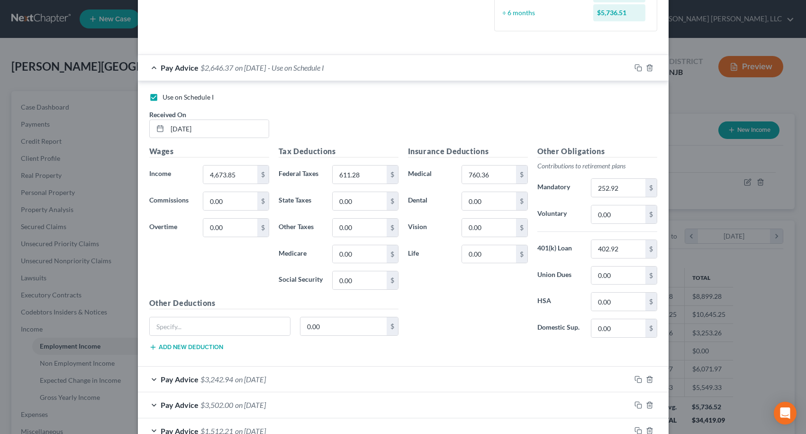
click at [240, 265] on div "Wages Income * 4,673.85 $ Commissions 0.00 $ Overtime 0.00 $" at bounding box center [209, 222] width 129 height 152
click at [628, 187] on input "252.92" at bounding box center [619, 188] width 54 height 18
type input "237.11"
click at [466, 328] on div "Insurance Deductions Medical 760.36 $ Dental 0.00 $ Vision 0.00 $ Life 0.00 $" at bounding box center [467, 246] width 129 height 200
click at [485, 173] on input "760.36" at bounding box center [489, 174] width 54 height 18
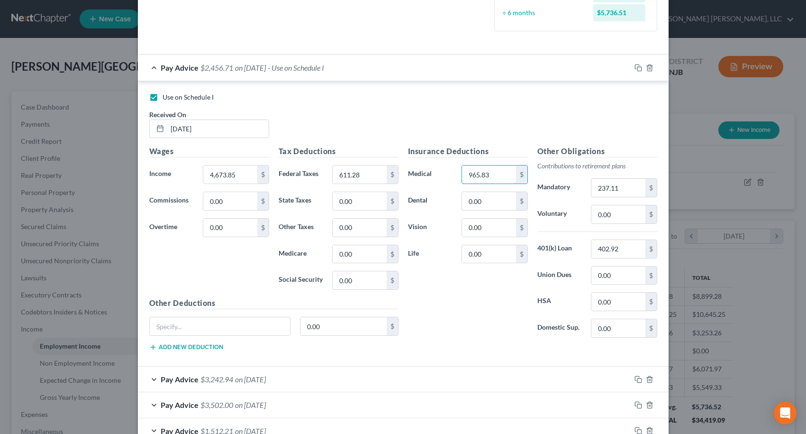
type input "965.83"
click at [448, 285] on div "Insurance Deductions Medical 965.83 $ Dental 0.00 $ Vision 0.00 $ Life 0.00 $" at bounding box center [467, 246] width 129 height 200
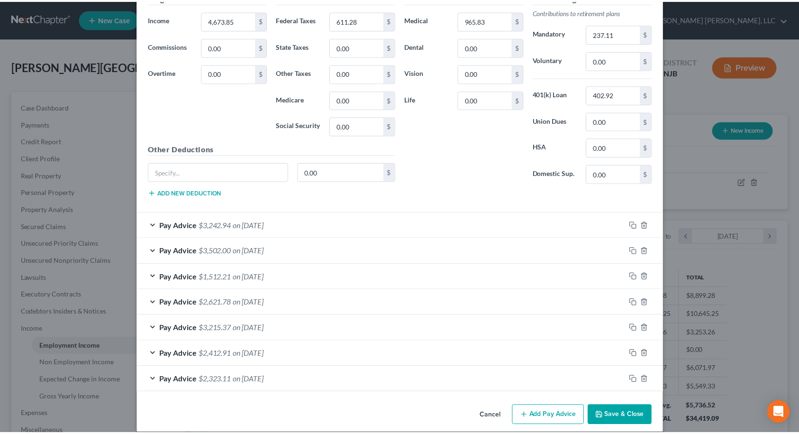
scroll to position [449, 0]
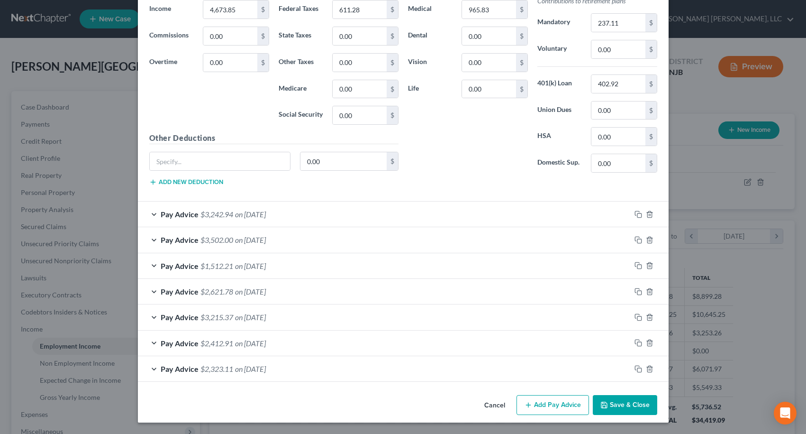
click at [615, 405] on button "Save & Close" at bounding box center [625, 405] width 64 height 20
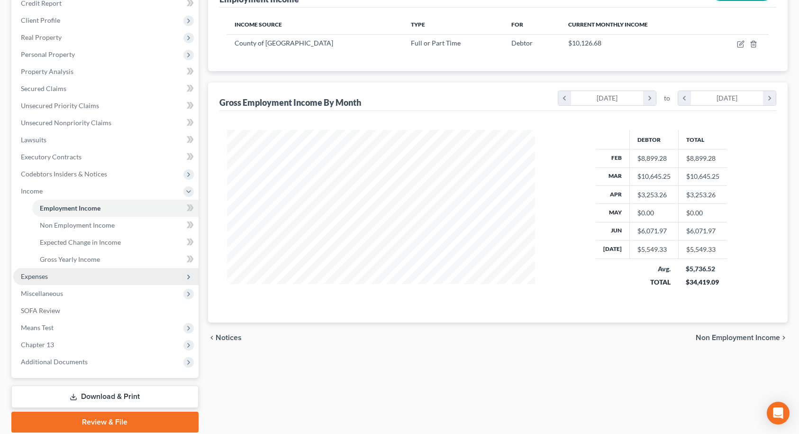
scroll to position [142, 0]
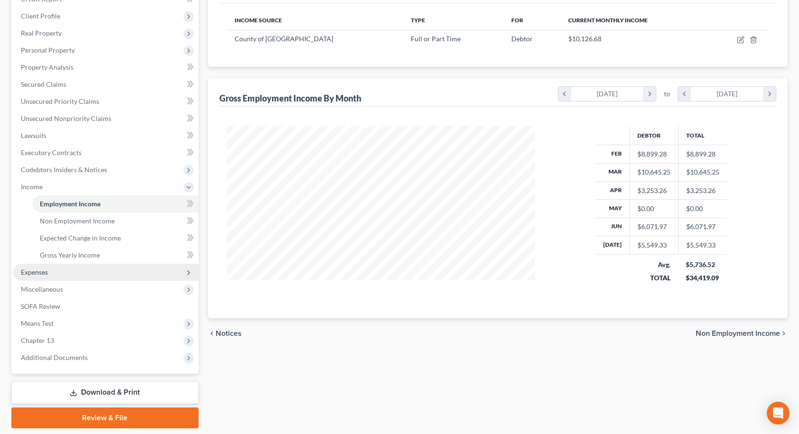
click at [37, 276] on span "Expenses" at bounding box center [105, 272] width 185 height 17
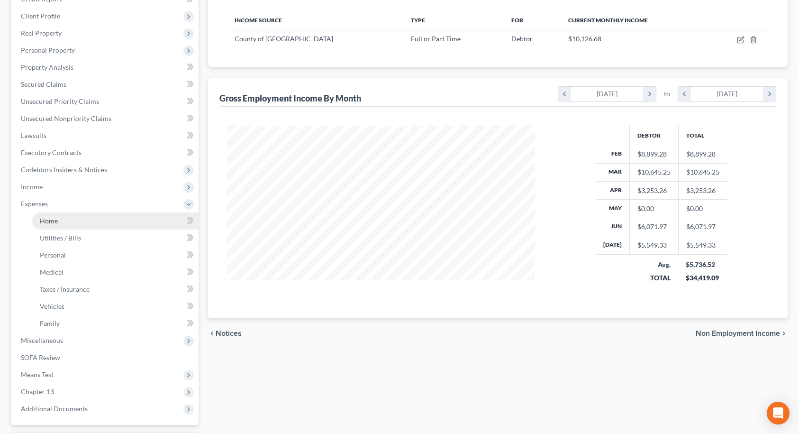
click at [51, 224] on span "Home" at bounding box center [49, 221] width 18 height 8
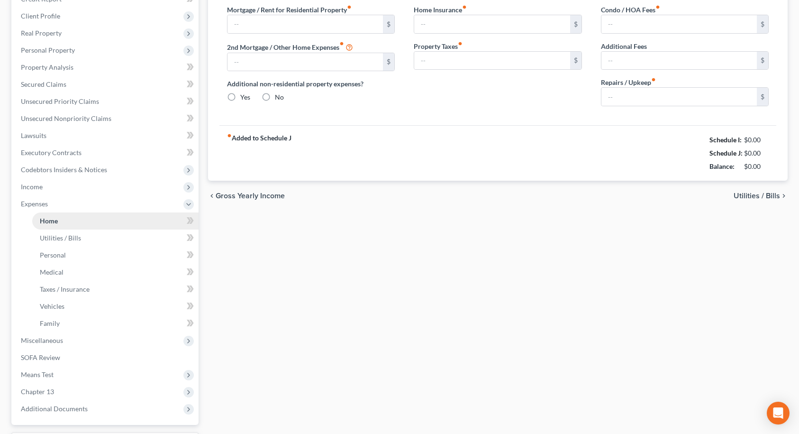
scroll to position [46, 0]
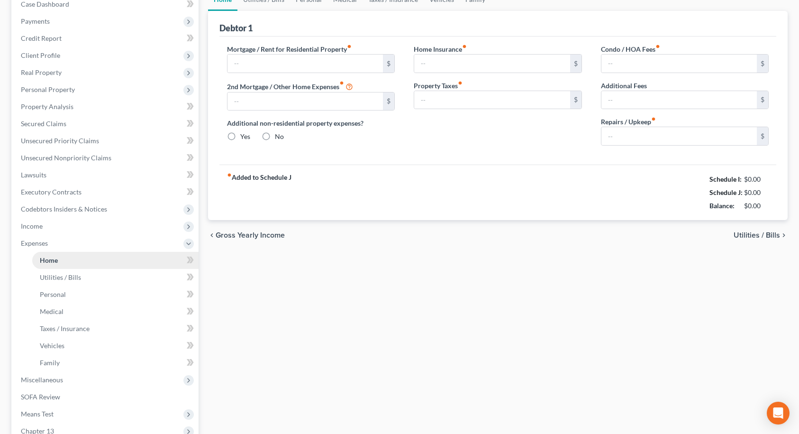
type input "3,729.00"
type input "0.00"
radio input "true"
type input "0.00"
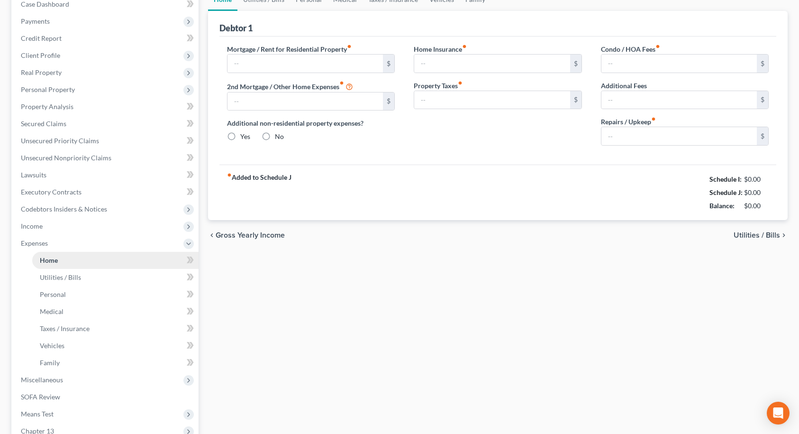
type input "0.00"
type input "100.00"
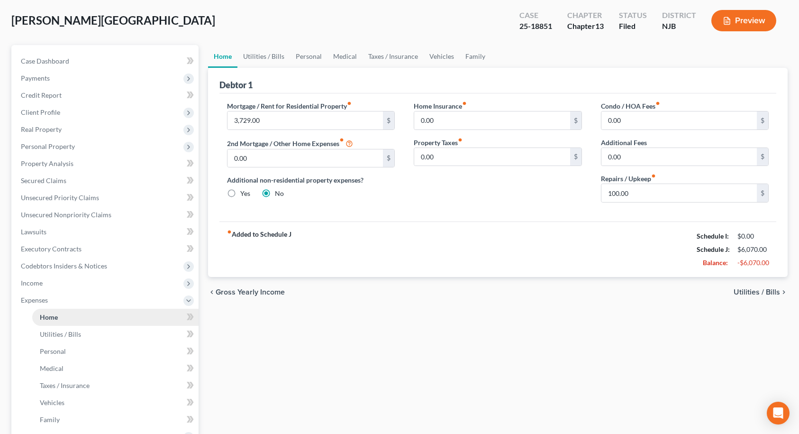
scroll to position [0, 0]
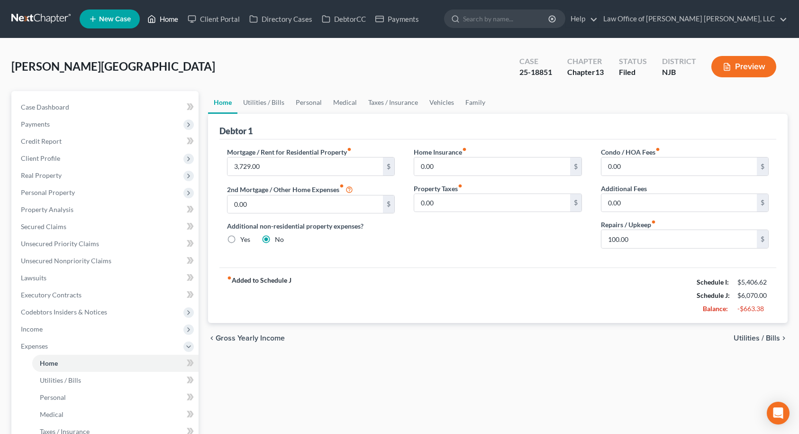
click at [169, 18] on link "Home" at bounding box center [163, 18] width 40 height 17
